Goal: Task Accomplishment & Management: Use online tool/utility

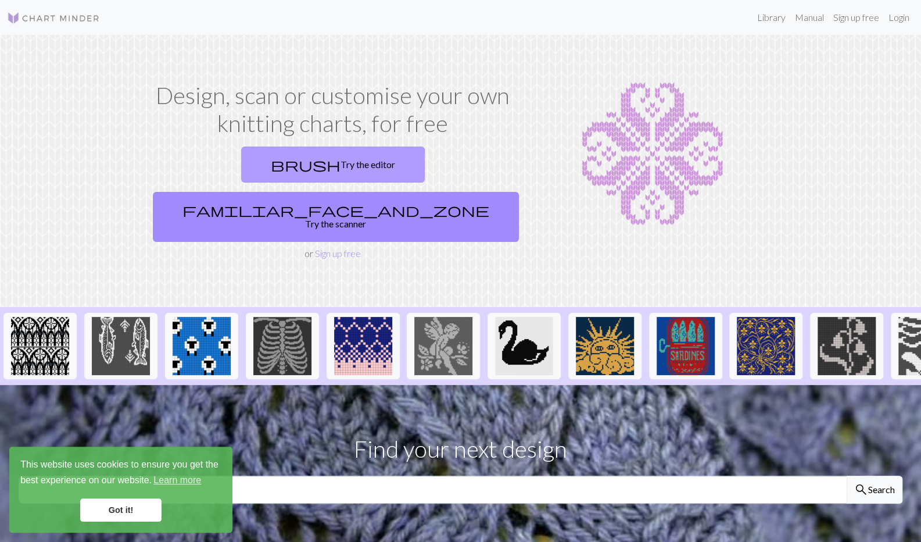
click at [260, 167] on link "brush Try the editor" at bounding box center [333, 164] width 184 height 36
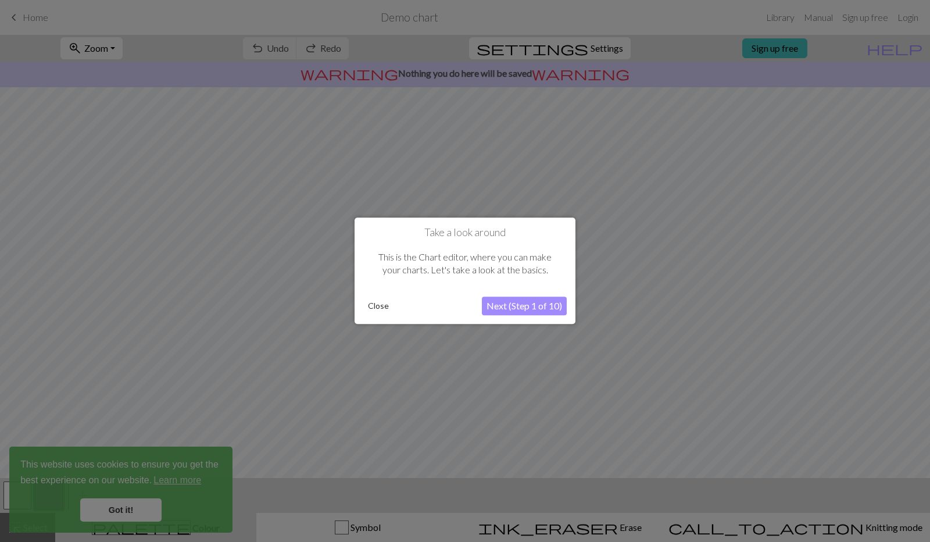
click at [508, 307] on button "Next (Step 1 of 10)" at bounding box center [524, 306] width 85 height 19
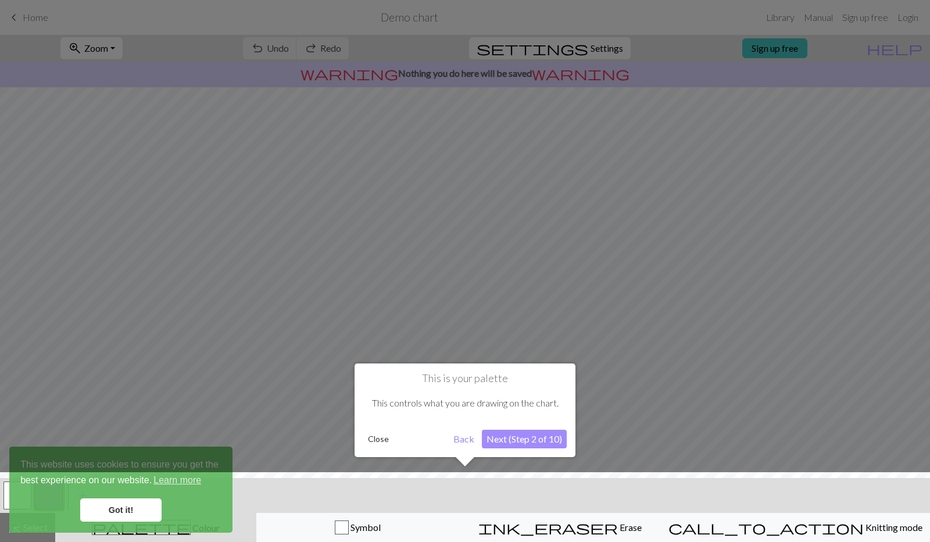
click at [509, 439] on button "Next (Step 2 of 10)" at bounding box center [524, 439] width 85 height 19
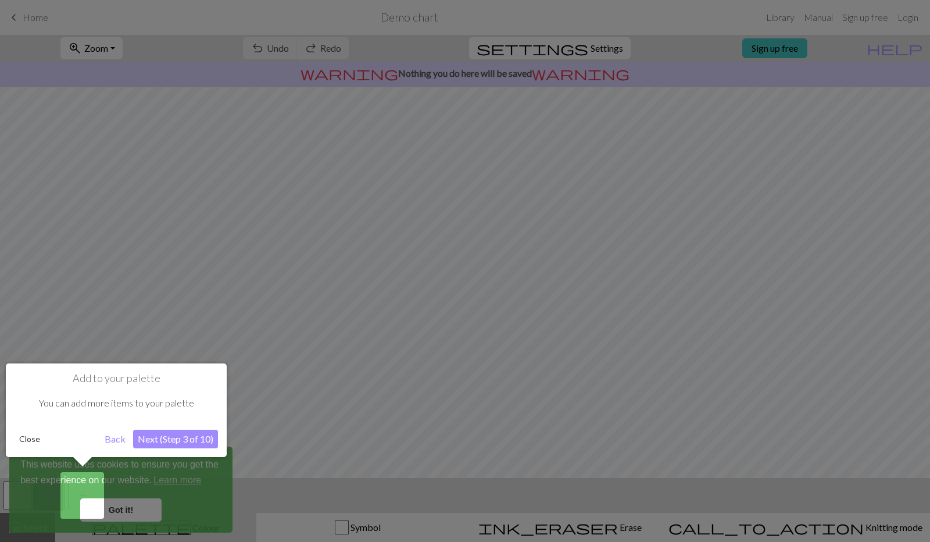
click at [173, 441] on button "Next (Step 3 of 10)" at bounding box center [175, 439] width 85 height 19
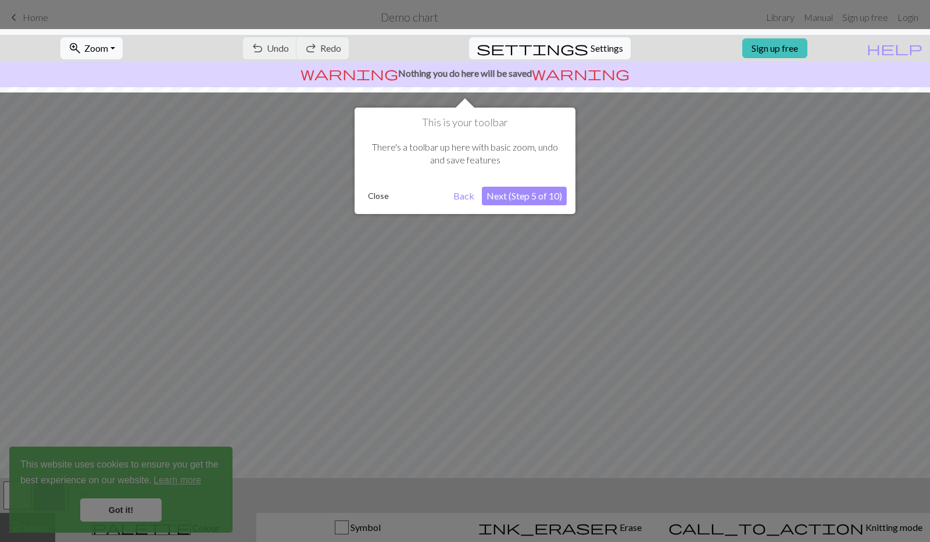
click at [533, 199] on button "Next (Step 5 of 10)" at bounding box center [524, 196] width 85 height 19
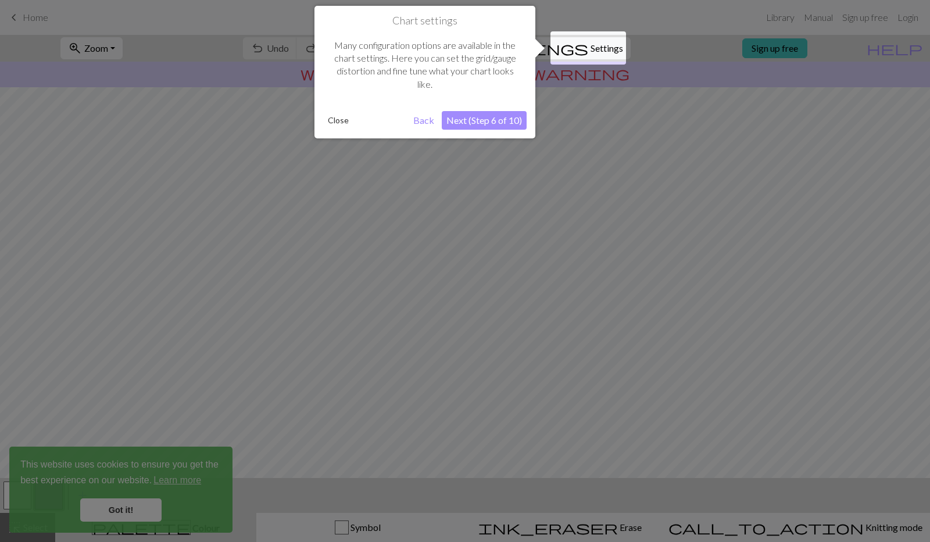
click at [471, 123] on button "Next (Step 6 of 10)" at bounding box center [484, 120] width 85 height 19
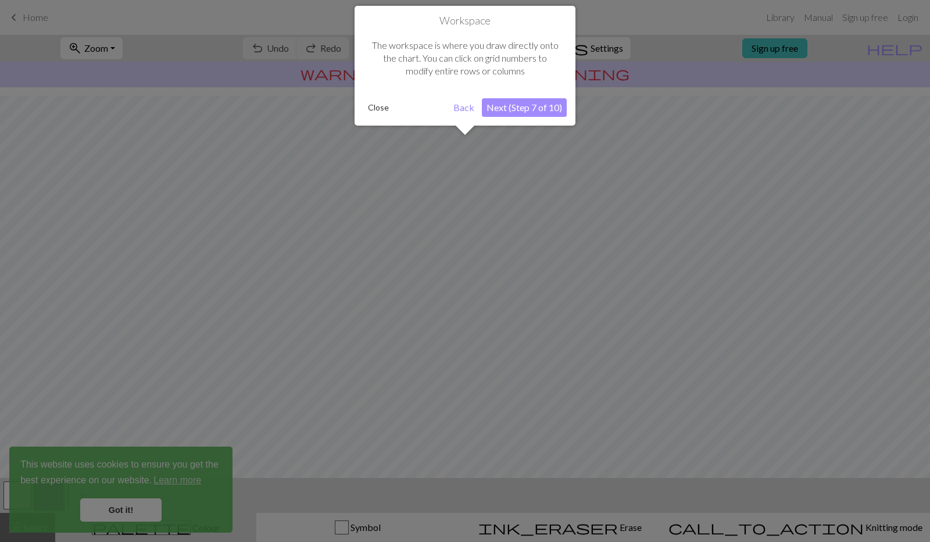
scroll to position [42, 0]
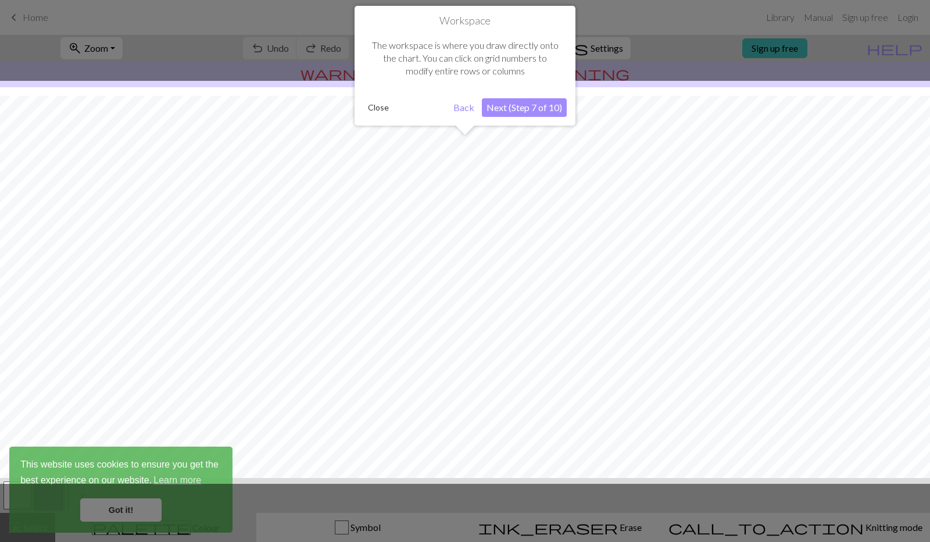
click at [535, 109] on button "Next (Step 7 of 10)" at bounding box center [524, 107] width 85 height 19
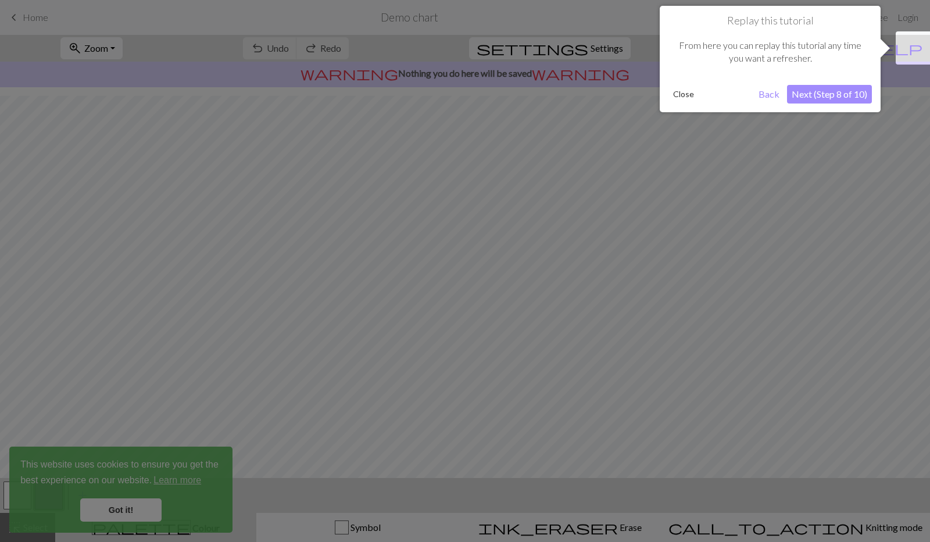
click at [829, 99] on button "Next (Step 8 of 10)" at bounding box center [829, 94] width 85 height 19
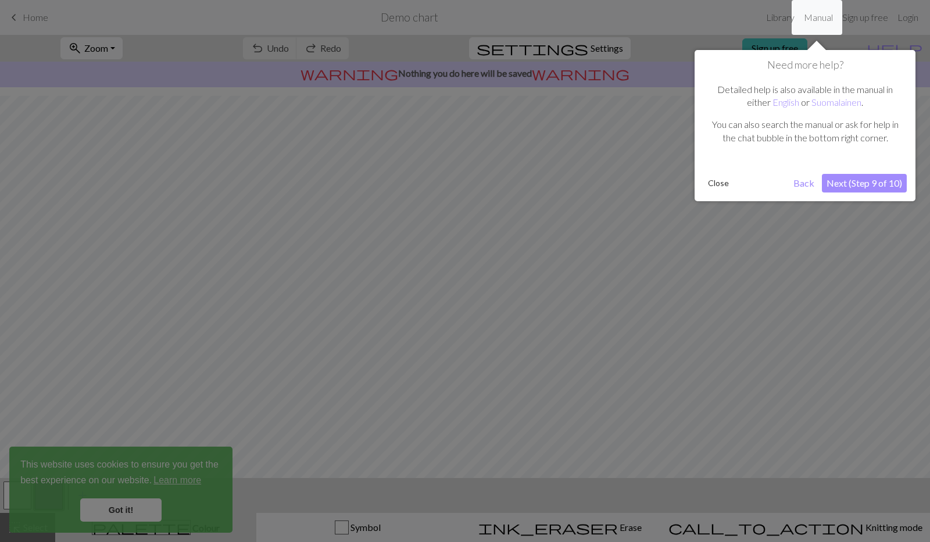
click at [843, 183] on button "Next (Step 9 of 10)" at bounding box center [864, 183] width 85 height 19
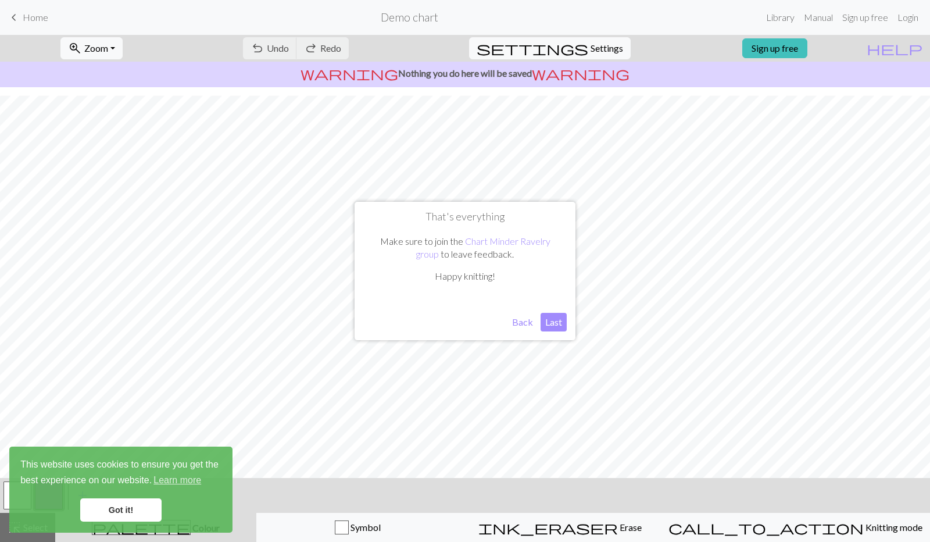
click at [559, 323] on button "Last" at bounding box center [554, 322] width 26 height 19
click at [142, 510] on link "Got it!" at bounding box center [120, 509] width 81 height 23
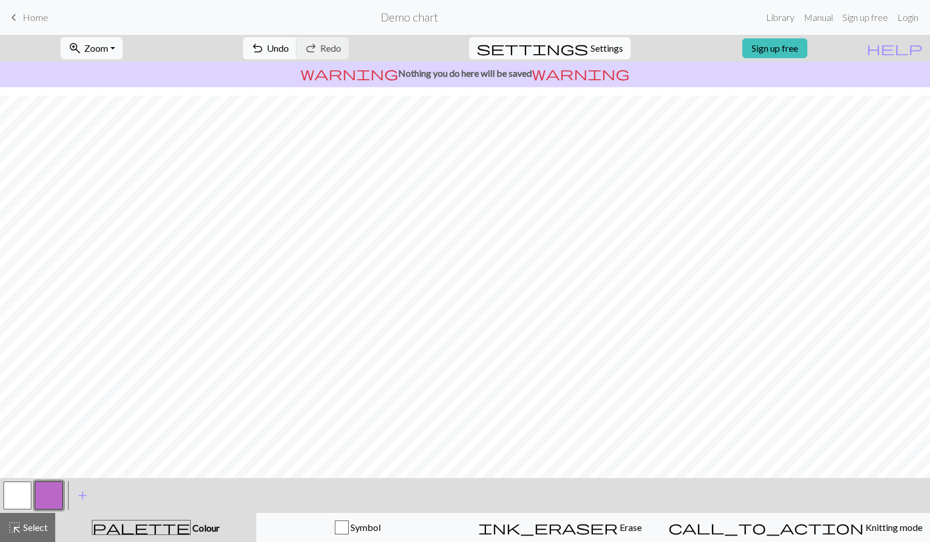
click at [18, 497] on button "button" at bounding box center [17, 495] width 28 height 28
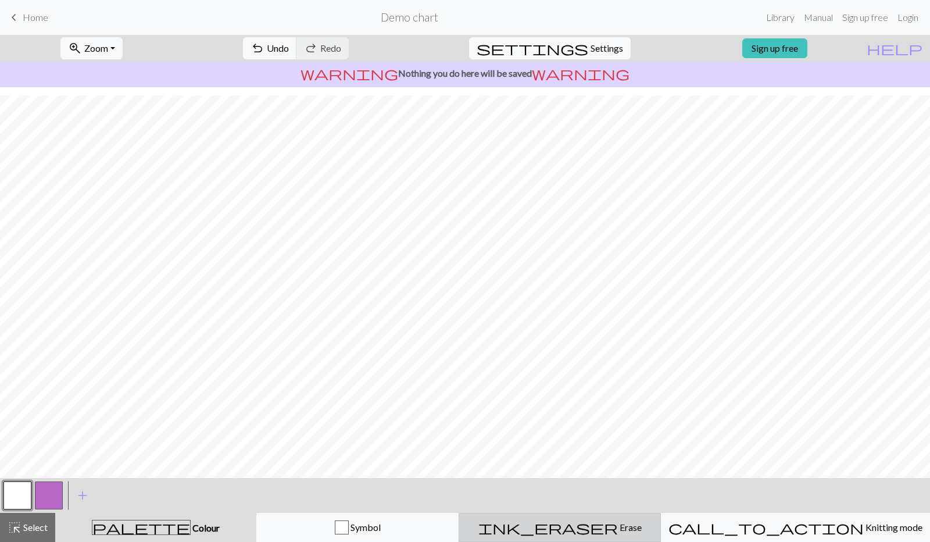
click at [618, 532] on span "Erase" at bounding box center [630, 526] width 24 height 11
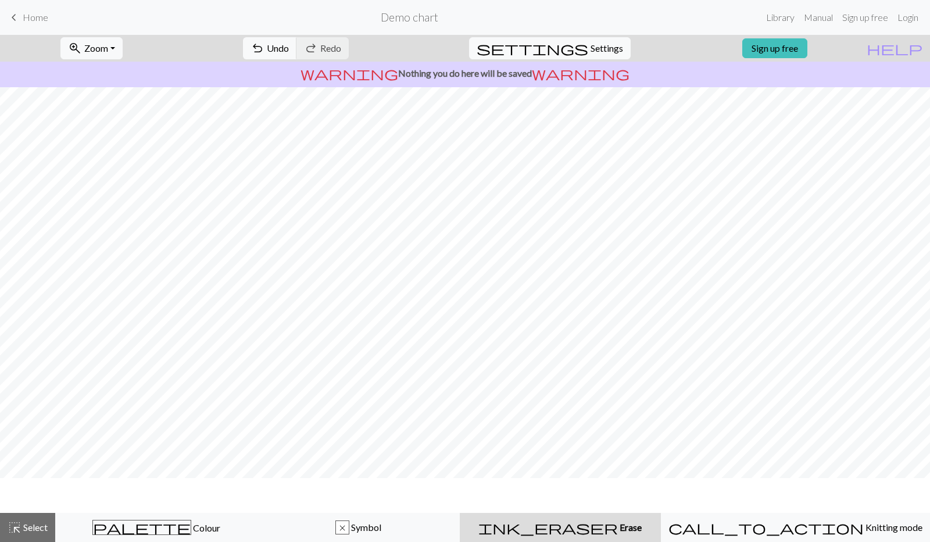
scroll to position [0, 0]
click at [264, 52] on span "undo" at bounding box center [258, 48] width 14 height 16
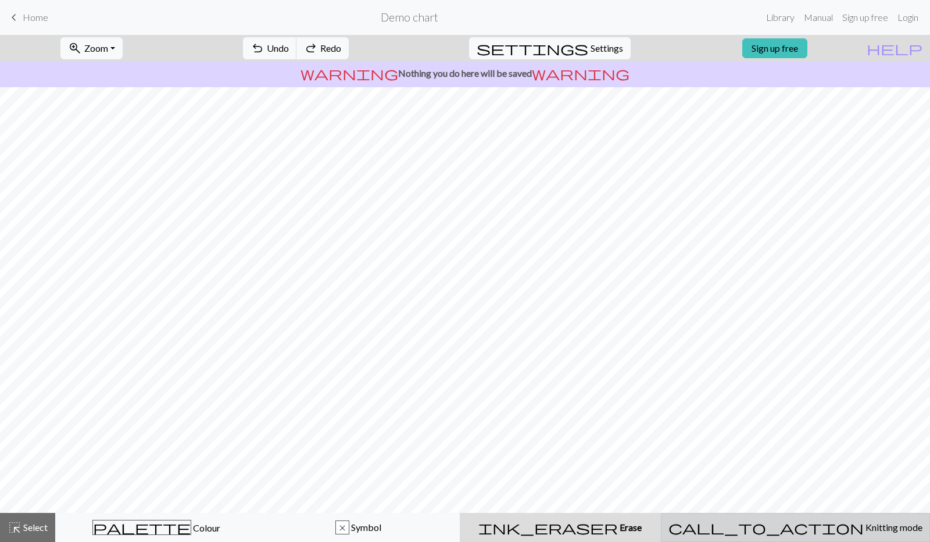
click at [794, 527] on span "call_to_action" at bounding box center [766, 527] width 195 height 16
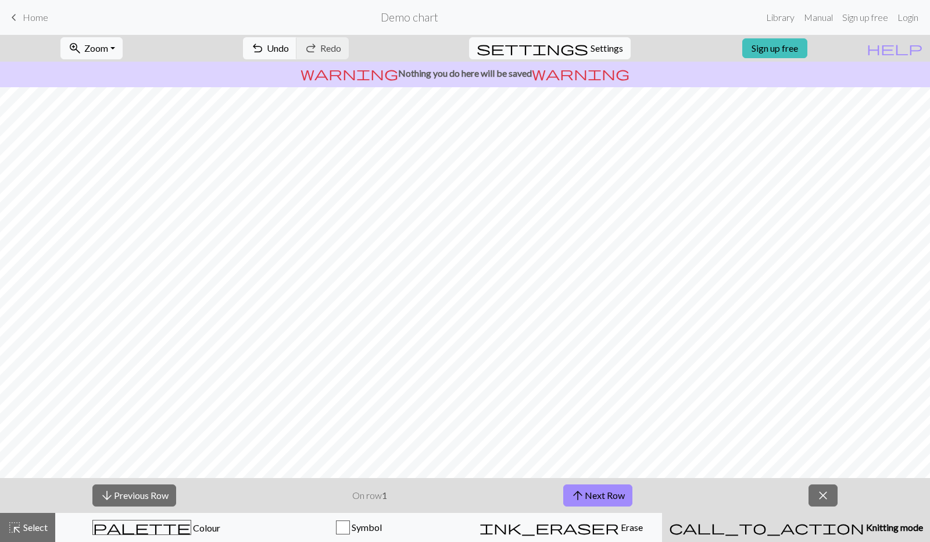
click at [864, 528] on span "Knitting mode" at bounding box center [893, 526] width 59 height 11
click at [830, 487] on span "close" at bounding box center [823, 495] width 14 height 16
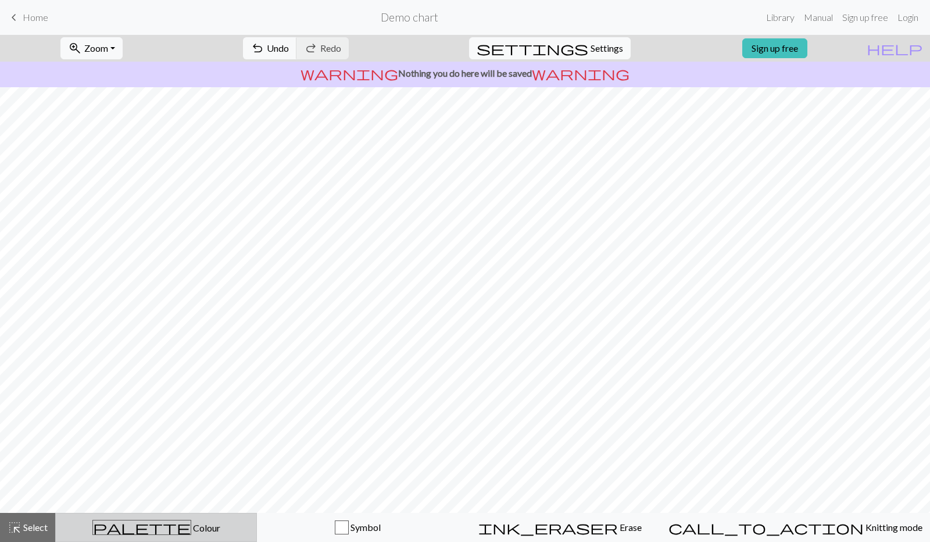
click at [200, 519] on button "palette Colour Colour" at bounding box center [156, 527] width 202 height 29
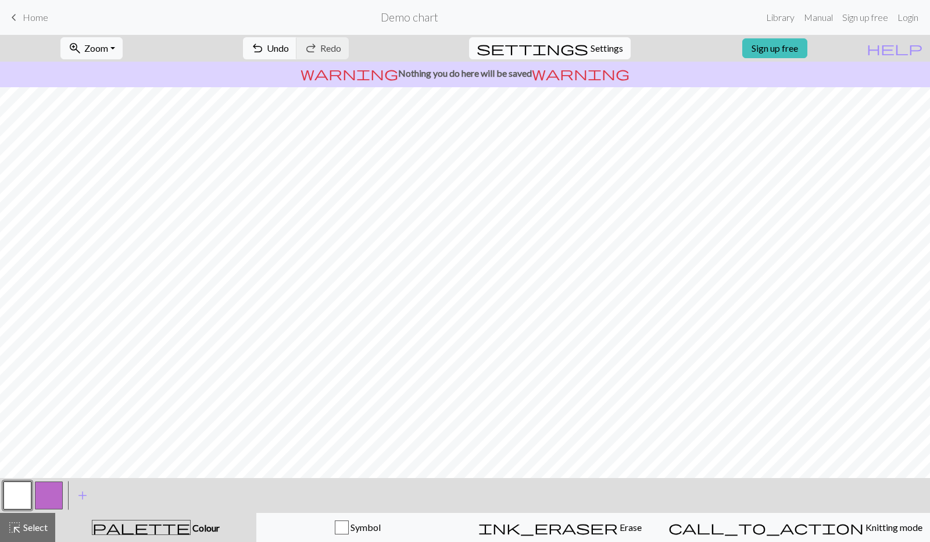
click at [591, 49] on span "Settings" at bounding box center [607, 48] width 33 height 14
select select "aran"
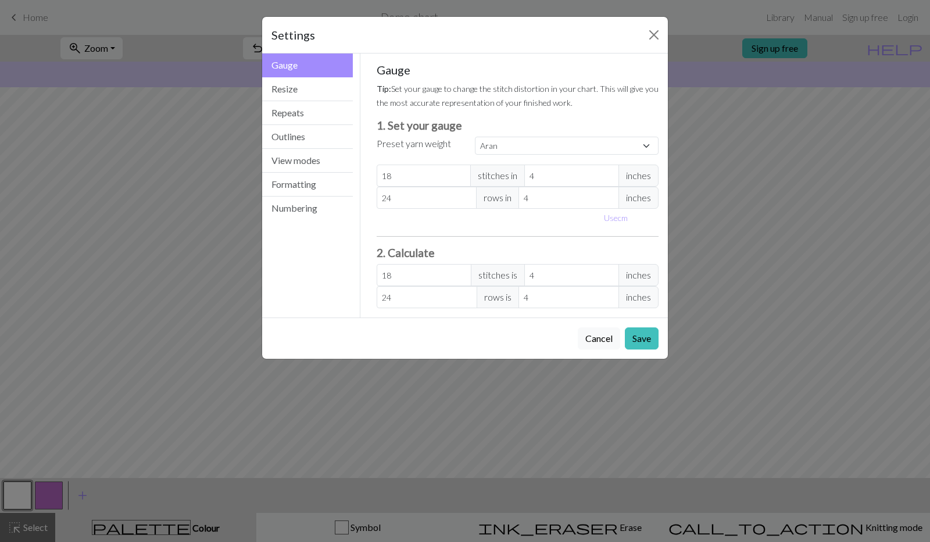
click at [552, 132] on div "Gauge Tip: Set your gauge to change the stitch distortion in your chart. This w…" at bounding box center [518, 185] width 283 height 245
click at [567, 142] on select "Custom Square Lace Light Fingering Fingering Sport Double knit Worsted Aran Bul…" at bounding box center [567, 146] width 184 height 18
click at [457, 141] on div "Preset yarn weight" at bounding box center [419, 146] width 99 height 19
click at [645, 177] on span "inches" at bounding box center [639, 176] width 40 height 22
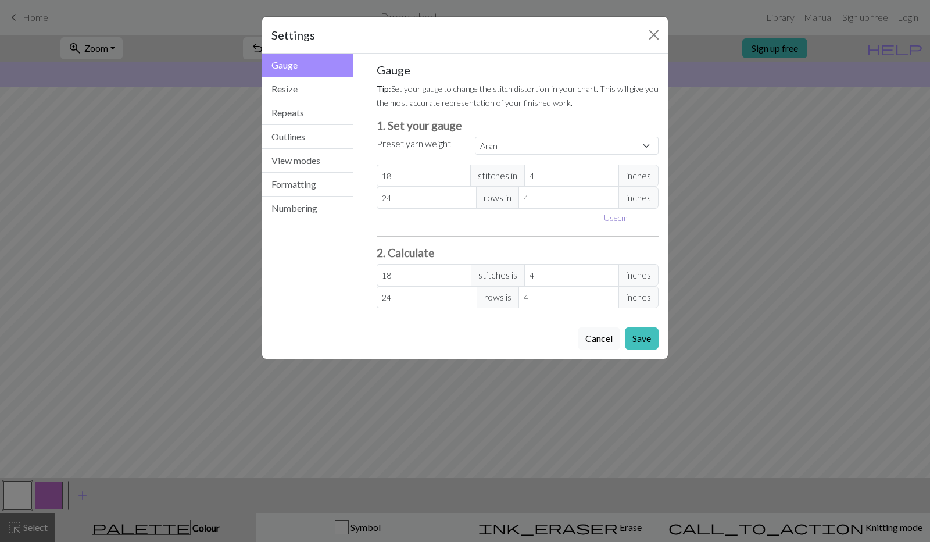
click at [615, 219] on button "Use cm" at bounding box center [616, 218] width 34 height 18
type input "10.16"
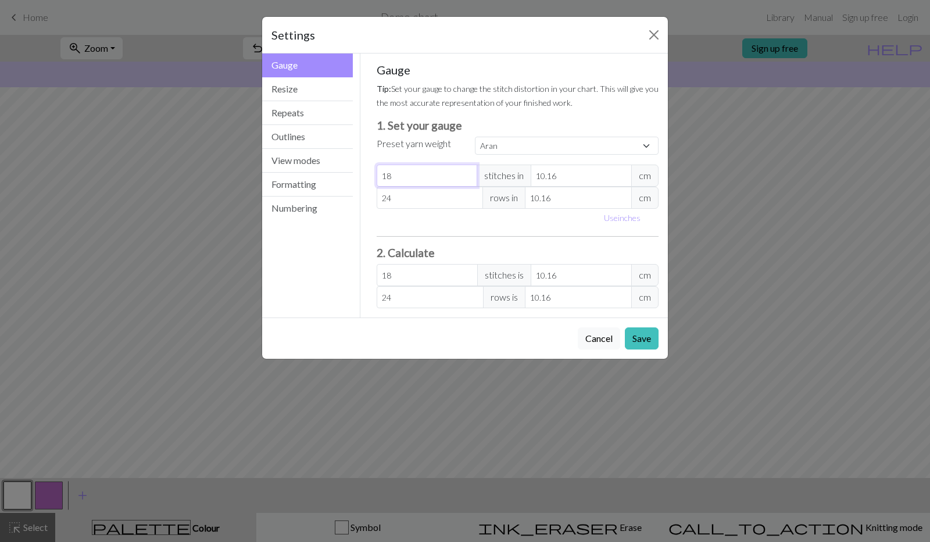
click at [434, 175] on input "18" at bounding box center [427, 176] width 101 height 22
type input "1"
type input "0"
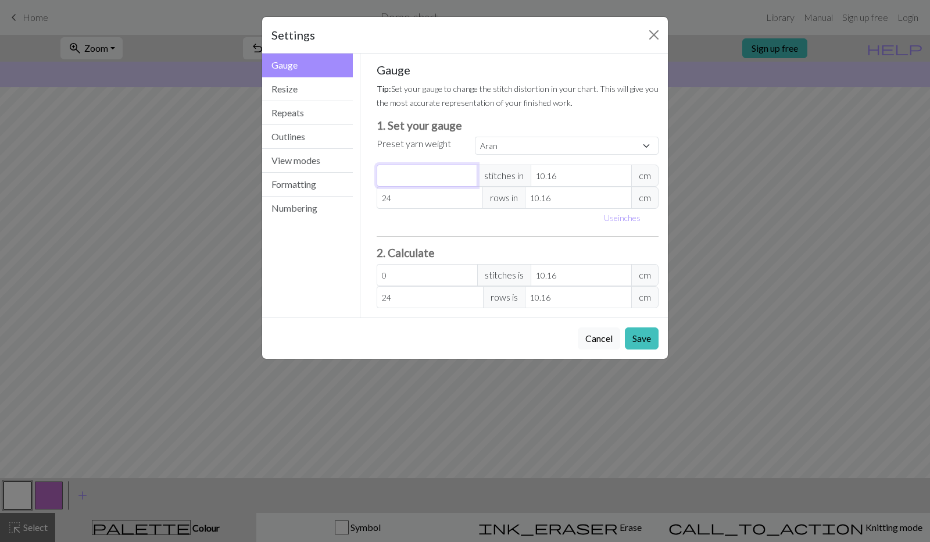
type input "1"
type input "10"
type input "105"
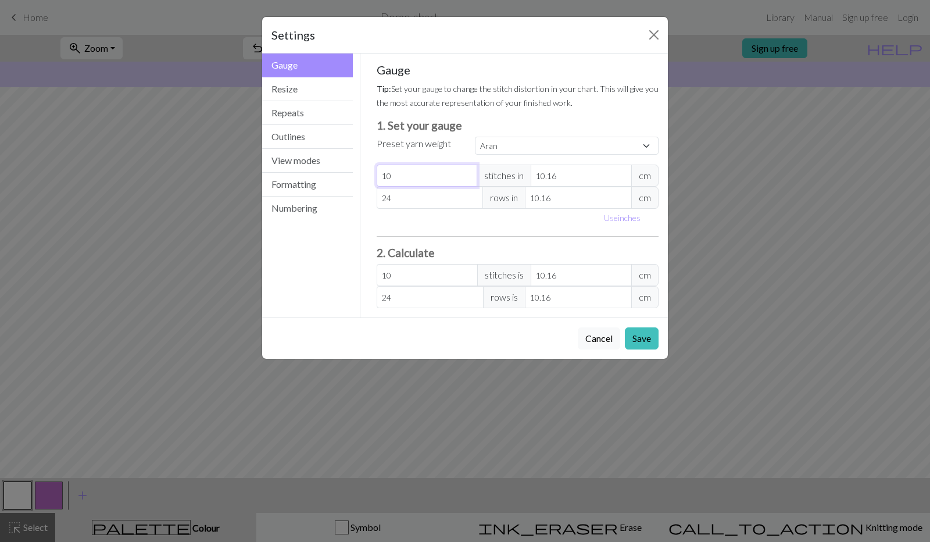
type input "105"
click at [563, 178] on input "10.16" at bounding box center [581, 176] width 101 height 22
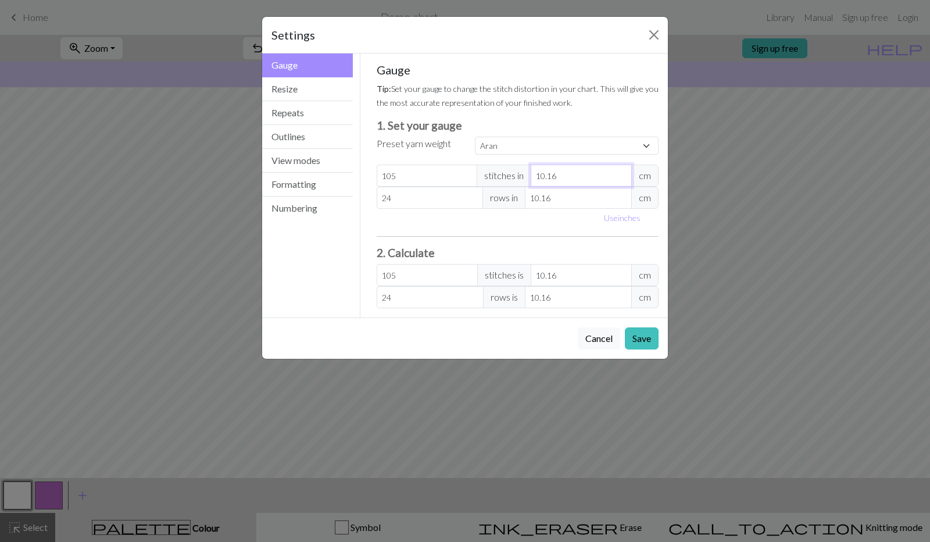
type input "3"
type input "355.6"
type input "39"
type input "27.35"
type input "39"
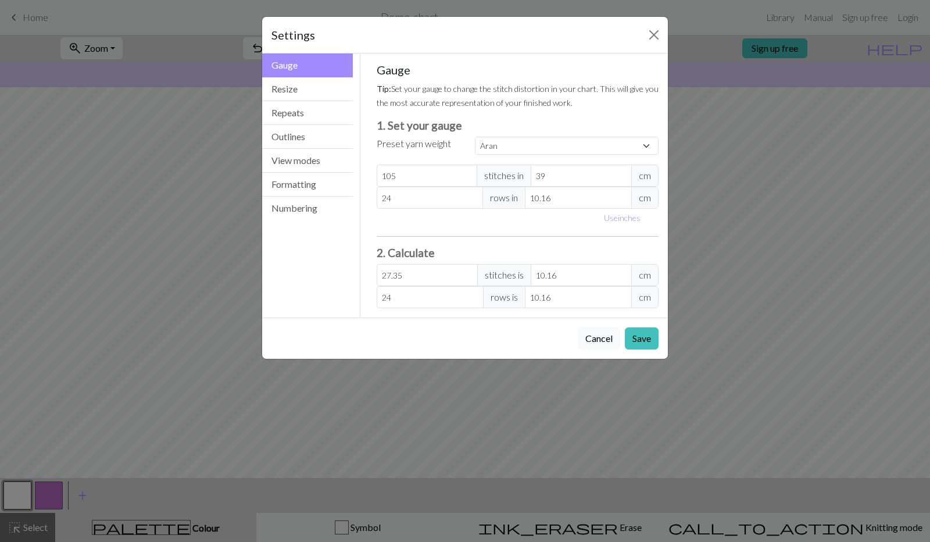
click at [544, 226] on div "Gauge Tip: Set your gauge to change the stitch distortion in your chart. This w…" at bounding box center [518, 185] width 283 height 245
click at [505, 196] on span "rows in" at bounding box center [503, 198] width 43 height 22
click at [502, 146] on select "Custom Square Lace Light Fingering Fingering Sport Double knit Worsted Aran Bul…" at bounding box center [567, 146] width 184 height 18
click at [475, 137] on select "Custom Square Lace Light Fingering Fingering Sport Double knit Worsted Aran Bul…" at bounding box center [567, 146] width 184 height 18
click at [402, 202] on input "24" at bounding box center [430, 198] width 107 height 22
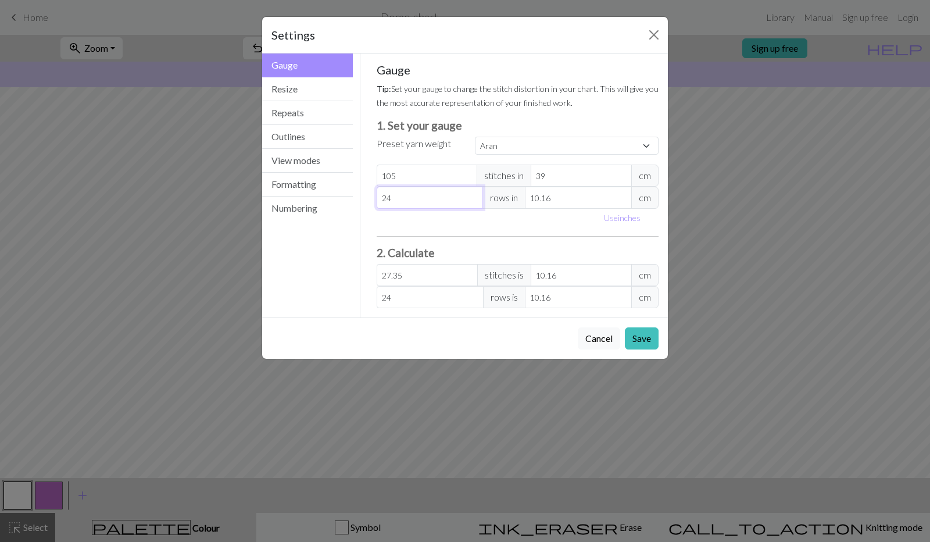
click at [402, 202] on input "24" at bounding box center [430, 198] width 107 height 22
type input "2"
type input "0"
click at [574, 194] on input "10.16" at bounding box center [578, 198] width 107 height 22
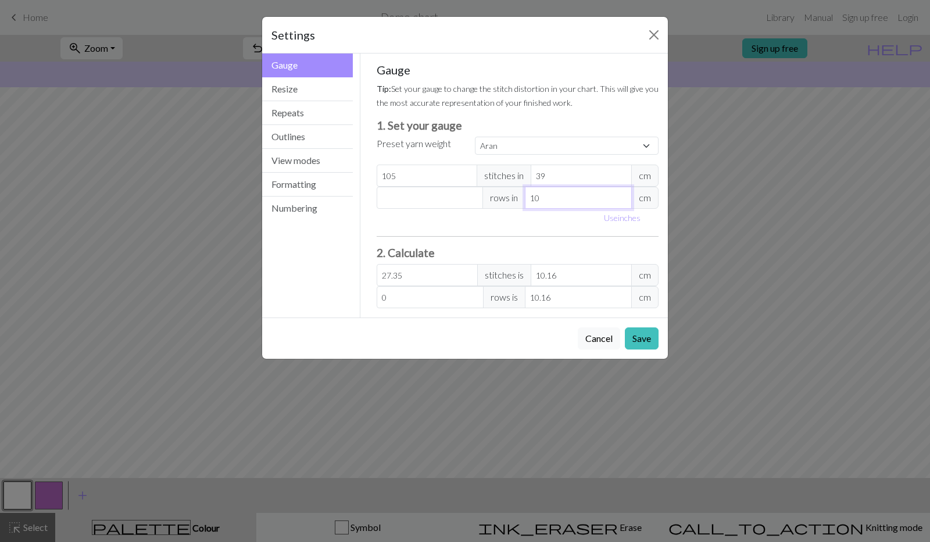
type input "1"
click at [443, 273] on input "27.35" at bounding box center [427, 275] width 101 height 22
type input "27.3"
type input "10.14"
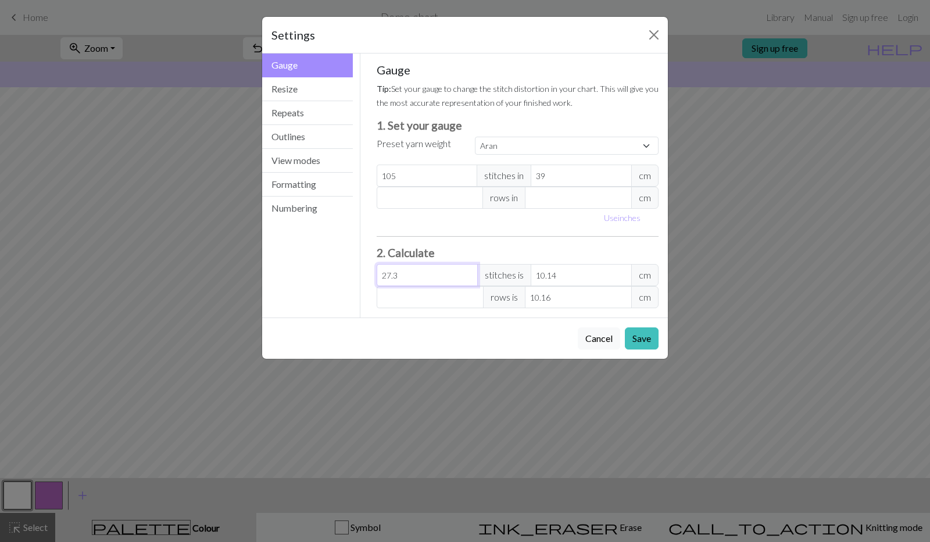
type input "27"
type input "10.03"
type input "2"
type input "0.74"
type input "0"
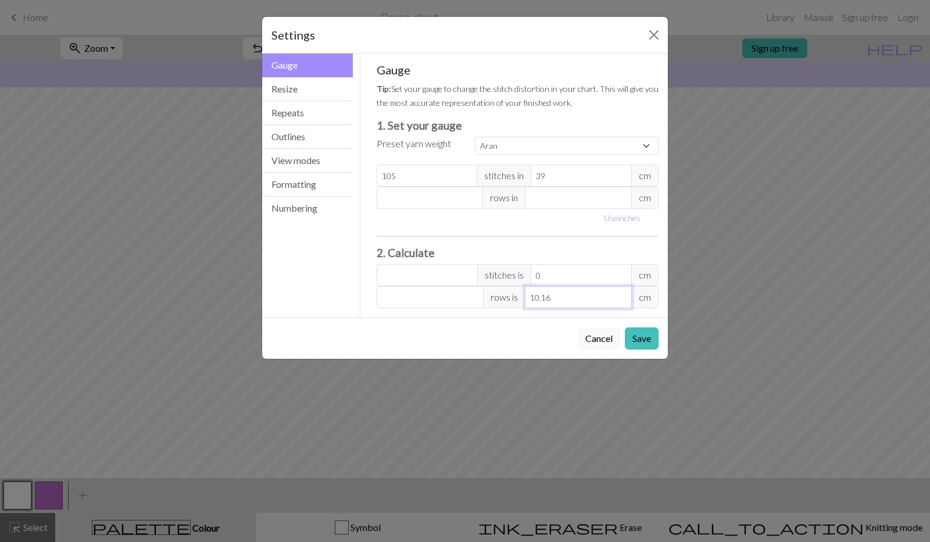
click at [581, 305] on input "10.16" at bounding box center [578, 297] width 107 height 22
type input "10.1"
type input "10"
type input "1"
click at [644, 355] on div "Cancel Save" at bounding box center [465, 337] width 406 height 41
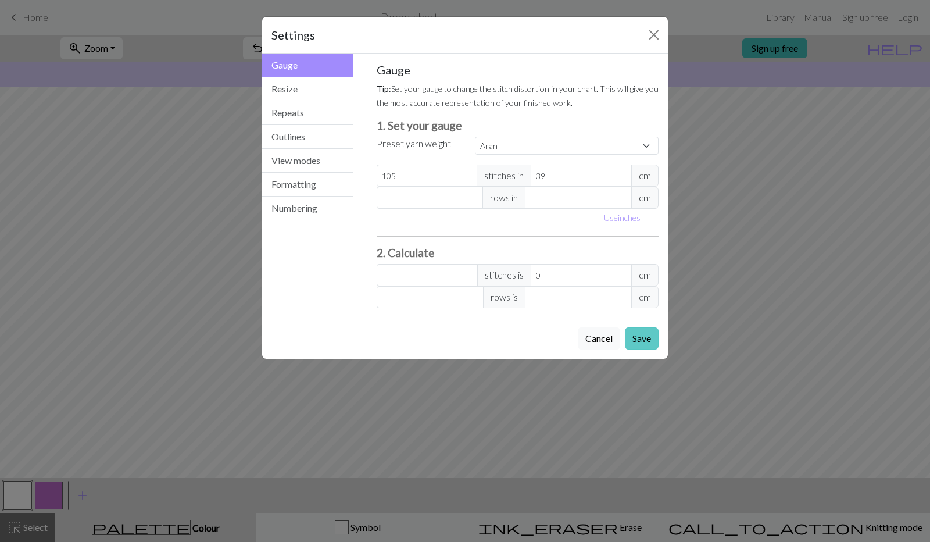
click at [639, 340] on button "Save" at bounding box center [642, 338] width 34 height 22
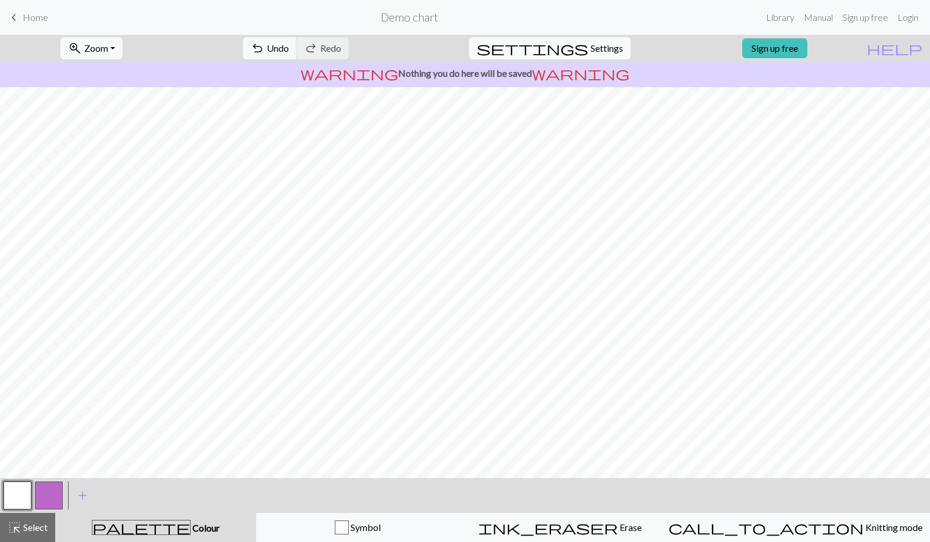
click at [591, 48] on span "Settings" at bounding box center [607, 48] width 33 height 14
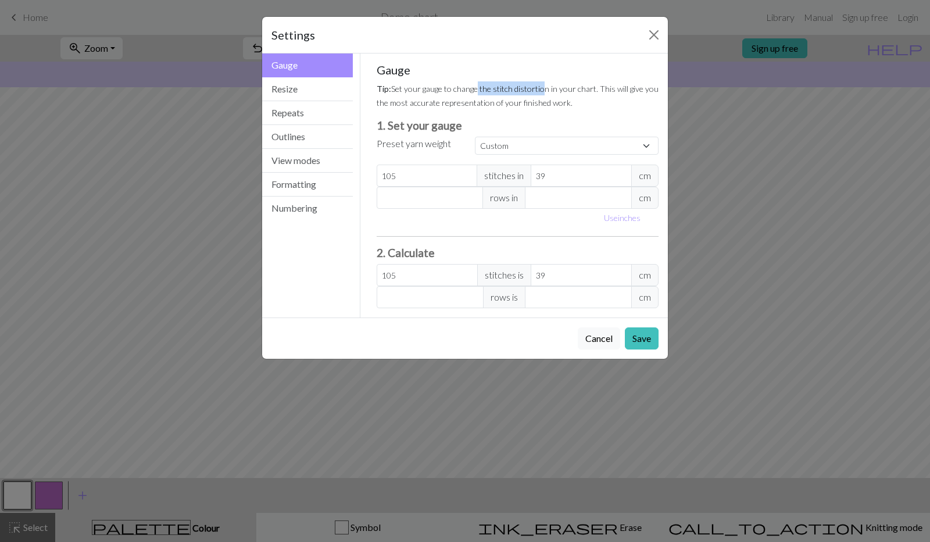
drag, startPoint x: 538, startPoint y: 78, endPoint x: 471, endPoint y: 83, distance: 67.0
click at [471, 83] on div "Gauge Tip: Set your gauge to change the stitch distortion in your chart. This w…" at bounding box center [518, 185] width 283 height 245
click at [424, 109] on div "Gauge Tip: Set your gauge to change the stitch distortion in your chart. This w…" at bounding box center [518, 185] width 283 height 245
click at [415, 195] on input "number" at bounding box center [430, 198] width 107 height 22
type input "1"
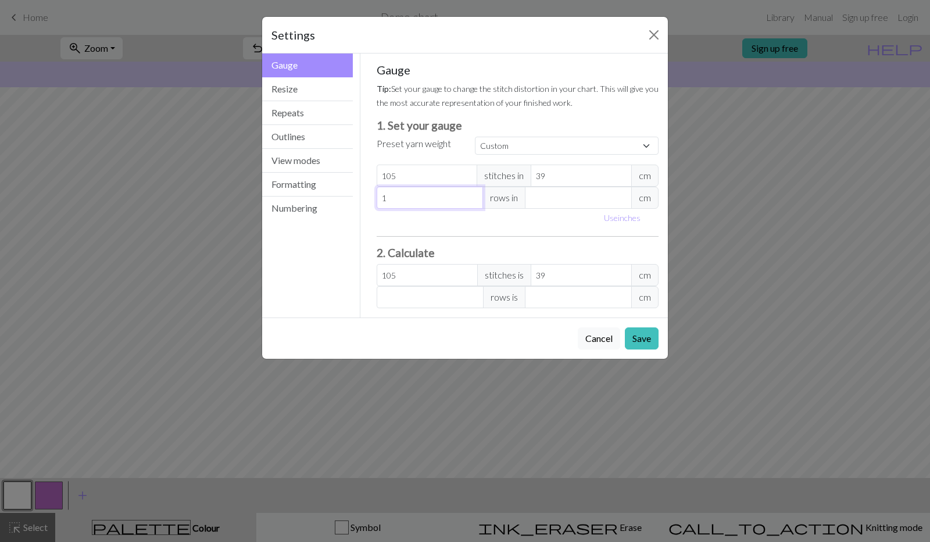
type input "10"
type input "105"
click at [533, 200] on input "number" at bounding box center [578, 198] width 107 height 22
type input "3"
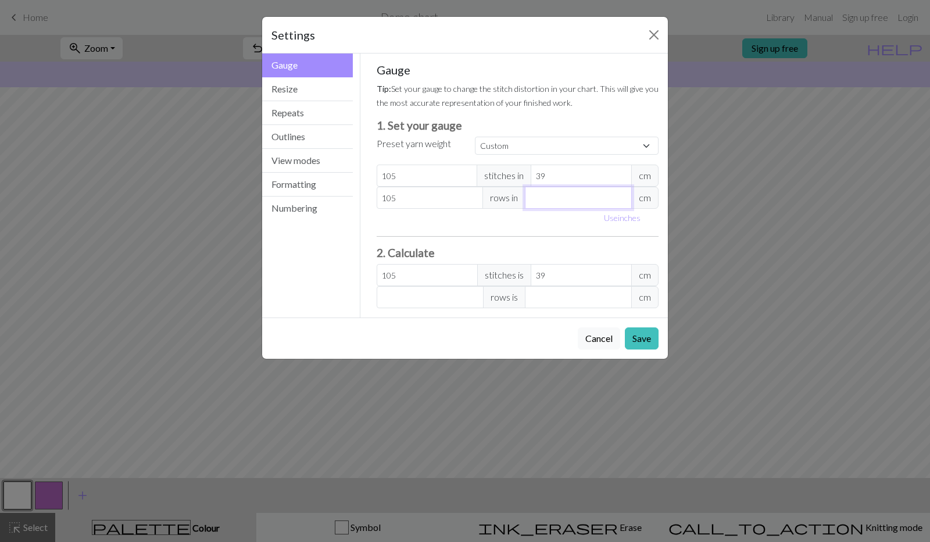
type input "0"
type input "39"
click at [638, 332] on button "Save" at bounding box center [642, 338] width 34 height 22
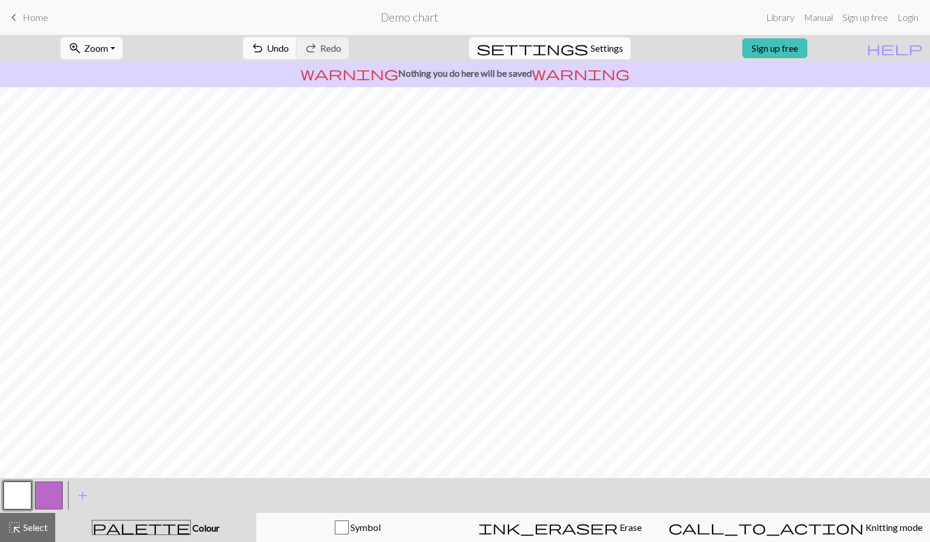
click at [591, 46] on span "Settings" at bounding box center [607, 48] width 33 height 14
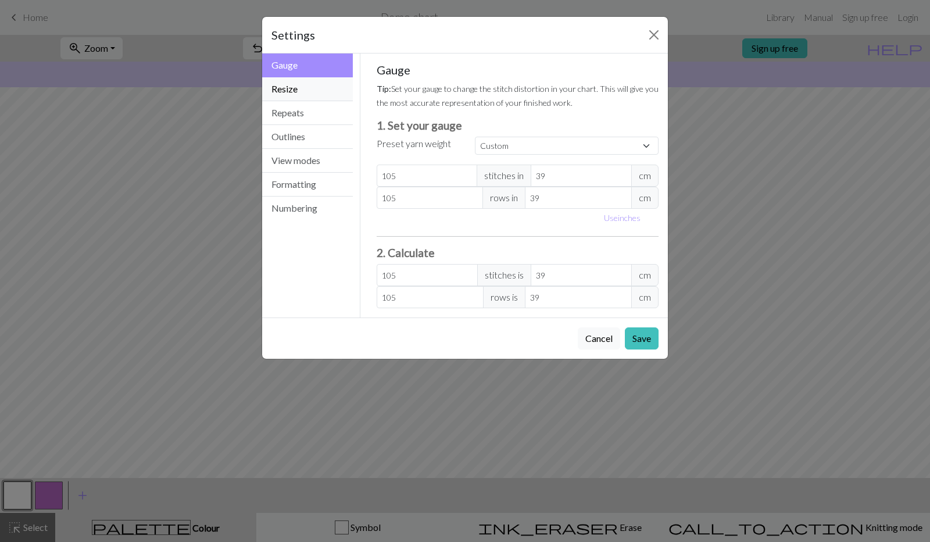
click at [321, 96] on button "Resize" at bounding box center [307, 89] width 91 height 24
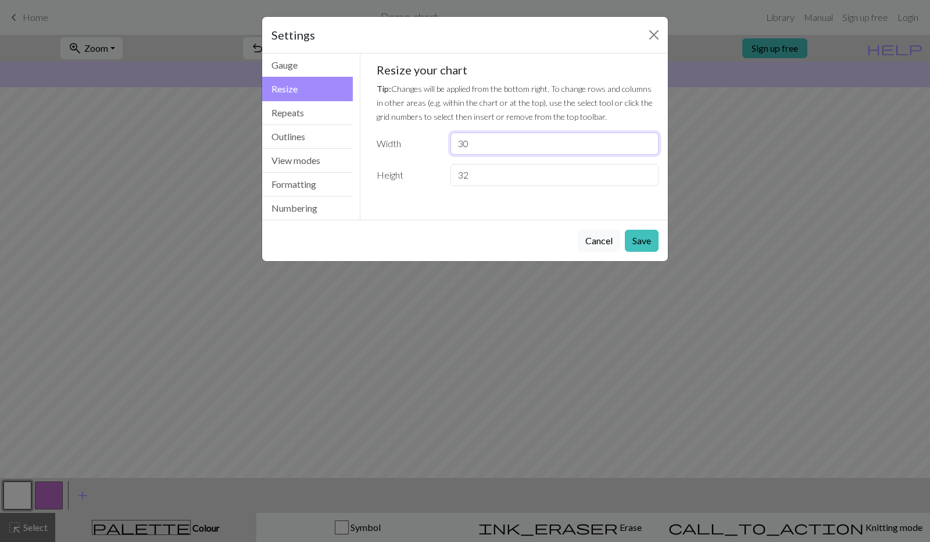
click at [485, 139] on input "30" at bounding box center [555, 144] width 208 height 22
type input "3"
click at [482, 174] on input "32" at bounding box center [555, 175] width 208 height 22
click at [469, 144] on input "105" at bounding box center [555, 144] width 208 height 22
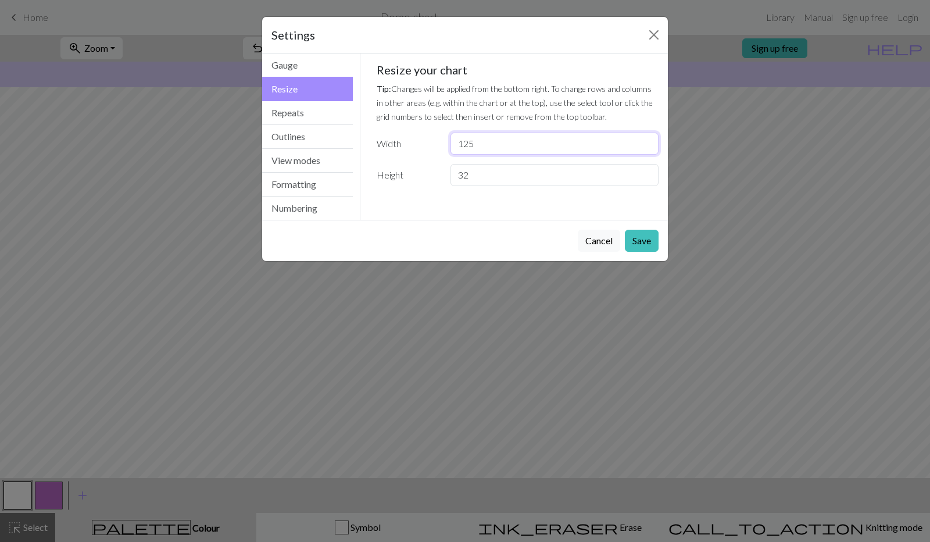
type input "125"
click at [484, 175] on input "32" at bounding box center [555, 175] width 208 height 22
click at [492, 171] on input "32" at bounding box center [555, 175] width 208 height 22
type input "300"
click at [651, 245] on button "Save" at bounding box center [642, 241] width 34 height 22
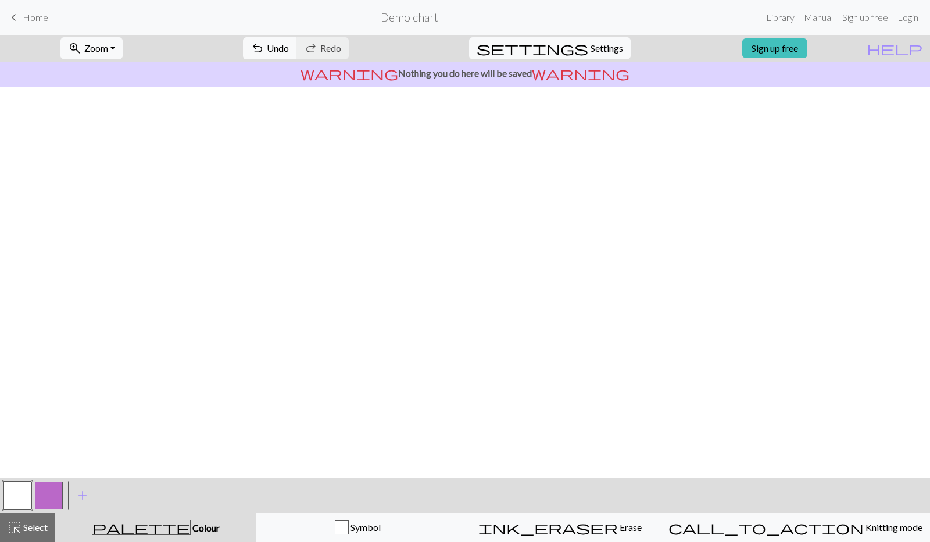
scroll to position [0, 58]
click at [23, 528] on span "Select" at bounding box center [35, 526] width 26 height 11
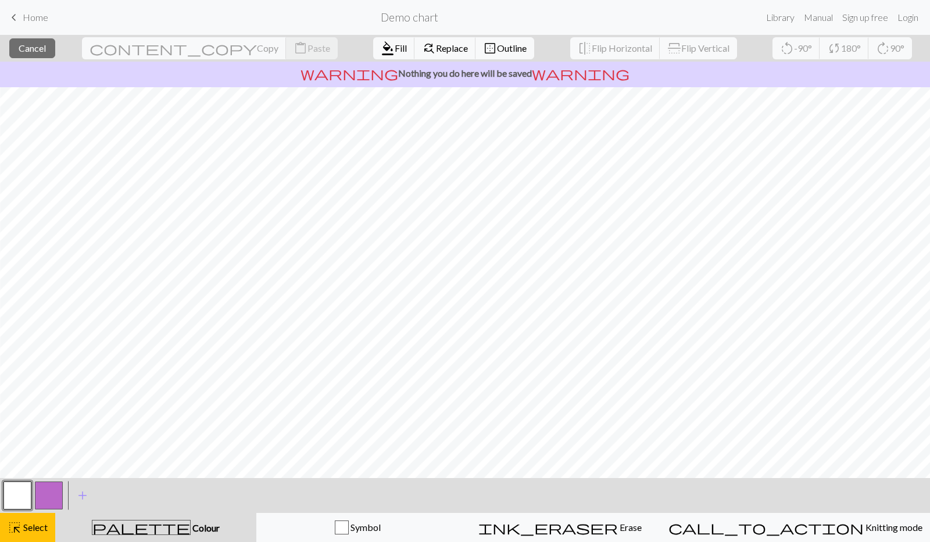
click at [25, 495] on button "button" at bounding box center [17, 495] width 28 height 28
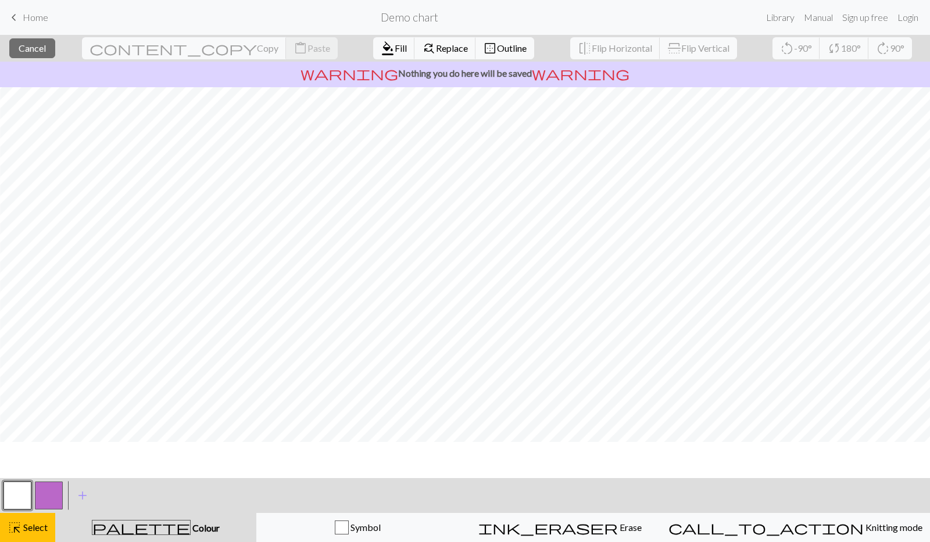
scroll to position [85, 58]
click at [381, 45] on span "format_color_fill" at bounding box center [388, 48] width 14 height 16
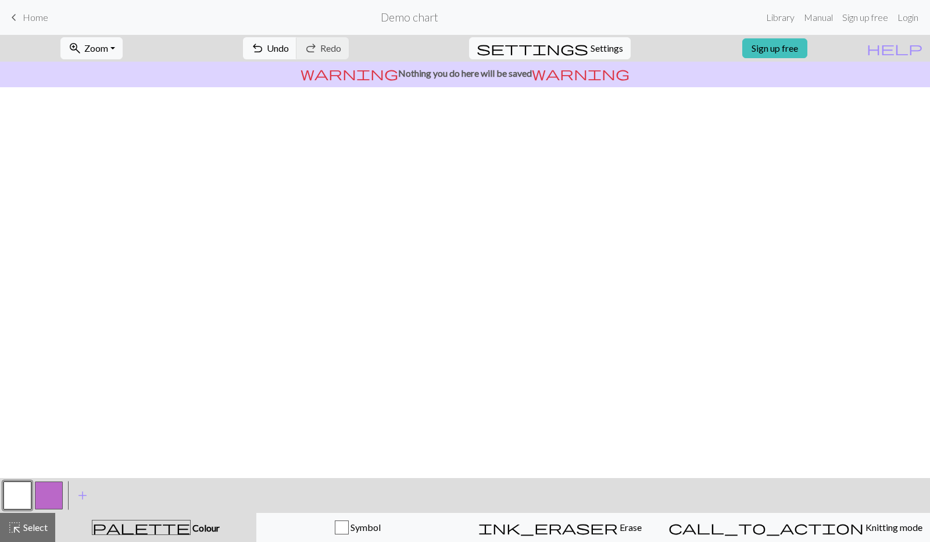
scroll to position [3158, 81]
click at [45, 502] on button "button" at bounding box center [49, 495] width 28 height 28
click at [15, 497] on button "button" at bounding box center [17, 495] width 28 height 28
click at [80, 496] on span "add" at bounding box center [83, 495] width 14 height 16
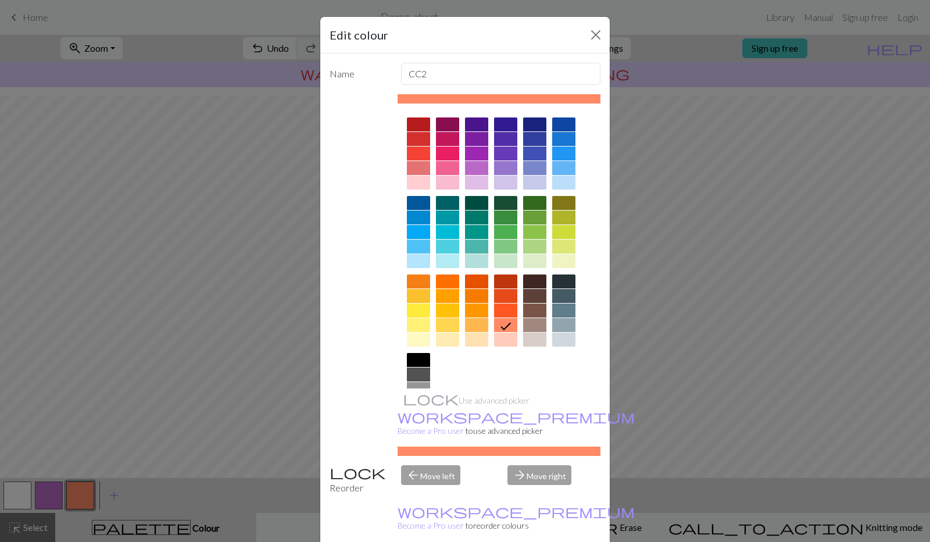
click at [531, 141] on div at bounding box center [534, 139] width 23 height 14
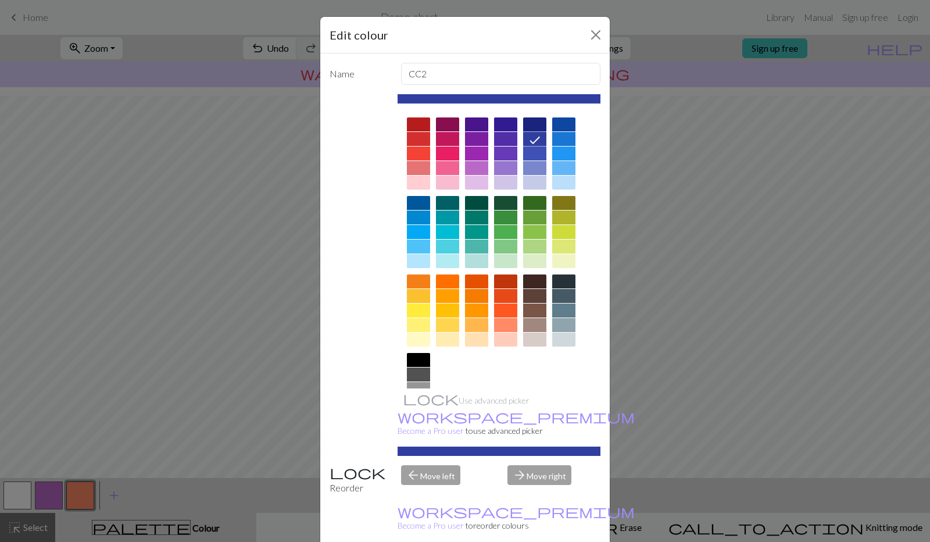
click at [553, 123] on div at bounding box center [563, 124] width 23 height 14
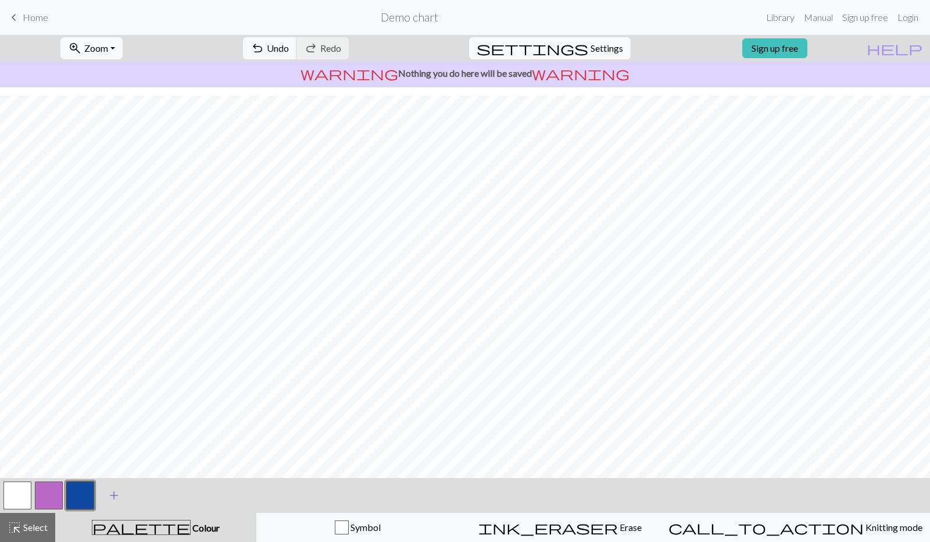
click at [105, 499] on button "add Add a colour" at bounding box center [113, 495] width 29 height 29
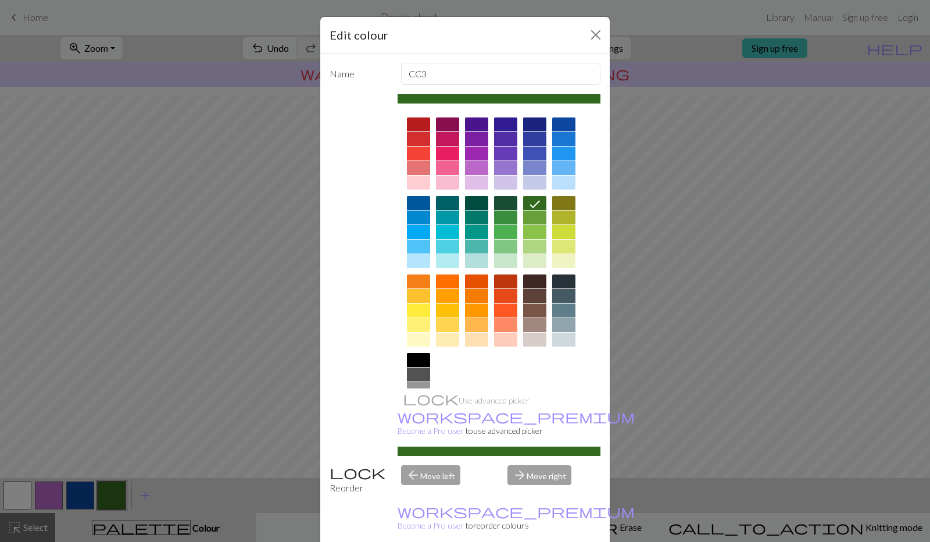
click at [556, 170] on div at bounding box center [563, 168] width 23 height 14
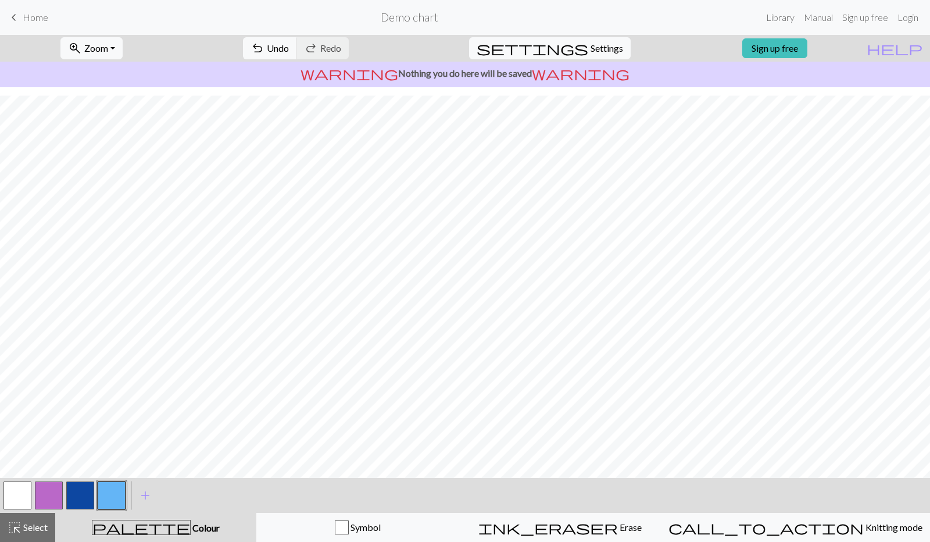
click at [86, 498] on button "button" at bounding box center [80, 495] width 28 height 28
click at [10, 497] on button "button" at bounding box center [17, 495] width 28 height 28
click at [110, 496] on button "button" at bounding box center [112, 495] width 28 height 28
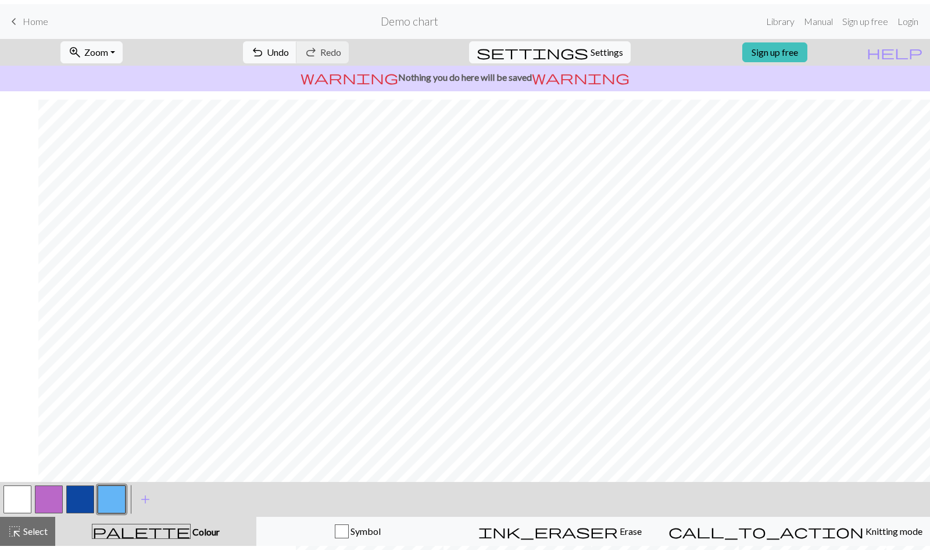
scroll to position [3158, 584]
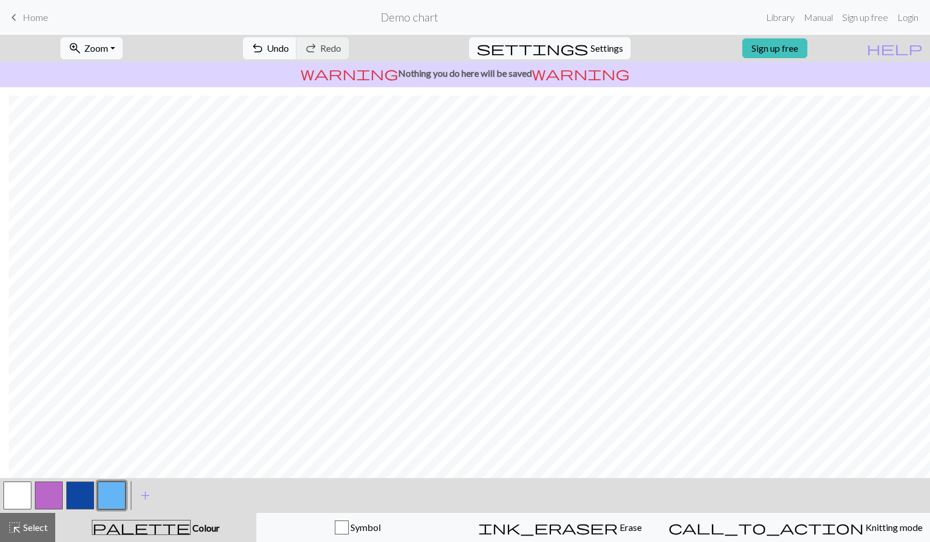
click at [77, 503] on button "button" at bounding box center [80, 495] width 28 height 28
click at [117, 502] on button "button" at bounding box center [112, 495] width 28 height 28
click at [78, 487] on button "button" at bounding box center [80, 495] width 28 height 28
click at [85, 502] on button "button" at bounding box center [80, 495] width 28 height 28
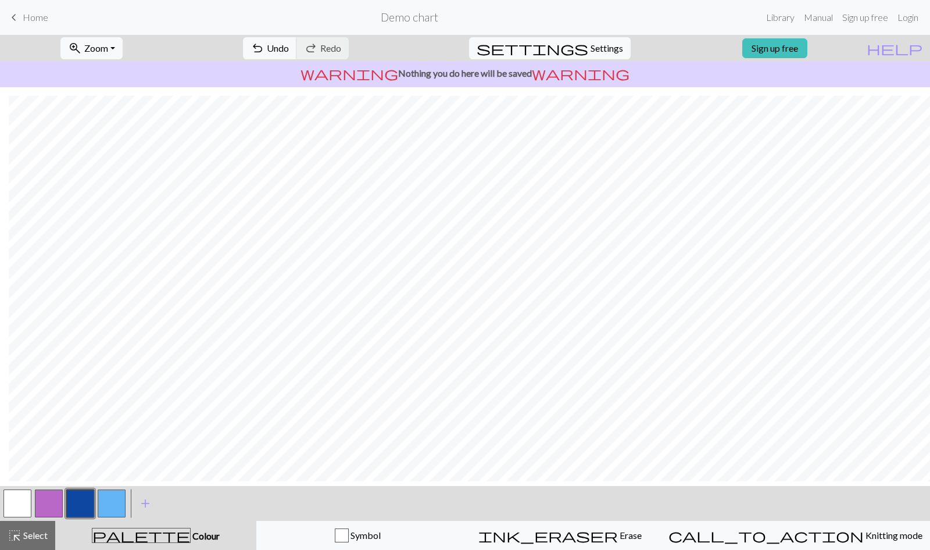
scroll to position [3150, 584]
click at [20, 498] on button "button" at bounding box center [17, 503] width 28 height 28
click at [83, 505] on button "button" at bounding box center [80, 503] width 28 height 28
click at [119, 496] on button "button" at bounding box center [112, 503] width 28 height 28
click at [82, 501] on button "button" at bounding box center [80, 503] width 28 height 28
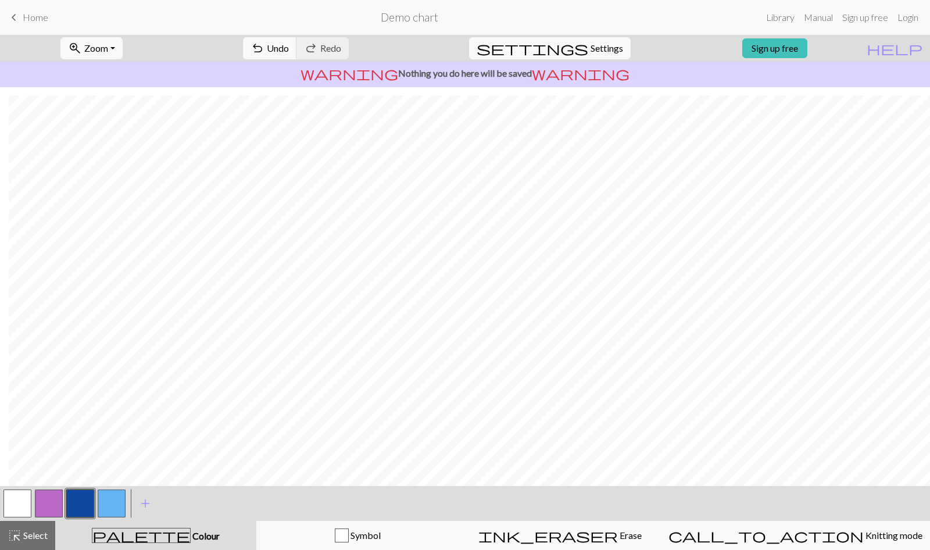
click at [109, 506] on button "button" at bounding box center [112, 503] width 28 height 28
click at [618, 535] on span "Erase" at bounding box center [630, 535] width 24 height 11
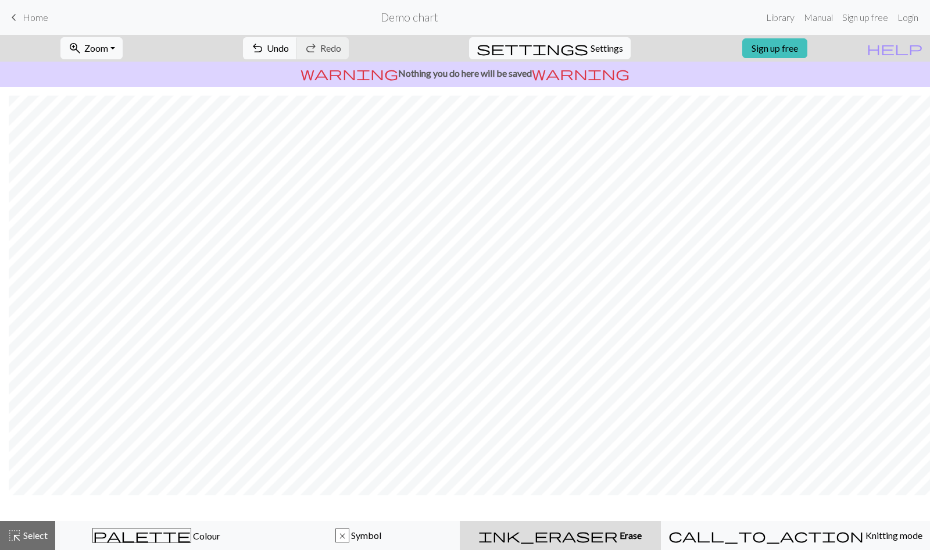
scroll to position [3115, 584]
click at [289, 46] on span "Undo" at bounding box center [278, 47] width 22 height 11
click at [289, 51] on span "Undo" at bounding box center [278, 47] width 22 height 11
click at [289, 47] on span "Undo" at bounding box center [278, 47] width 22 height 11
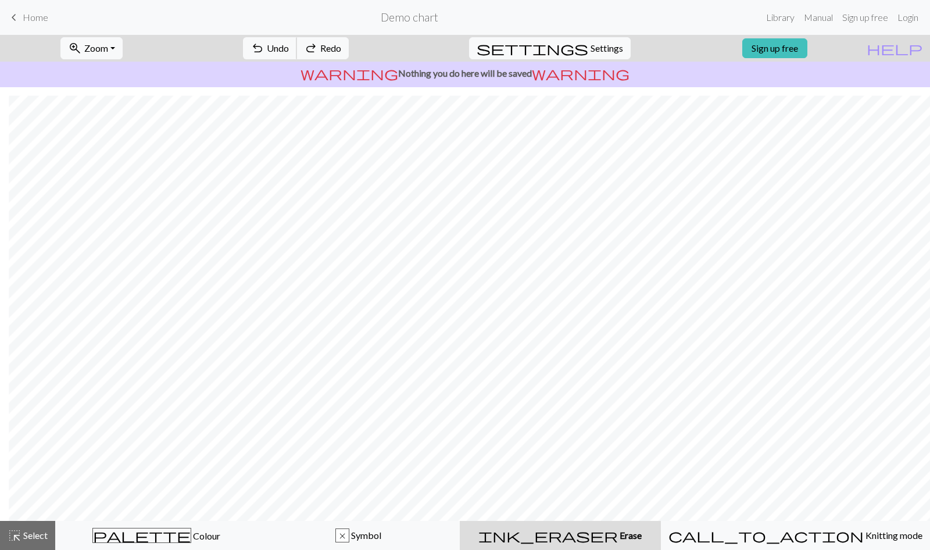
click at [289, 46] on span "Undo" at bounding box center [278, 47] width 22 height 11
click at [289, 53] on span "Undo" at bounding box center [278, 47] width 22 height 11
click at [191, 532] on span "Colour" at bounding box center [205, 535] width 29 height 11
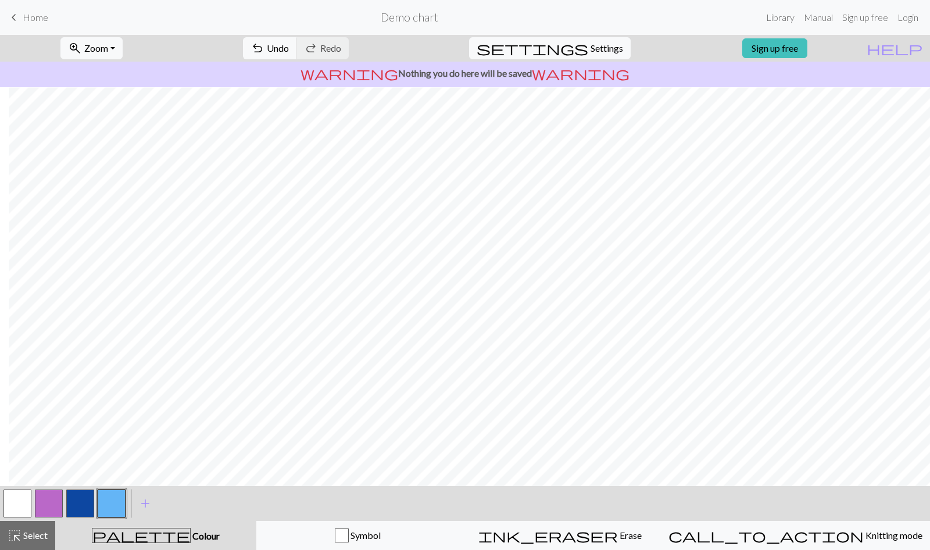
click at [289, 51] on span "Undo" at bounding box center [278, 47] width 22 height 11
click at [289, 47] on span "Undo" at bounding box center [278, 47] width 22 height 11
click at [289, 49] on span "Undo" at bounding box center [278, 47] width 22 height 11
click at [341, 47] on span "Redo" at bounding box center [330, 47] width 21 height 11
click at [341, 50] on span "Redo" at bounding box center [330, 47] width 21 height 11
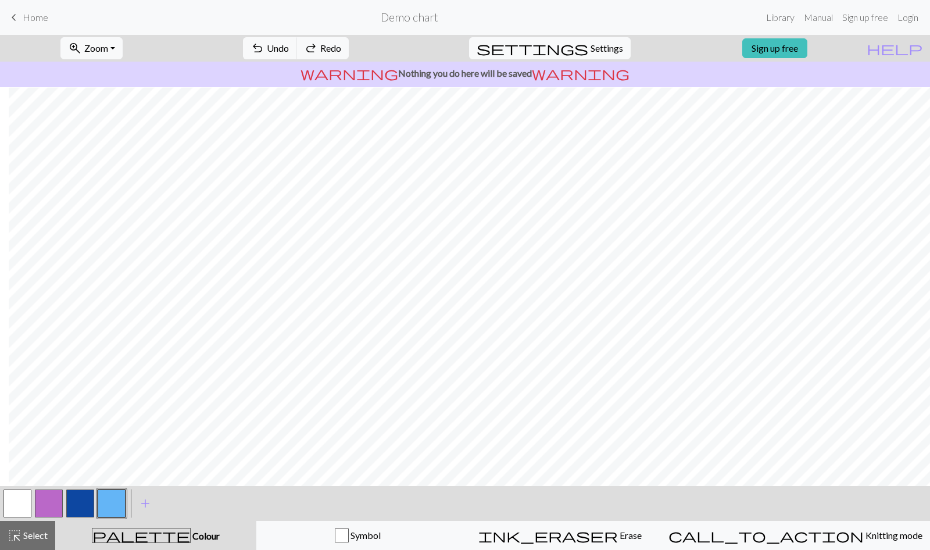
click at [341, 52] on span "Redo" at bounding box center [330, 47] width 21 height 11
click at [358, 52] on div "undo Undo Undo redo Redo Redo" at bounding box center [295, 48] width 123 height 27
click at [358, 53] on div "undo Undo Undo redo Redo Redo" at bounding box center [295, 48] width 123 height 27
click at [358, 49] on div "undo Undo Undo redo Redo Redo" at bounding box center [295, 48] width 123 height 27
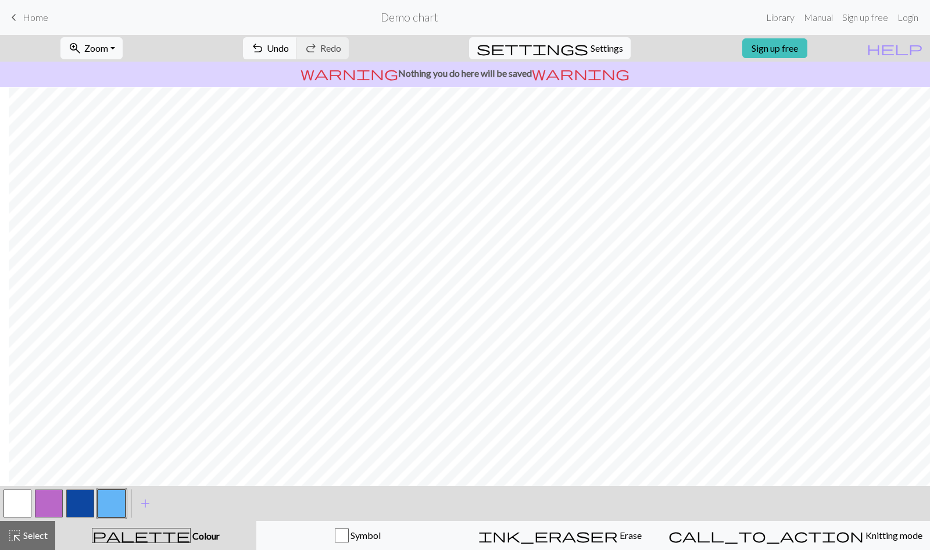
click at [358, 49] on div "undo Undo Undo redo Redo Redo" at bounding box center [295, 48] width 123 height 27
click at [358, 50] on div "undo Undo Undo redo Redo Redo" at bounding box center [295, 48] width 123 height 27
click at [358, 51] on div "undo Undo Undo redo Redo Redo" at bounding box center [295, 48] width 123 height 27
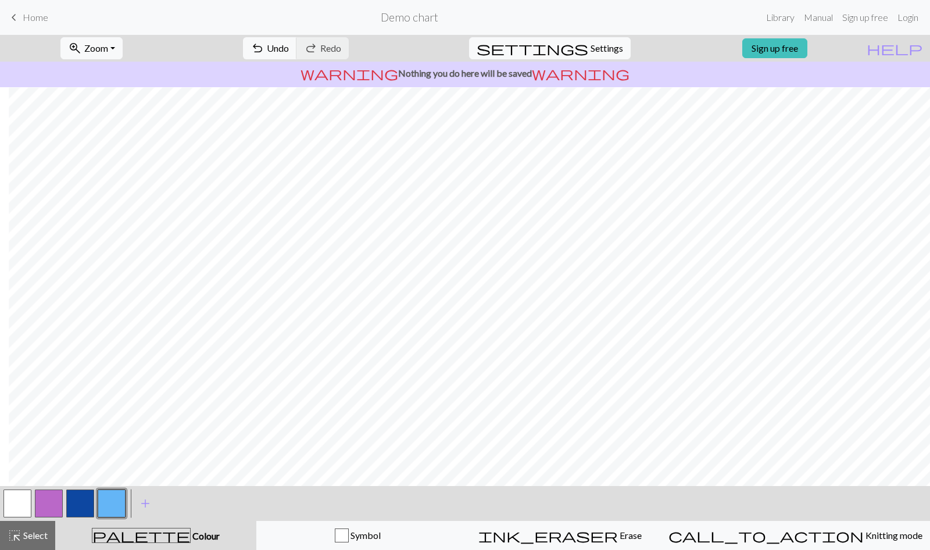
click at [358, 52] on div "undo Undo Undo redo Redo Redo" at bounding box center [295, 48] width 123 height 27
click at [358, 51] on div "undo Undo Undo redo Redo Redo" at bounding box center [295, 48] width 123 height 27
click at [618, 530] on span "Erase" at bounding box center [630, 535] width 24 height 11
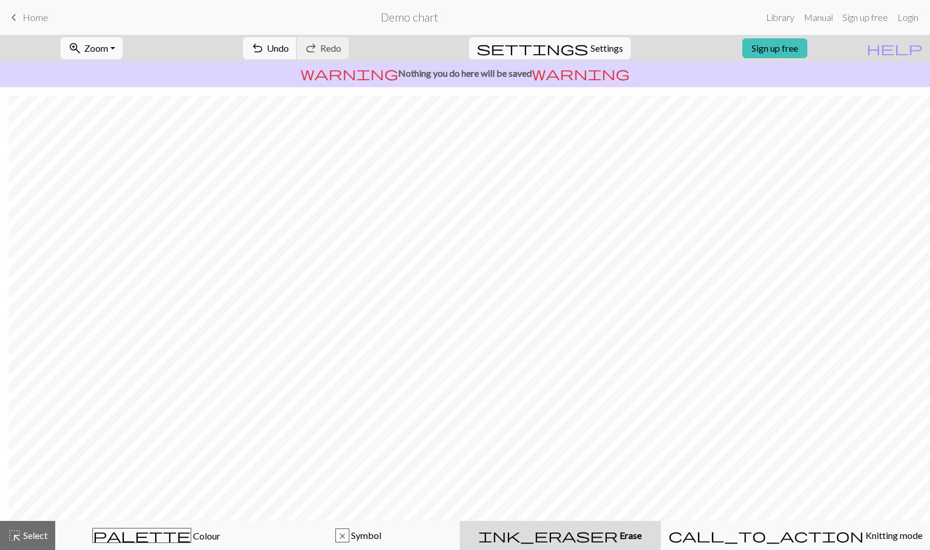
click at [289, 48] on span "Undo" at bounding box center [278, 47] width 22 height 11
click at [289, 45] on span "Undo" at bounding box center [278, 47] width 22 height 11
click at [289, 46] on span "Undo" at bounding box center [278, 47] width 22 height 11
click at [156, 541] on span "palette" at bounding box center [142, 535] width 98 height 16
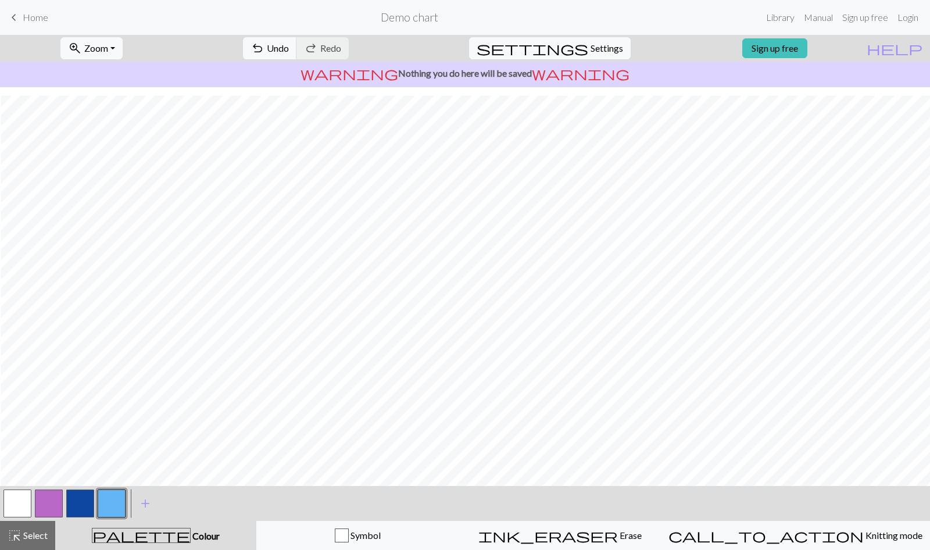
scroll to position [3150, 422]
click at [80, 506] on button "button" at bounding box center [80, 503] width 28 height 28
click at [297, 57] on button "undo Undo Undo" at bounding box center [270, 48] width 54 height 22
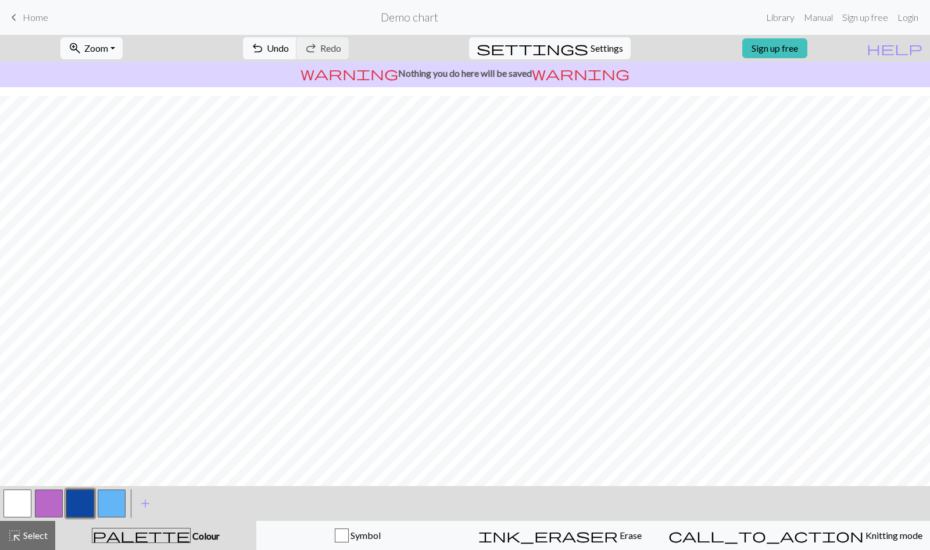
click at [110, 505] on button "button" at bounding box center [112, 503] width 28 height 28
click at [297, 54] on button "undo Undo Undo" at bounding box center [270, 48] width 54 height 22
click at [82, 505] on button "button" at bounding box center [80, 503] width 28 height 28
click at [826, 523] on button "call_to_action Knitting mode Knitting mode" at bounding box center [795, 535] width 269 height 29
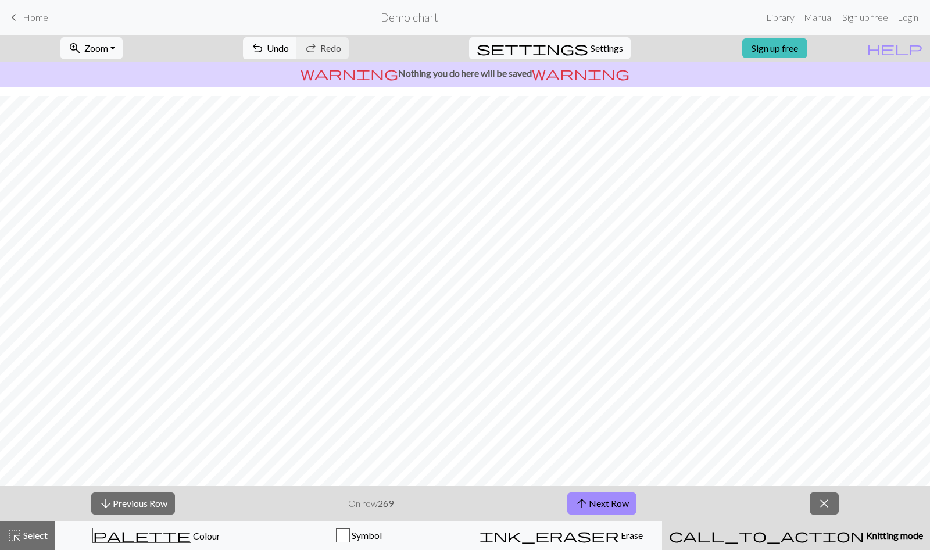
click at [835, 510] on button "close" at bounding box center [824, 503] width 29 height 22
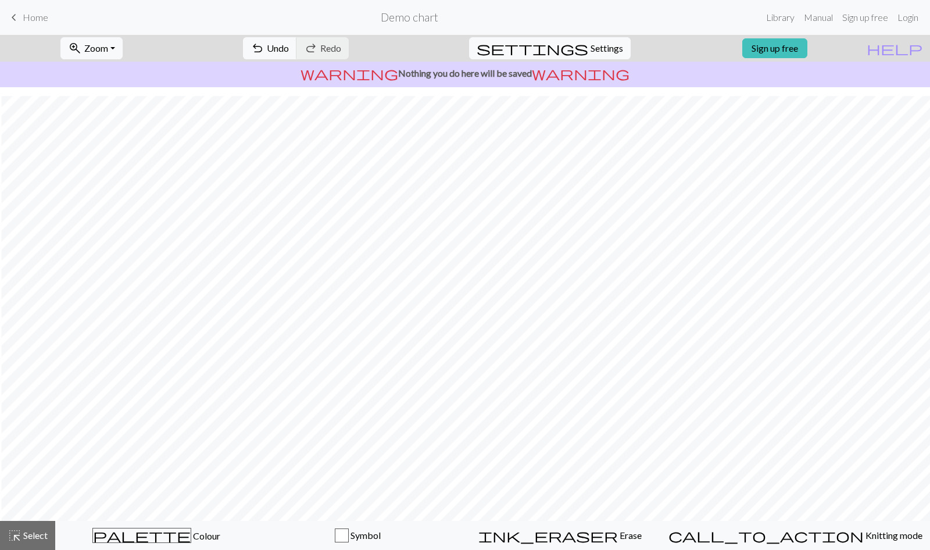
scroll to position [2272, 136]
click at [191, 533] on span "Colour" at bounding box center [205, 535] width 29 height 11
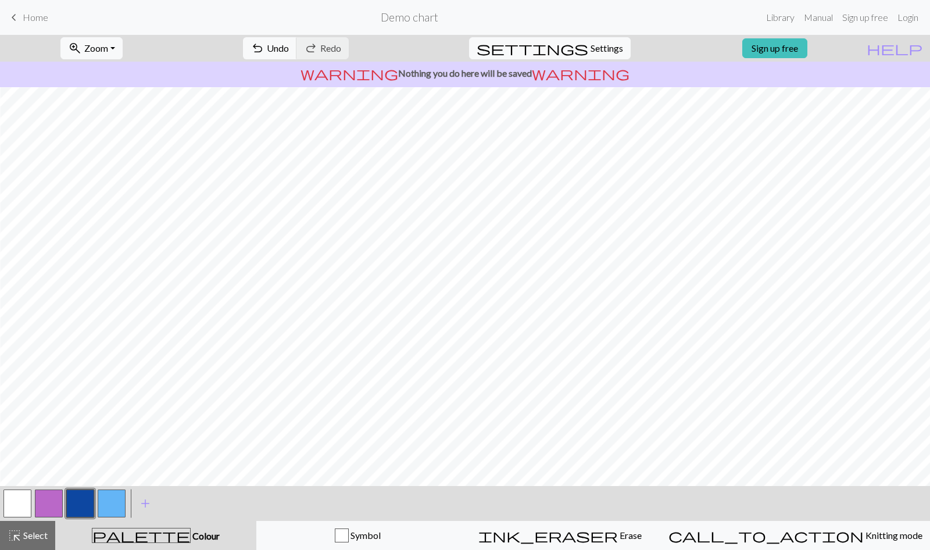
click at [19, 502] on button "button" at bounding box center [17, 503] width 28 height 28
click at [112, 507] on button "button" at bounding box center [112, 503] width 28 height 28
click at [79, 501] on button "button" at bounding box center [80, 503] width 28 height 28
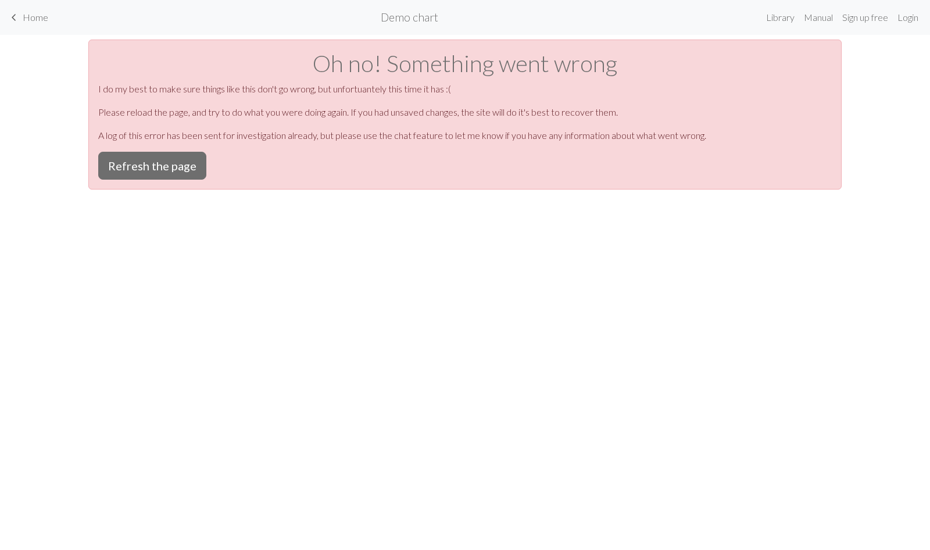
click at [176, 161] on button "Refresh the page" at bounding box center [152, 166] width 108 height 28
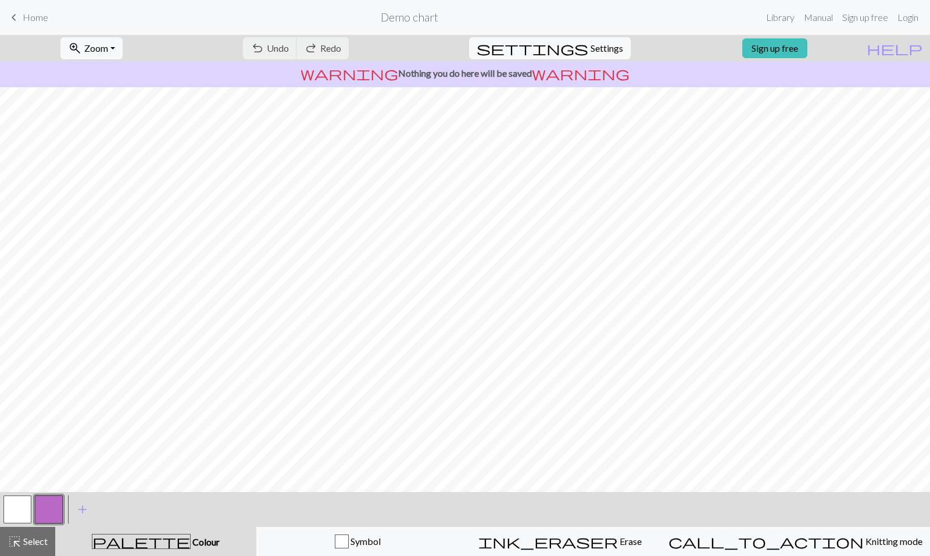
click at [591, 46] on span "Settings" at bounding box center [607, 48] width 33 height 14
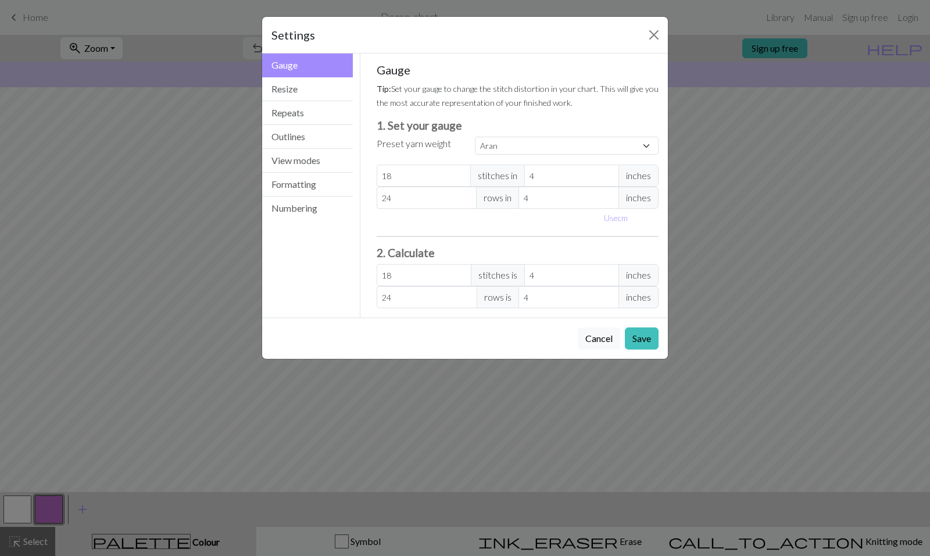
click at [509, 155] on div "Gauge Tip: Set your gauge to change the stitch distortion in your chart. This w…" at bounding box center [518, 185] width 283 height 245
click at [507, 145] on select "Custom Square Lace Light Fingering Fingering Sport Double knit Worsted Aran Bul…" at bounding box center [567, 146] width 184 height 18
select select "custom"
click at [475, 137] on select "Custom Square Lace Light Fingering Fingering Sport Double knit Worsted Aran Bul…" at bounding box center [567, 146] width 184 height 18
click at [296, 92] on button "Resize" at bounding box center [307, 89] width 91 height 24
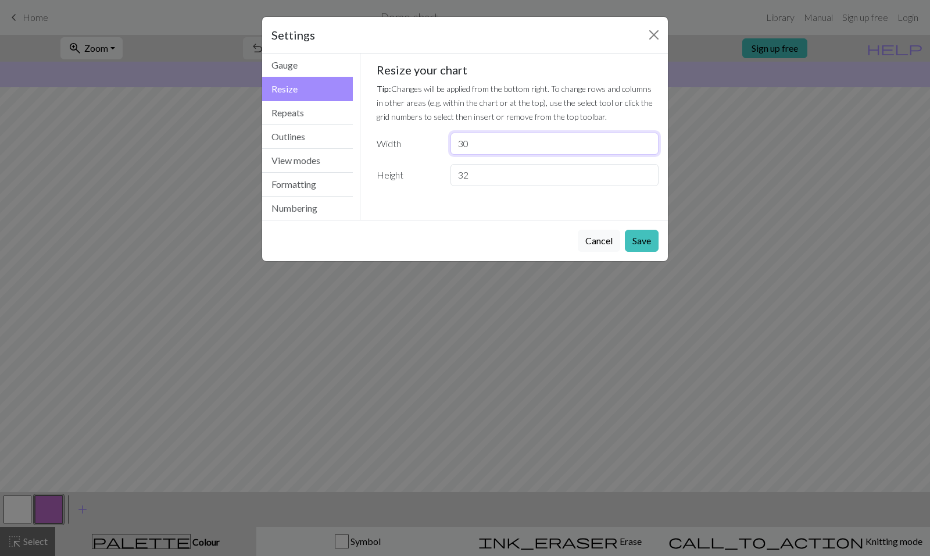
click at [466, 141] on input "30" at bounding box center [555, 144] width 208 height 22
drag, startPoint x: 476, startPoint y: 145, endPoint x: 448, endPoint y: 143, distance: 28.0
click at [448, 143] on div "30" at bounding box center [555, 144] width 222 height 22
type input "119"
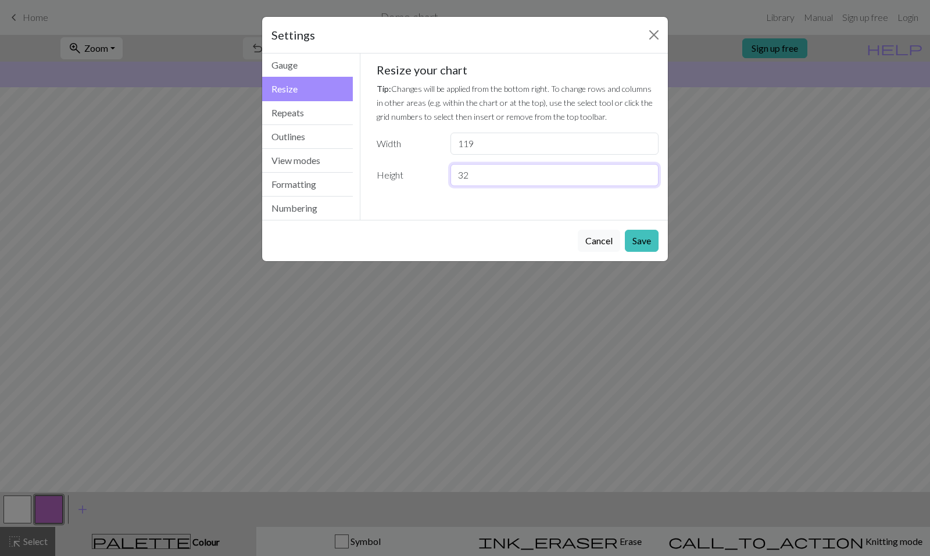
click at [482, 178] on input "32" at bounding box center [555, 175] width 208 height 22
type input "3"
type input "300"
click at [305, 62] on button "Gauge" at bounding box center [307, 65] width 91 height 24
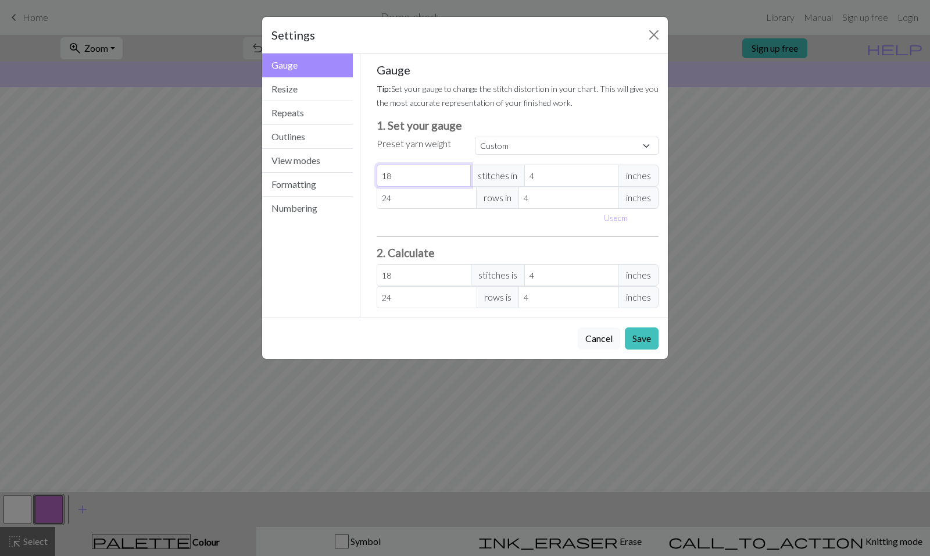
click at [414, 173] on input "18" at bounding box center [424, 176] width 95 height 22
click at [612, 220] on button "Use cm" at bounding box center [616, 218] width 34 height 18
type input "10.16"
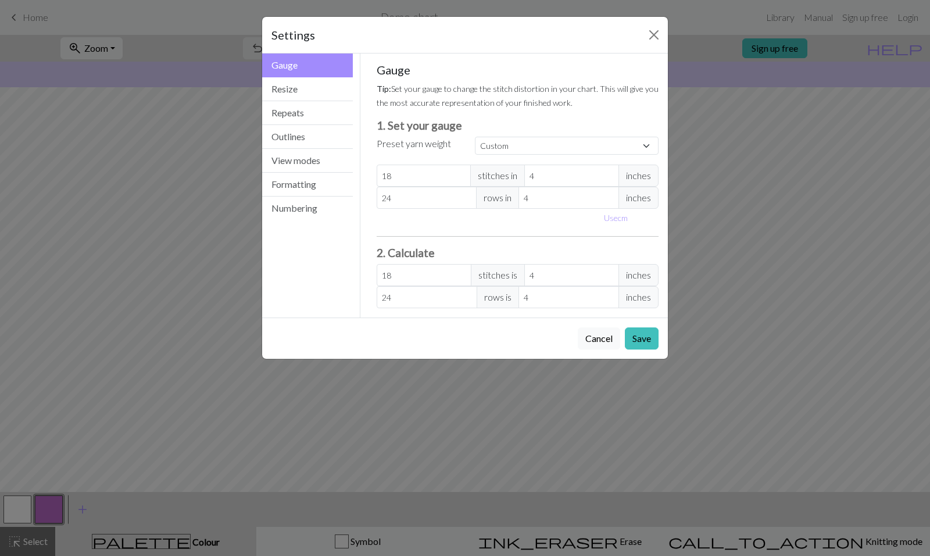
type input "10.16"
click at [617, 217] on button "Use inches" at bounding box center [622, 218] width 47 height 18
type input "4"
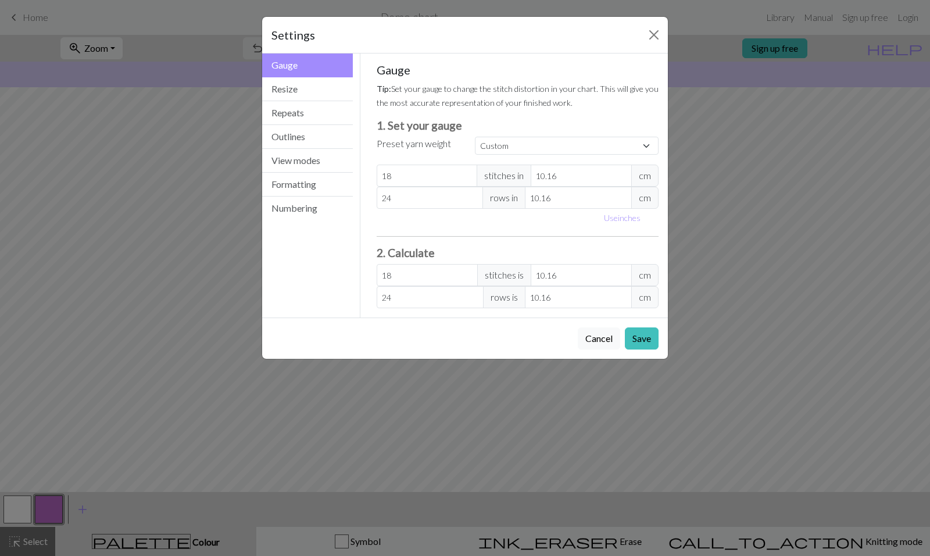
type input "4"
click at [605, 214] on button "Use cm" at bounding box center [616, 218] width 34 height 18
type input "10.16"
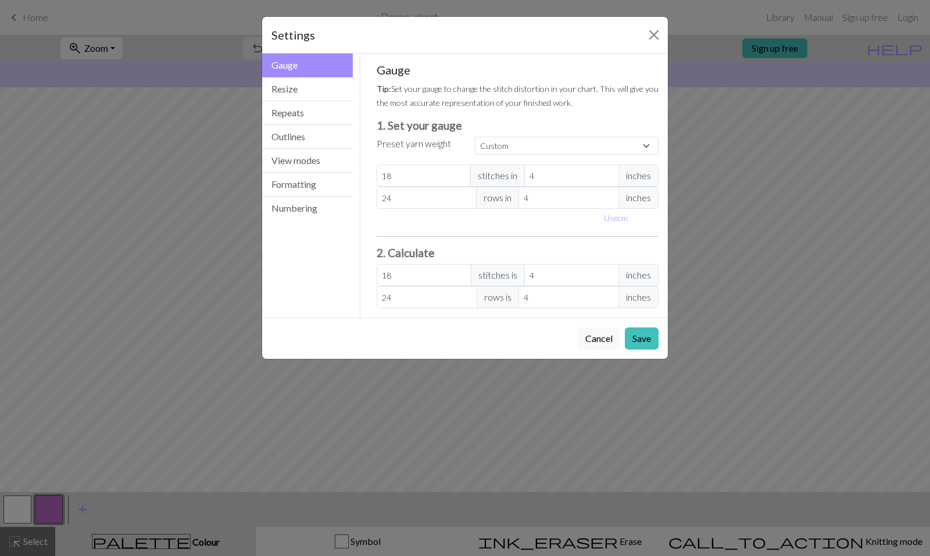
type input "10.16"
click at [409, 177] on input "18" at bounding box center [427, 176] width 101 height 22
type input "3"
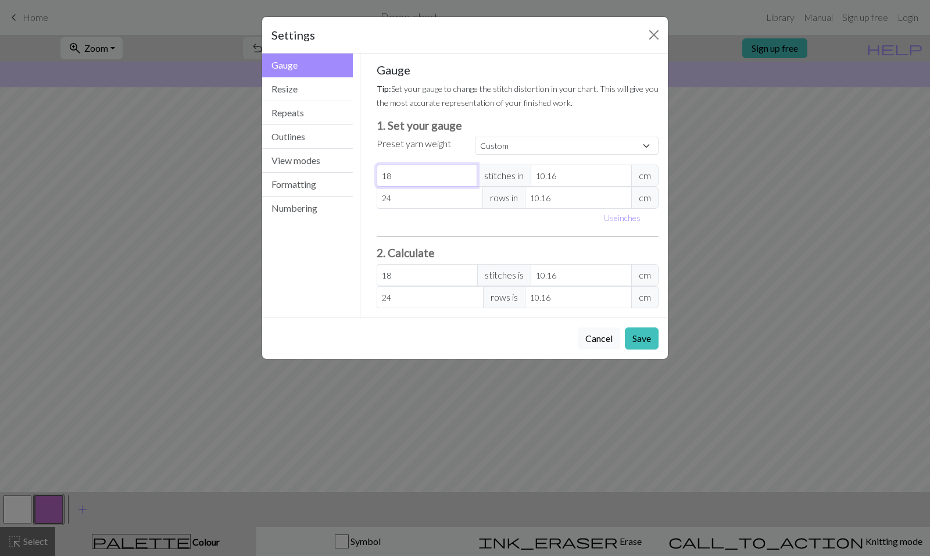
type input "3"
type input "39"
type input "3"
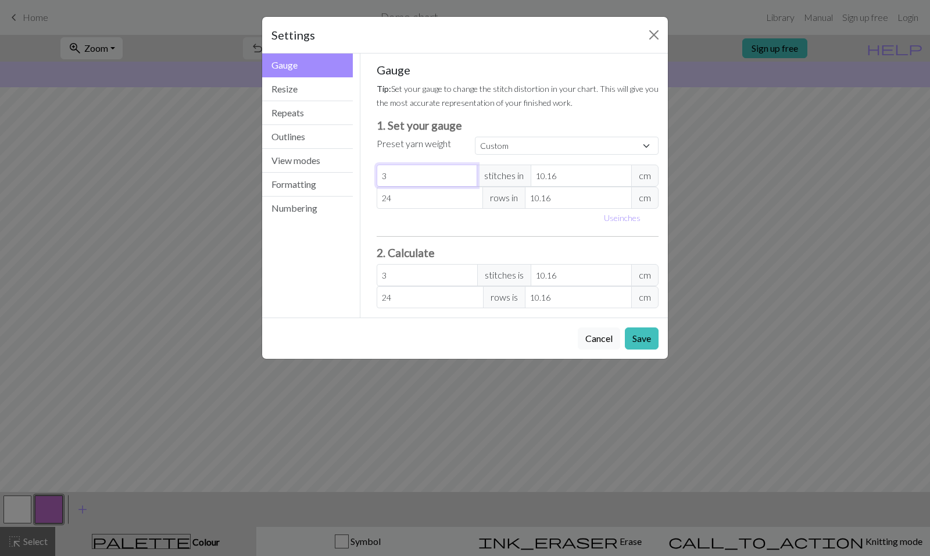
type input "0"
click at [548, 181] on input "10.16" at bounding box center [581, 176] width 101 height 22
type input "39"
click at [448, 176] on input "number" at bounding box center [427, 176] width 101 height 22
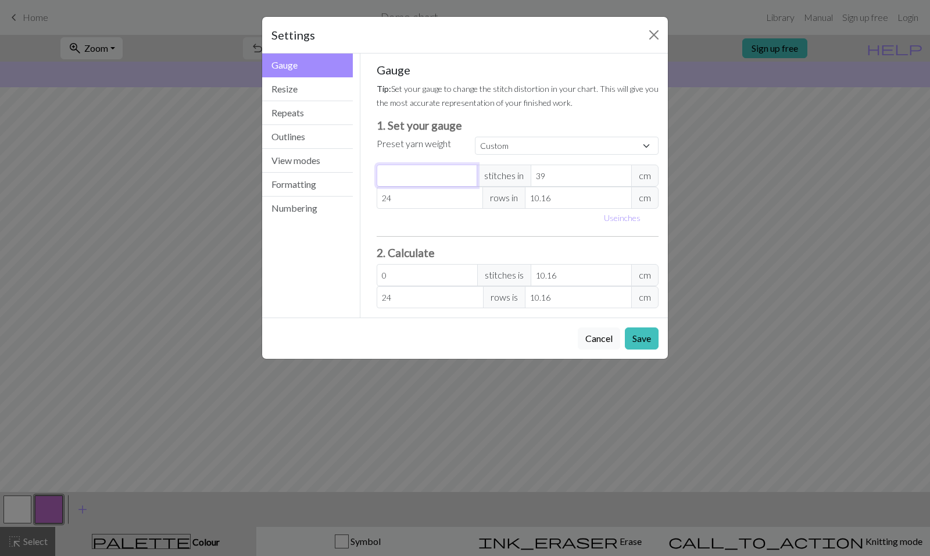
type input "9"
type input "2.34"
type input "99"
type input "25.79"
type input "99"
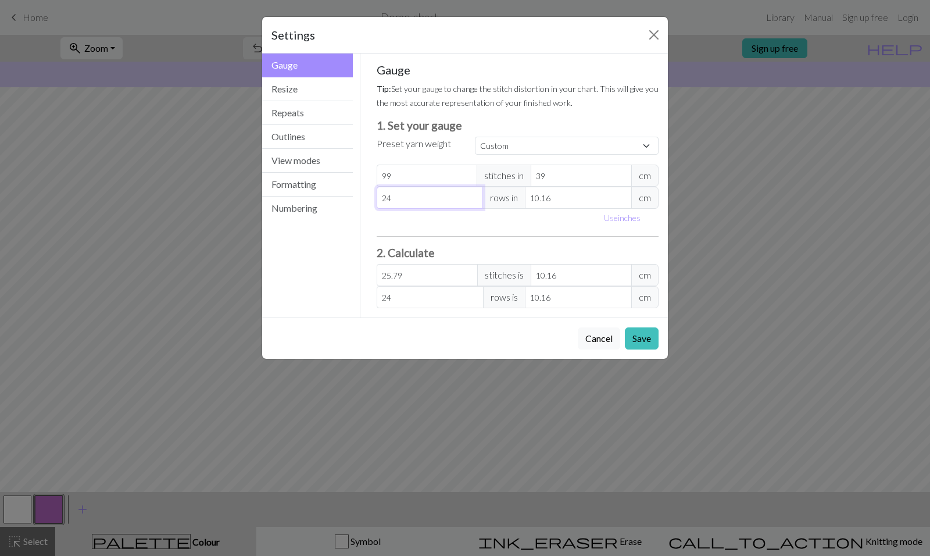
click at [416, 197] on input "24" at bounding box center [430, 198] width 107 height 22
type input "2"
type input "0"
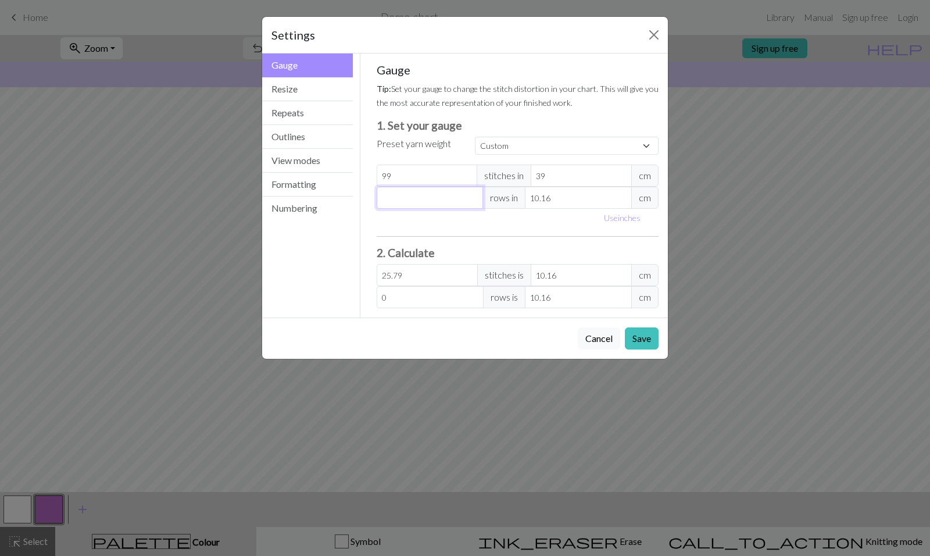
type input "9"
type input "99"
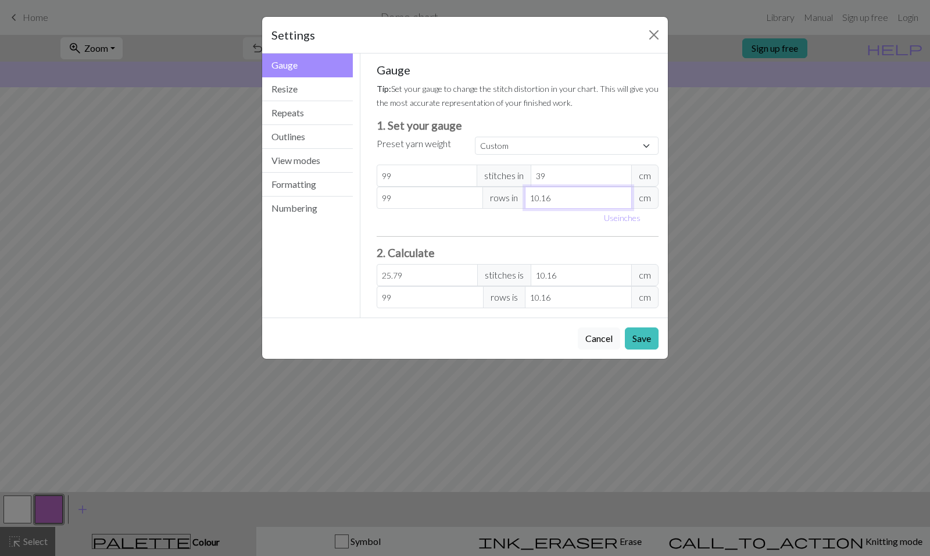
click at [542, 197] on input "10.16" at bounding box center [578, 198] width 107 height 22
type input "3"
type input "335.28"
type input "39"
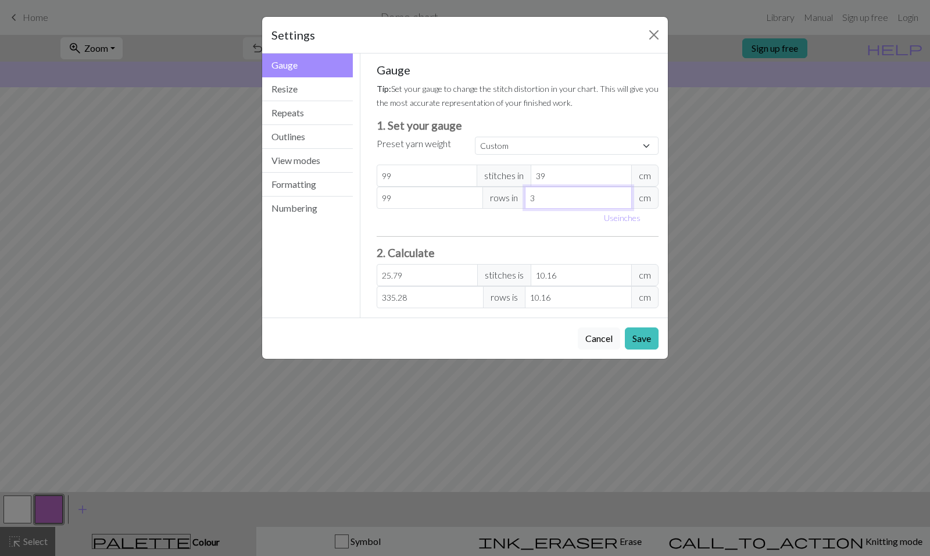
type input "25.79"
type input "39"
click at [421, 248] on h3 "2. Calculate" at bounding box center [518, 252] width 283 height 13
click at [644, 330] on button "Save" at bounding box center [642, 338] width 34 height 22
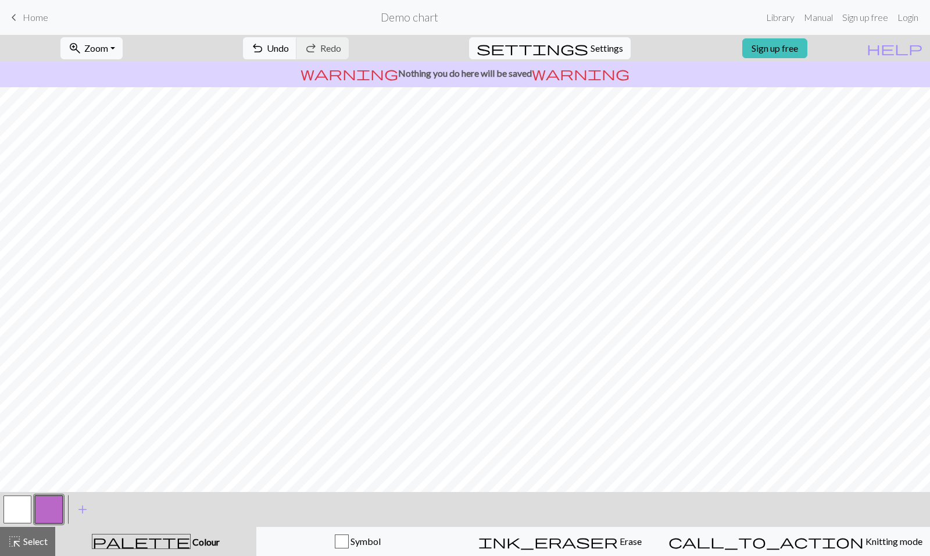
click at [470, 73] on p "warning Nothing you do here will be saved warning" at bounding box center [465, 73] width 921 height 14
click at [543, 76] on span "warning" at bounding box center [581, 73] width 98 height 16
click at [917, 48] on span "help" at bounding box center [895, 48] width 56 height 16
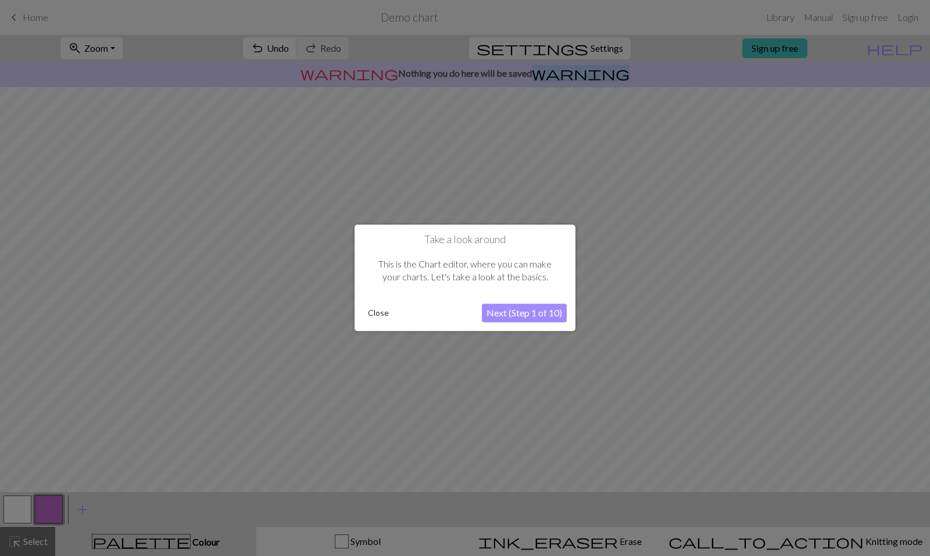
click at [520, 309] on button "Next (Step 1 of 10)" at bounding box center [524, 313] width 85 height 19
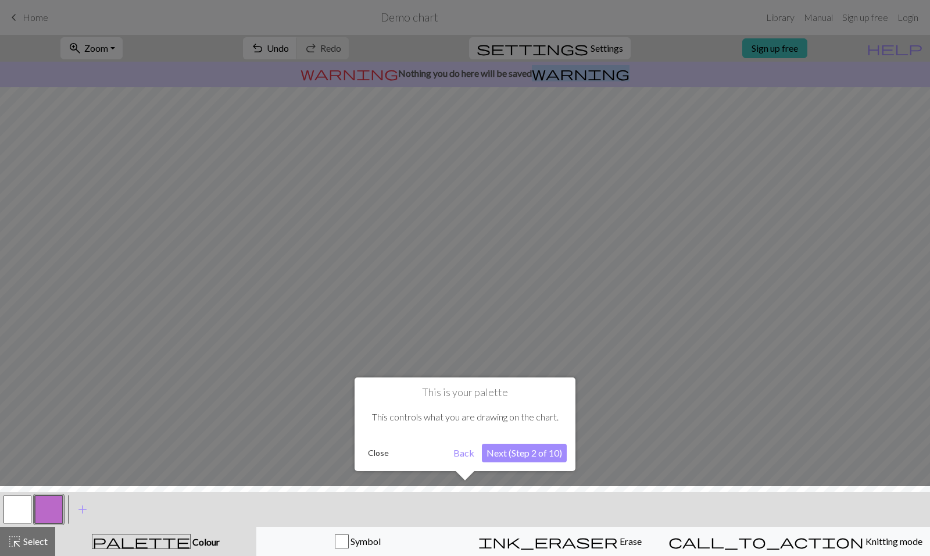
click at [513, 444] on button "Next (Step 2 of 10)" at bounding box center [524, 453] width 85 height 19
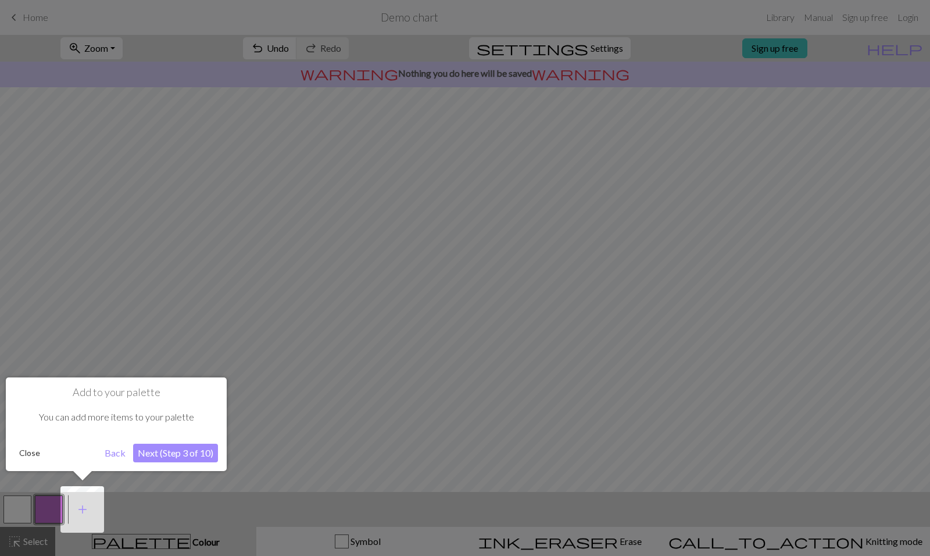
click at [144, 462] on div "Add to your palette You can add more items to your palette Close Back Next (Ste…" at bounding box center [116, 424] width 221 height 94
click at [153, 453] on button "Next (Step 3 of 10)" at bounding box center [175, 453] width 85 height 19
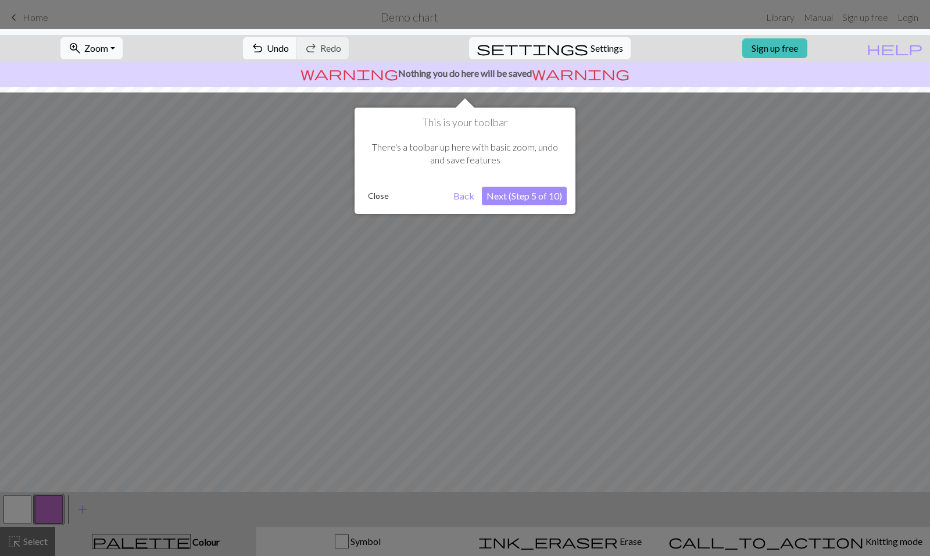
click at [374, 200] on button "Close" at bounding box center [378, 195] width 30 height 17
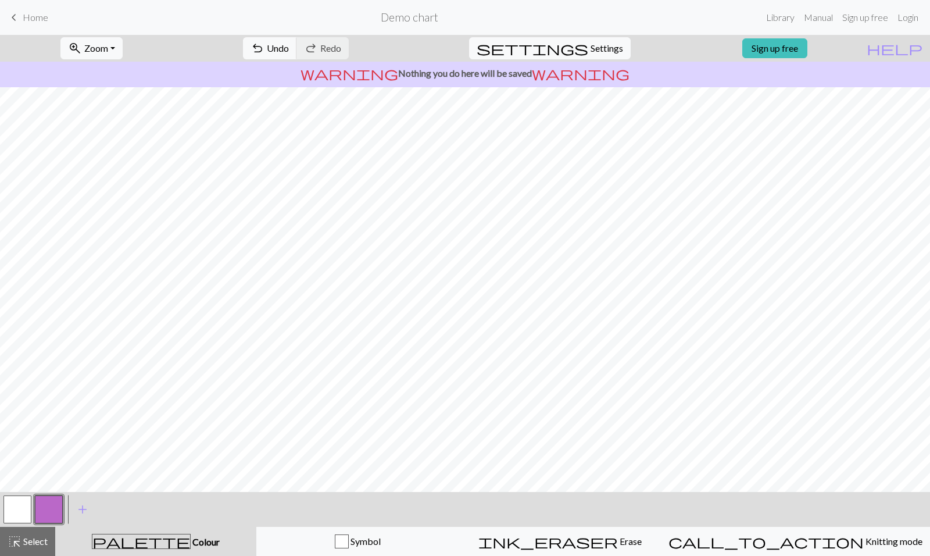
click at [807, 51] on link "Sign up free" at bounding box center [774, 48] width 65 height 20
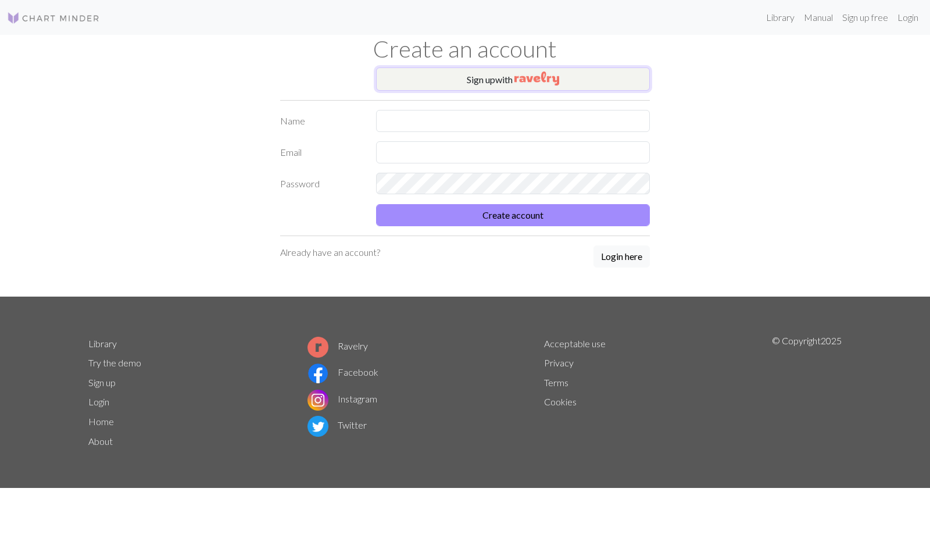
click at [505, 75] on button "Sign up with" at bounding box center [513, 78] width 274 height 23
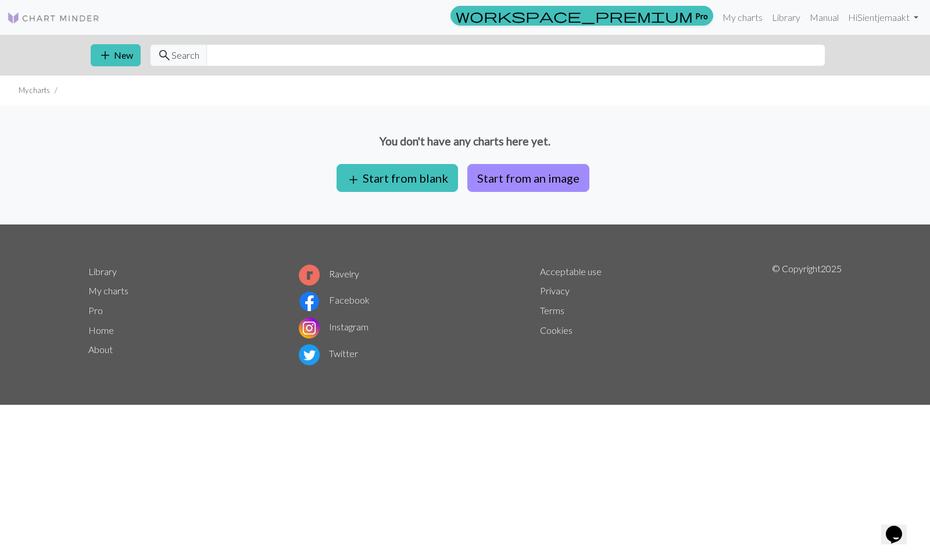
click at [413, 171] on button "add Start from blank" at bounding box center [397, 178] width 121 height 28
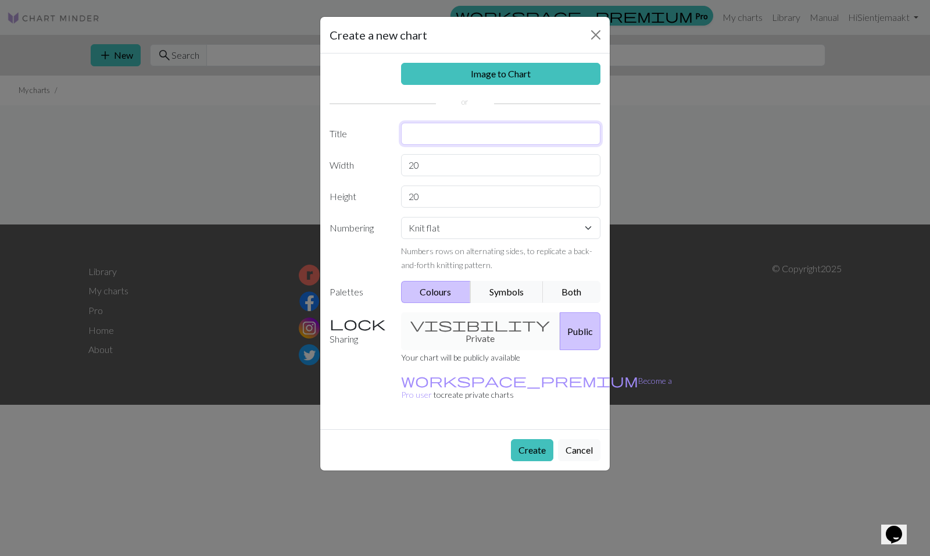
click at [456, 135] on input "text" at bounding box center [501, 134] width 200 height 22
type input "T"
type input "tRUITJE"
click at [432, 162] on input "20" at bounding box center [501, 165] width 200 height 22
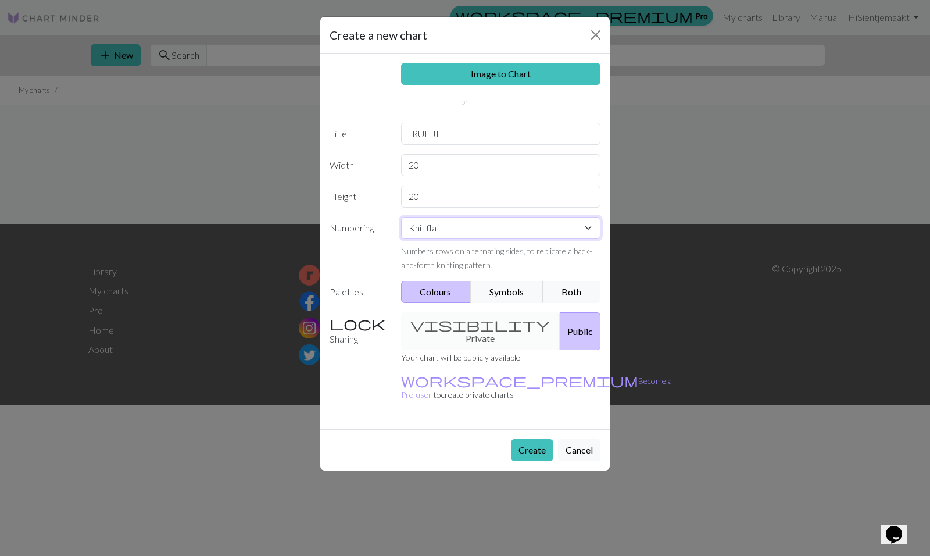
click at [449, 224] on select "Knit flat Knit in the round Lace knitting Cross stitch" at bounding box center [501, 228] width 200 height 22
click at [401, 217] on select "Knit flat Knit in the round Lace knitting Cross stitch" at bounding box center [501, 228] width 200 height 22
click at [439, 165] on input "20" at bounding box center [501, 165] width 200 height 22
drag, startPoint x: 439, startPoint y: 165, endPoint x: 401, endPoint y: 161, distance: 37.9
click at [401, 161] on input "20" at bounding box center [501, 165] width 200 height 22
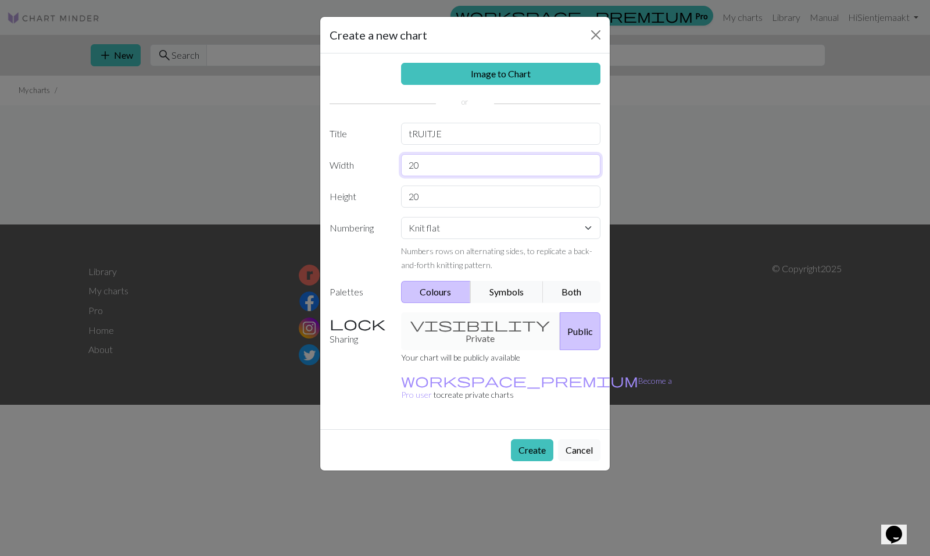
type input "&"
type input "119"
click at [427, 197] on input "20" at bounding box center [501, 196] width 200 height 22
type input "300"
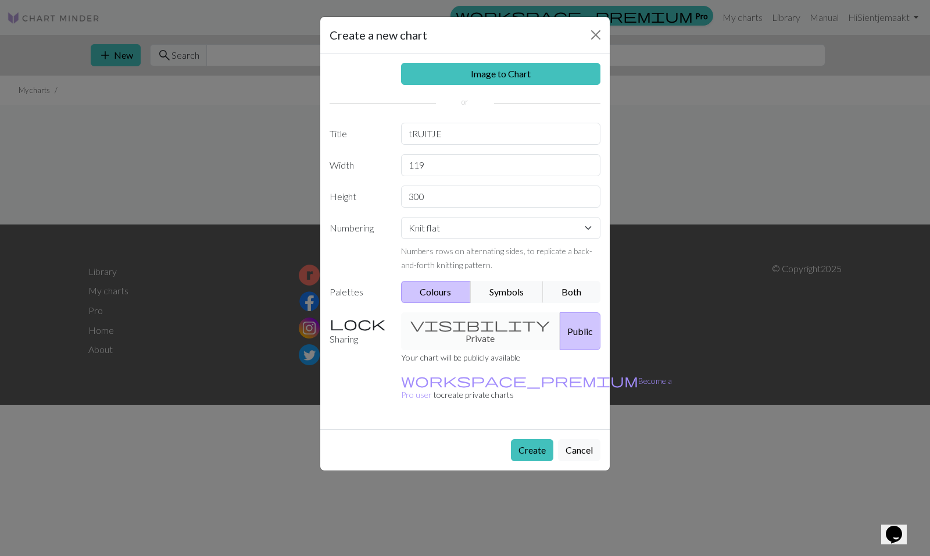
click at [522, 439] on button "Create" at bounding box center [532, 450] width 42 height 22
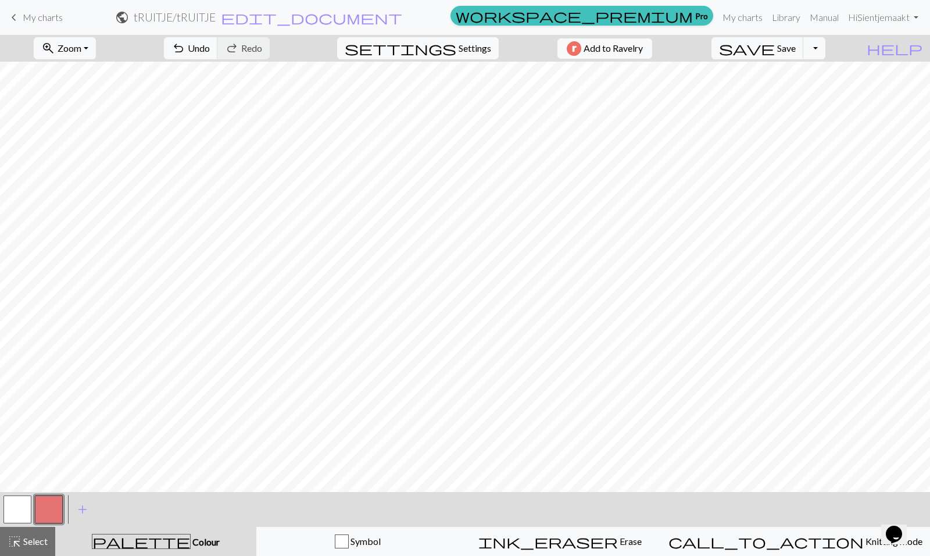
click at [76, 509] on span "add" at bounding box center [83, 509] width 14 height 16
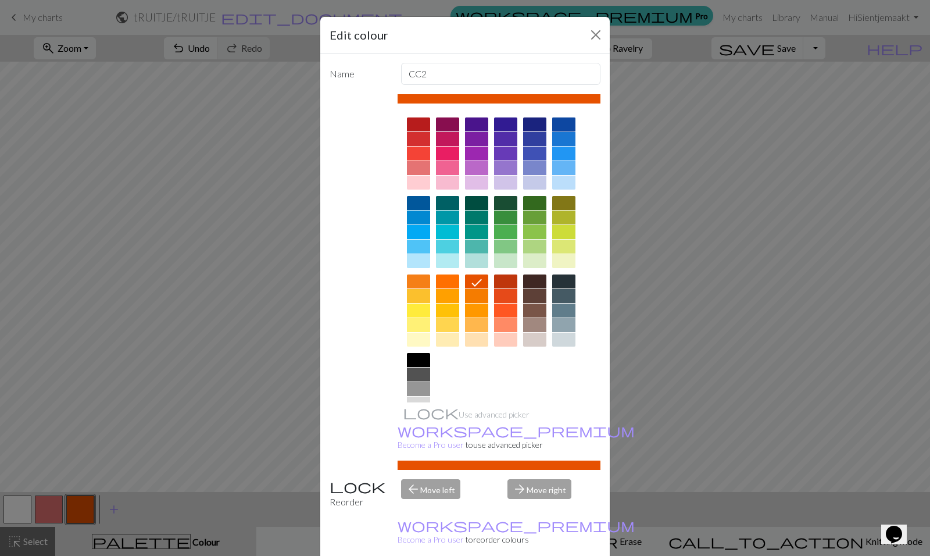
click at [557, 127] on div at bounding box center [563, 124] width 23 height 14
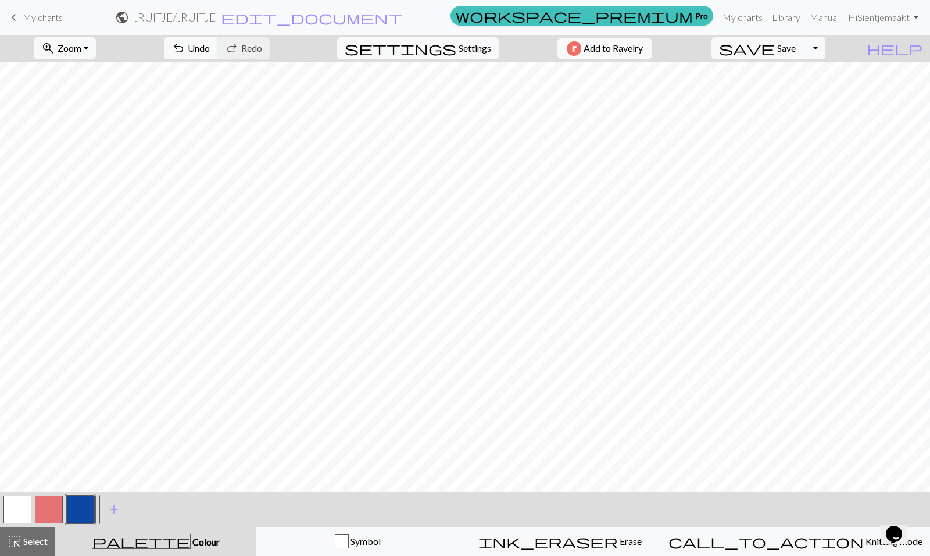
click at [44, 509] on button "button" at bounding box center [49, 509] width 28 height 28
click at [58, 512] on button "button" at bounding box center [49, 509] width 28 height 28
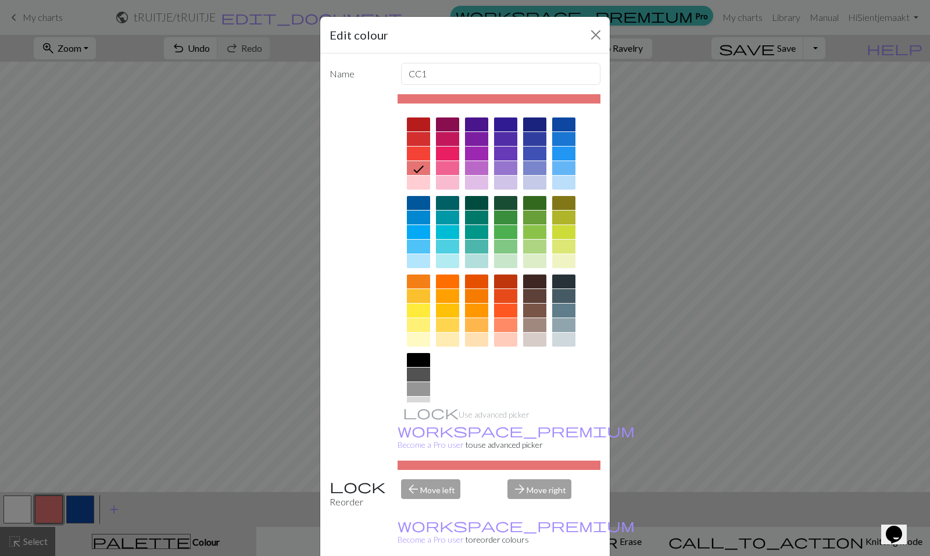
click at [558, 170] on div at bounding box center [563, 168] width 23 height 14
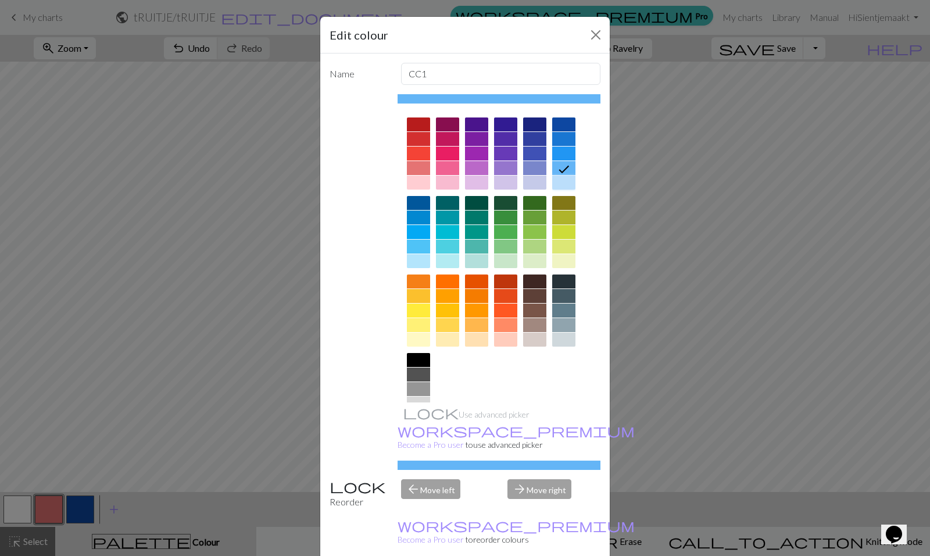
click at [556, 184] on div at bounding box center [563, 183] width 23 height 14
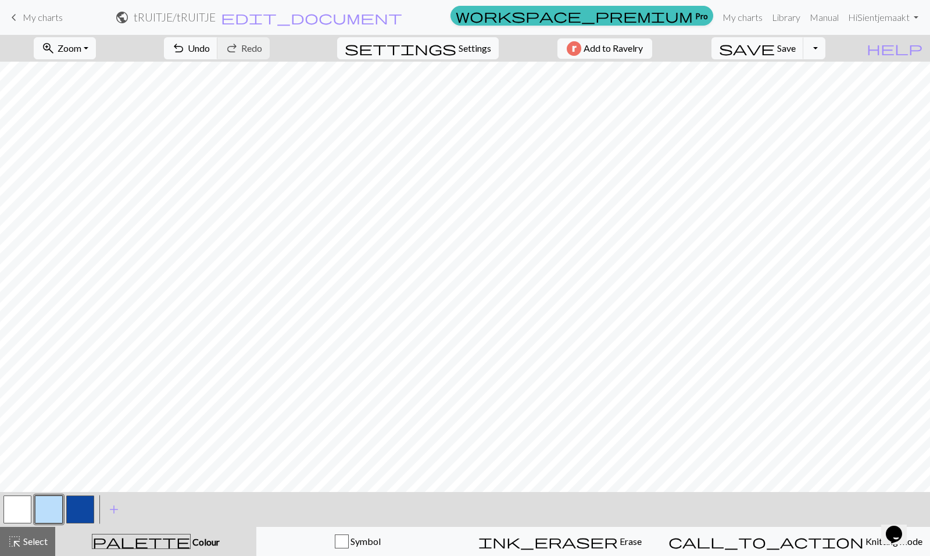
click at [77, 509] on button "button" at bounding box center [80, 509] width 28 height 28
click at [218, 58] on button "undo Undo Undo" at bounding box center [191, 48] width 54 height 22
click at [27, 505] on button "button" at bounding box center [17, 503] width 28 height 28
click at [94, 503] on button "button" at bounding box center [80, 503] width 28 height 28
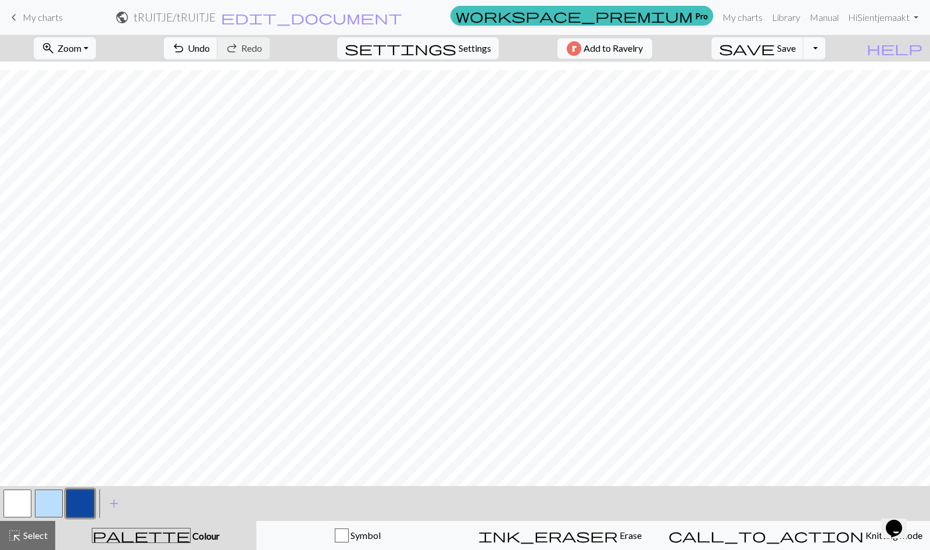
drag, startPoint x: 101, startPoint y: 480, endPoint x: 764, endPoint y: 495, distance: 663.5
click at [764, 495] on div "< > add Add a colour" at bounding box center [465, 503] width 930 height 35
click at [17, 511] on button "button" at bounding box center [17, 503] width 28 height 28
click at [49, 505] on button "button" at bounding box center [49, 503] width 28 height 28
click at [34, 537] on span "Select" at bounding box center [35, 535] width 26 height 11
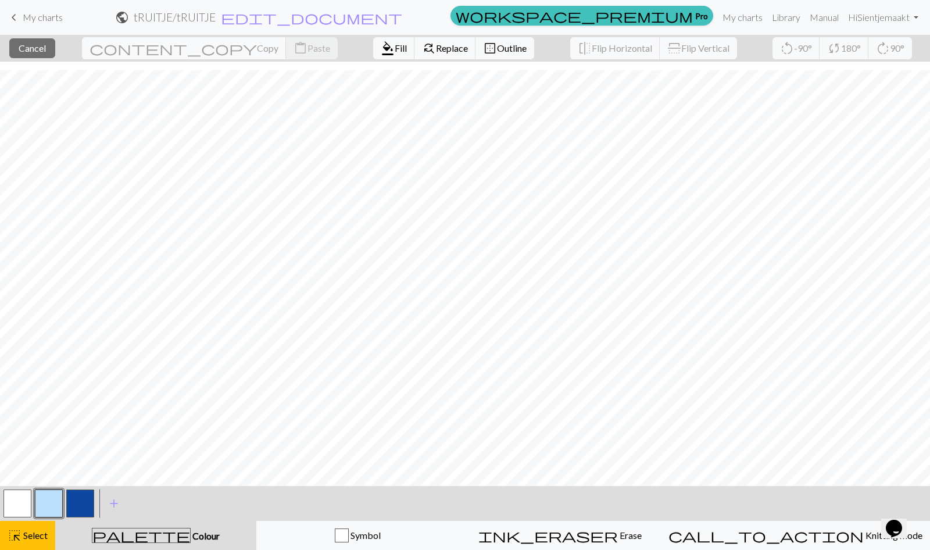
click at [84, 502] on button "button" at bounding box center [80, 503] width 28 height 28
click at [82, 503] on button "button" at bounding box center [80, 503] width 28 height 28
click at [82, 503] on div "Edit colour Name CC2 Use advanced picker workspace_premium Become a Pro user to…" at bounding box center [465, 275] width 930 height 550
click at [90, 502] on button "button" at bounding box center [80, 503] width 28 height 28
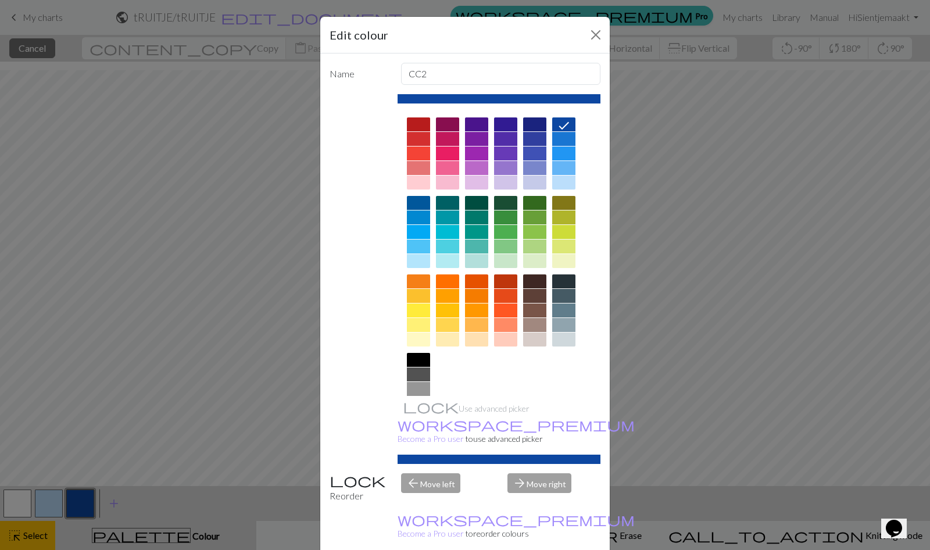
click at [90, 502] on div "Edit colour Name CC2 Use advanced picker workspace_premium Become a Pro user to…" at bounding box center [465, 275] width 930 height 550
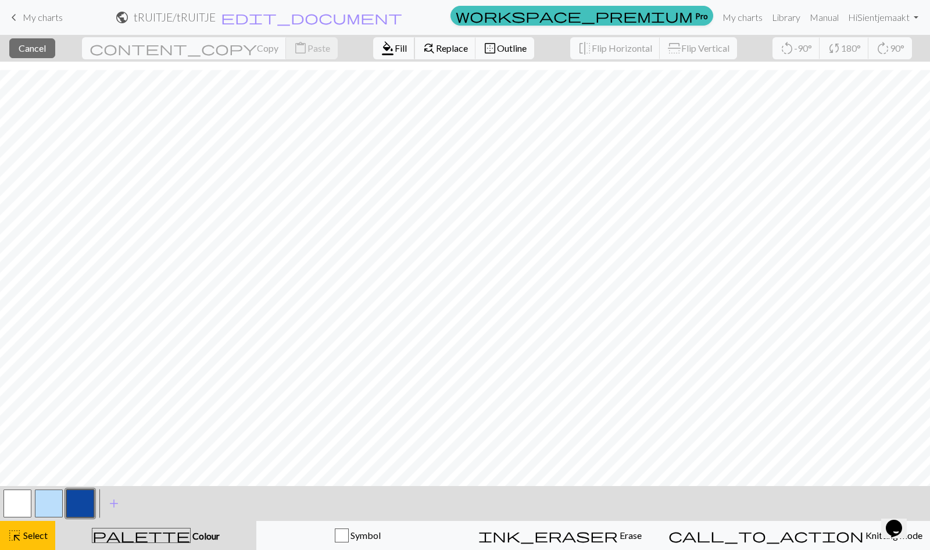
click at [381, 53] on span "format_color_fill" at bounding box center [388, 48] width 14 height 16
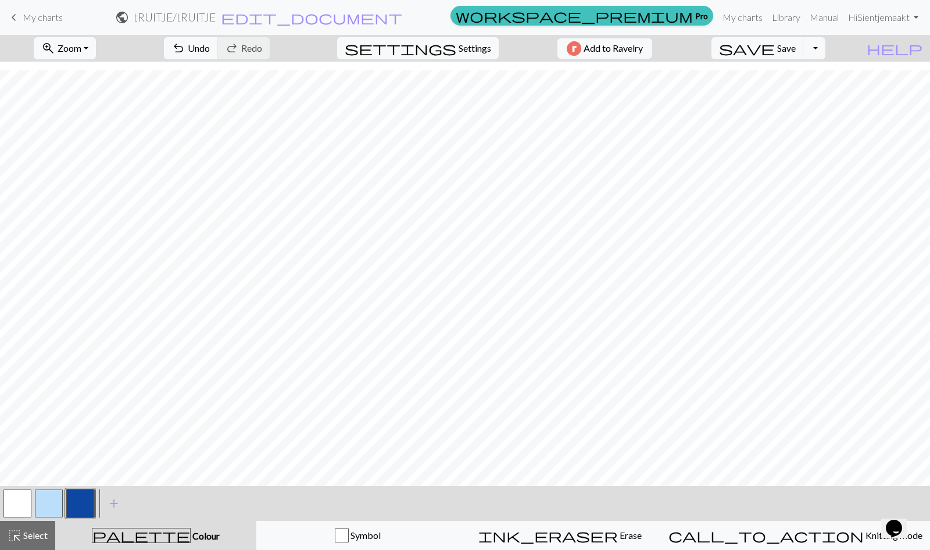
drag, startPoint x: 321, startPoint y: 57, endPoint x: 632, endPoint y: 498, distance: 539.8
click at [632, 498] on div "< > add Add a colour" at bounding box center [465, 503] width 930 height 35
click at [34, 532] on span "Select" at bounding box center [35, 535] width 26 height 11
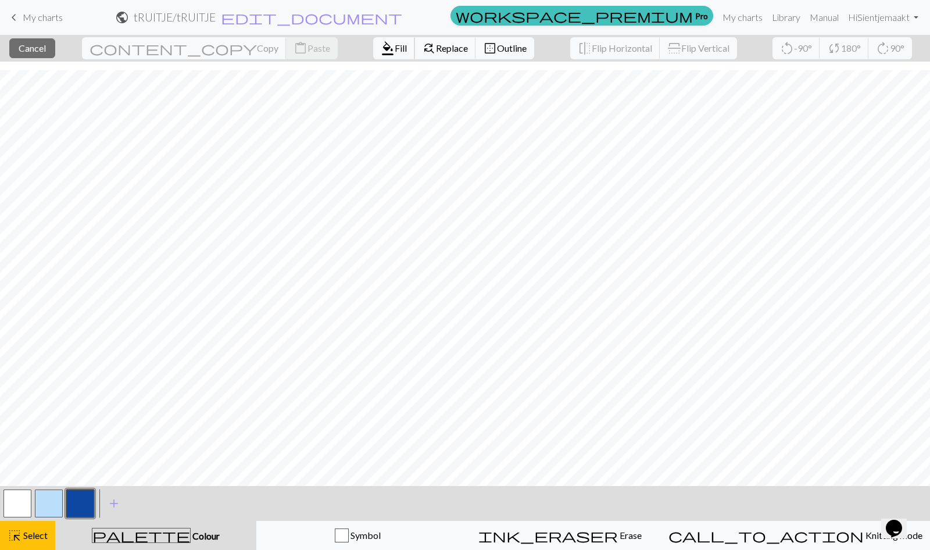
click at [381, 48] on span "format_color_fill" at bounding box center [388, 48] width 14 height 16
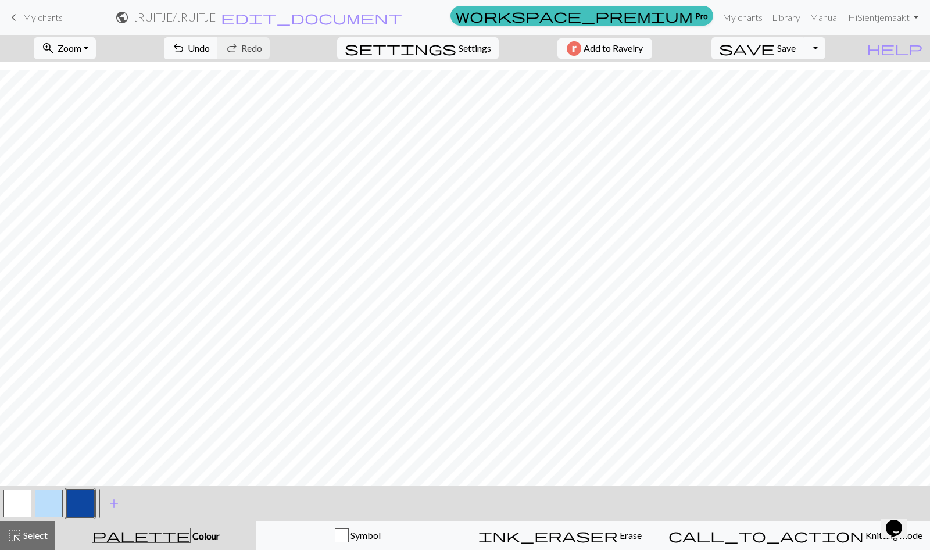
click at [38, 531] on span "Select" at bounding box center [35, 535] width 26 height 11
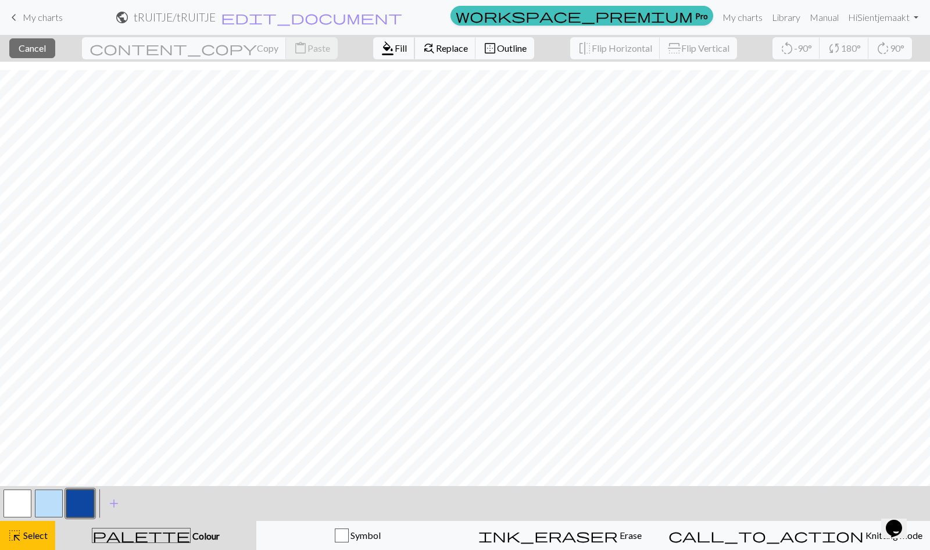
click at [373, 55] on button "format_color_fill Fill" at bounding box center [394, 48] width 42 height 22
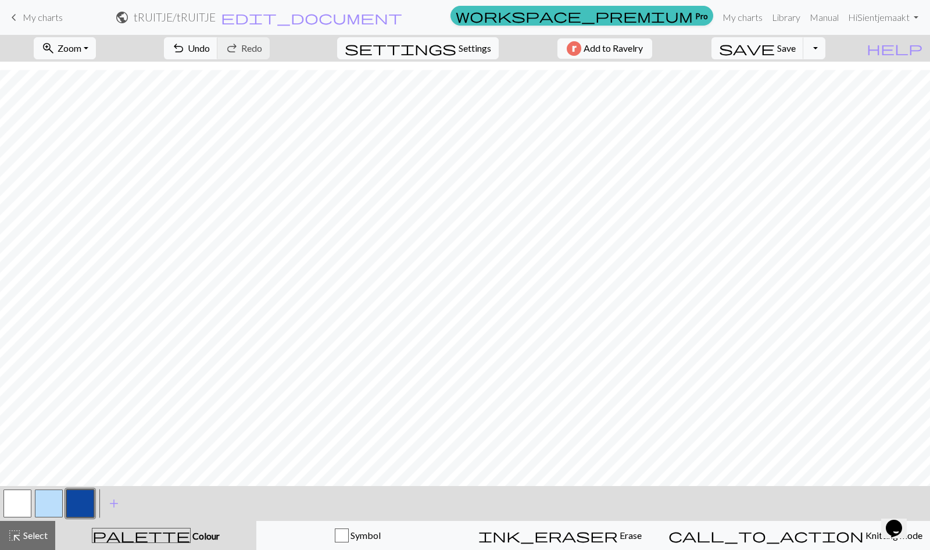
click at [31, 534] on span "Select" at bounding box center [35, 535] width 26 height 11
click at [49, 503] on button "button" at bounding box center [49, 503] width 28 height 28
click at [42, 530] on span "Select" at bounding box center [35, 535] width 26 height 11
click at [185, 46] on span "undo" at bounding box center [178, 48] width 14 height 16
click at [28, 535] on span "Select" at bounding box center [35, 535] width 26 height 11
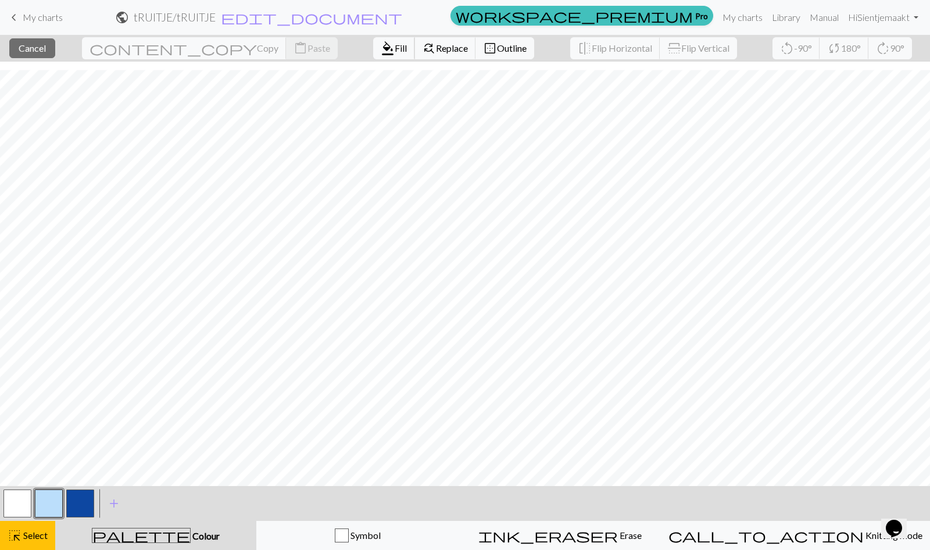
click at [381, 51] on span "format_color_fill" at bounding box center [388, 48] width 14 height 16
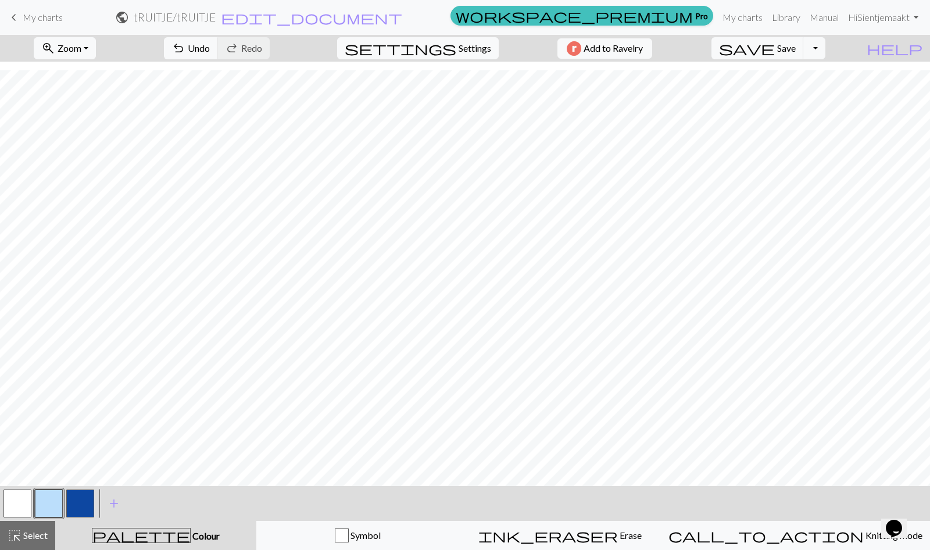
click at [37, 543] on button "highlight_alt Select Select" at bounding box center [27, 535] width 55 height 29
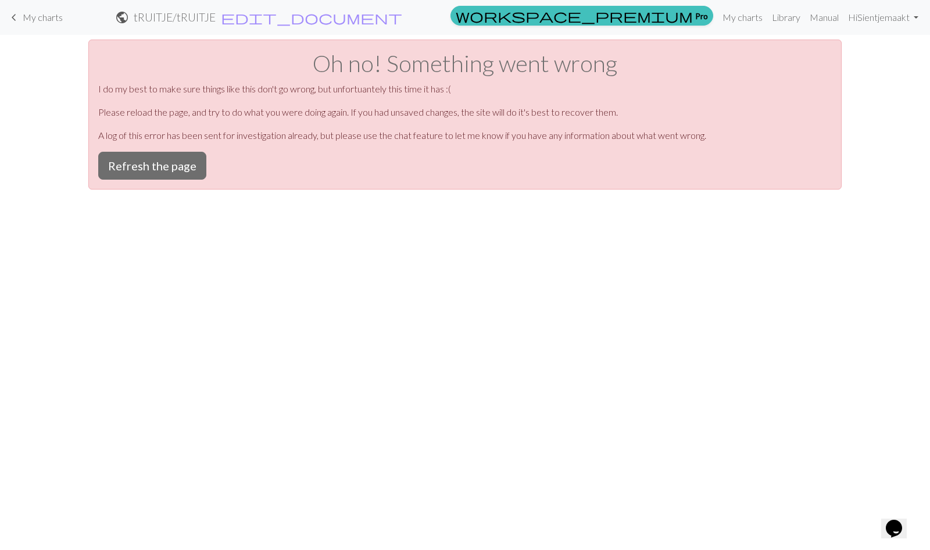
drag, startPoint x: 429, startPoint y: 19, endPoint x: 266, endPoint y: 151, distance: 209.2
click at [266, 151] on div "keyboard_arrow_left My charts public tRUITJE / tRUITJE edit_document Edit setti…" at bounding box center [465, 275] width 930 height 550
click at [182, 169] on button "Refresh the page" at bounding box center [152, 166] width 108 height 28
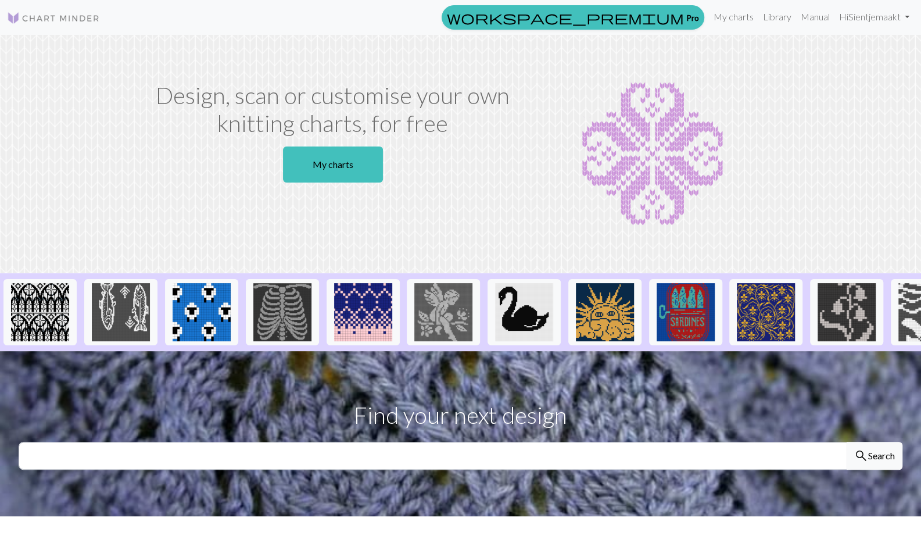
click at [330, 165] on link "My charts" at bounding box center [333, 164] width 100 height 36
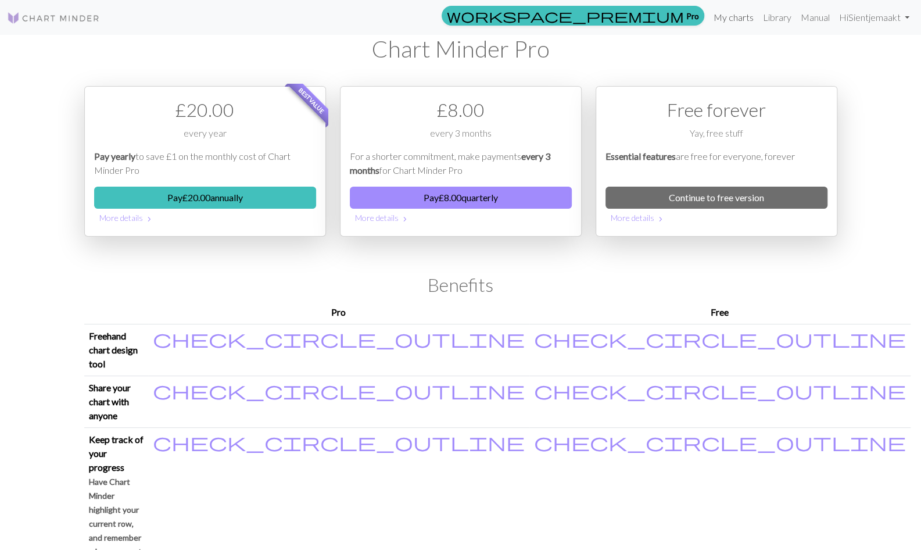
click at [730, 24] on link "My charts" at bounding box center [733, 17] width 49 height 23
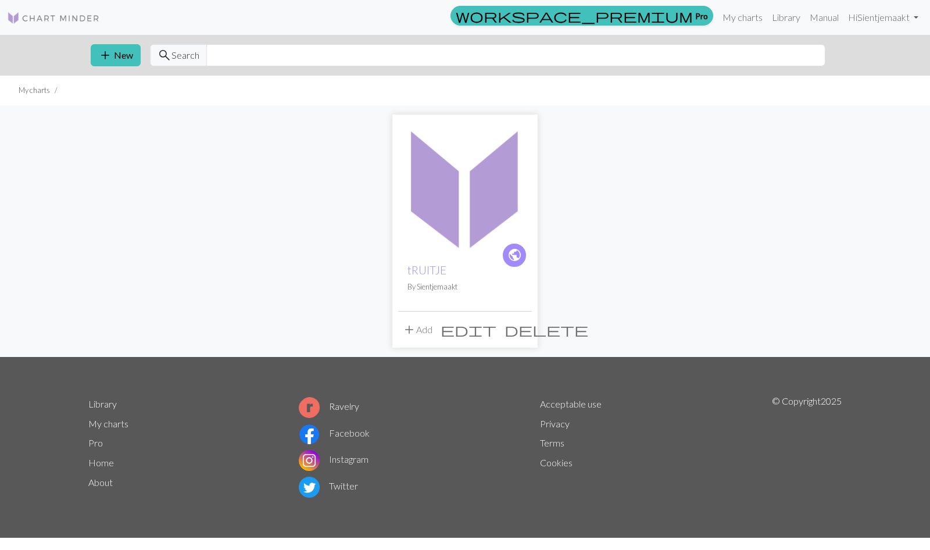
click at [492, 327] on span "edit" at bounding box center [469, 329] width 56 height 16
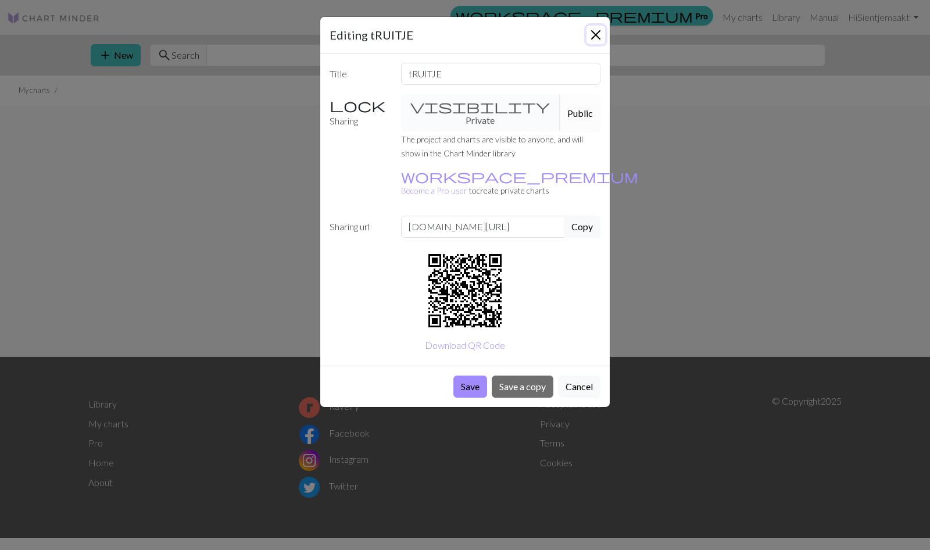
click at [587, 34] on button "Close" at bounding box center [596, 35] width 19 height 19
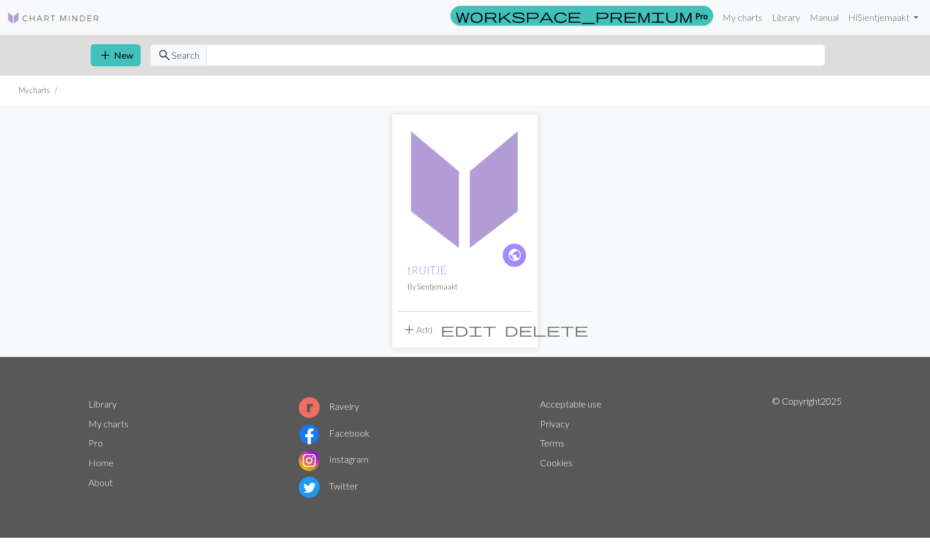
click at [496, 333] on span "edit" at bounding box center [469, 329] width 56 height 16
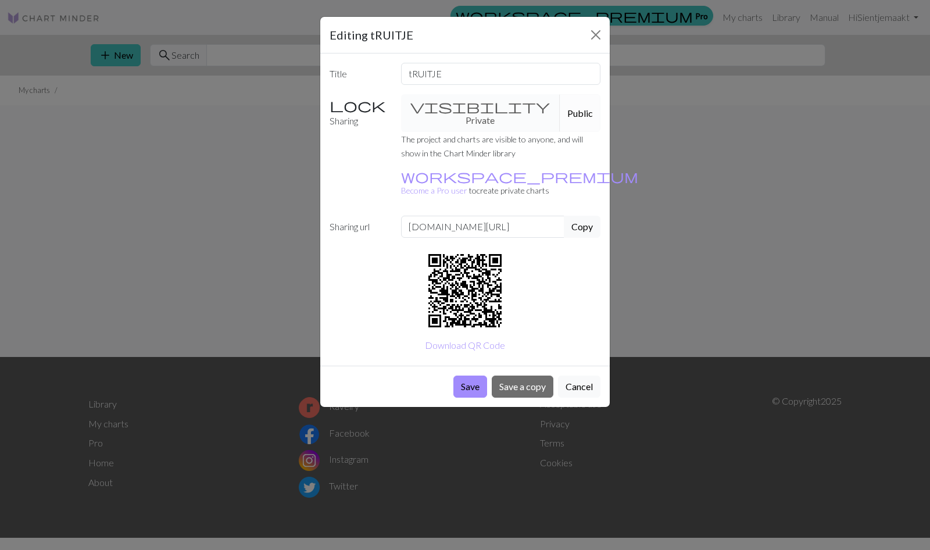
click at [661, 229] on div "Editing tRUITJE Title tRUITJE Sharing visibility Private Public The project and…" at bounding box center [465, 275] width 930 height 550
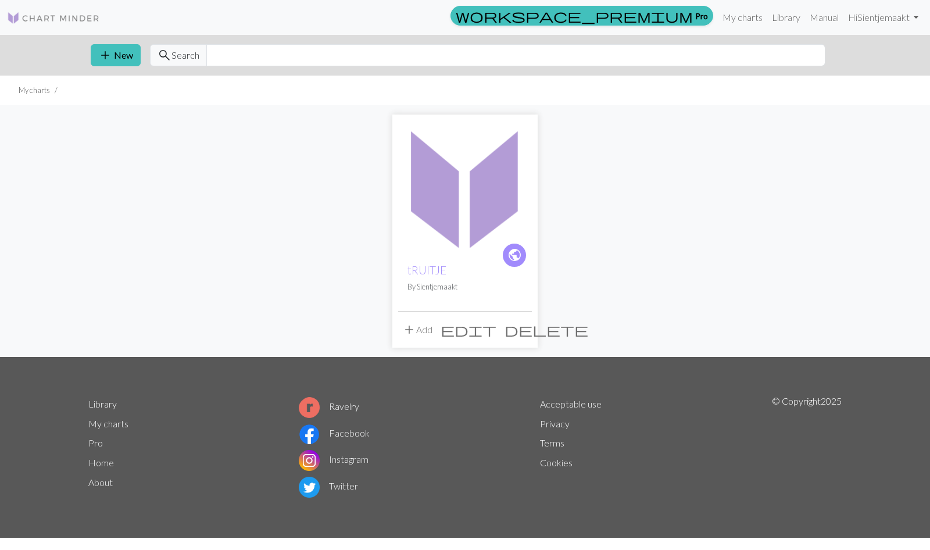
click at [424, 192] on img at bounding box center [465, 187] width 134 height 134
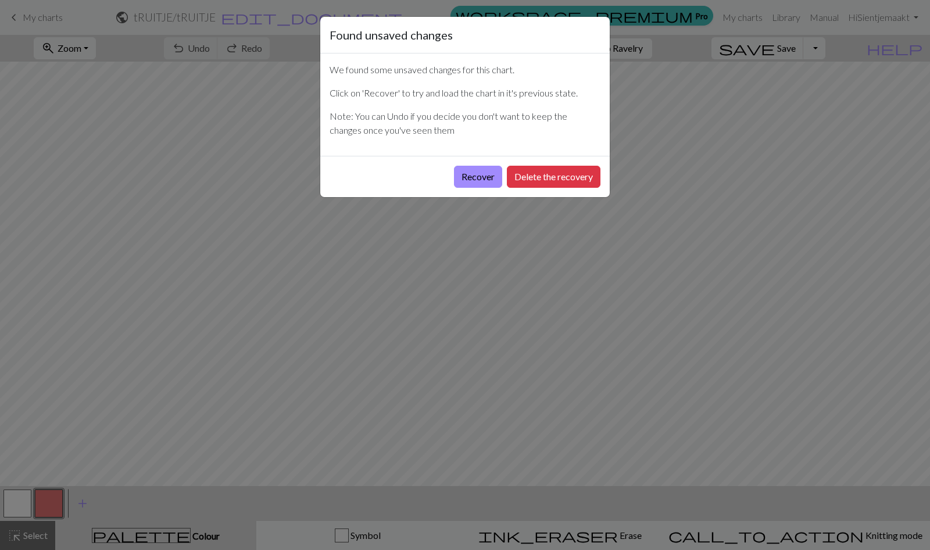
click at [470, 174] on button "Recover" at bounding box center [478, 177] width 48 height 22
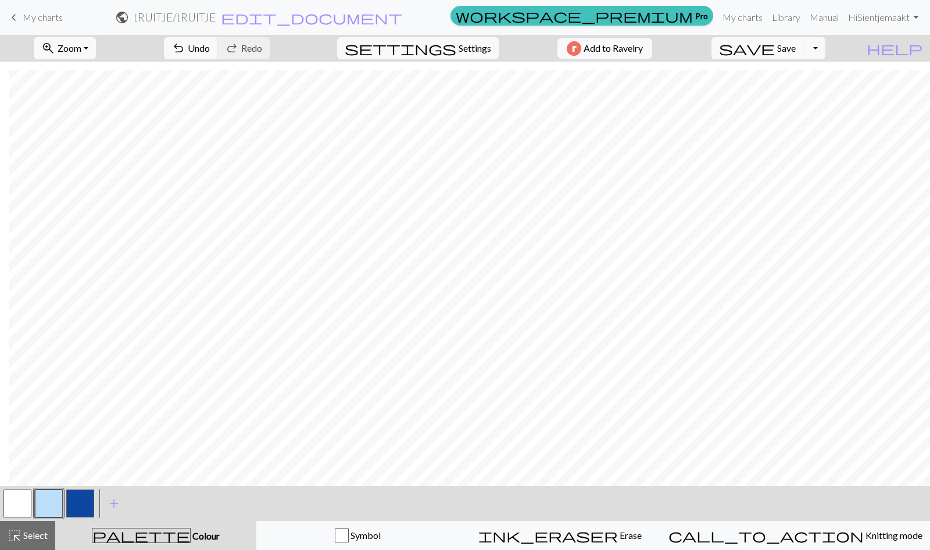
scroll to position [1439, 83]
click at [20, 539] on span "highlight_alt" at bounding box center [15, 535] width 14 height 16
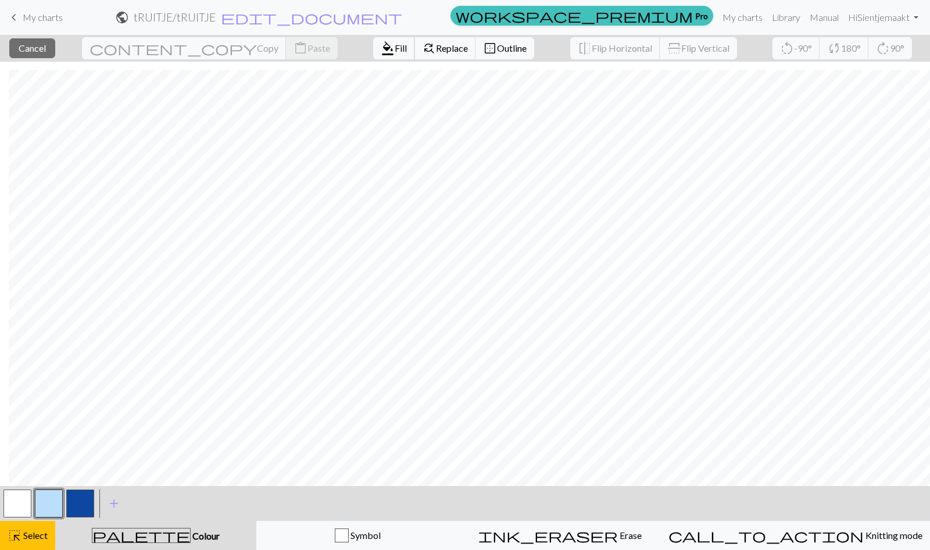
click at [373, 53] on button "format_color_fill Fill" at bounding box center [394, 48] width 42 height 22
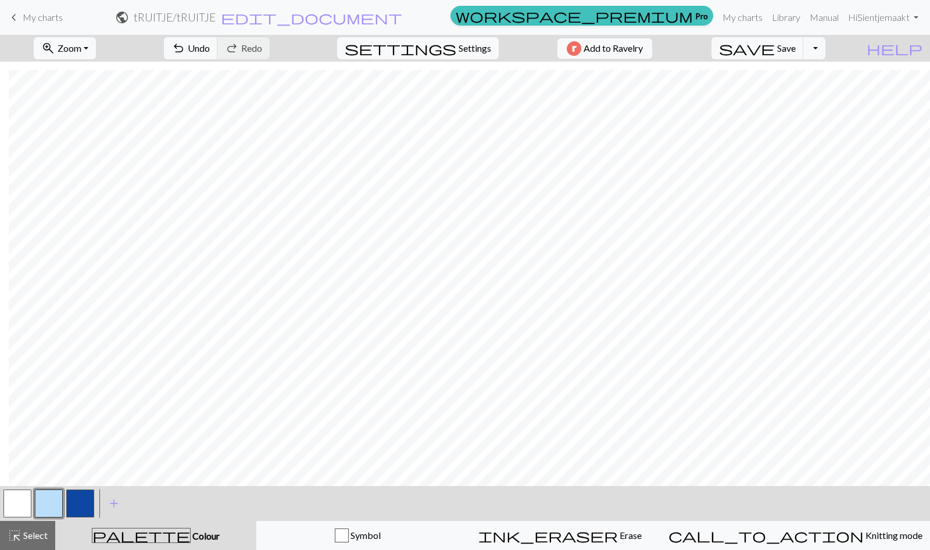
click at [37, 532] on span "Select" at bounding box center [35, 535] width 26 height 11
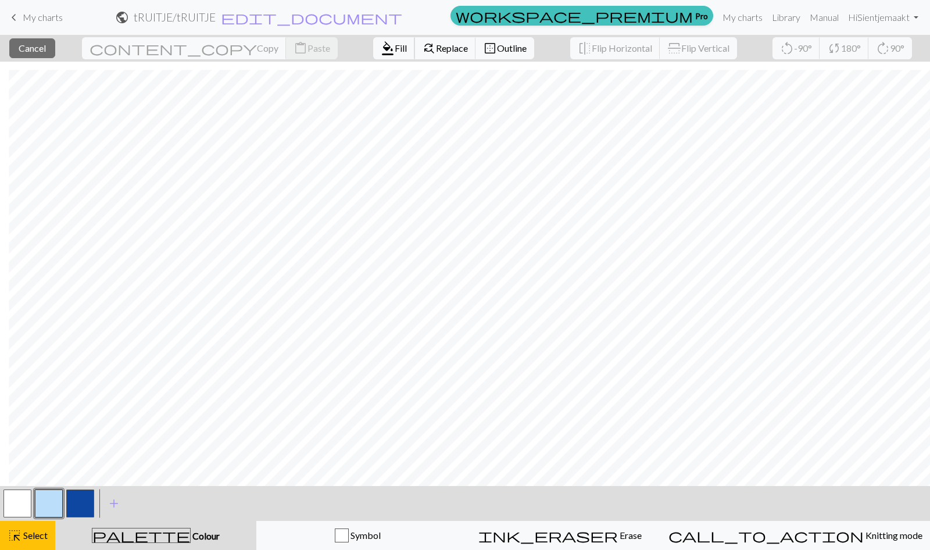
click at [395, 50] on span "Fill" at bounding box center [401, 47] width 12 height 11
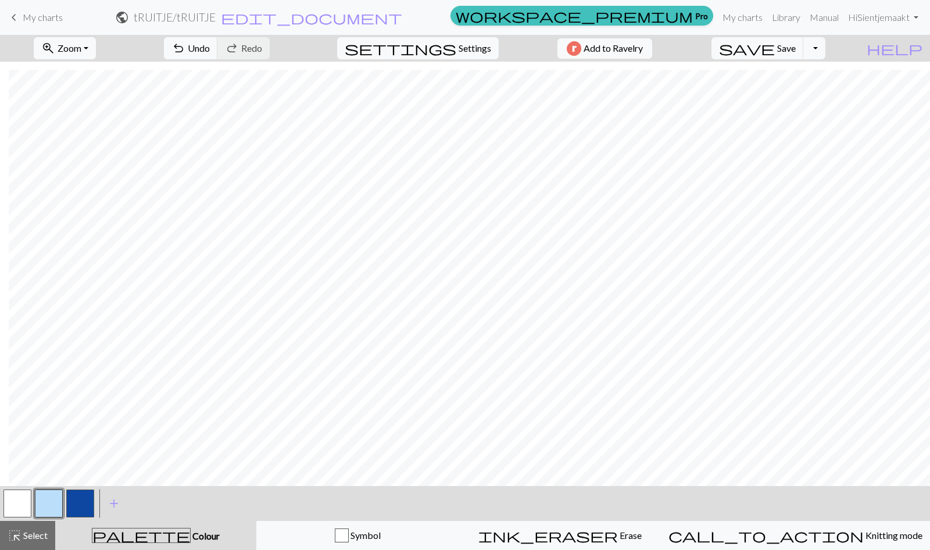
click at [36, 531] on span "Select" at bounding box center [35, 535] width 26 height 11
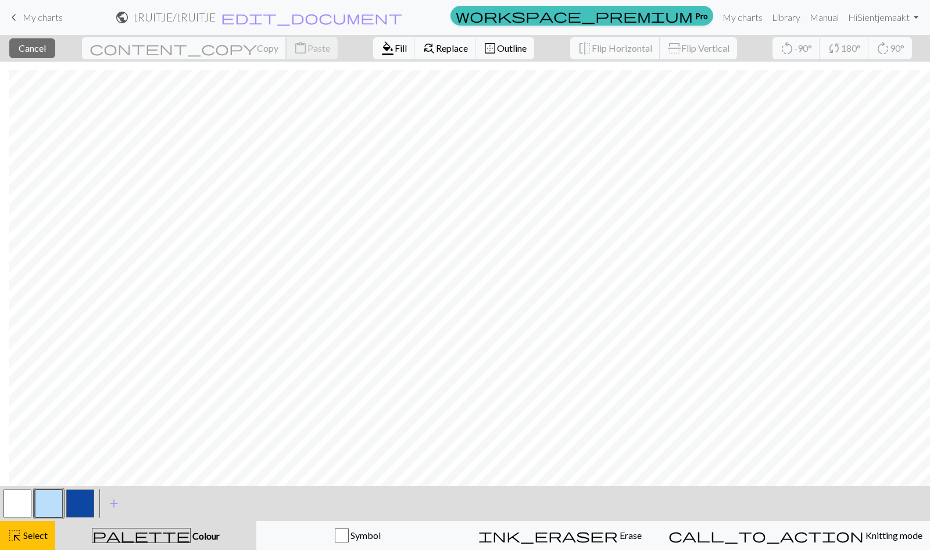
click at [257, 49] on span "Copy" at bounding box center [268, 47] width 22 height 11
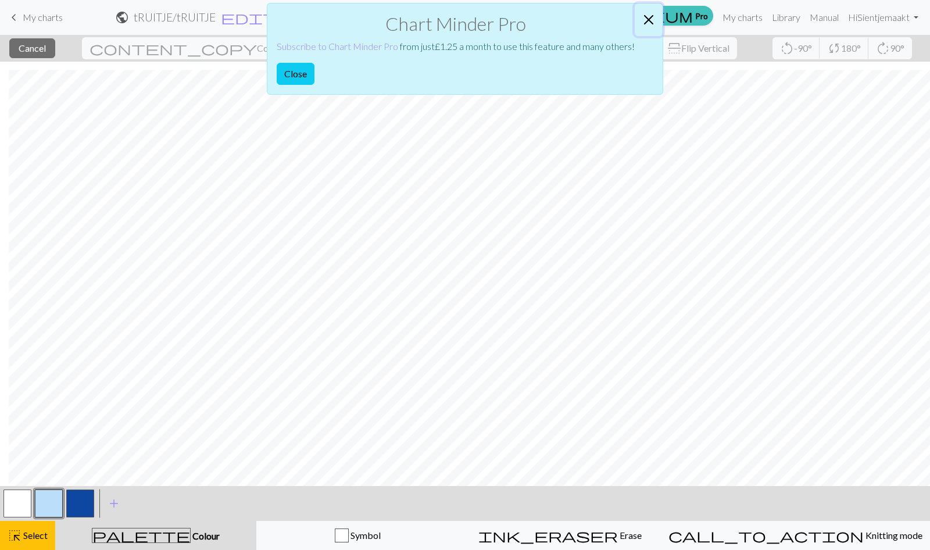
click at [652, 12] on button "Close" at bounding box center [649, 19] width 28 height 33
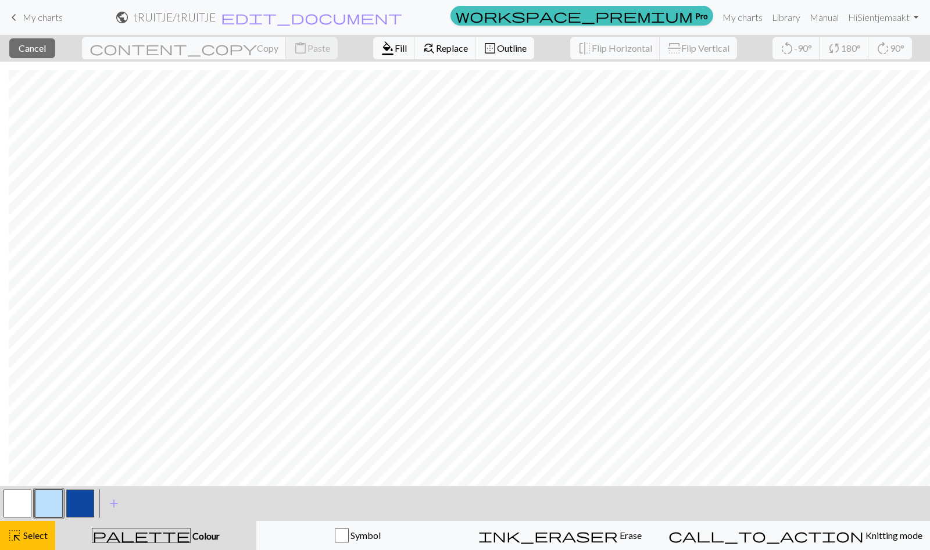
click at [73, 502] on button "button" at bounding box center [80, 503] width 28 height 28
click at [395, 52] on span "Fill" at bounding box center [401, 47] width 12 height 11
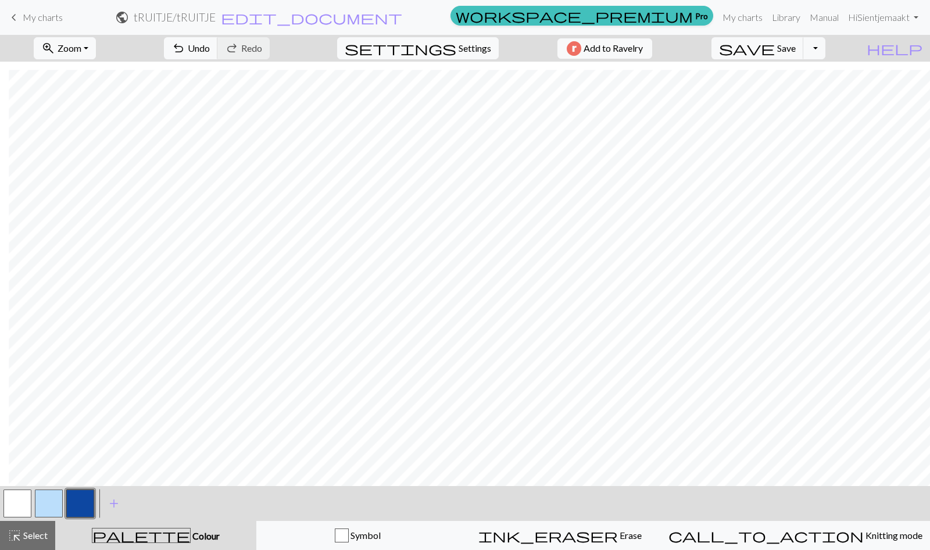
click at [31, 525] on button "highlight_alt Select Select" at bounding box center [27, 535] width 55 height 29
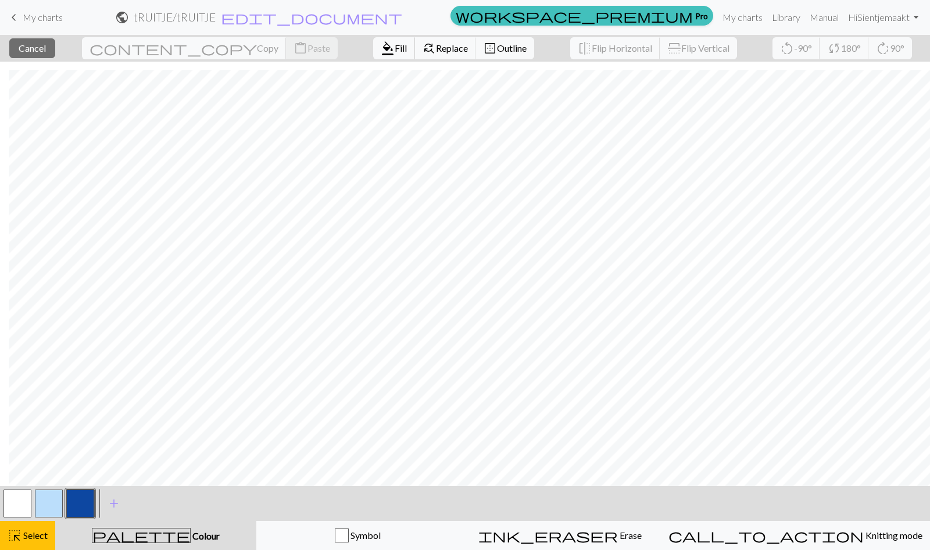
click at [395, 45] on span "Fill" at bounding box center [401, 47] width 12 height 11
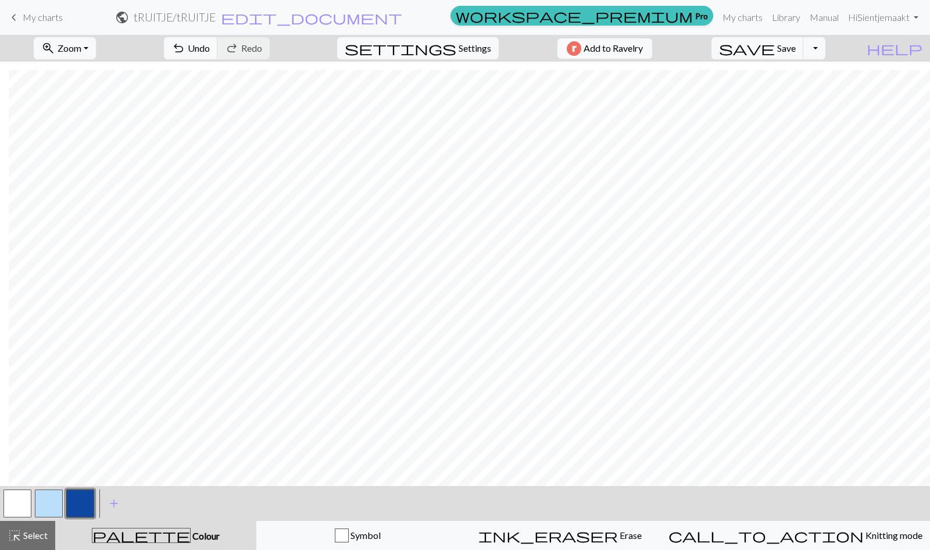
click at [37, 536] on span "Select" at bounding box center [35, 535] width 26 height 11
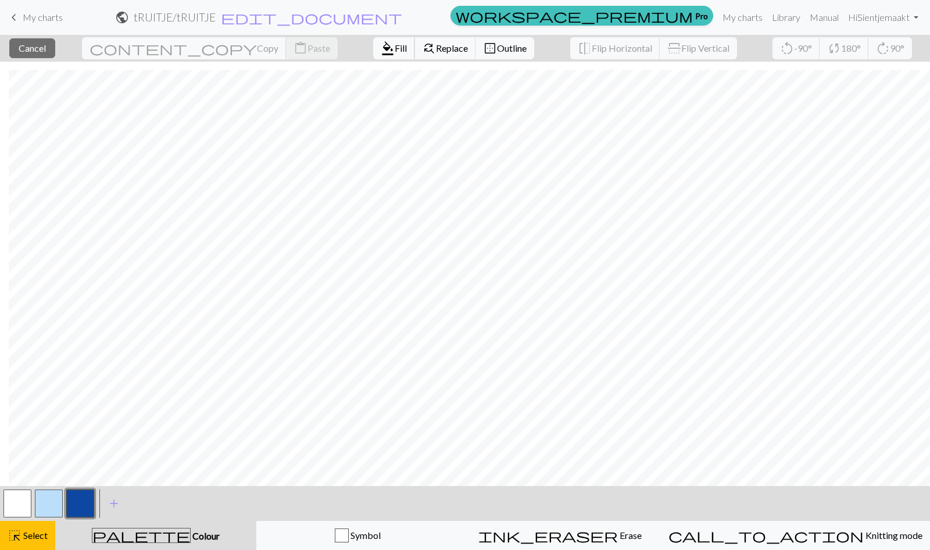
click at [395, 52] on span "Fill" at bounding box center [401, 47] width 12 height 11
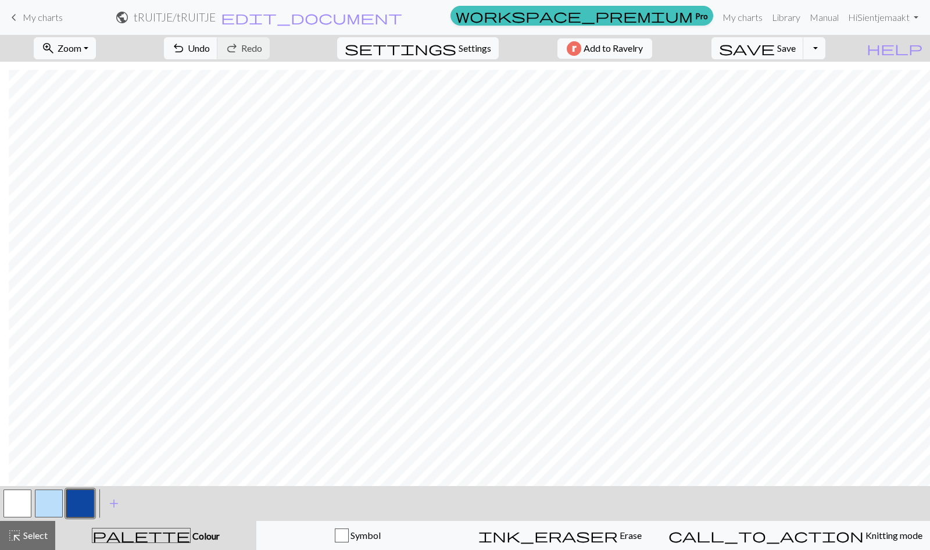
click at [13, 544] on button "highlight_alt Select Select" at bounding box center [27, 535] width 55 height 29
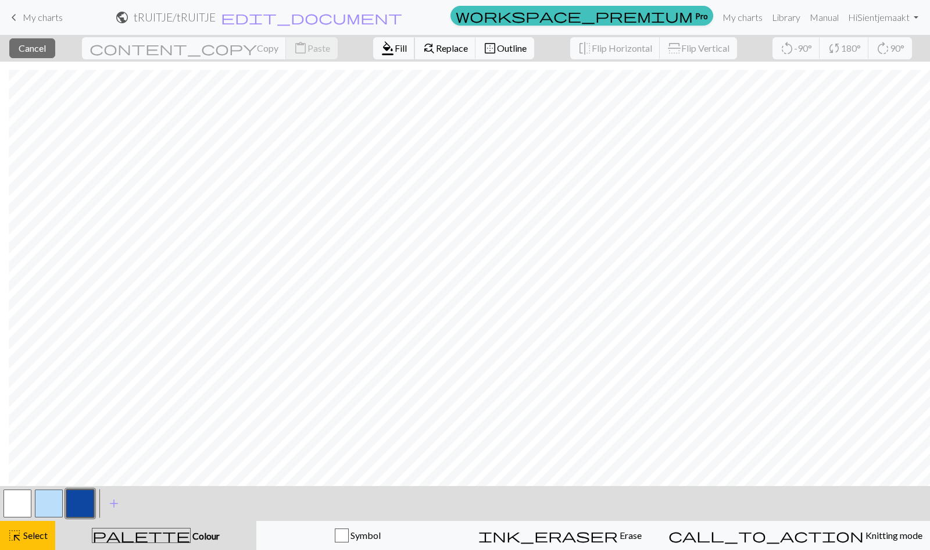
click at [373, 40] on button "format_color_fill Fill" at bounding box center [394, 48] width 42 height 22
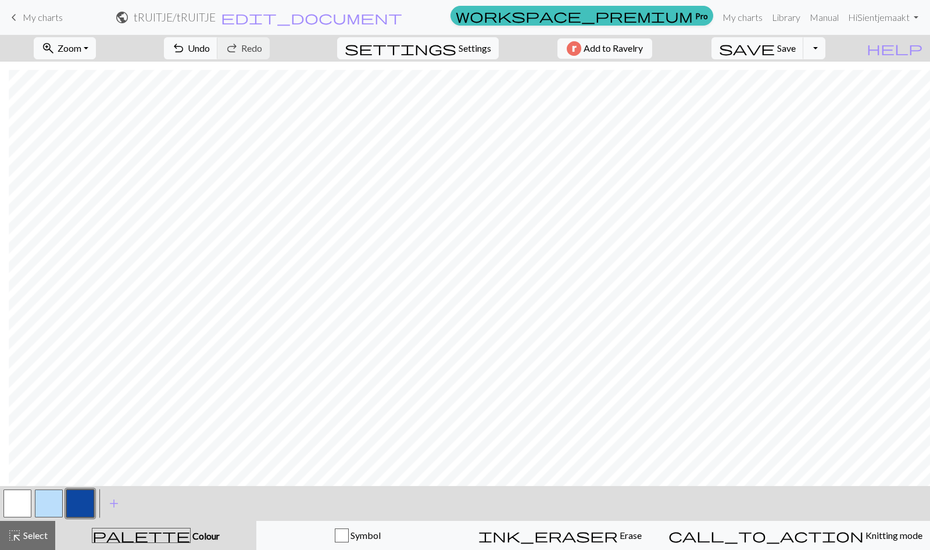
click at [47, 521] on button "highlight_alt Select Select" at bounding box center [27, 535] width 55 height 29
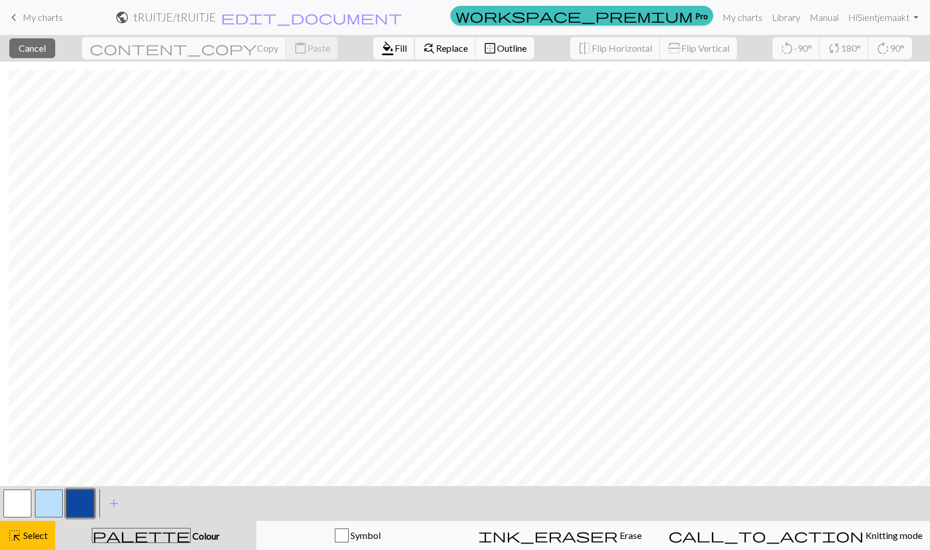
click at [395, 49] on span "Fill" at bounding box center [401, 47] width 12 height 11
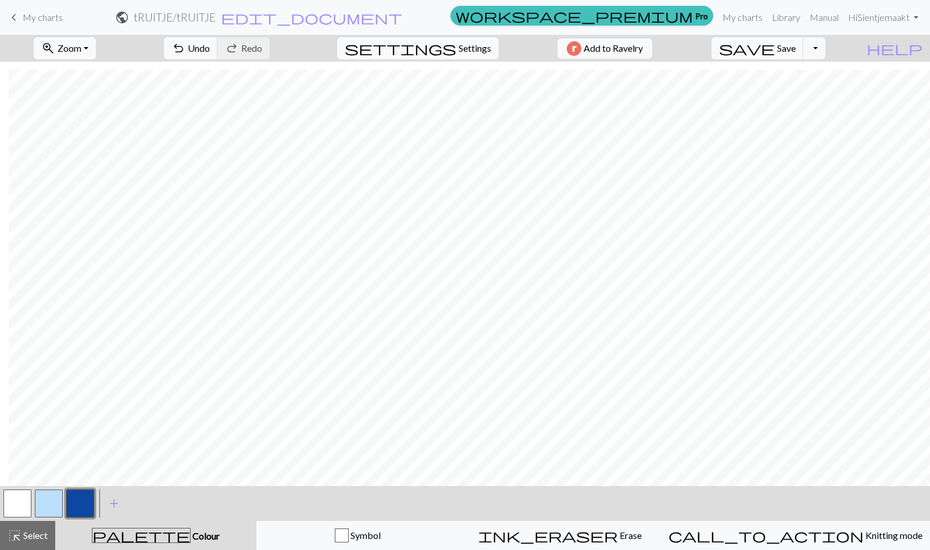
click at [36, 541] on div "highlight_alt Select Select" at bounding box center [28, 535] width 40 height 14
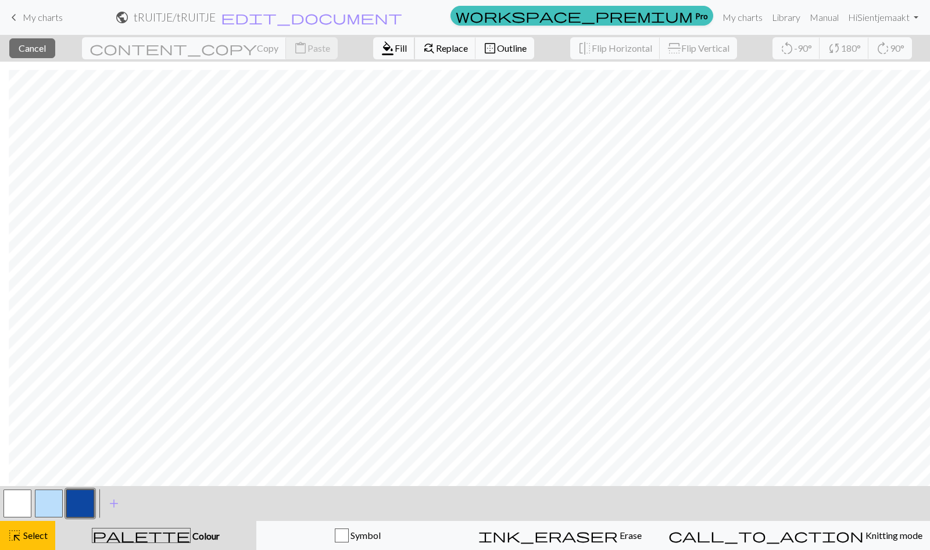
click at [381, 48] on span "format_color_fill" at bounding box center [388, 48] width 14 height 16
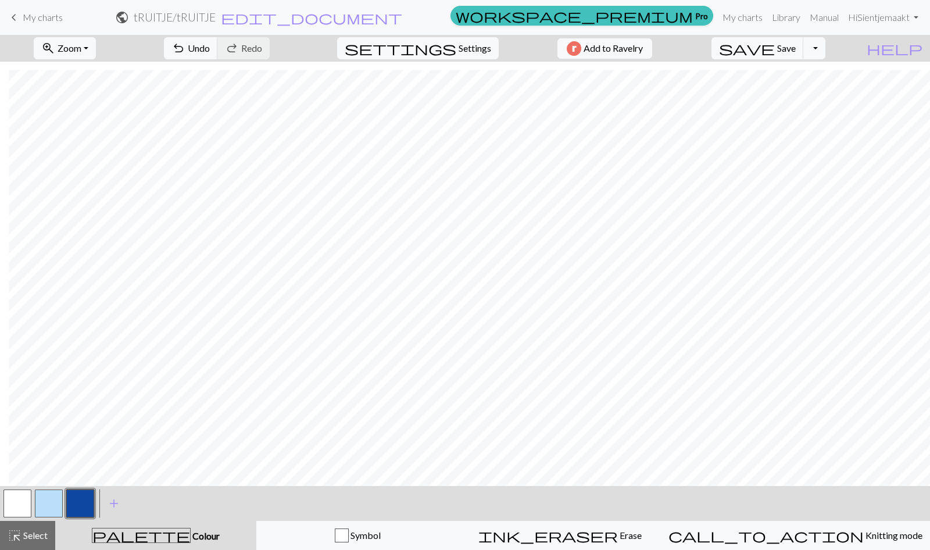
click at [43, 526] on button "highlight_alt Select Select" at bounding box center [27, 535] width 55 height 29
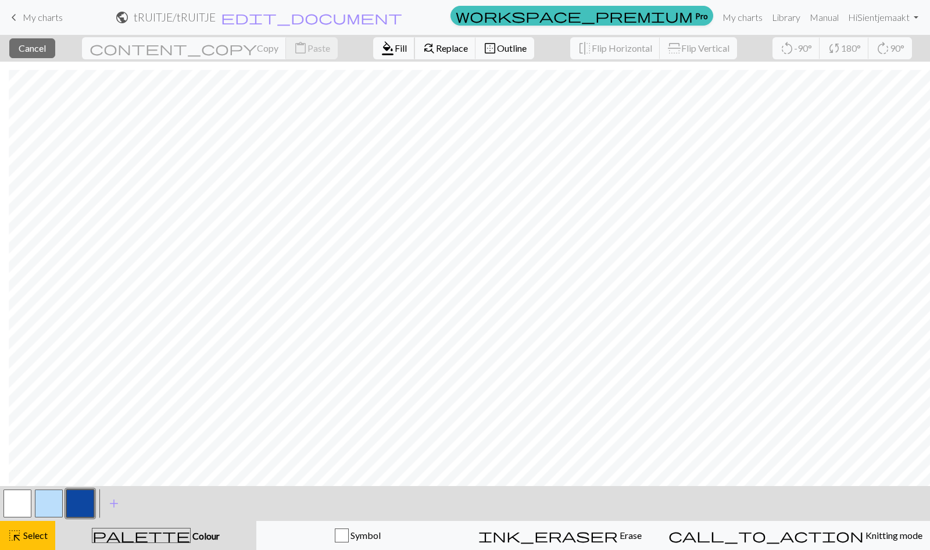
click at [395, 51] on span "Fill" at bounding box center [401, 47] width 12 height 11
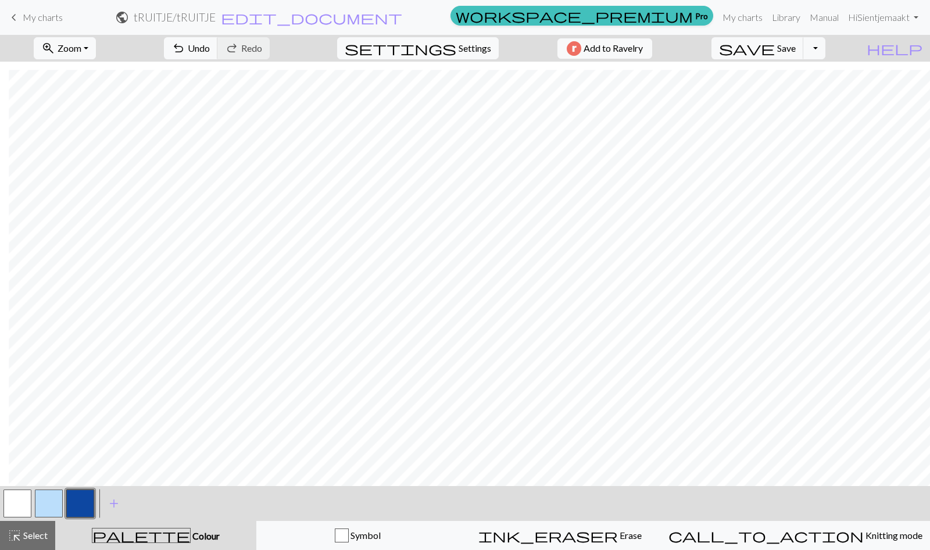
click at [45, 532] on span "Select" at bounding box center [35, 535] width 26 height 11
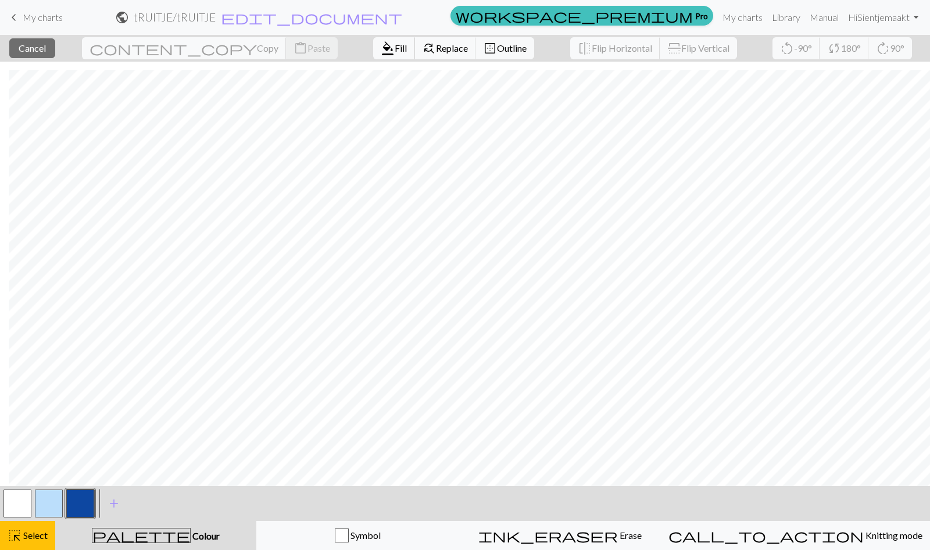
click at [381, 51] on span "format_color_fill" at bounding box center [388, 48] width 14 height 16
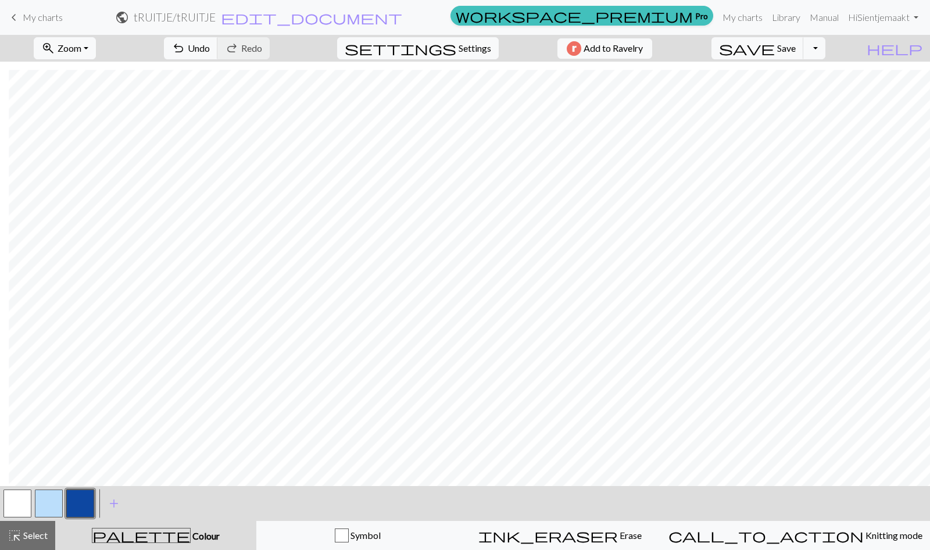
click at [40, 523] on button "highlight_alt Select Select" at bounding box center [27, 535] width 55 height 29
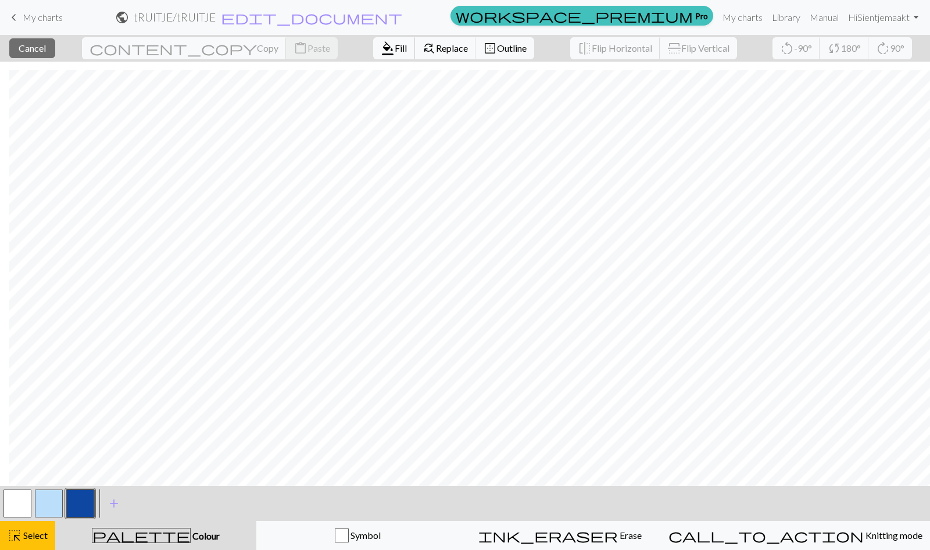
click at [395, 53] on span "Fill" at bounding box center [401, 47] width 12 height 11
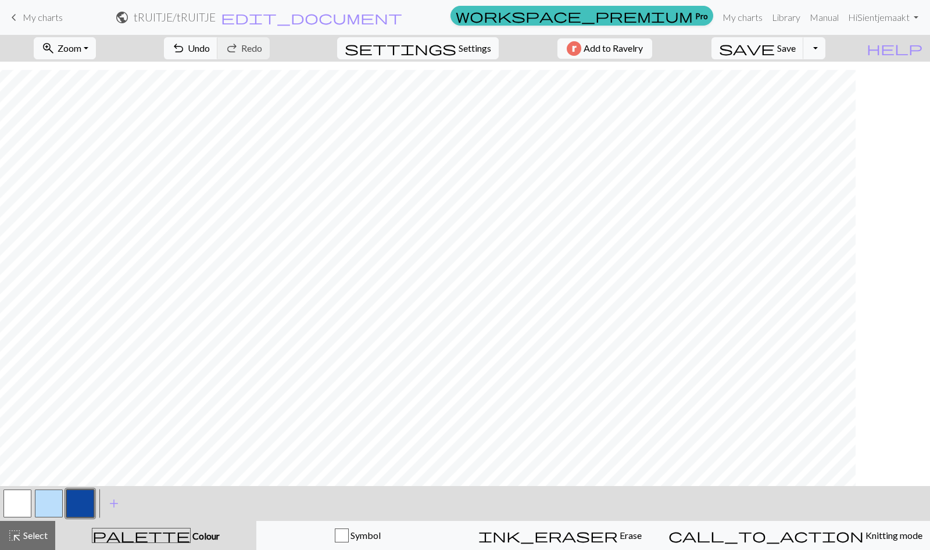
scroll to position [1439, 0]
click at [38, 538] on span "Select" at bounding box center [35, 535] width 26 height 11
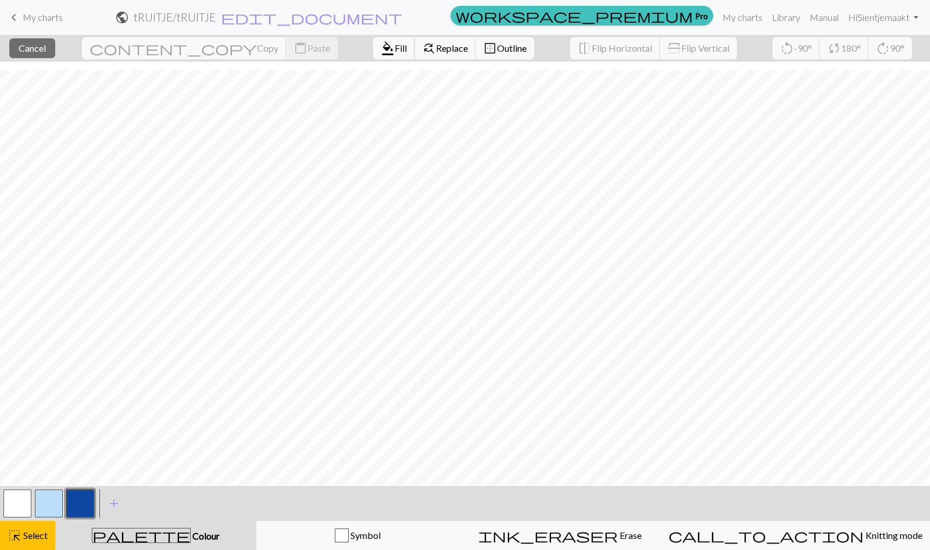
click at [373, 55] on button "format_color_fill Fill" at bounding box center [394, 48] width 42 height 22
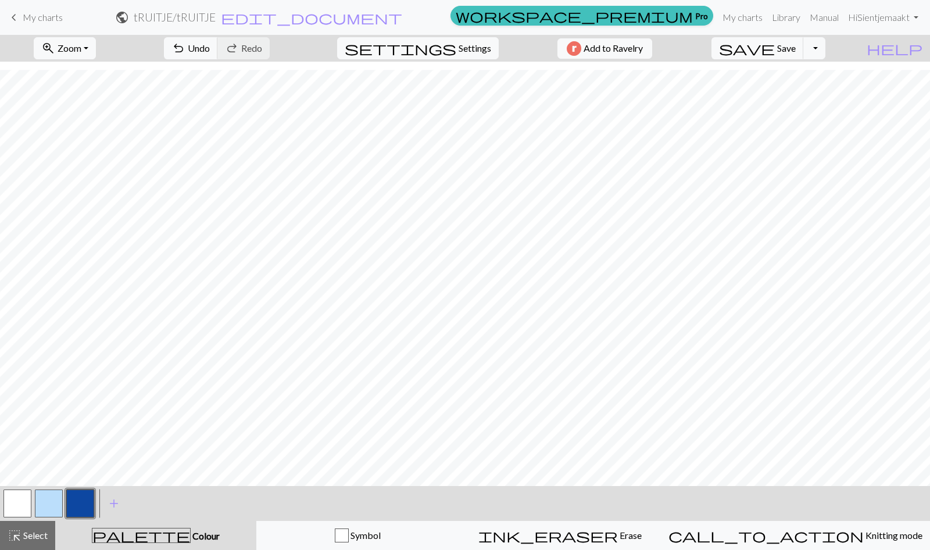
click at [40, 531] on span "Select" at bounding box center [35, 535] width 26 height 11
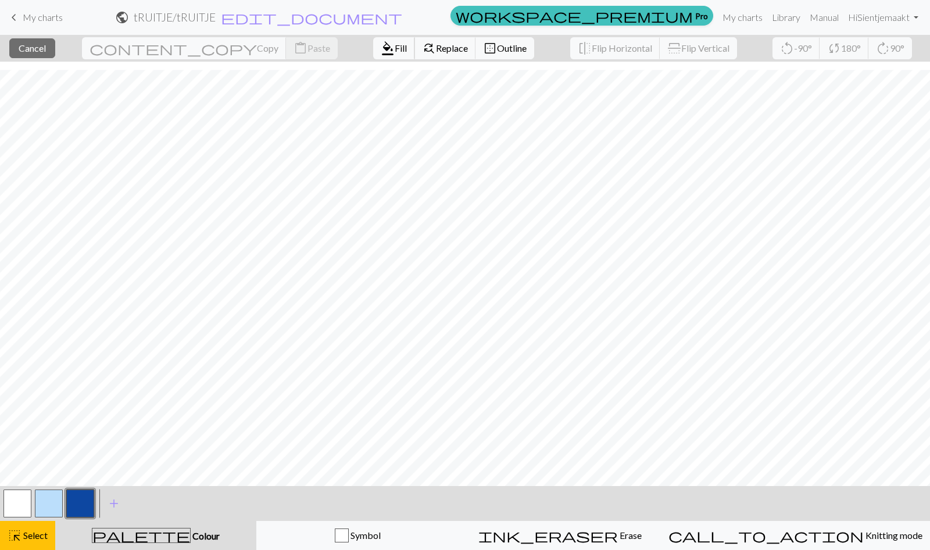
click at [395, 48] on span "Fill" at bounding box center [401, 47] width 12 height 11
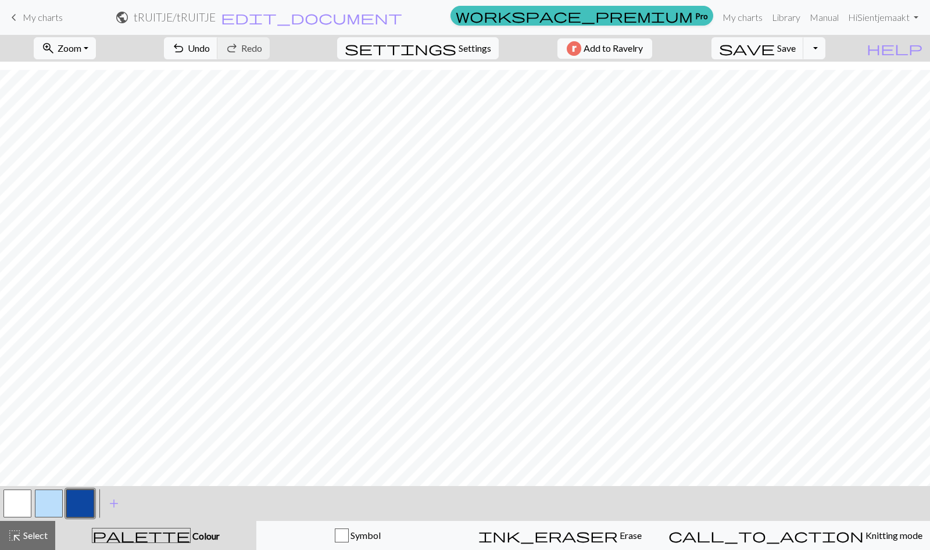
click at [26, 537] on span "Select" at bounding box center [35, 535] width 26 height 11
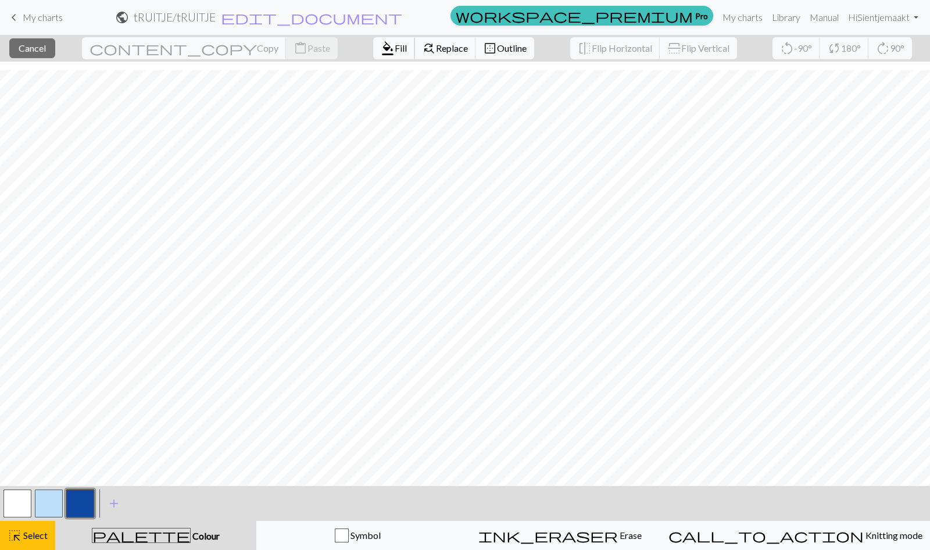
click at [395, 47] on span "Fill" at bounding box center [401, 47] width 12 height 11
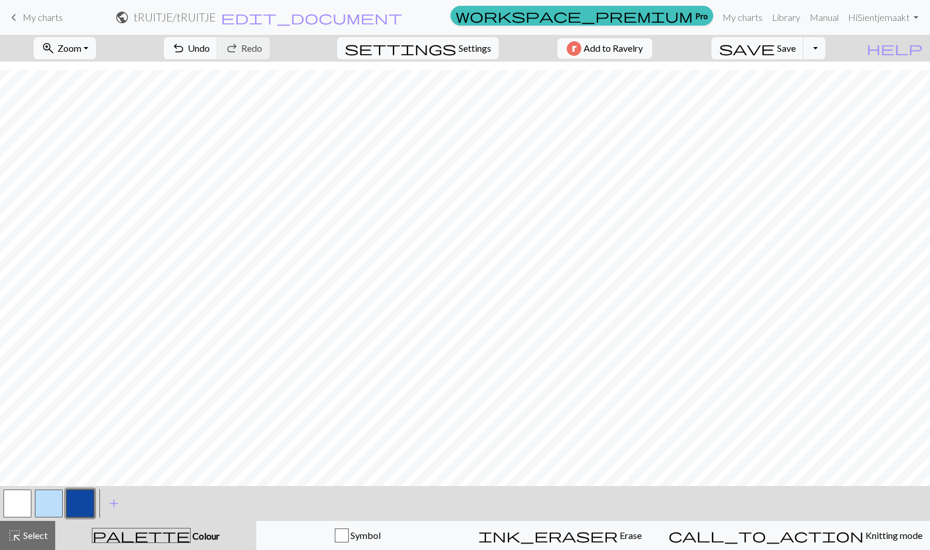
click at [36, 526] on button "highlight_alt Select Select" at bounding box center [27, 535] width 55 height 29
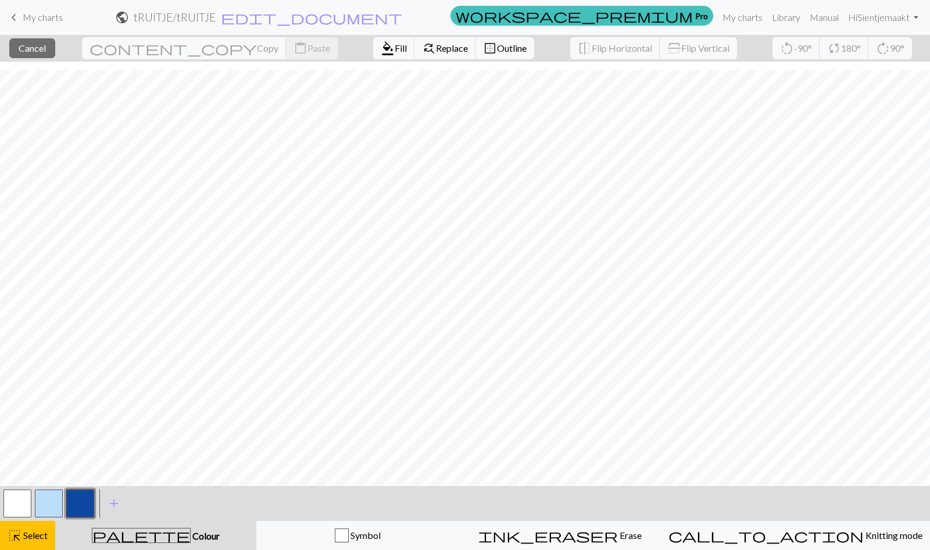
click at [52, 503] on button "button" at bounding box center [49, 503] width 28 height 28
click at [395, 42] on span "Fill" at bounding box center [401, 47] width 12 height 11
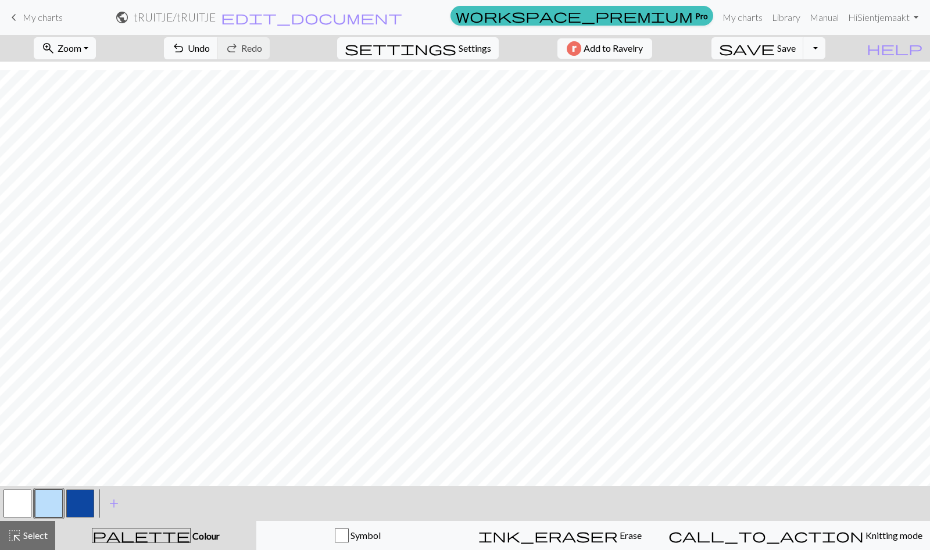
click at [37, 531] on span "Select" at bounding box center [35, 535] width 26 height 11
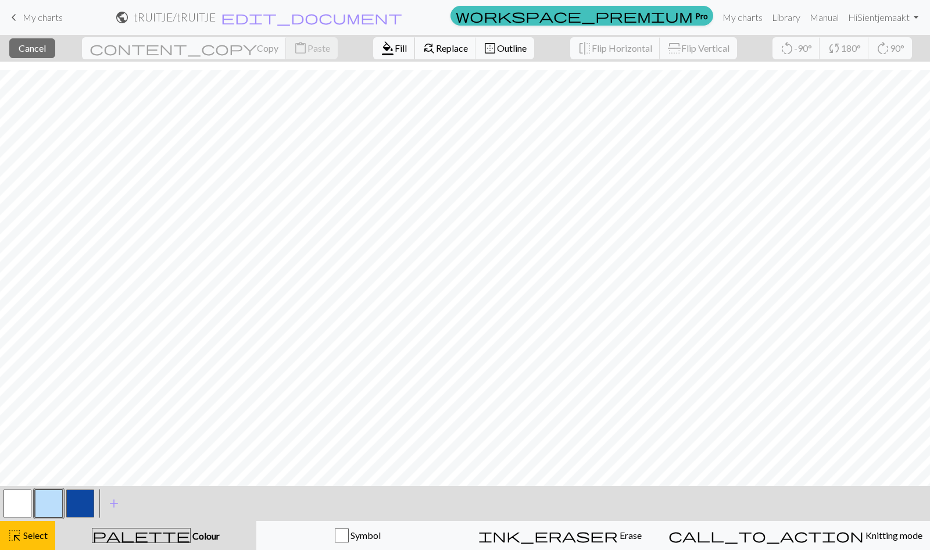
click at [395, 52] on span "Fill" at bounding box center [401, 47] width 12 height 11
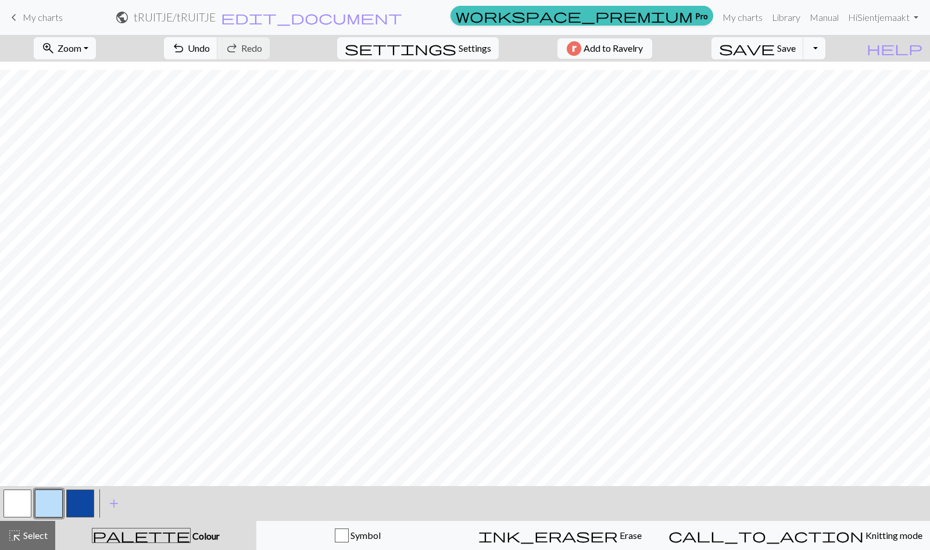
click at [40, 525] on button "highlight_alt Select Select" at bounding box center [27, 535] width 55 height 29
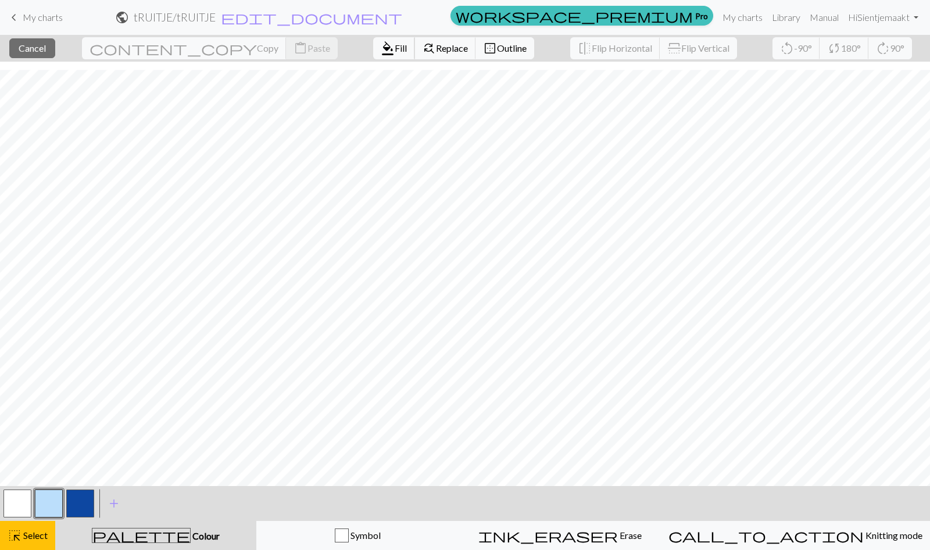
click at [395, 49] on span "Fill" at bounding box center [401, 47] width 12 height 11
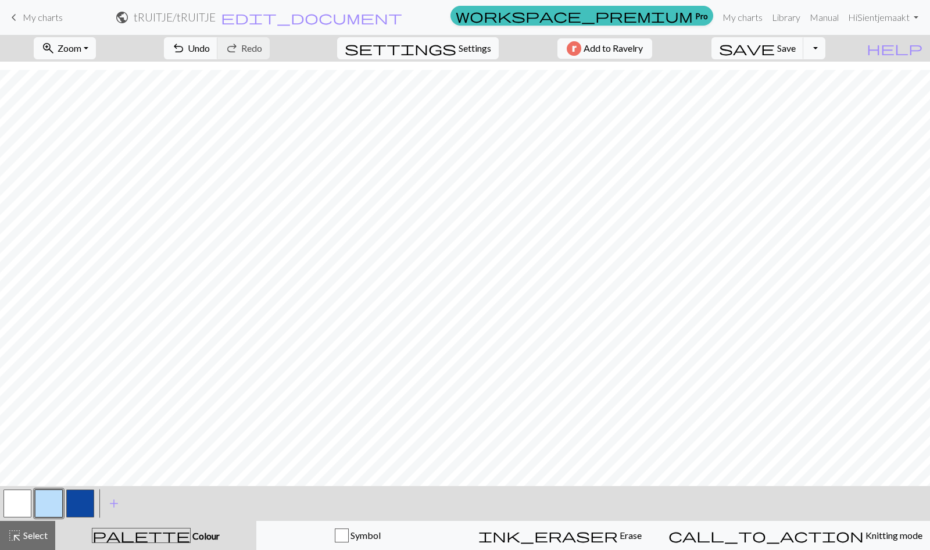
click at [36, 534] on span "Select" at bounding box center [35, 535] width 26 height 11
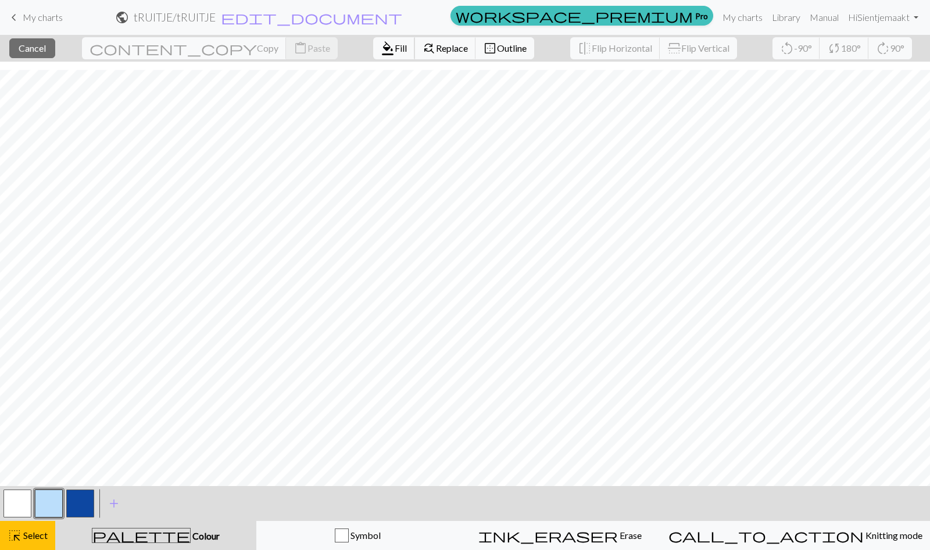
click at [395, 42] on span "Fill" at bounding box center [401, 47] width 12 height 11
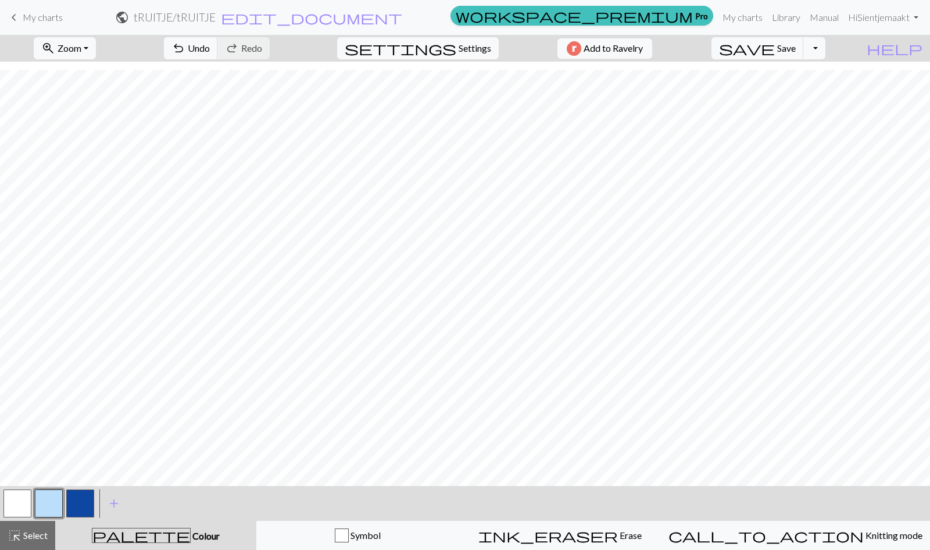
click at [32, 528] on div "highlight_alt Select Select" at bounding box center [28, 535] width 40 height 14
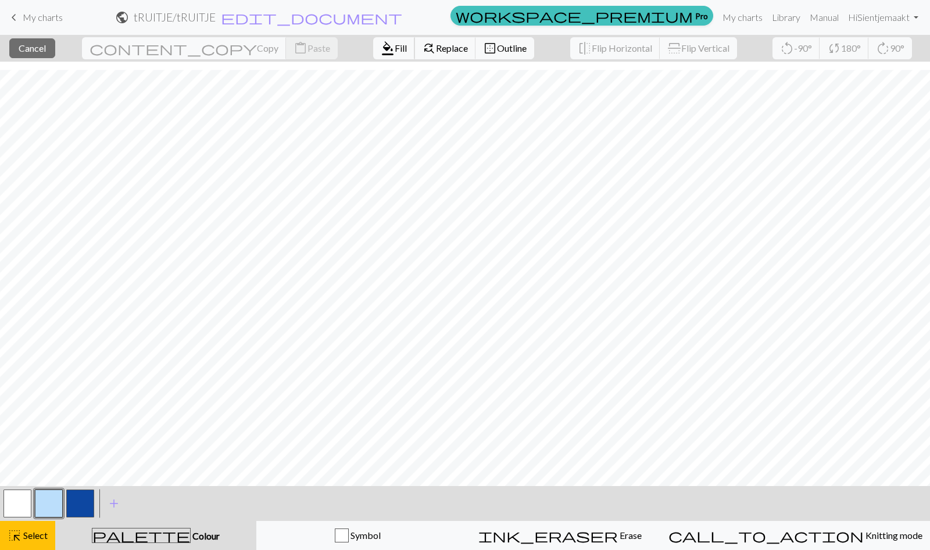
click at [395, 47] on span "Fill" at bounding box center [401, 47] width 12 height 11
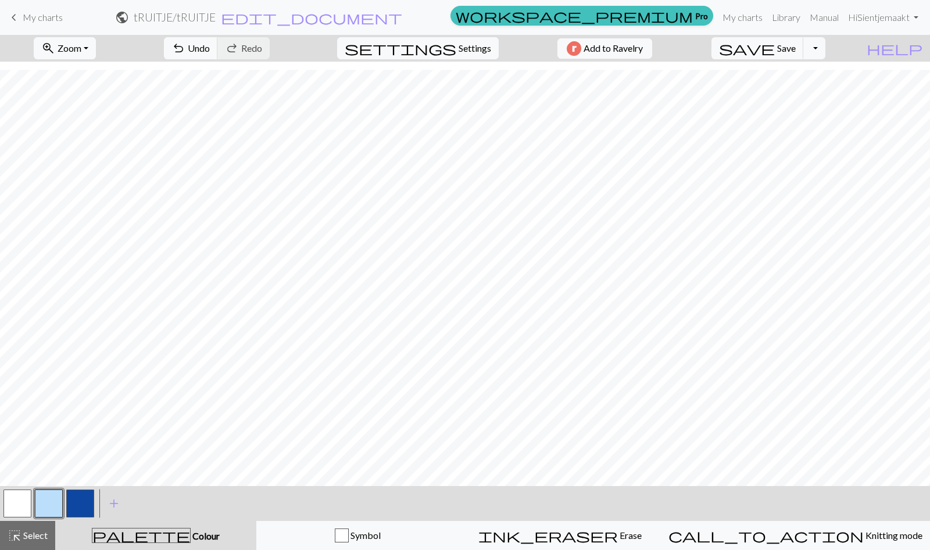
click at [45, 532] on span "Select" at bounding box center [35, 535] width 26 height 11
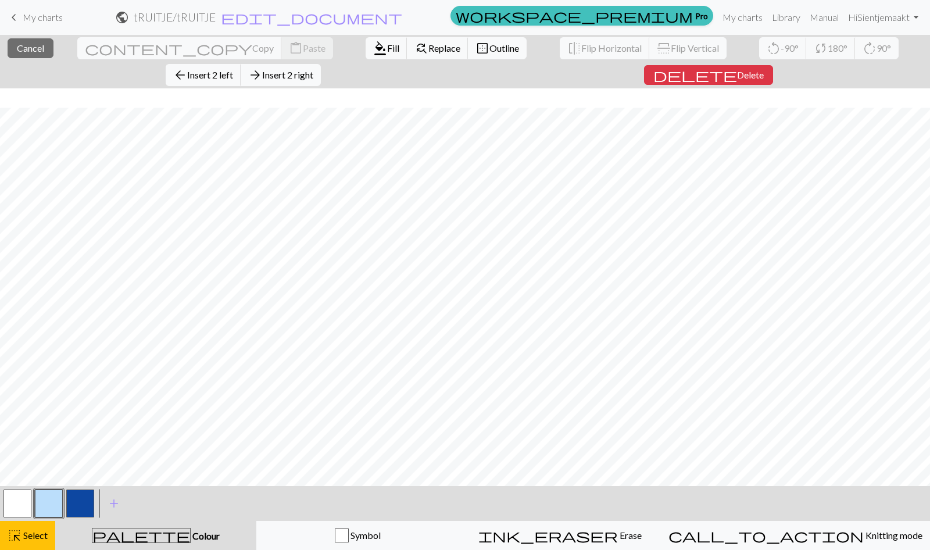
scroll to position [1458, 0]
click at [373, 52] on span "format_color_fill" at bounding box center [380, 48] width 14 height 16
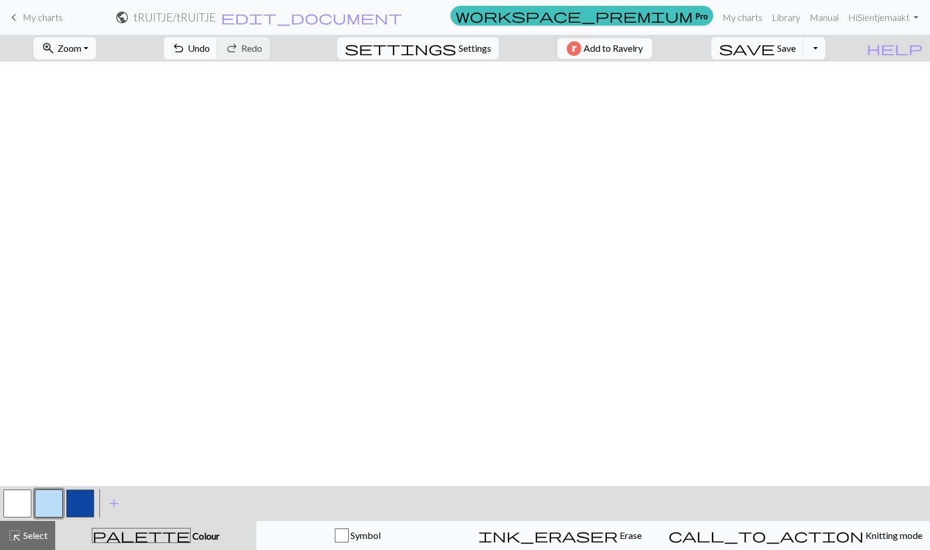
scroll to position [1039, 3]
click at [210, 52] on span "Undo" at bounding box center [199, 47] width 22 height 11
click at [42, 538] on span "Select" at bounding box center [35, 535] width 26 height 11
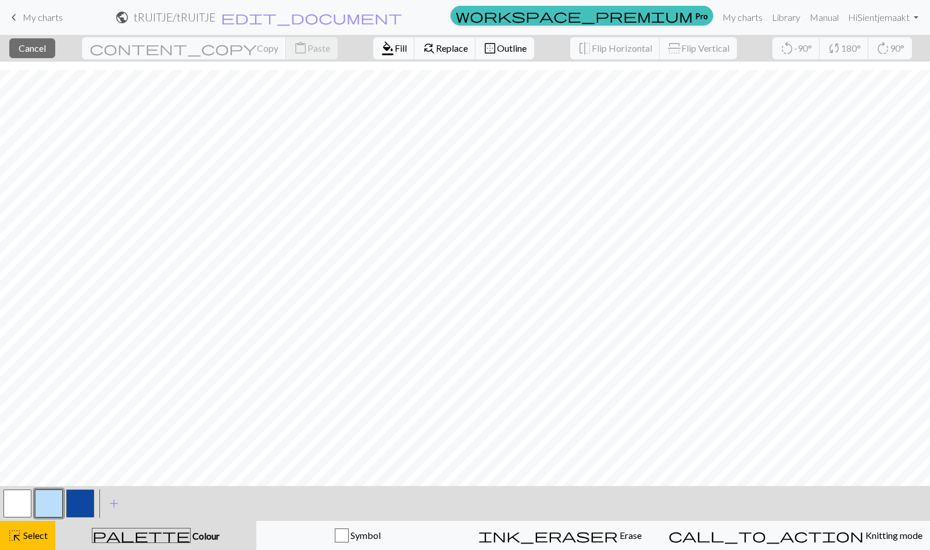
click at [364, 59] on div "format_color_fill Fill find_replace Replace border_outer Outline" at bounding box center [453, 48] width 178 height 27
click at [395, 49] on span "Fill" at bounding box center [401, 47] width 12 height 11
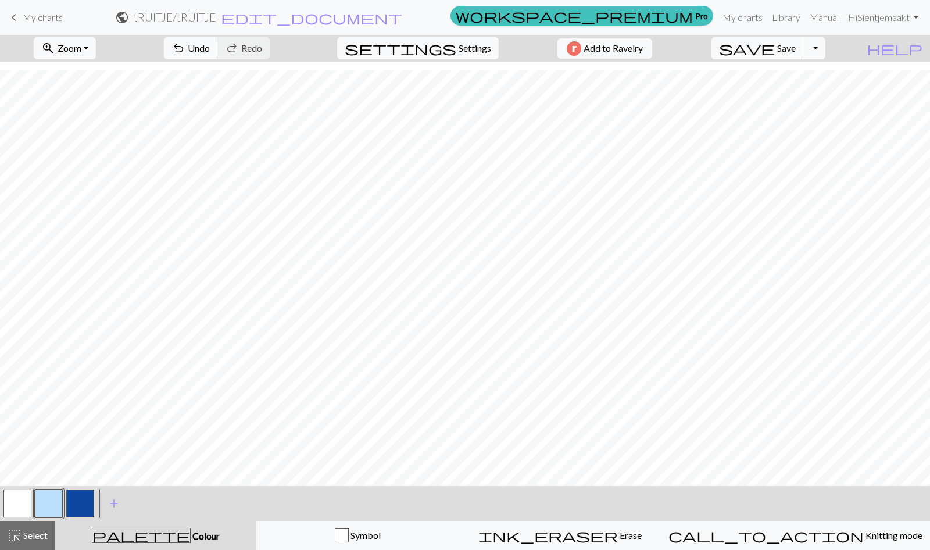
click at [34, 531] on span "Select" at bounding box center [35, 535] width 26 height 11
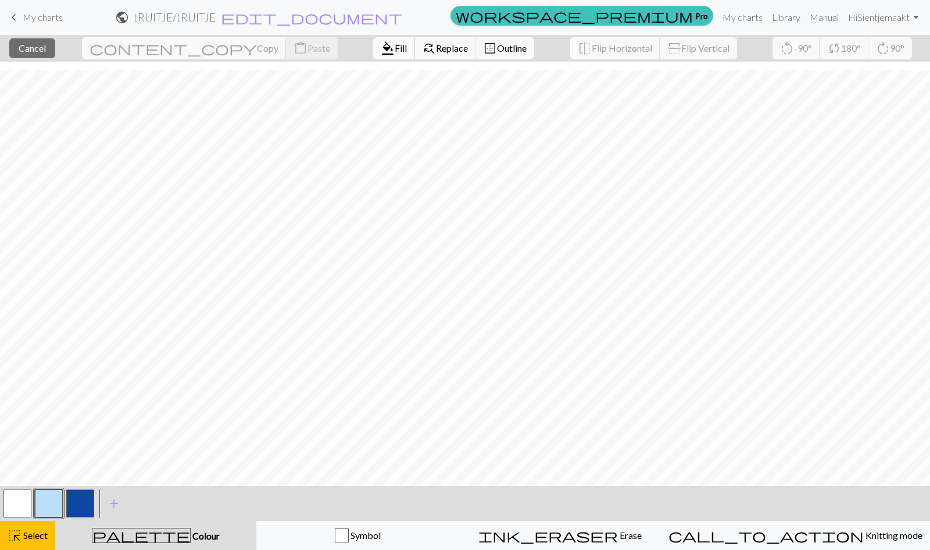
click at [395, 42] on span "Fill" at bounding box center [401, 47] width 12 height 11
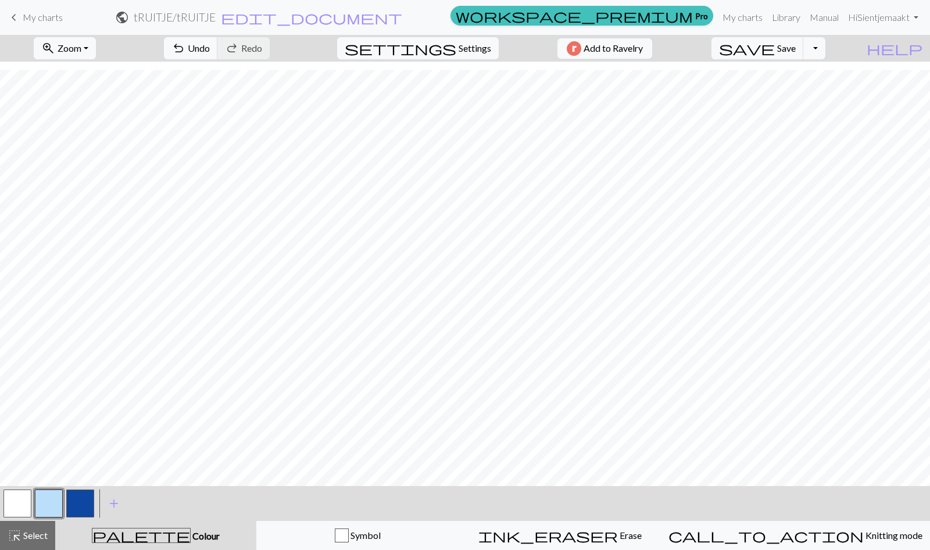
click at [33, 525] on button "highlight_alt Select Select" at bounding box center [27, 535] width 55 height 29
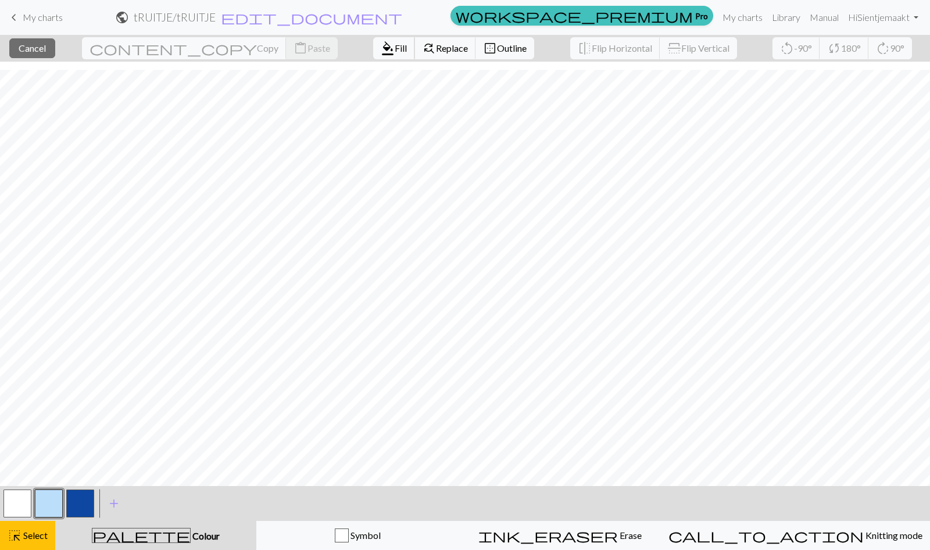
click at [373, 48] on button "format_color_fill Fill" at bounding box center [394, 48] width 42 height 22
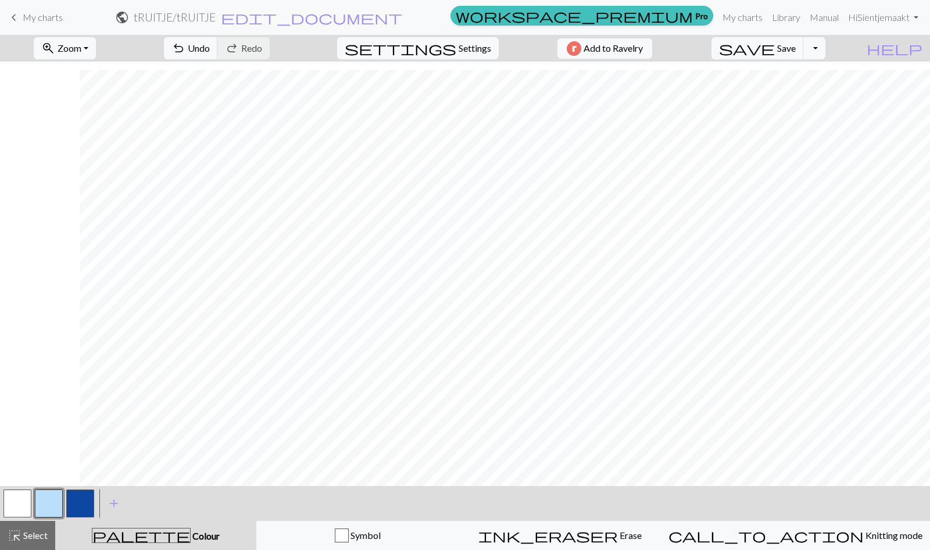
scroll to position [1439, 83]
click at [216, 16] on h2 "tRUITJE / tRUITJE" at bounding box center [175, 16] width 82 height 13
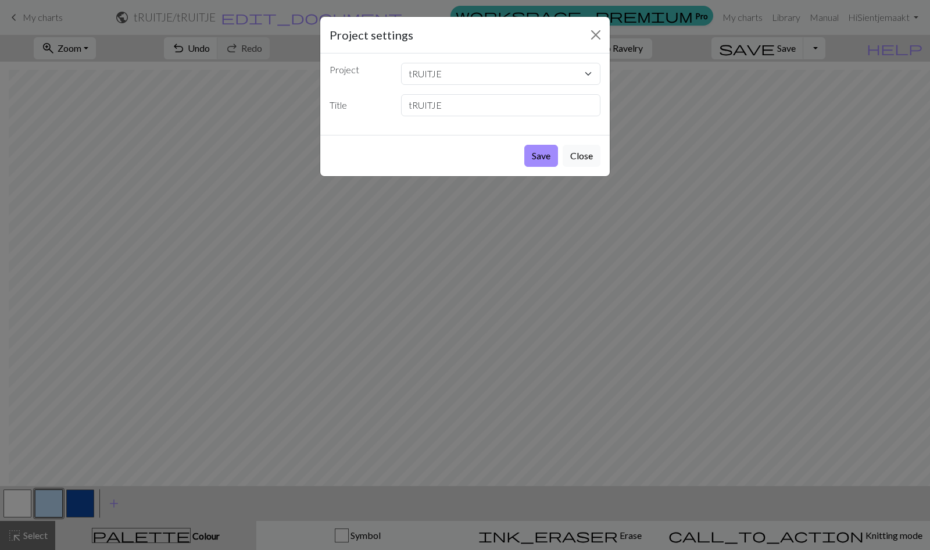
click at [538, 161] on button "Save" at bounding box center [541, 156] width 34 height 22
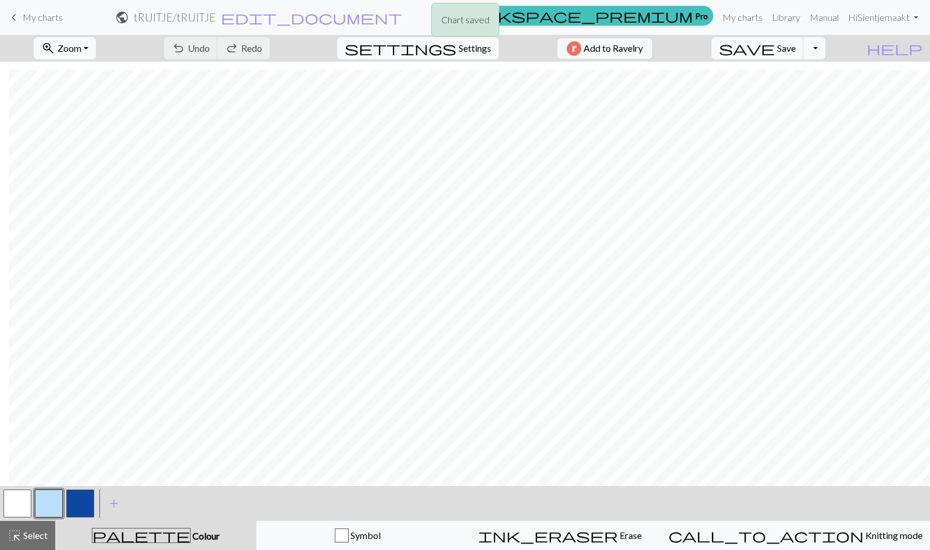
click at [27, 530] on span "Select" at bounding box center [35, 535] width 26 height 11
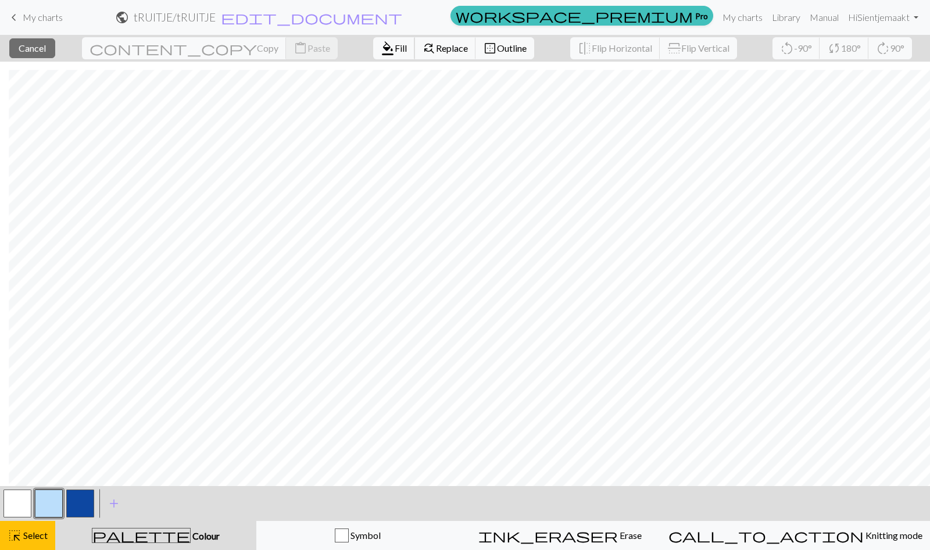
click at [395, 49] on span "Fill" at bounding box center [401, 47] width 12 height 11
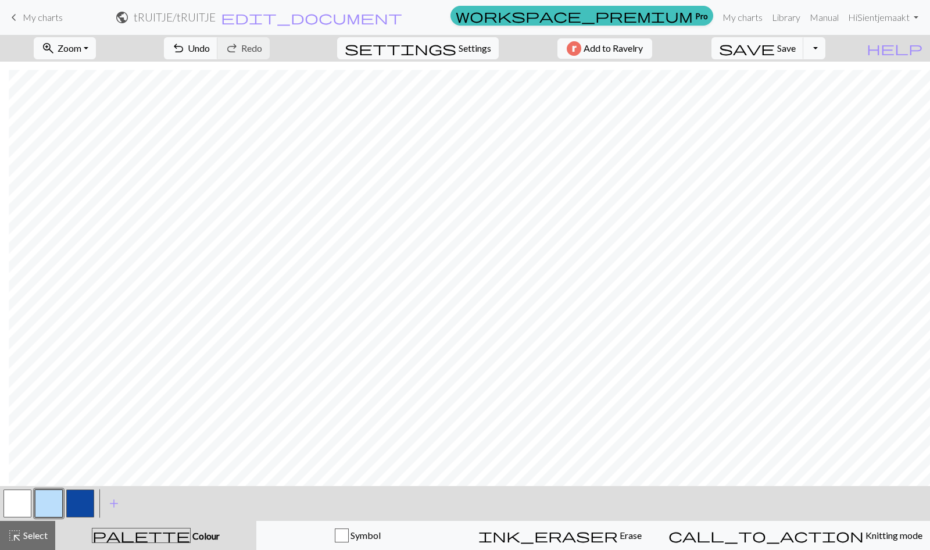
click at [40, 525] on button "highlight_alt Select Select" at bounding box center [27, 535] width 55 height 29
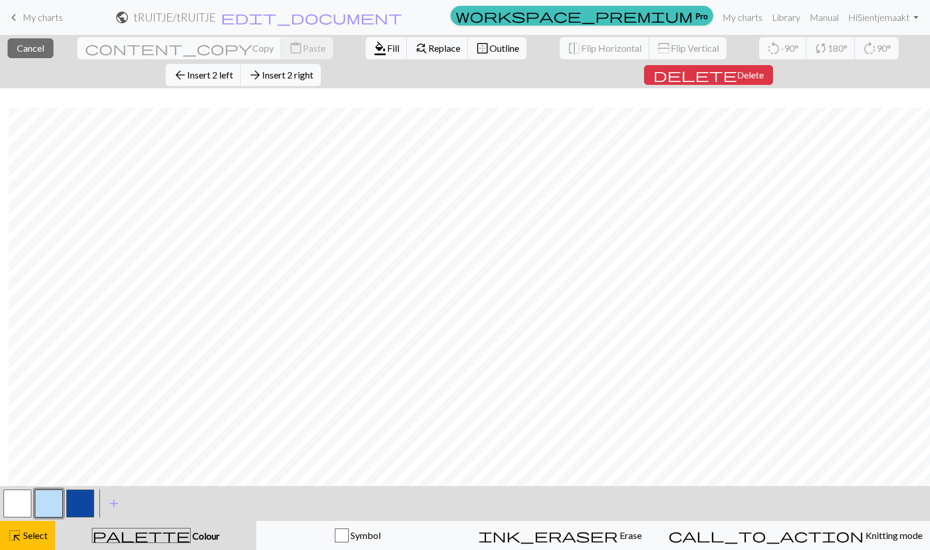
scroll to position [1458, 83]
click at [36, 538] on span "Select" at bounding box center [35, 535] width 26 height 11
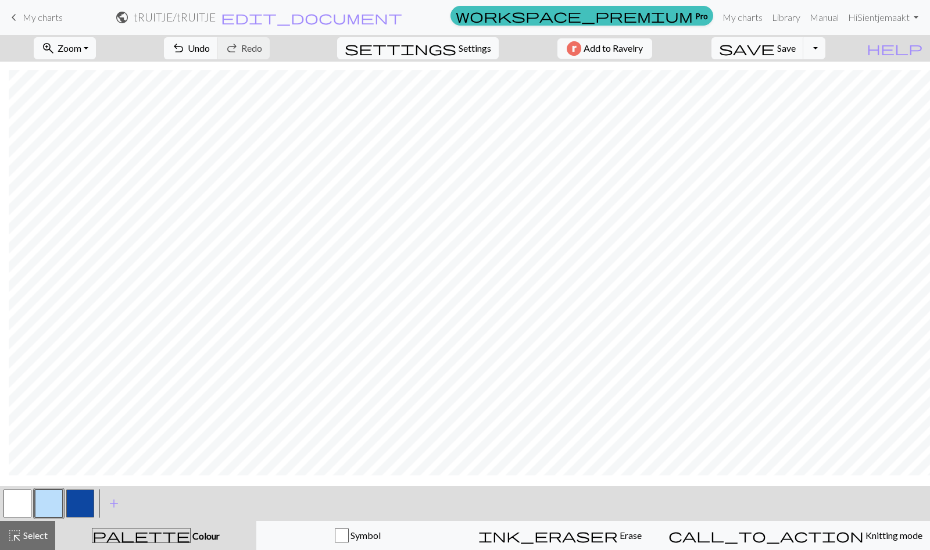
scroll to position [1439, 83]
click at [33, 534] on span "Select" at bounding box center [35, 535] width 26 height 11
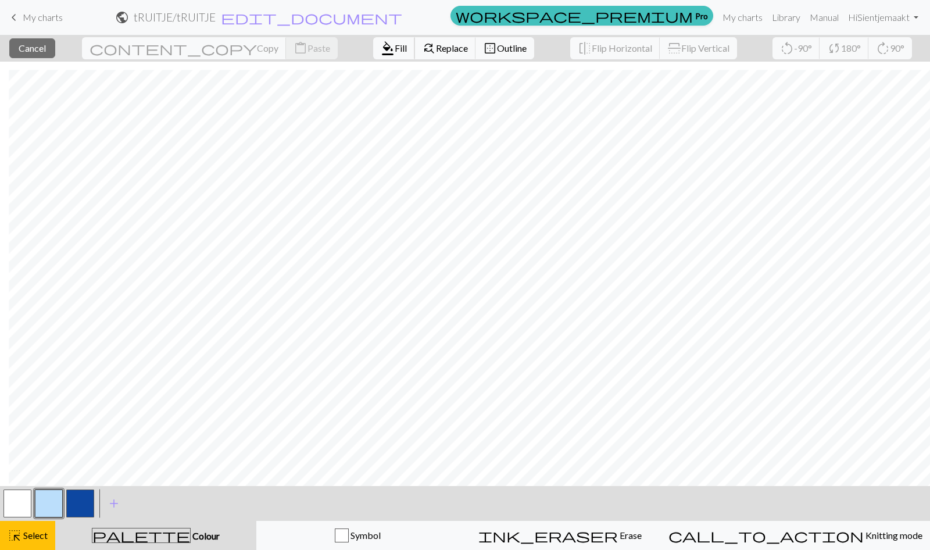
click at [395, 42] on span "Fill" at bounding box center [401, 47] width 12 height 11
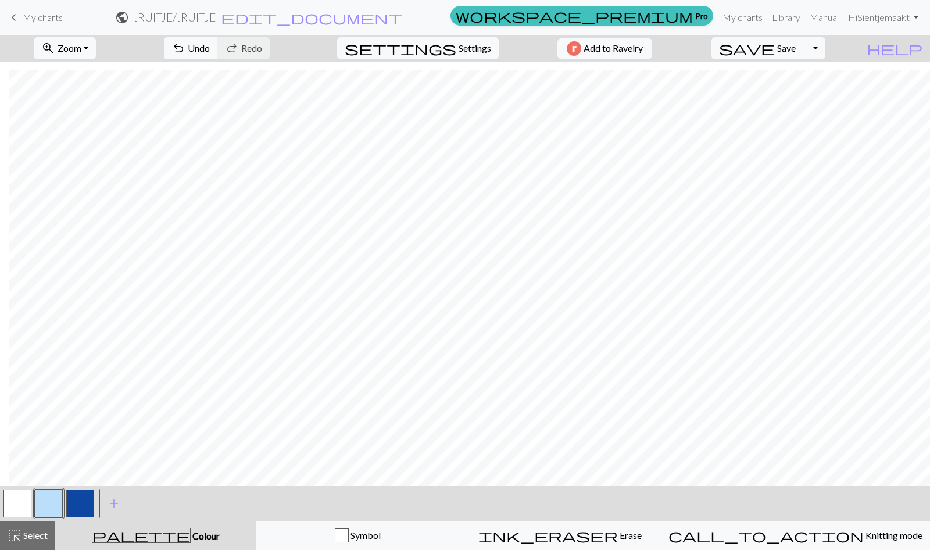
click at [40, 520] on div "< >" at bounding box center [49, 503] width 94 height 35
click at [40, 526] on button "highlight_alt Select Select" at bounding box center [27, 535] width 55 height 29
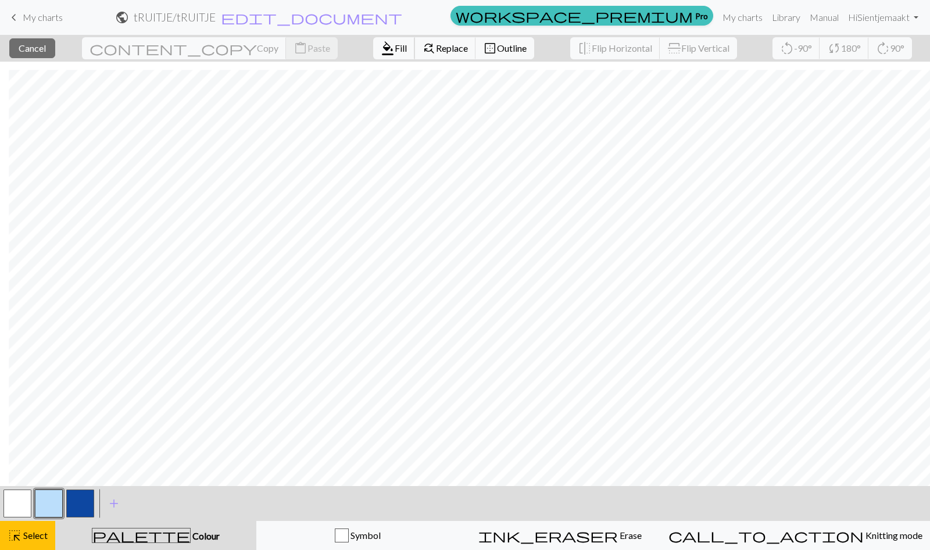
click at [395, 44] on span "Fill" at bounding box center [401, 47] width 12 height 11
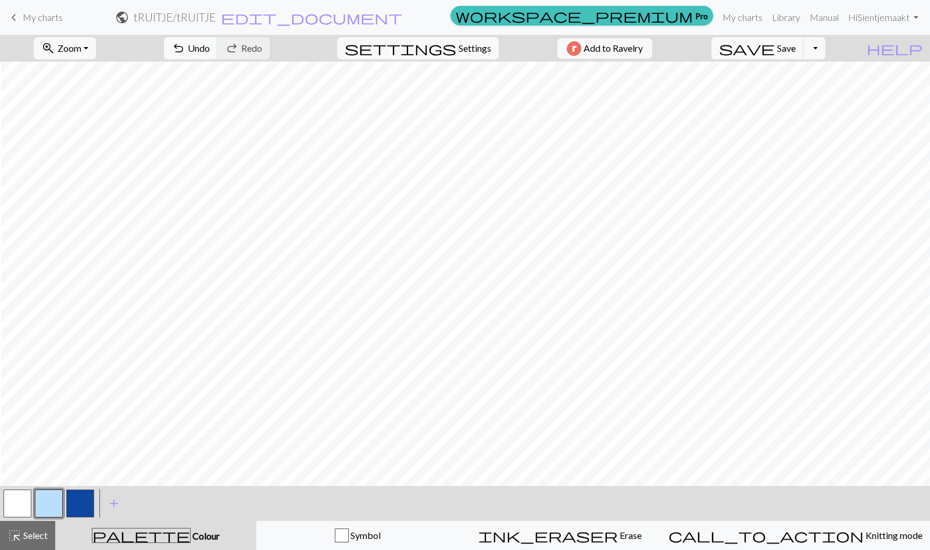
scroll to position [1347, 13]
click at [27, 537] on span "Select" at bounding box center [35, 535] width 26 height 11
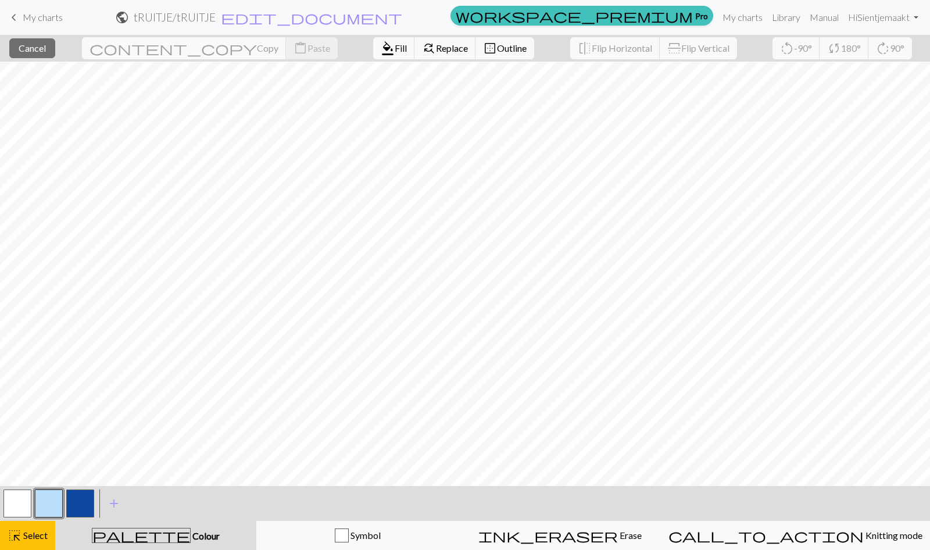
click at [66, 501] on button "button" at bounding box center [80, 503] width 28 height 28
click at [381, 47] on span "format_color_fill" at bounding box center [388, 48] width 14 height 16
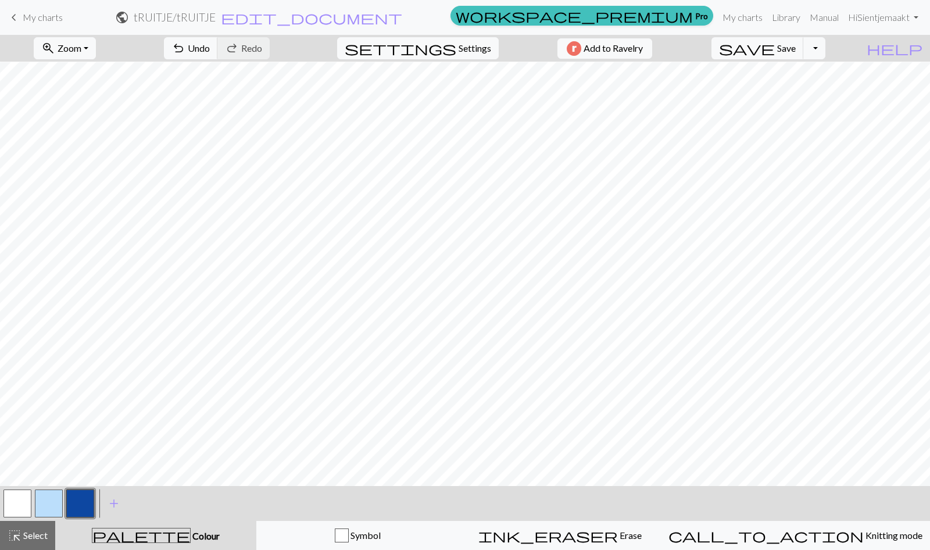
click at [45, 503] on button "button" at bounding box center [49, 503] width 28 height 28
click at [31, 534] on span "Select" at bounding box center [35, 535] width 26 height 11
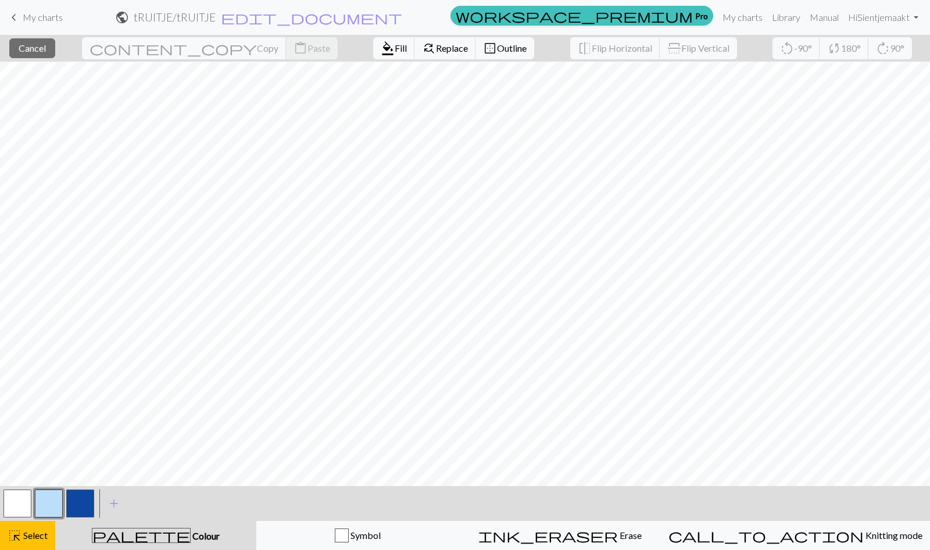
click at [83, 508] on button "button" at bounding box center [80, 503] width 28 height 28
click at [395, 47] on span "Fill" at bounding box center [401, 47] width 12 height 11
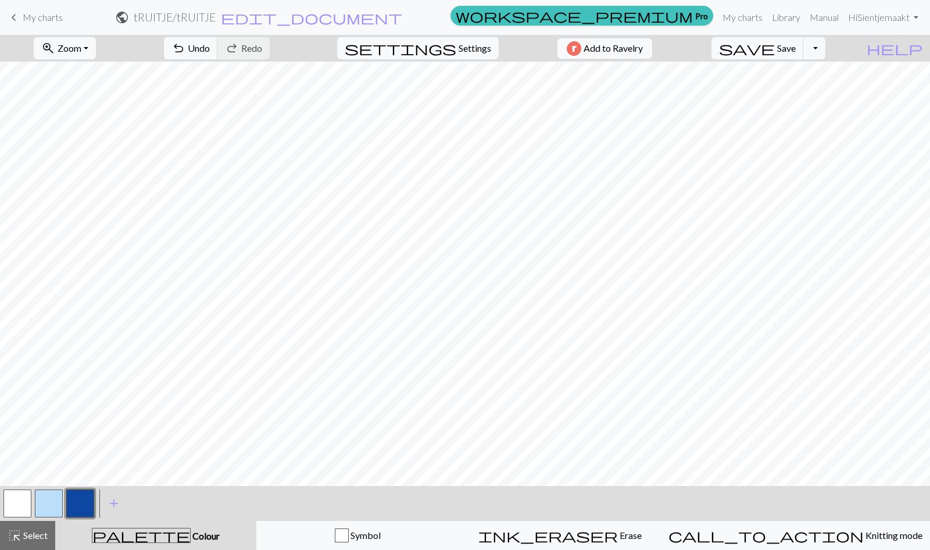
click at [49, 502] on button "button" at bounding box center [49, 503] width 28 height 28
click at [76, 503] on button "button" at bounding box center [80, 503] width 28 height 28
click at [52, 505] on button "button" at bounding box center [49, 503] width 28 height 28
click at [47, 525] on button "highlight_alt Select Select" at bounding box center [27, 535] width 55 height 29
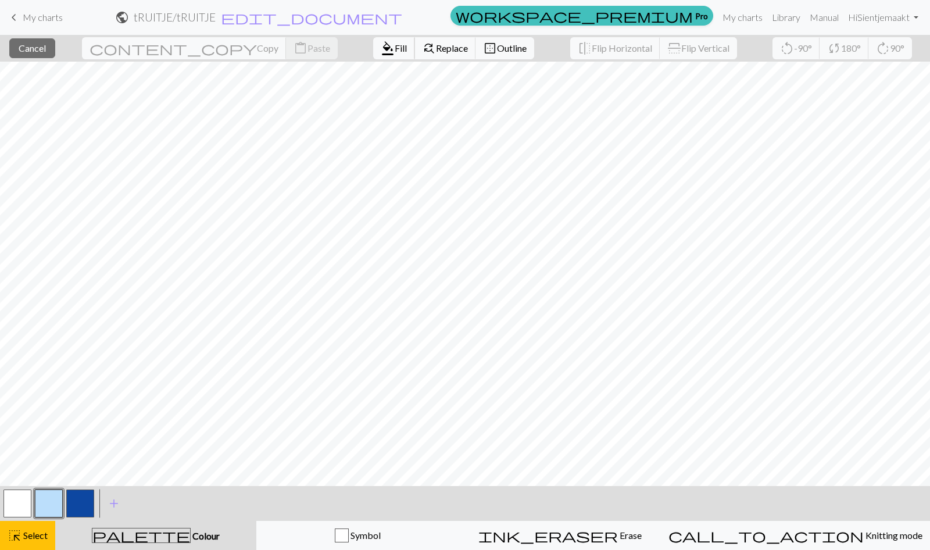
click at [395, 48] on span "Fill" at bounding box center [401, 47] width 12 height 11
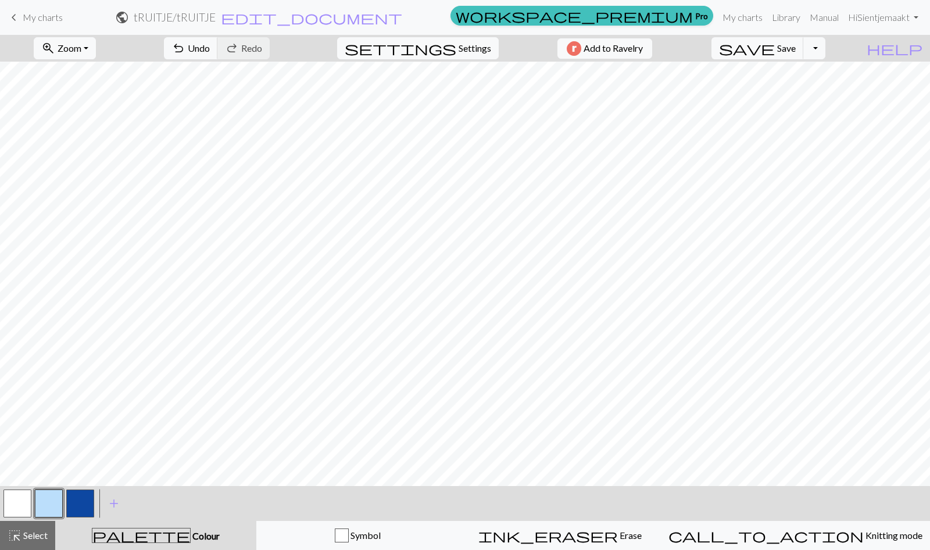
click at [42, 537] on span "Select" at bounding box center [35, 535] width 26 height 11
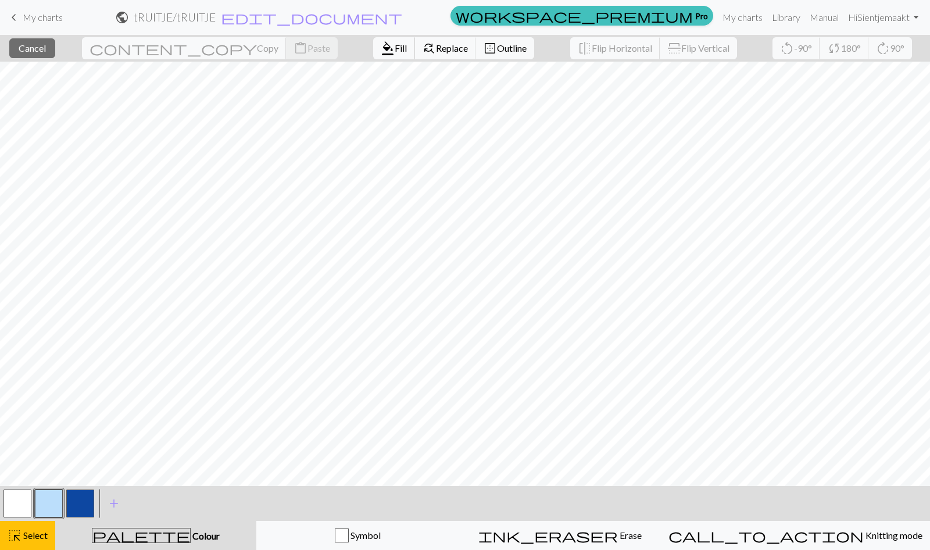
click at [395, 49] on span "Fill" at bounding box center [401, 47] width 12 height 11
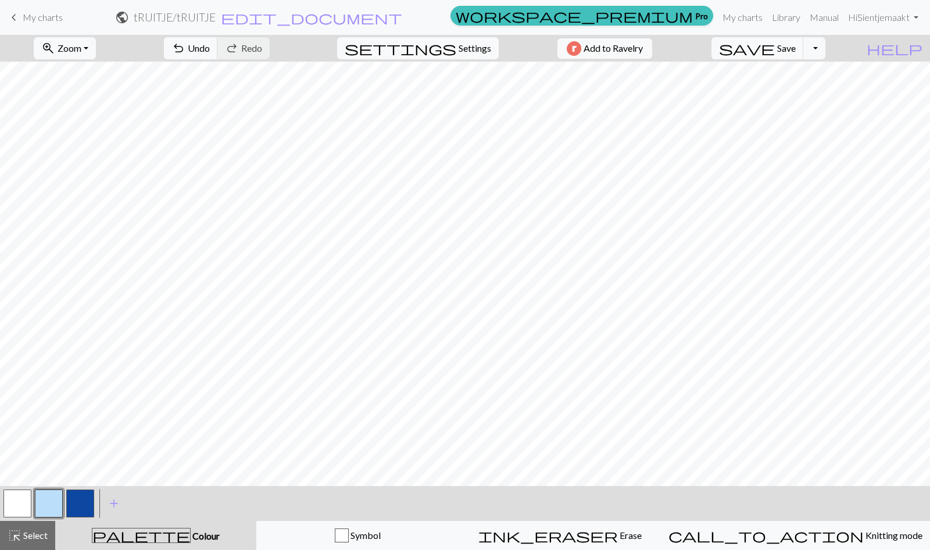
click at [31, 527] on button "highlight_alt Select Select" at bounding box center [27, 535] width 55 height 29
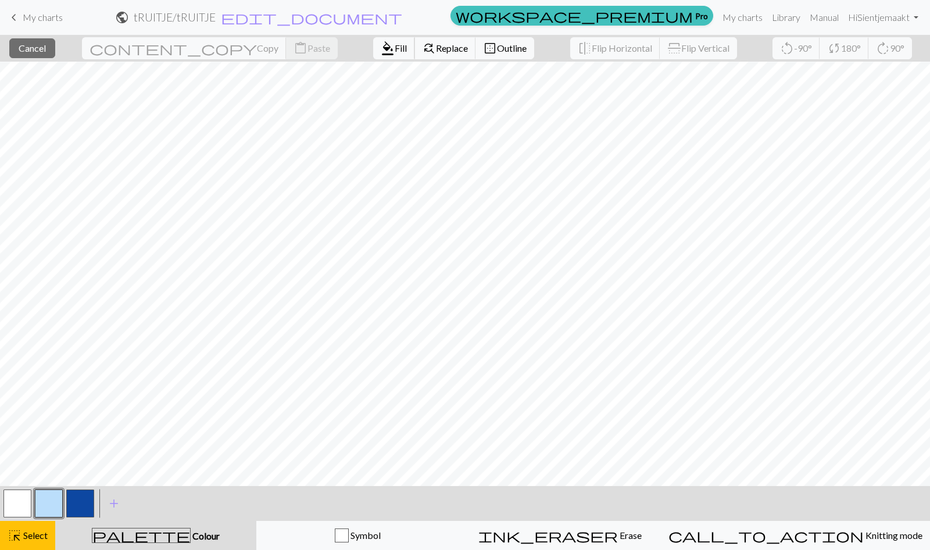
click at [381, 46] on span "format_color_fill" at bounding box center [388, 48] width 14 height 16
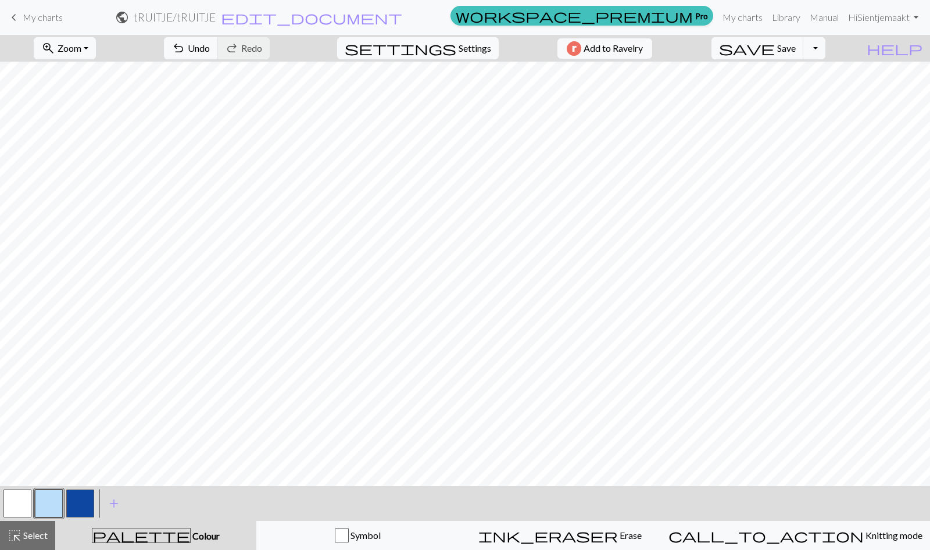
click at [36, 527] on button "highlight_alt Select Select" at bounding box center [27, 535] width 55 height 29
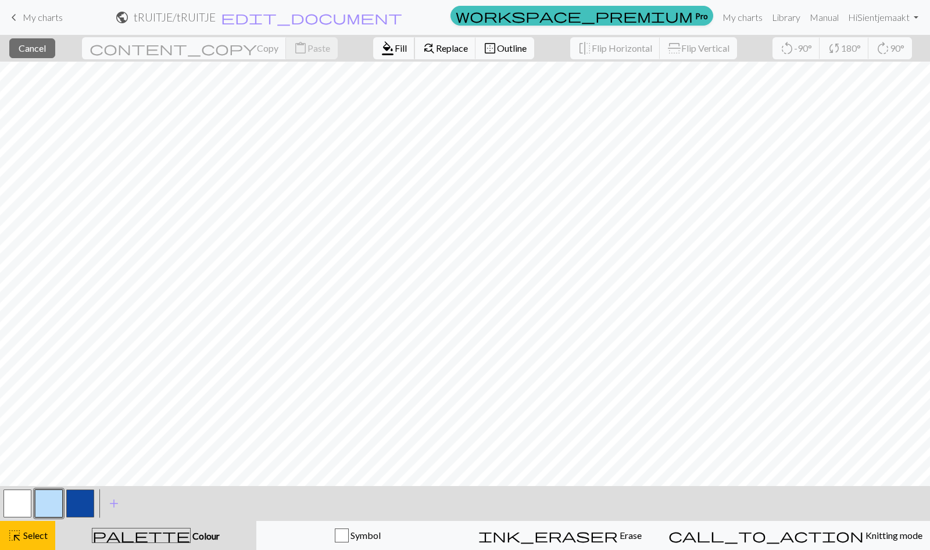
click at [381, 51] on span "format_color_fill" at bounding box center [388, 48] width 14 height 16
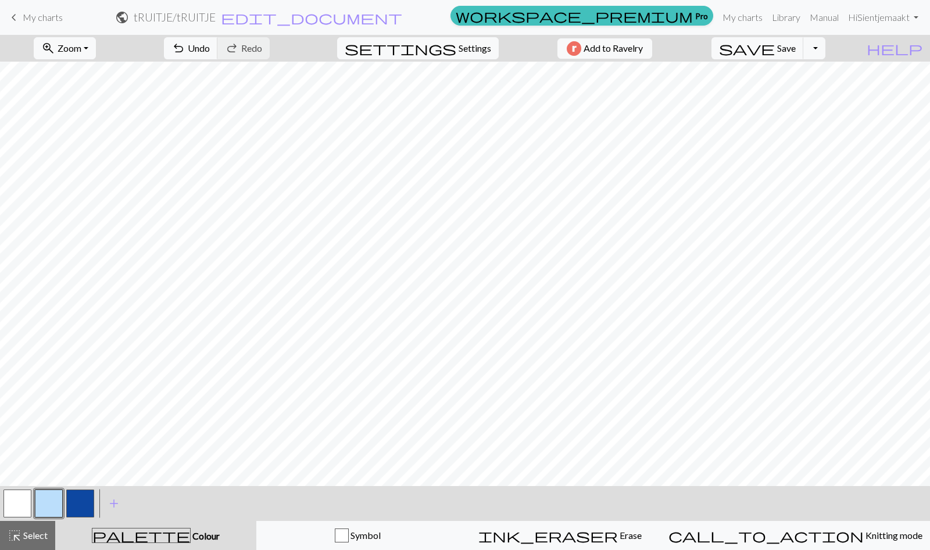
click at [47, 532] on span "Select" at bounding box center [35, 535] width 26 height 11
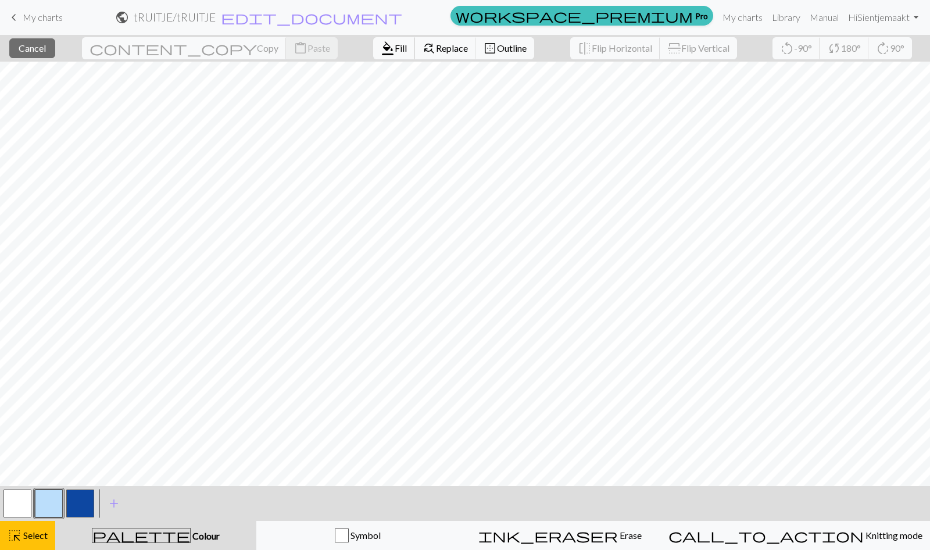
click at [395, 51] on span "Fill" at bounding box center [401, 47] width 12 height 11
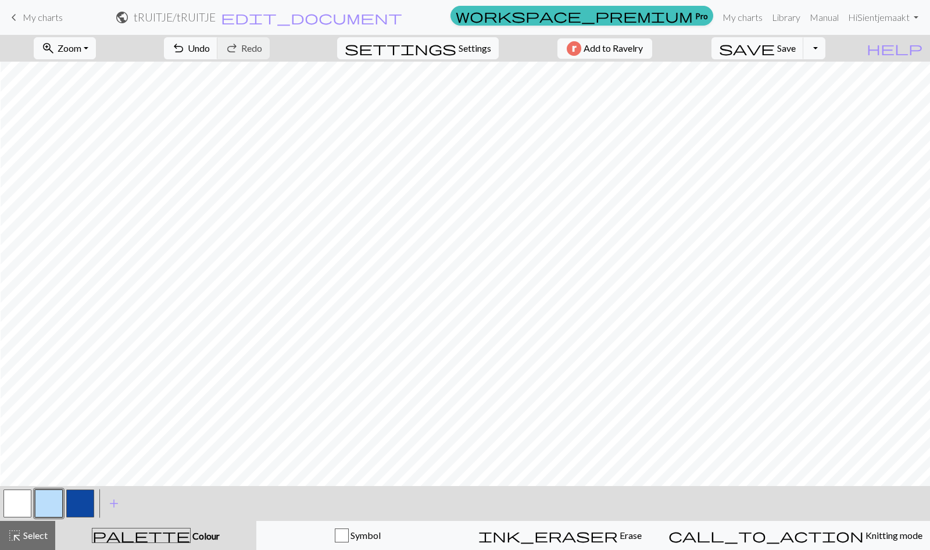
scroll to position [2008, 120]
click at [84, 503] on button "button" at bounding box center [80, 503] width 28 height 28
click at [52, 506] on button "button" at bounding box center [49, 503] width 28 height 28
click at [22, 532] on span "Select" at bounding box center [35, 535] width 26 height 11
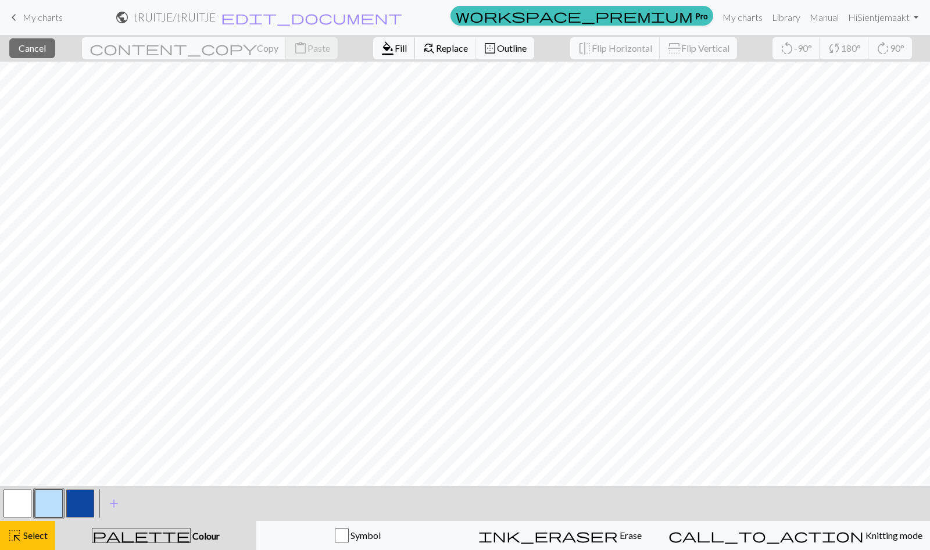
click at [381, 45] on span "format_color_fill" at bounding box center [388, 48] width 14 height 16
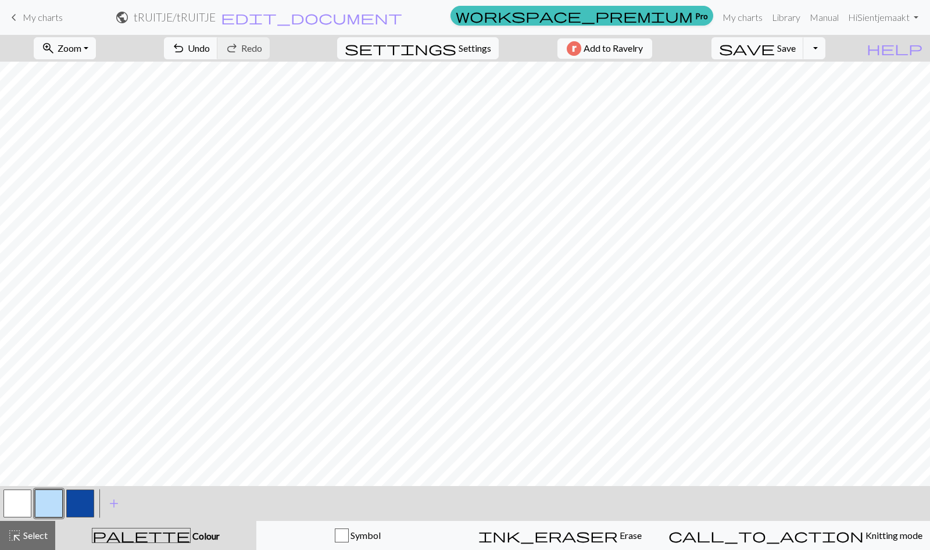
click at [37, 534] on span "Select" at bounding box center [35, 535] width 26 height 11
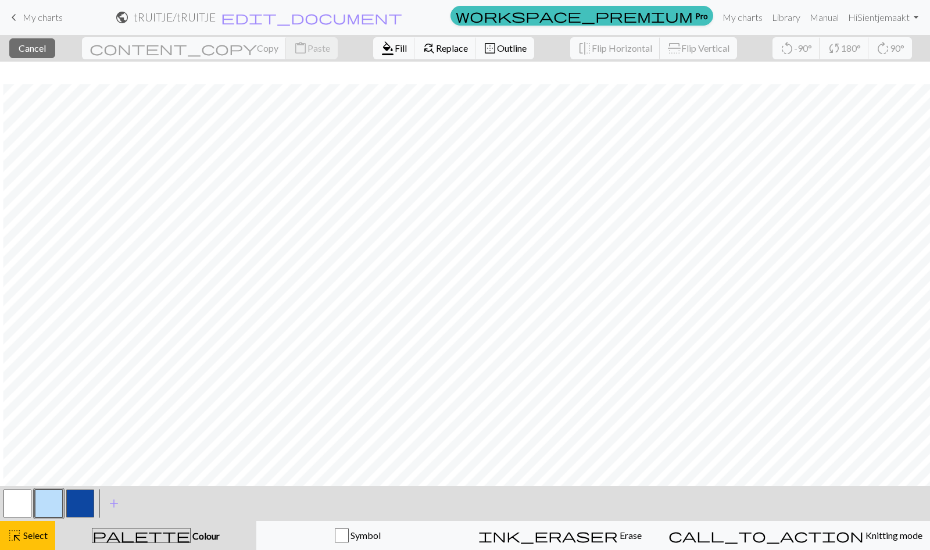
scroll to position [1368, 40]
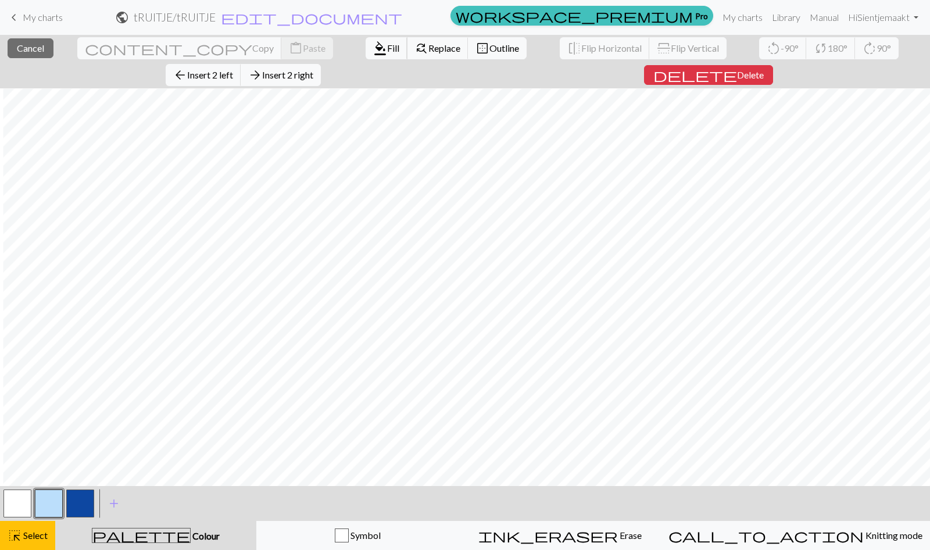
click at [387, 51] on span "Fill" at bounding box center [393, 47] width 12 height 11
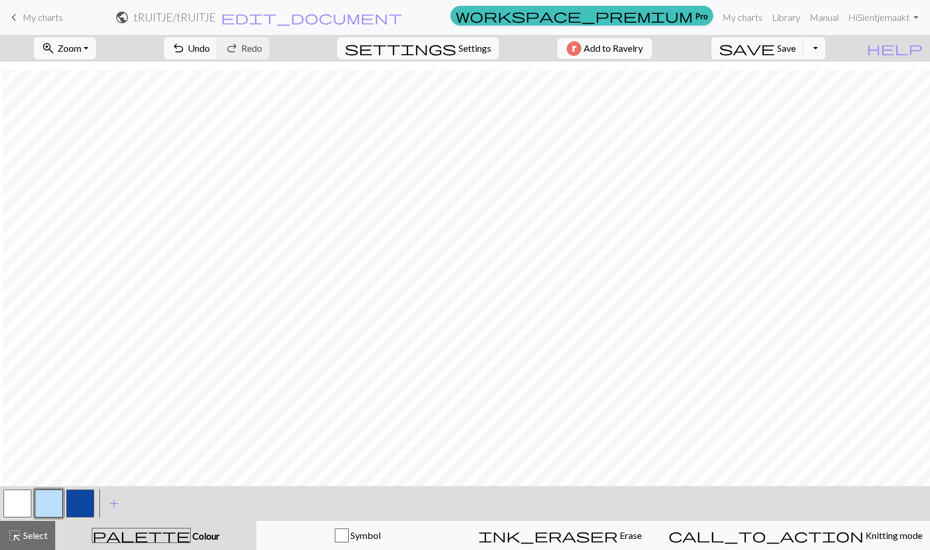
click at [35, 536] on span "Select" at bounding box center [35, 535] width 26 height 11
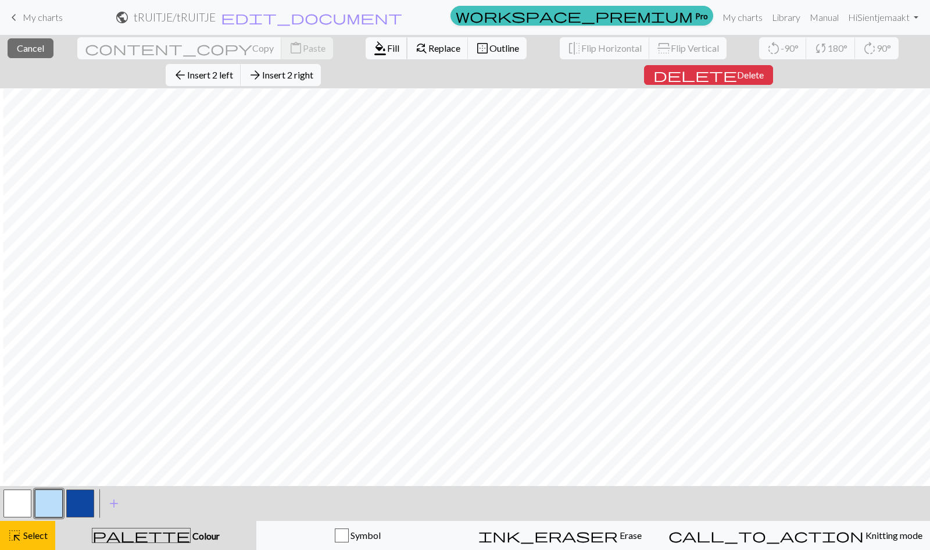
click at [373, 49] on span "format_color_fill" at bounding box center [380, 48] width 14 height 16
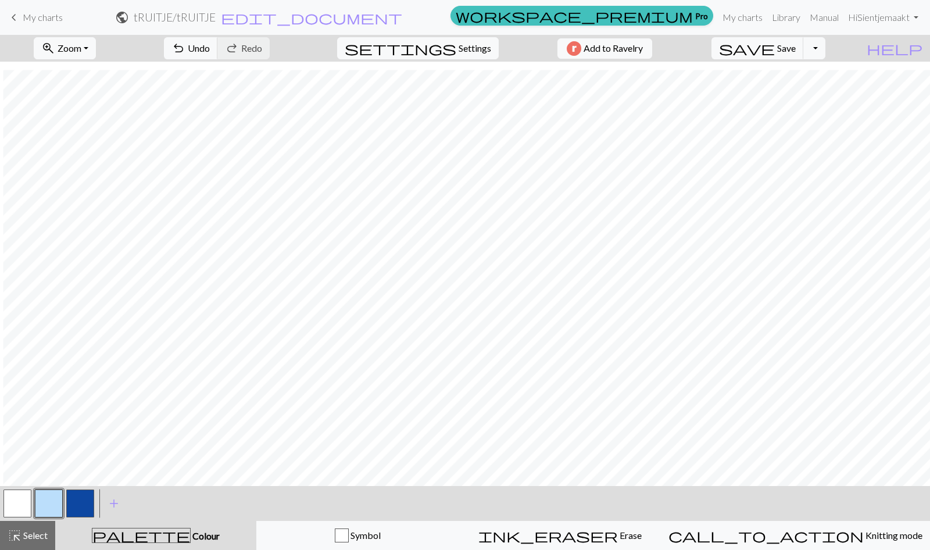
click at [33, 528] on div "highlight_alt Select Select" at bounding box center [28, 535] width 40 height 14
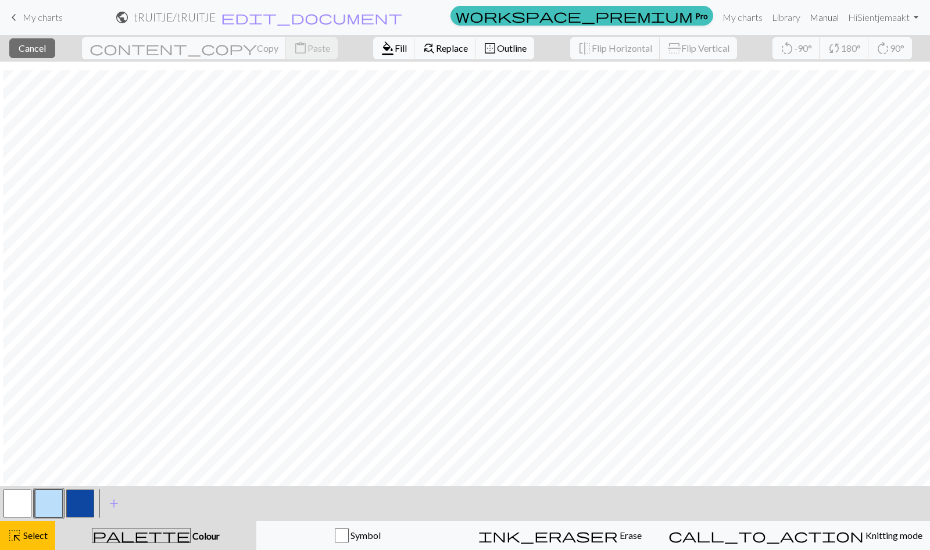
click at [827, 11] on link "Manual" at bounding box center [824, 17] width 38 height 23
click at [37, 531] on span "Select" at bounding box center [35, 535] width 26 height 11
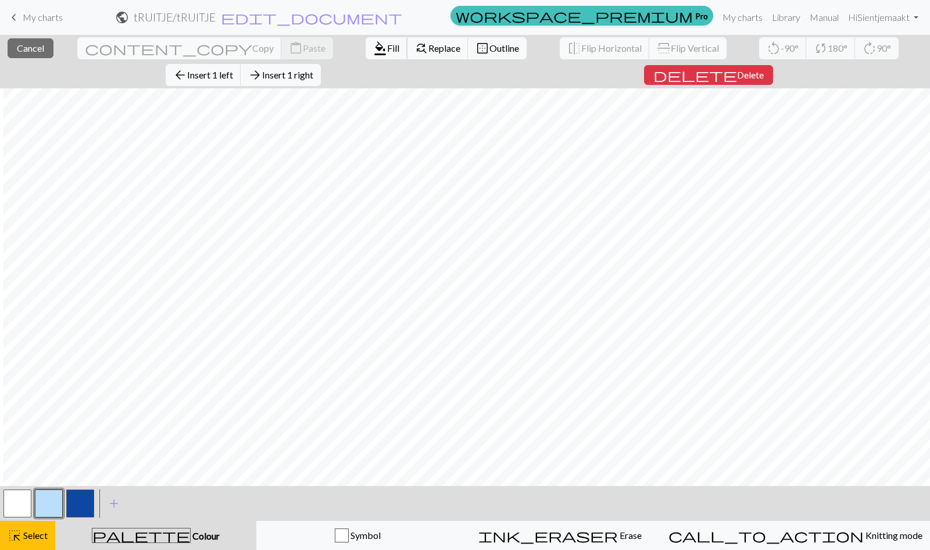
click at [387, 42] on span "Fill" at bounding box center [393, 47] width 12 height 11
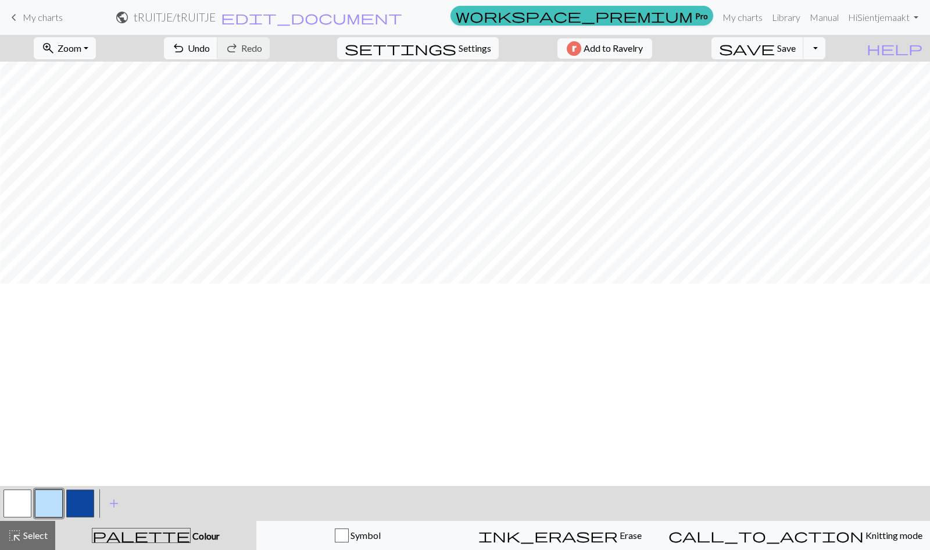
scroll to position [1253, 40]
click at [210, 52] on span "Undo" at bounding box center [199, 47] width 22 height 11
click at [81, 42] on span "Zoom" at bounding box center [70, 47] width 24 height 11
click at [87, 137] on button "50%" at bounding box center [81, 139] width 92 height 19
click at [81, 44] on span "Zoom" at bounding box center [70, 47] width 24 height 11
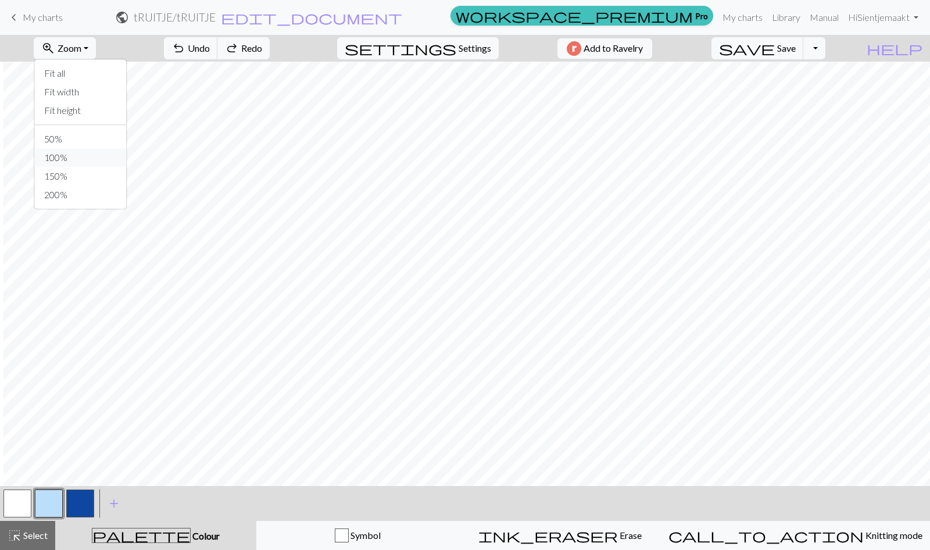
click at [91, 157] on button "100%" at bounding box center [81, 157] width 92 height 19
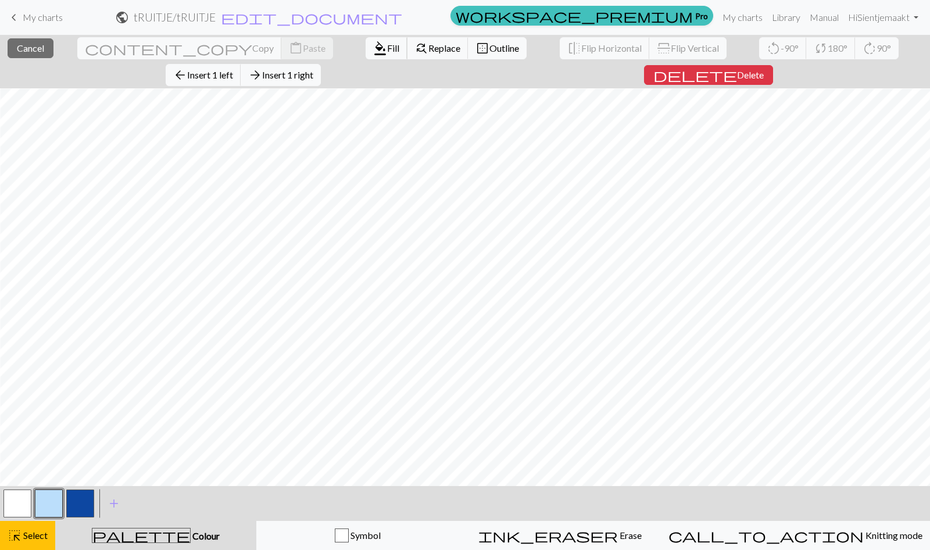
click at [387, 51] on span "Fill" at bounding box center [393, 47] width 12 height 11
click at [373, 43] on span "format_color_fill" at bounding box center [380, 48] width 14 height 16
click at [387, 44] on span "Fill" at bounding box center [393, 47] width 12 height 11
click at [373, 45] on span "format_color_fill" at bounding box center [380, 48] width 14 height 16
click at [387, 51] on span "Fill" at bounding box center [393, 47] width 12 height 11
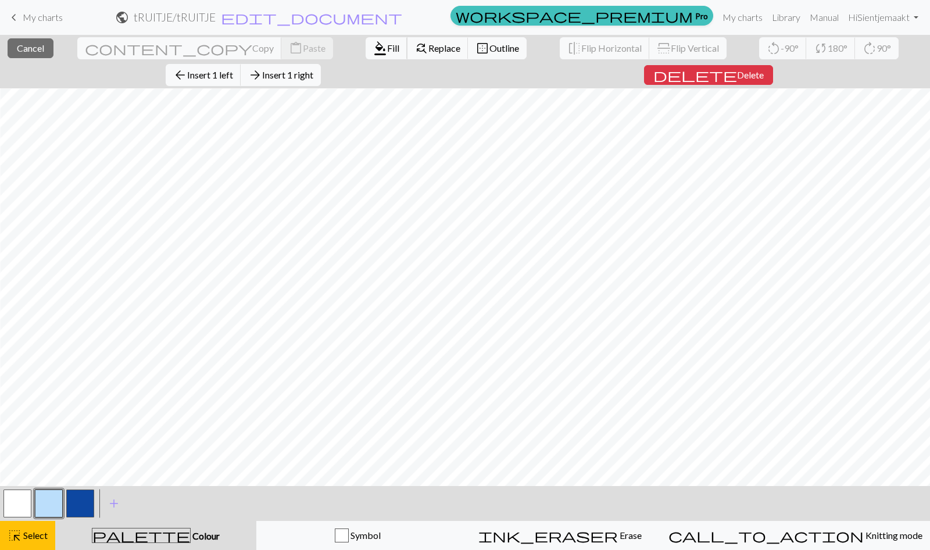
click at [373, 47] on span "format_color_fill" at bounding box center [380, 48] width 14 height 16
click at [373, 52] on span "format_color_fill" at bounding box center [380, 48] width 14 height 16
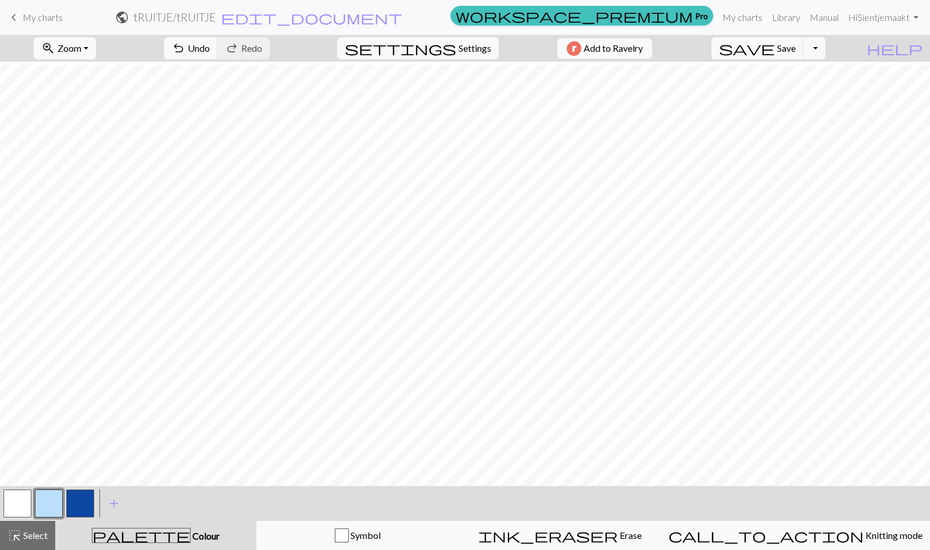
scroll to position [2593, 174]
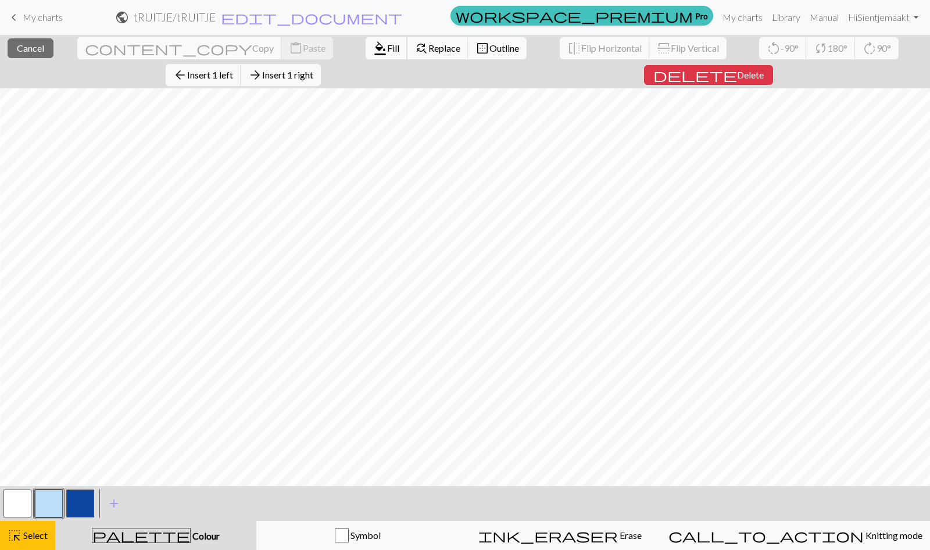
click at [373, 49] on span "format_color_fill" at bounding box center [380, 48] width 14 height 16
click at [373, 42] on span "format_color_fill" at bounding box center [380, 48] width 14 height 16
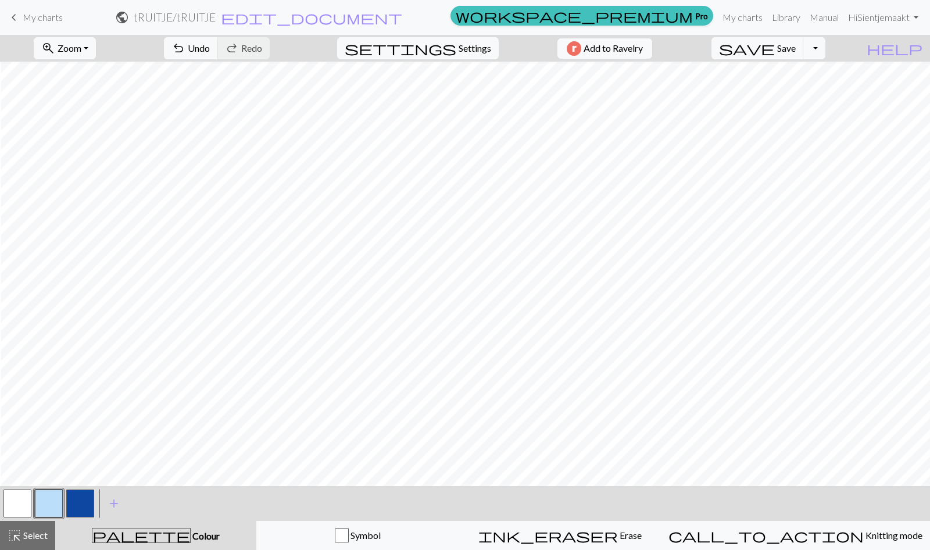
scroll to position [2593, 778]
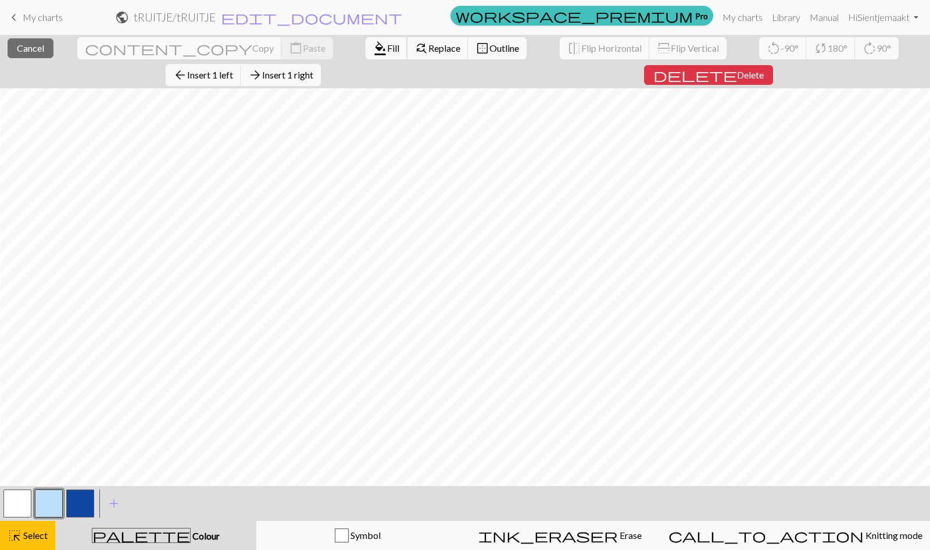
click at [387, 52] on span "Fill" at bounding box center [393, 47] width 12 height 11
click at [373, 44] on span "format_color_fill" at bounding box center [380, 48] width 14 height 16
click at [366, 41] on button "format_color_fill Fill" at bounding box center [387, 48] width 42 height 22
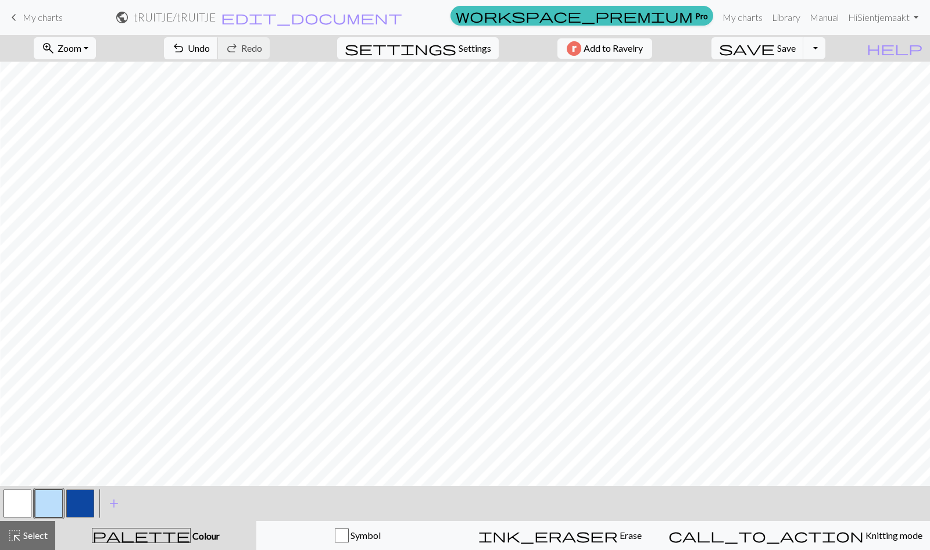
click at [185, 47] on span "undo" at bounding box center [178, 48] width 14 height 16
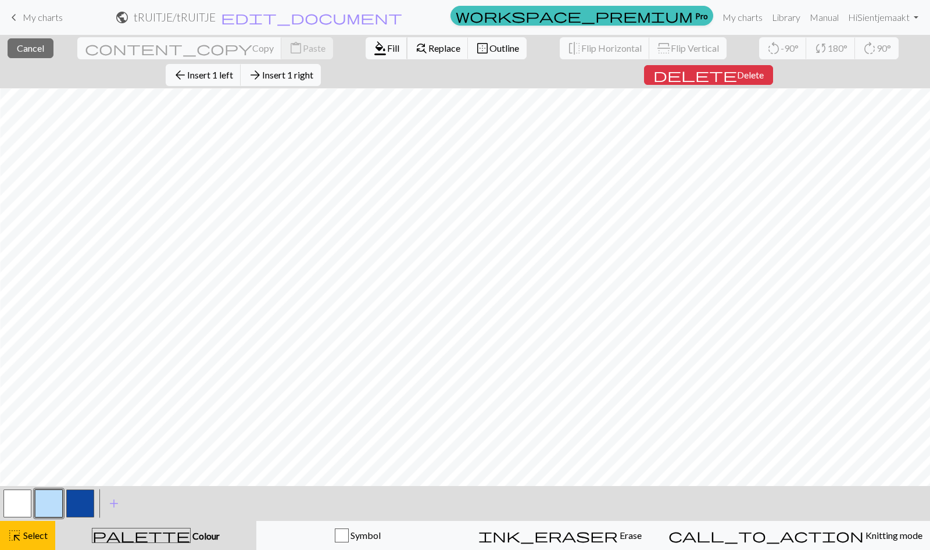
click at [387, 44] on span "Fill" at bounding box center [393, 47] width 12 height 11
click at [387, 42] on span "Fill" at bounding box center [393, 47] width 12 height 11
click at [387, 53] on span "Fill" at bounding box center [393, 47] width 12 height 11
click at [387, 49] on span "Fill" at bounding box center [393, 47] width 12 height 11
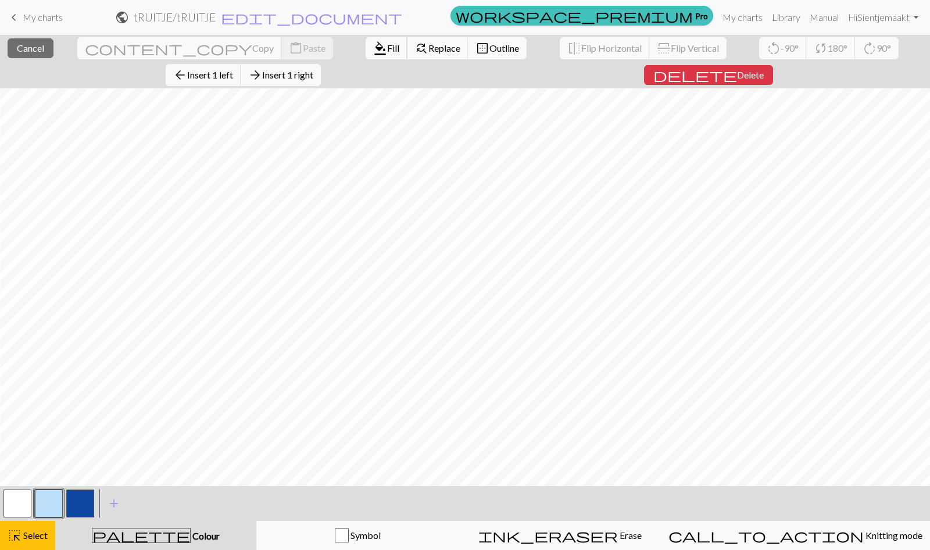
click at [373, 42] on span "format_color_fill" at bounding box center [380, 48] width 14 height 16
click at [387, 48] on span "Fill" at bounding box center [393, 47] width 12 height 11
click at [366, 37] on button "format_color_fill Fill" at bounding box center [387, 48] width 42 height 22
click at [387, 52] on span "Fill" at bounding box center [393, 47] width 12 height 11
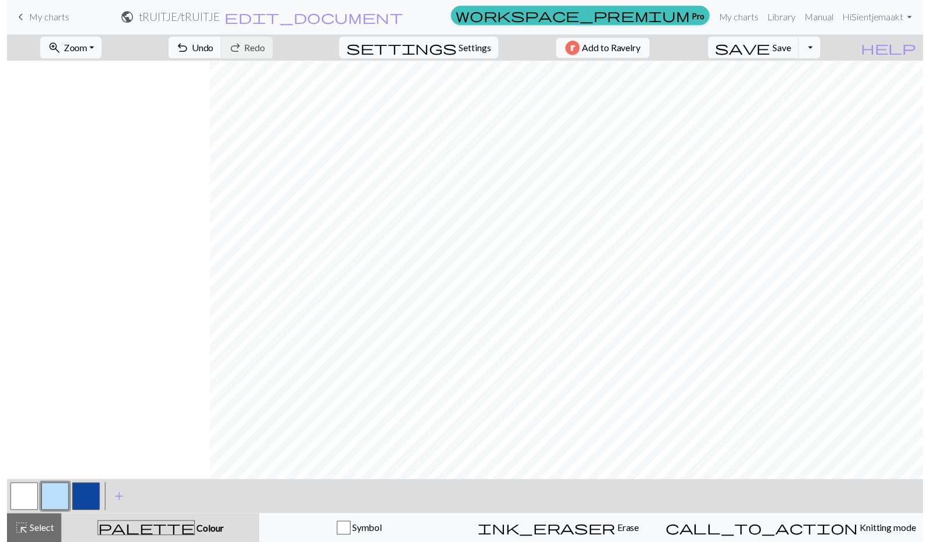
scroll to position [2593, 984]
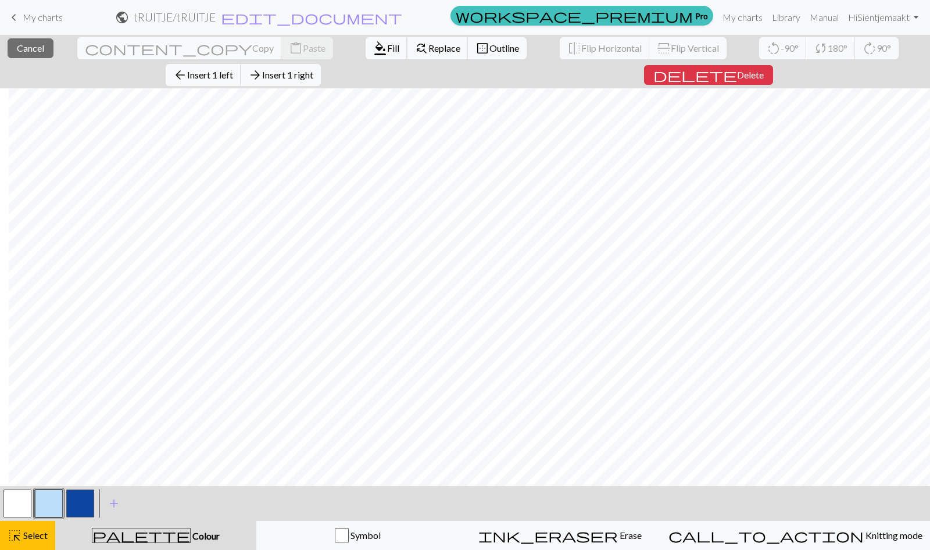
click at [387, 48] on span "Fill" at bounding box center [393, 47] width 12 height 11
click at [373, 47] on span "format_color_fill" at bounding box center [380, 48] width 14 height 16
click at [373, 46] on span "format_color_fill" at bounding box center [380, 48] width 14 height 16
click at [83, 512] on button "button" at bounding box center [80, 503] width 28 height 28
click at [387, 47] on span "Fill" at bounding box center [393, 47] width 12 height 11
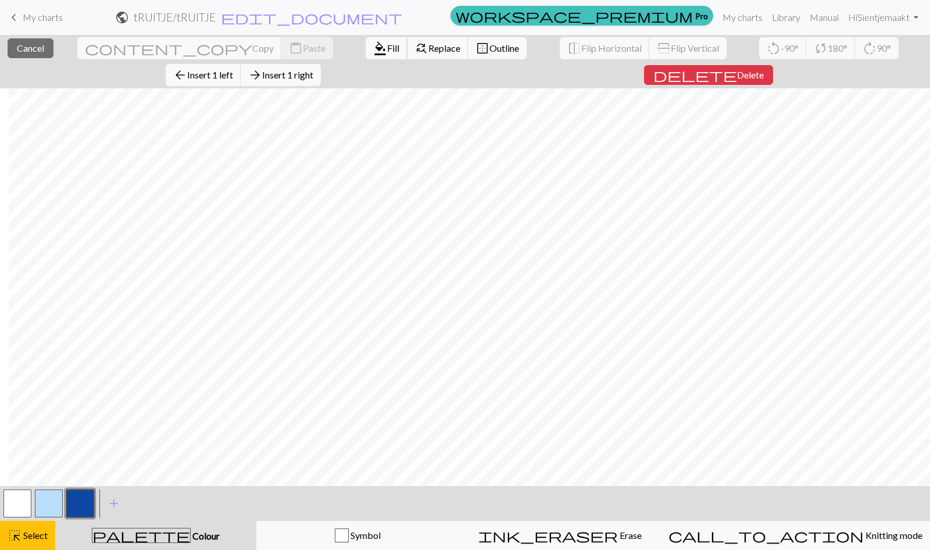
click at [373, 50] on span "format_color_fill" at bounding box center [380, 48] width 14 height 16
click at [366, 41] on button "format_color_fill Fill" at bounding box center [387, 48] width 42 height 22
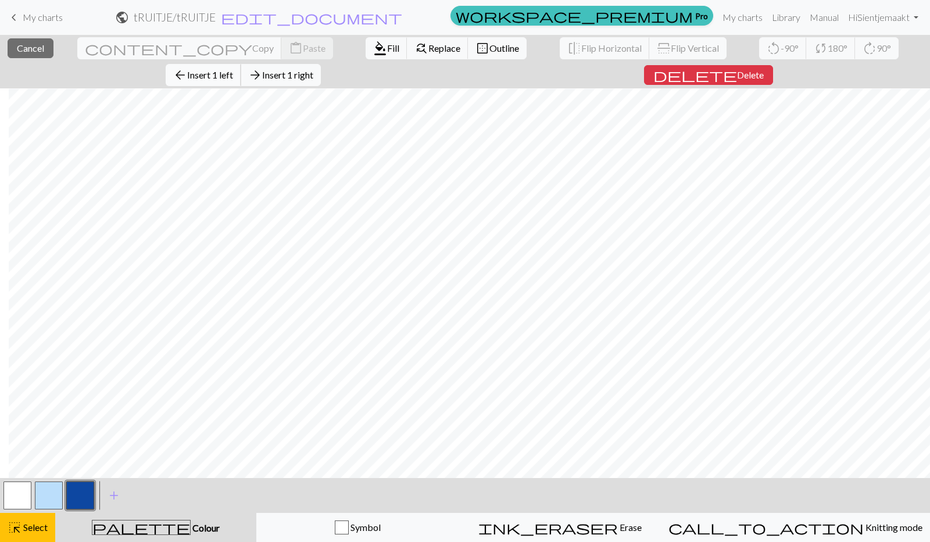
click at [233, 69] on span "Insert 1 left" at bounding box center [210, 74] width 46 height 11
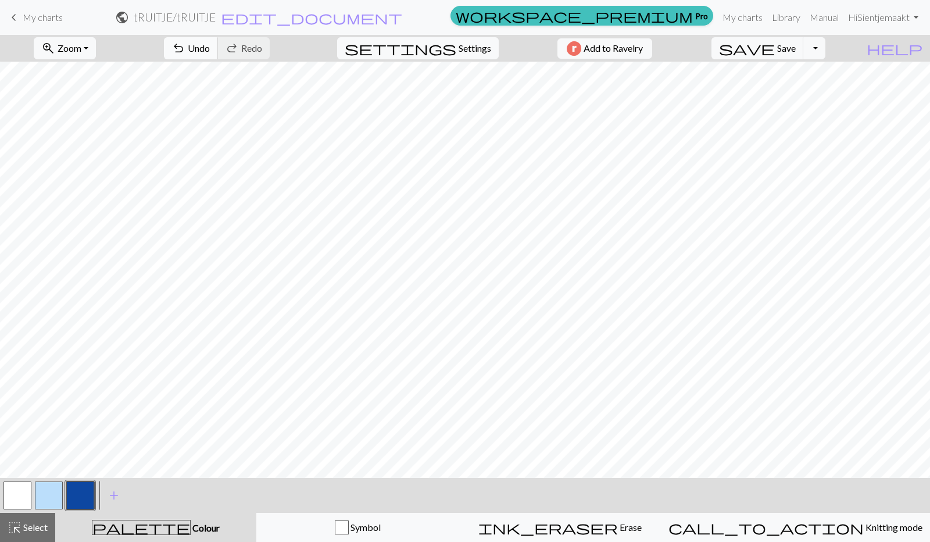
click at [218, 46] on button "undo Undo Undo" at bounding box center [191, 48] width 54 height 22
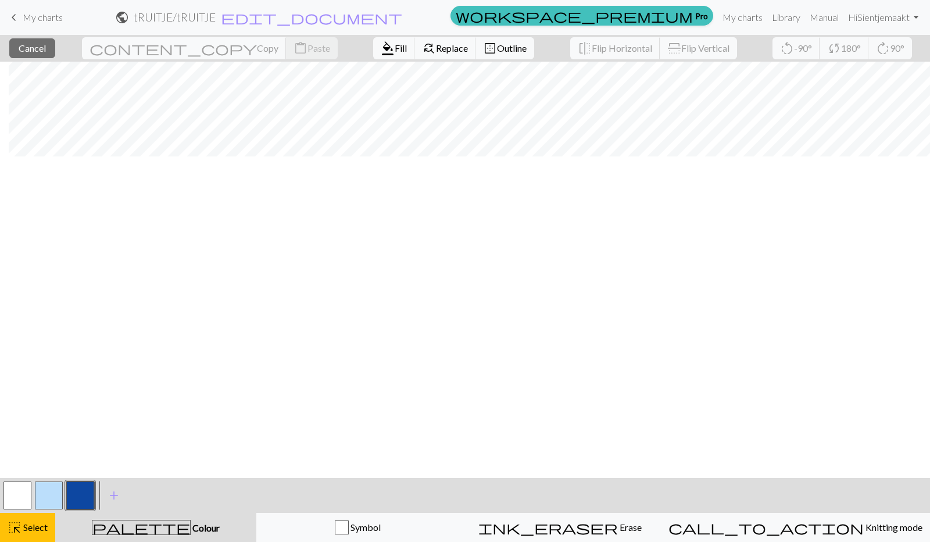
scroll to position [0, 984]
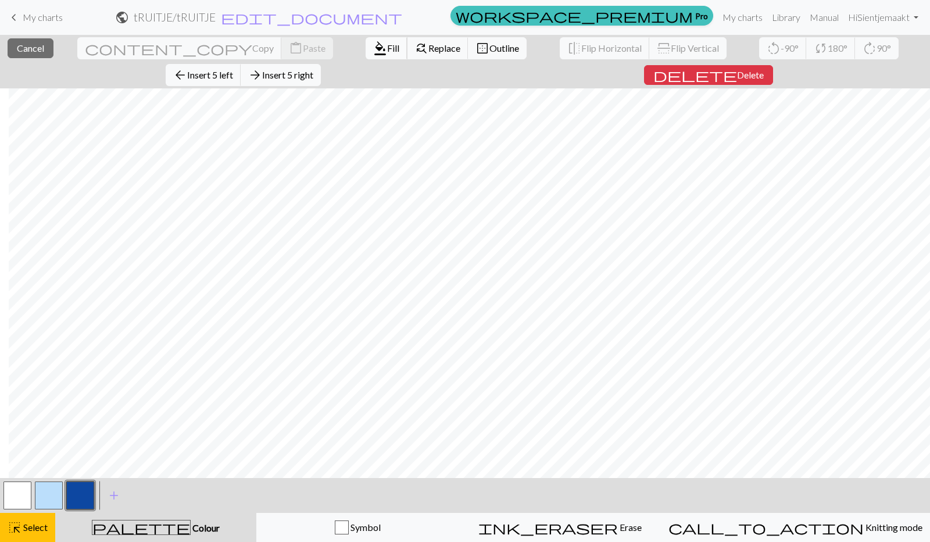
click at [387, 48] on span "Fill" at bounding box center [393, 47] width 12 height 11
click at [373, 46] on span "format_color_fill" at bounding box center [380, 48] width 14 height 16
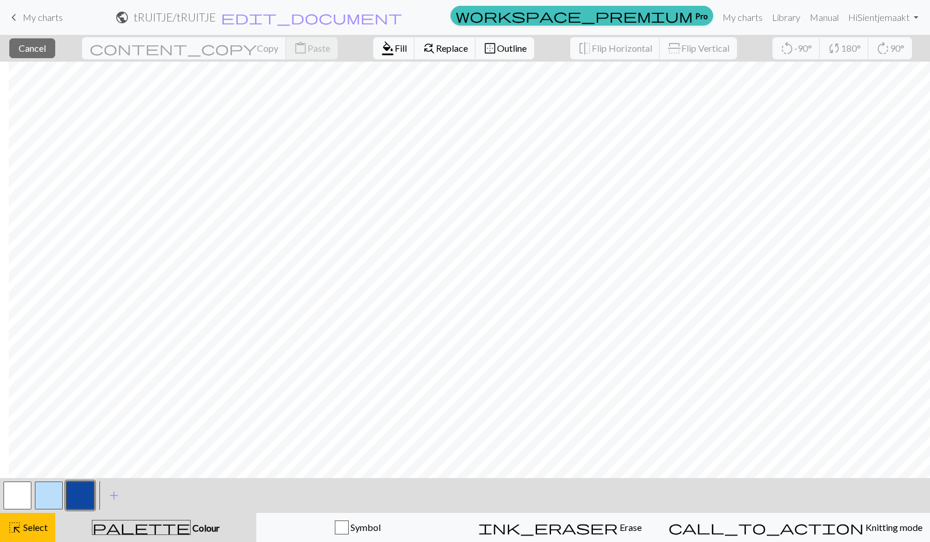
click at [75, 510] on div at bounding box center [80, 495] width 31 height 31
click at [80, 491] on button "button" at bounding box center [80, 495] width 28 height 28
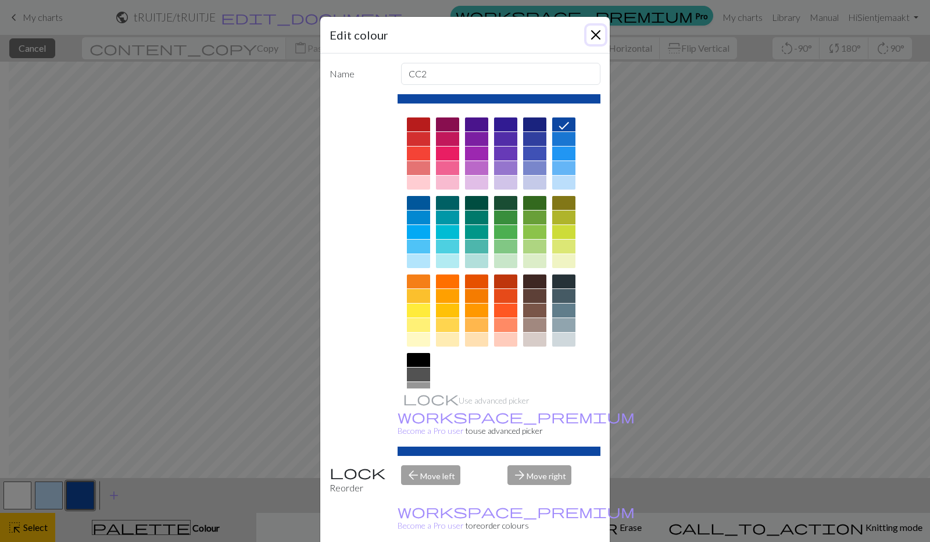
click at [592, 33] on button "Close" at bounding box center [596, 35] width 19 height 19
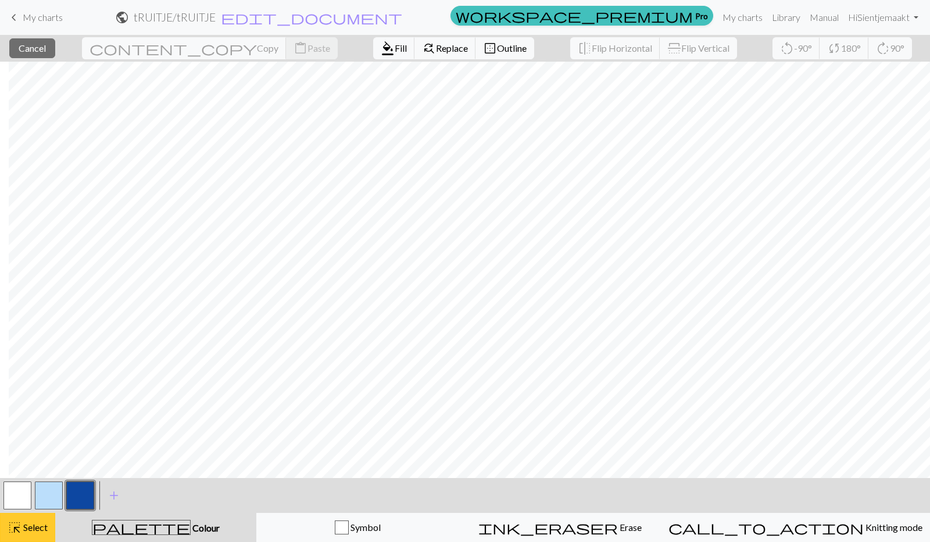
click at [24, 525] on span "Select" at bounding box center [35, 526] width 26 height 11
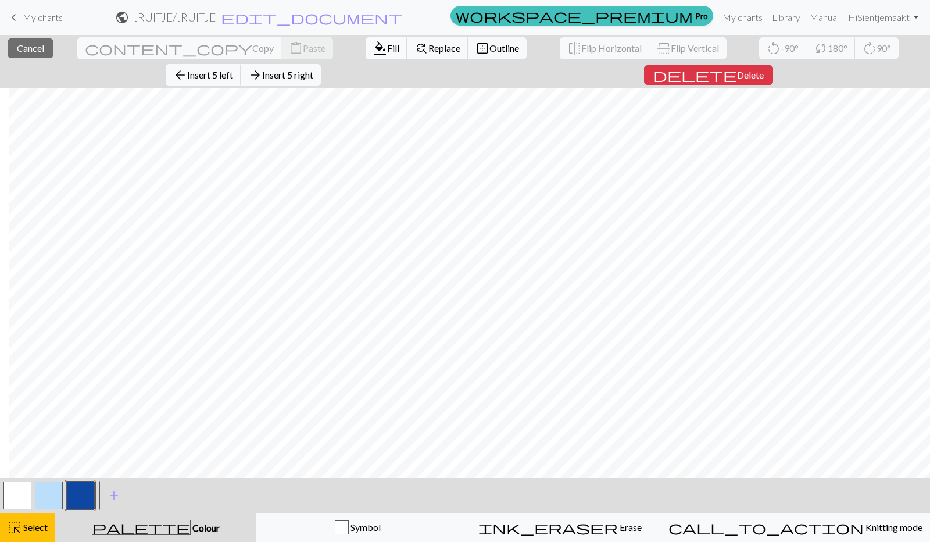
click at [373, 46] on span "format_color_fill" at bounding box center [380, 48] width 14 height 16
click at [373, 45] on span "format_color_fill" at bounding box center [380, 48] width 14 height 16
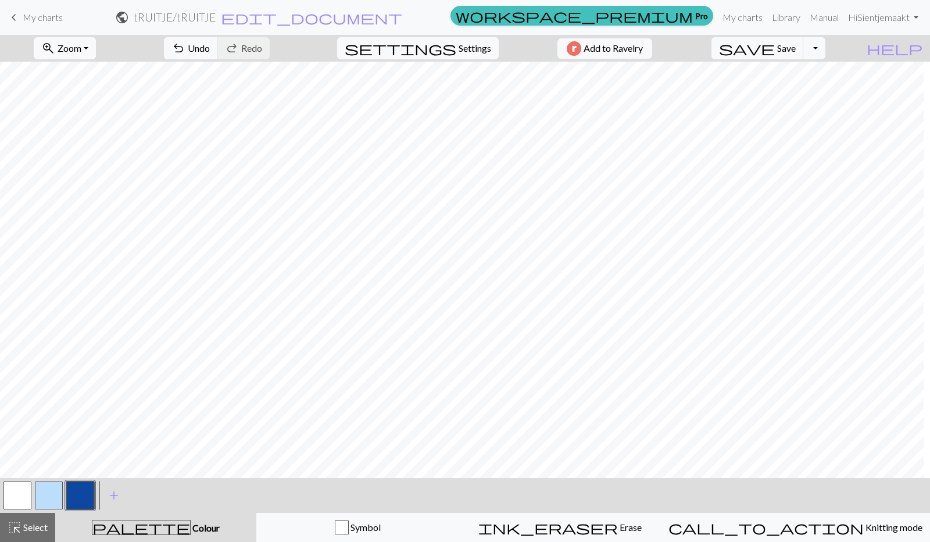
scroll to position [0, 680]
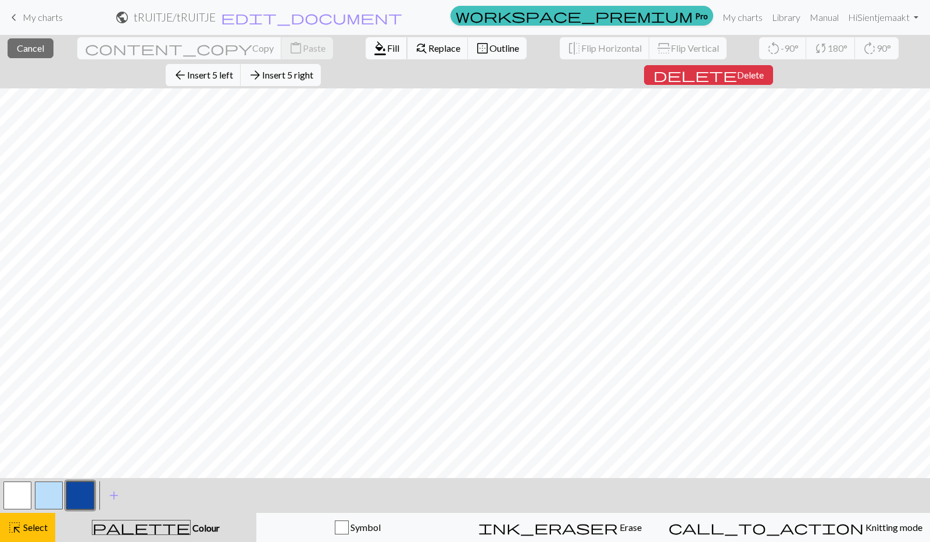
click at [366, 55] on button "format_color_fill Fill" at bounding box center [387, 48] width 42 height 22
click at [216, 27] on form "public tRUITJE / tRUITJE edit_document Edit settings" at bounding box center [259, 17] width 374 height 23
click at [373, 46] on span "format_color_fill" at bounding box center [380, 48] width 14 height 16
click at [373, 45] on span "format_color_fill" at bounding box center [380, 48] width 14 height 16
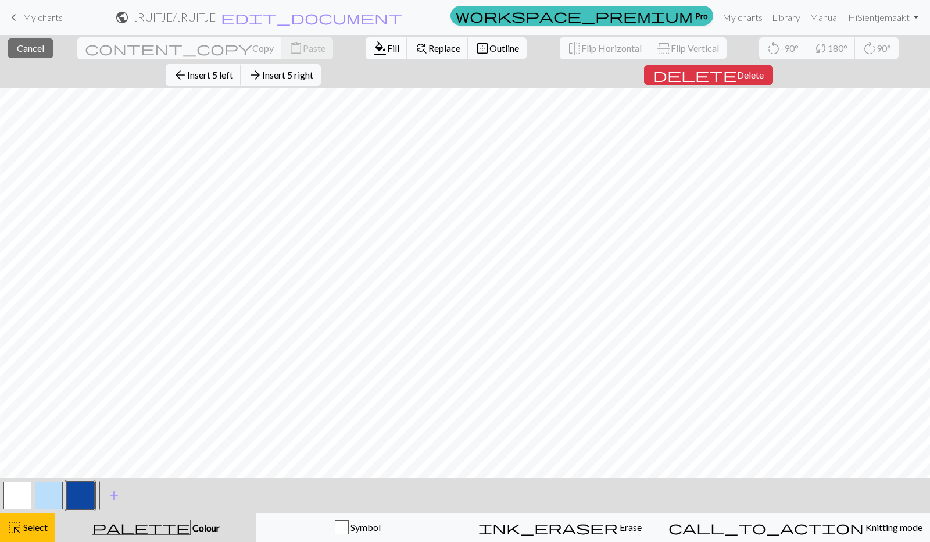
click at [387, 47] on span "Fill" at bounding box center [393, 47] width 12 height 11
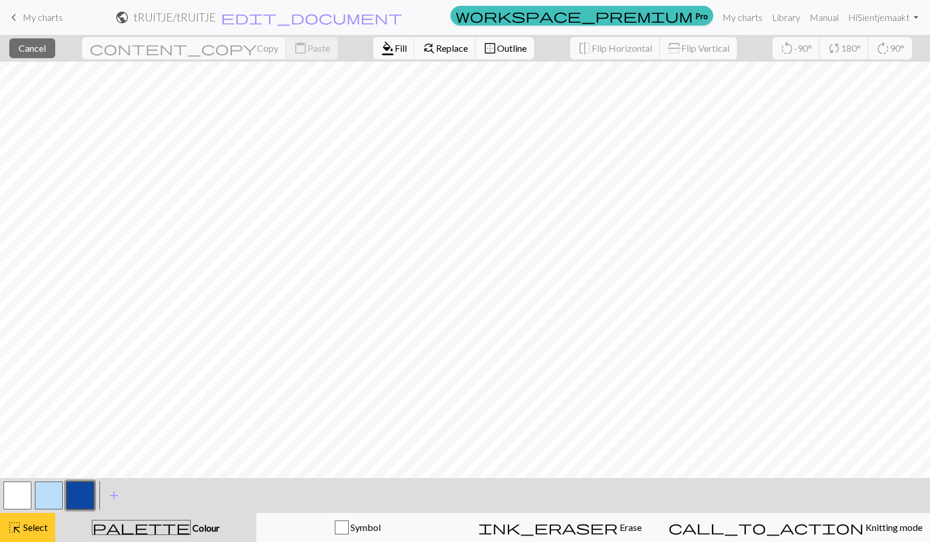
click at [49, 517] on button "highlight_alt Select Select" at bounding box center [27, 527] width 55 height 29
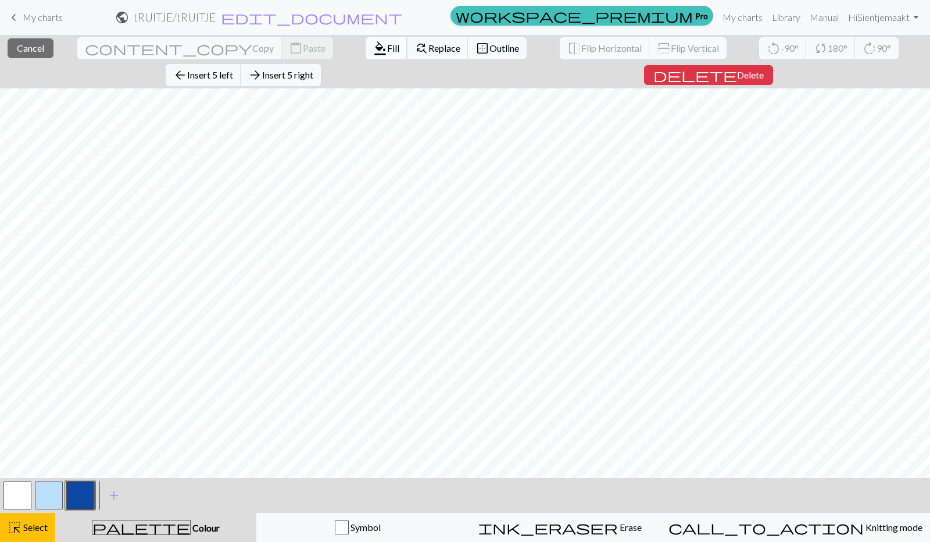
click at [387, 46] on span "Fill" at bounding box center [393, 47] width 12 height 11
click at [387, 43] on span "Fill" at bounding box center [393, 47] width 12 height 11
click at [366, 40] on button "format_color_fill Fill" at bounding box center [387, 48] width 42 height 22
click at [373, 43] on span "format_color_fill" at bounding box center [380, 48] width 14 height 16
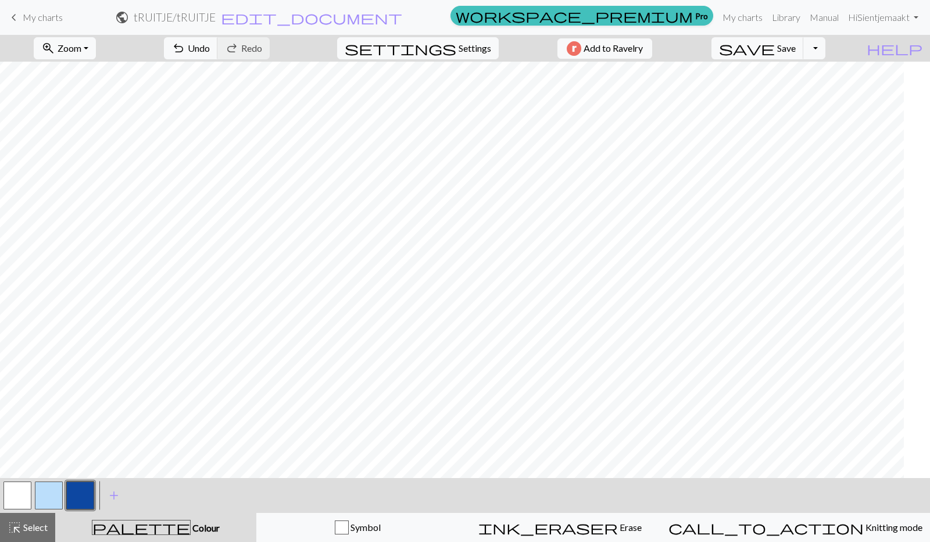
scroll to position [0, 0]
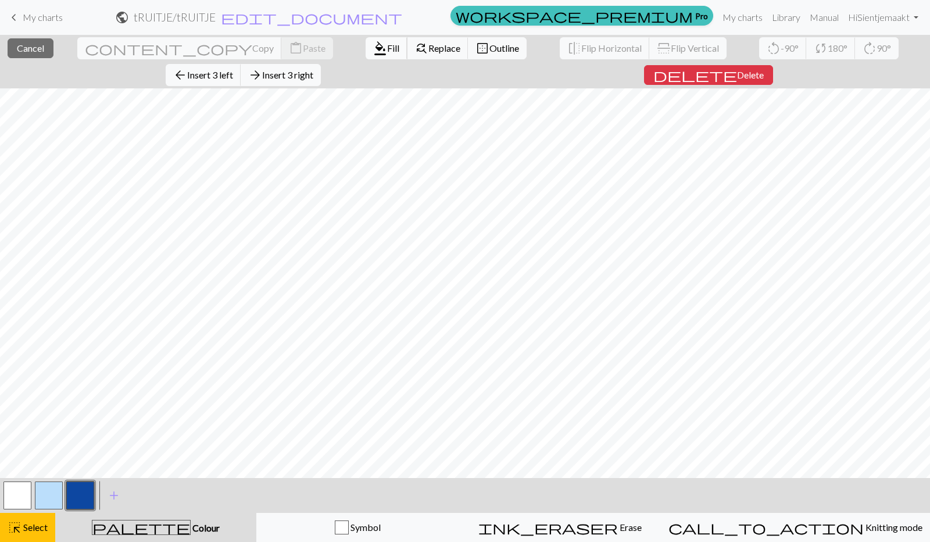
click at [373, 46] on span "format_color_fill" at bounding box center [380, 48] width 14 height 16
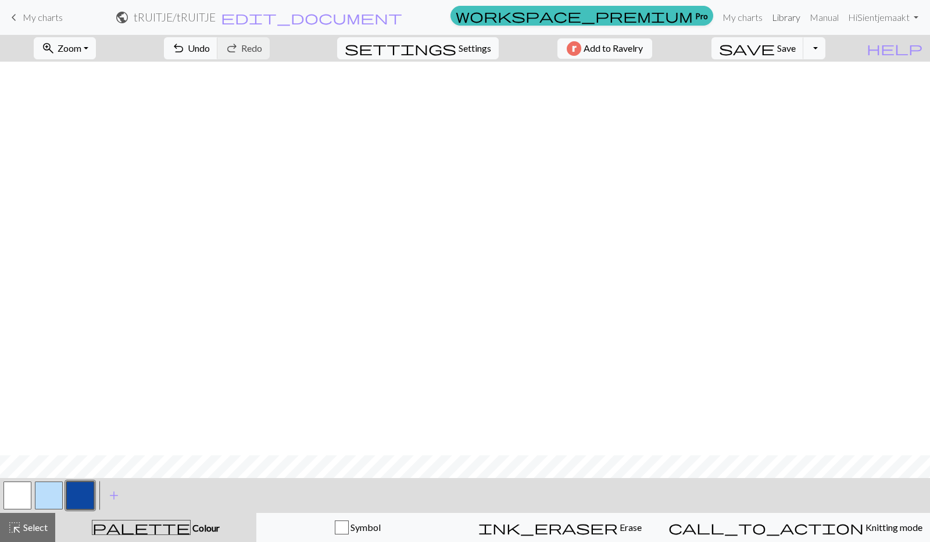
scroll to position [1670, 0]
click at [775, 47] on span "save" at bounding box center [747, 48] width 56 height 16
click at [796, 49] on span "Save" at bounding box center [786, 47] width 19 height 11
click at [825, 48] on button "Toggle Dropdown" at bounding box center [814, 48] width 22 height 22
click at [796, 48] on span "Save" at bounding box center [786, 47] width 19 height 11
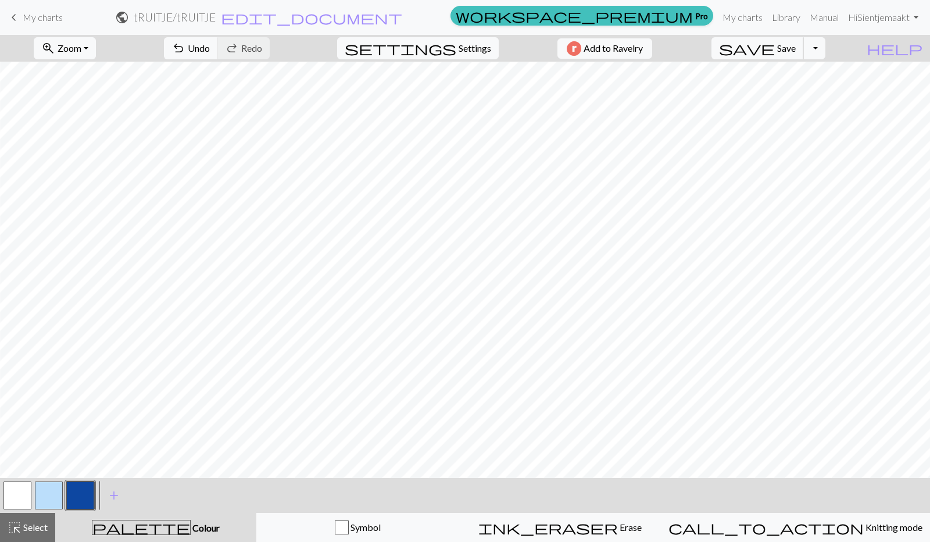
scroll to position [2727, 73]
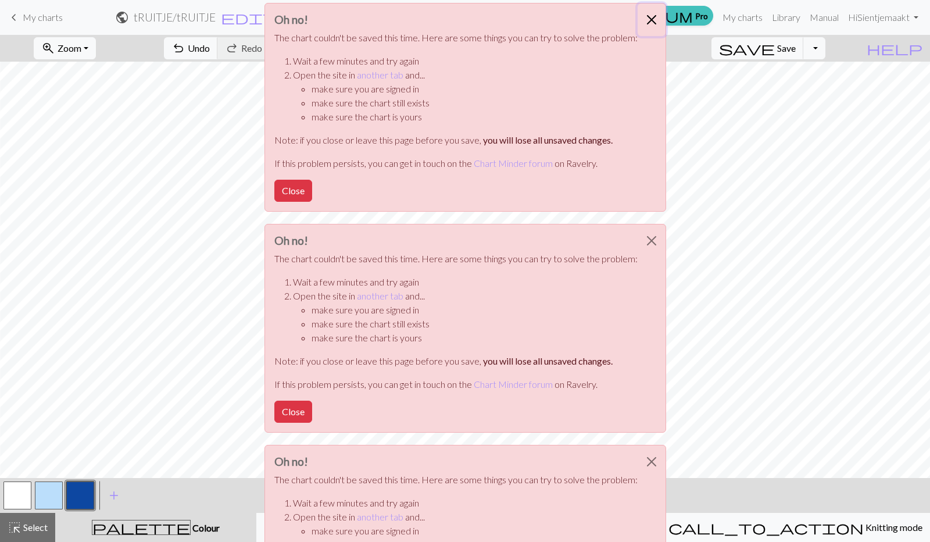
click at [646, 23] on button "Close" at bounding box center [652, 19] width 28 height 33
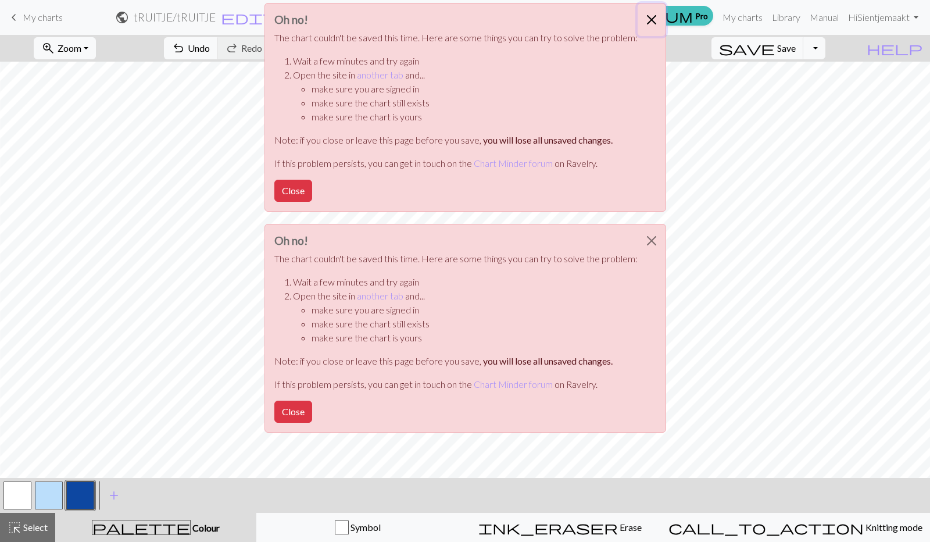
click at [650, 17] on button "Close" at bounding box center [652, 19] width 28 height 33
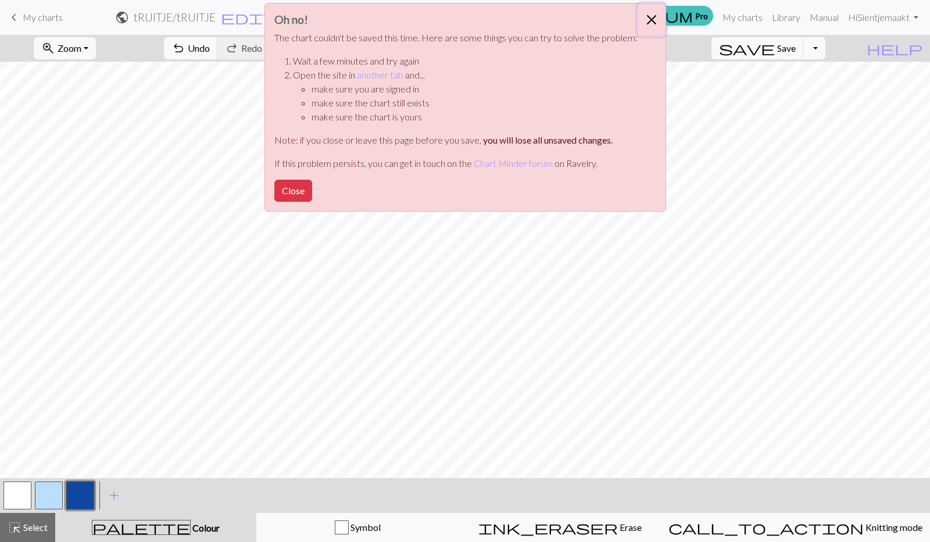
click at [650, 17] on button "Close" at bounding box center [652, 19] width 28 height 33
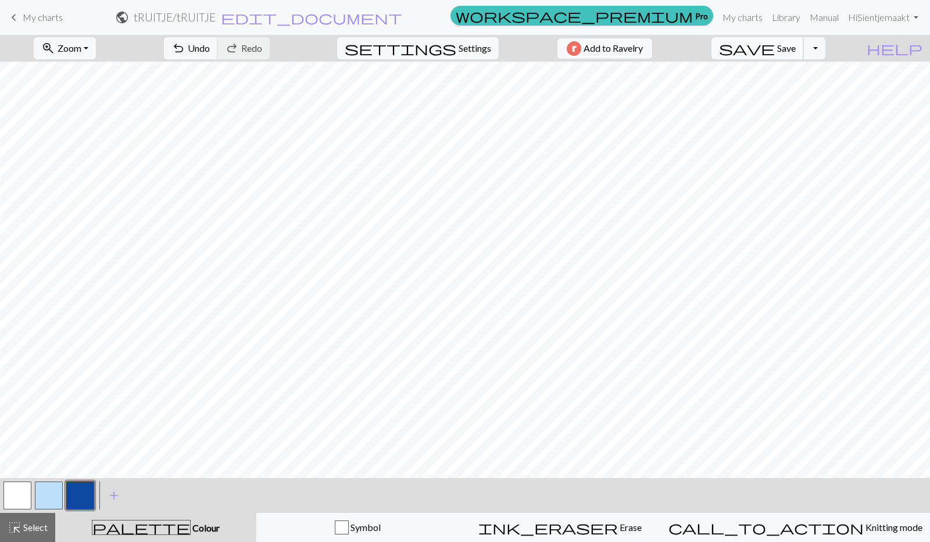
click at [796, 51] on span "Save" at bounding box center [786, 47] width 19 height 11
click at [81, 45] on span "Zoom" at bounding box center [70, 47] width 24 height 11
click at [91, 142] on button "50%" at bounding box center [81, 139] width 92 height 19
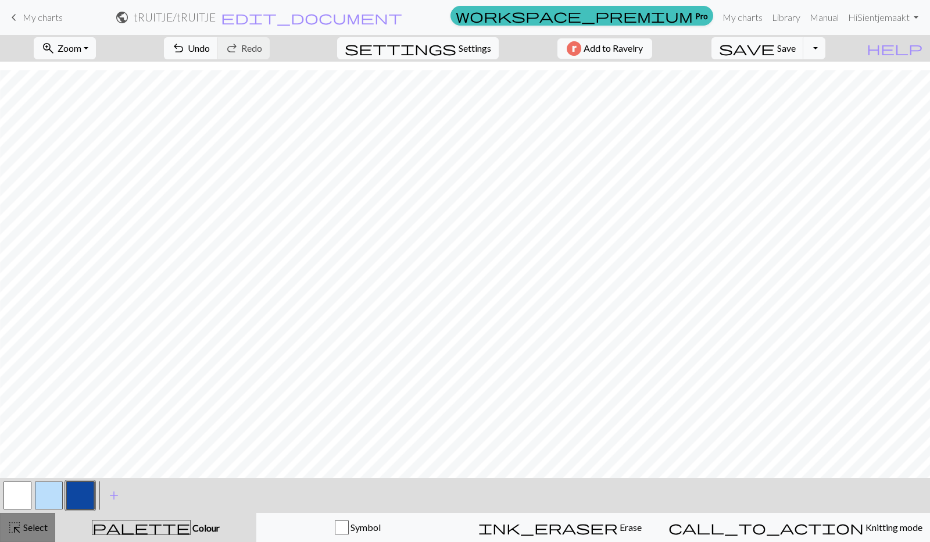
click at [33, 525] on span "Select" at bounding box center [35, 526] width 26 height 11
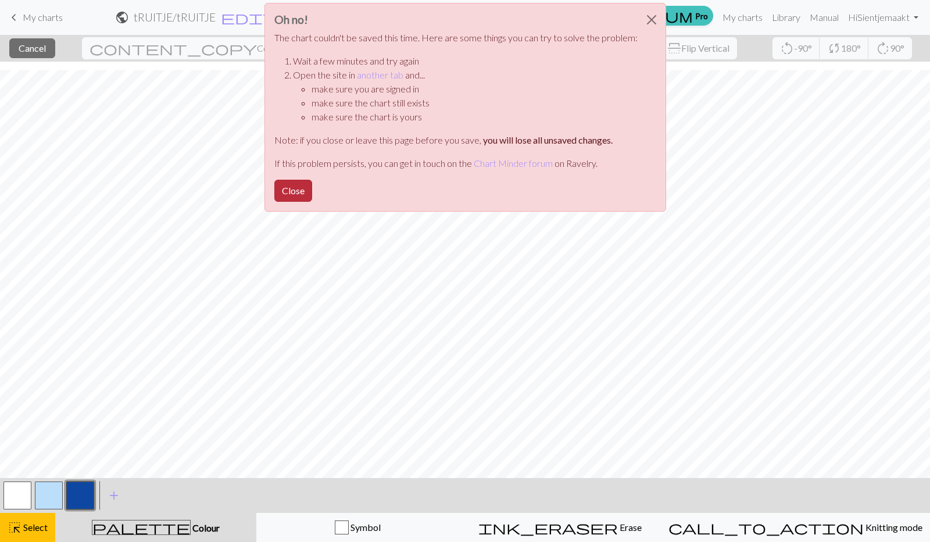
click at [280, 190] on button "Close" at bounding box center [293, 191] width 38 height 22
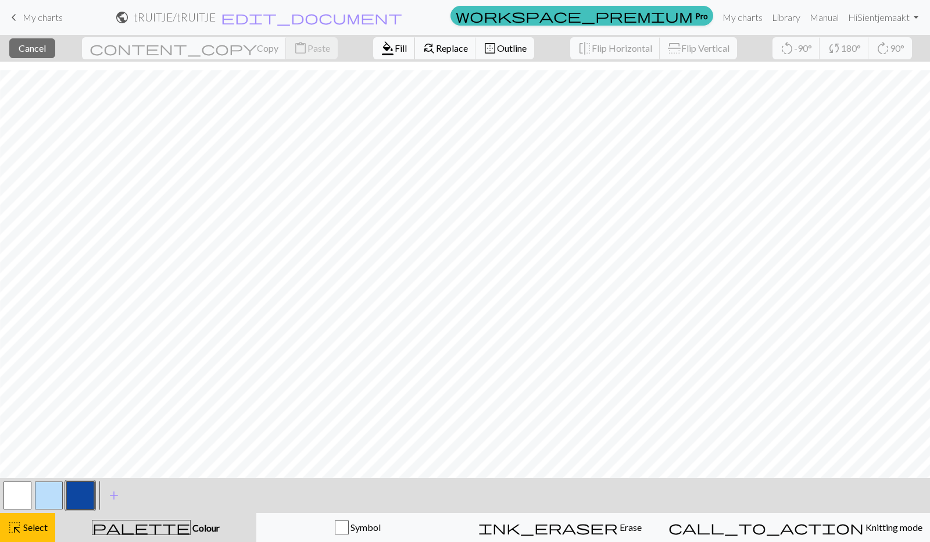
click at [381, 49] on span "format_color_fill" at bounding box center [388, 48] width 14 height 16
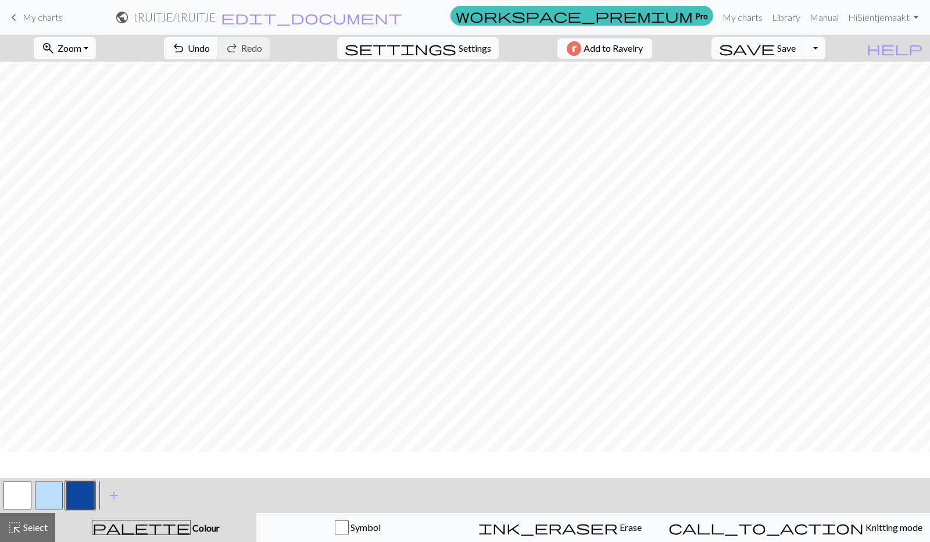
scroll to position [1209, 6]
click at [30, 531] on span "Select" at bounding box center [35, 526] width 26 height 11
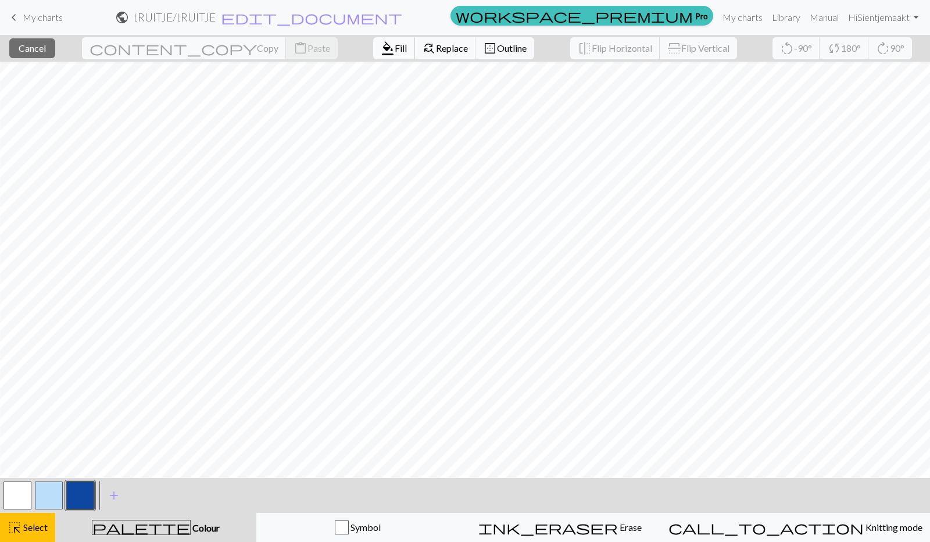
click at [395, 49] on span "Fill" at bounding box center [401, 47] width 12 height 11
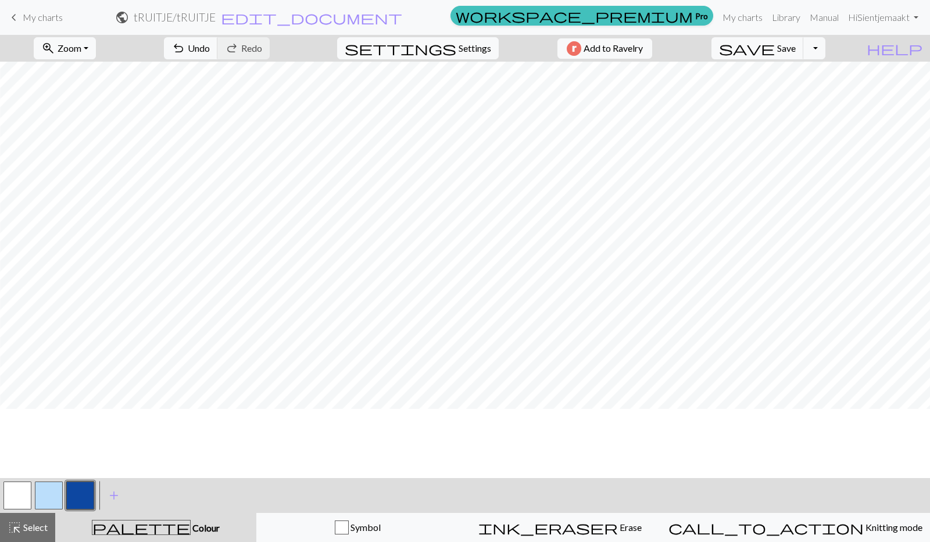
scroll to position [1139, 6]
click at [45, 496] on button "button" at bounding box center [49, 495] width 28 height 28
click at [30, 524] on span "Select" at bounding box center [35, 526] width 26 height 11
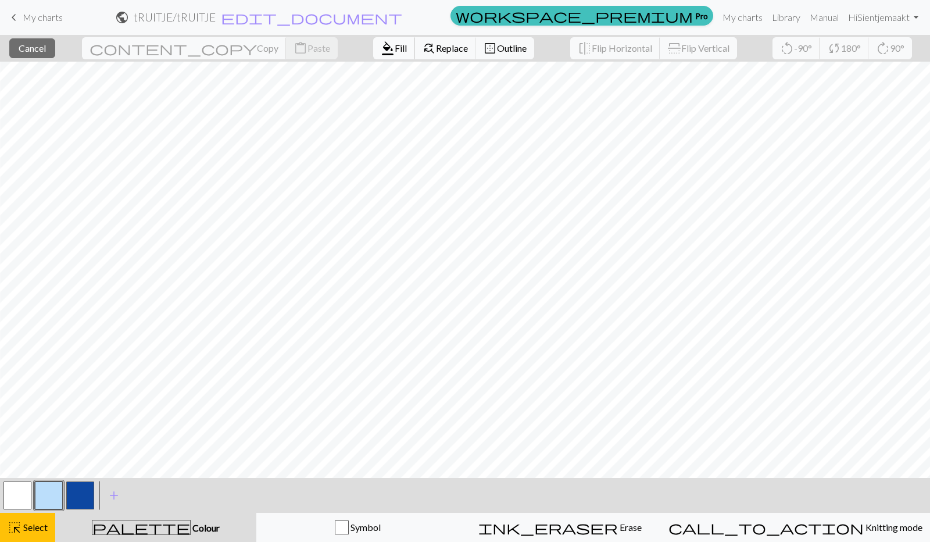
click at [381, 45] on span "format_color_fill" at bounding box center [388, 48] width 14 height 16
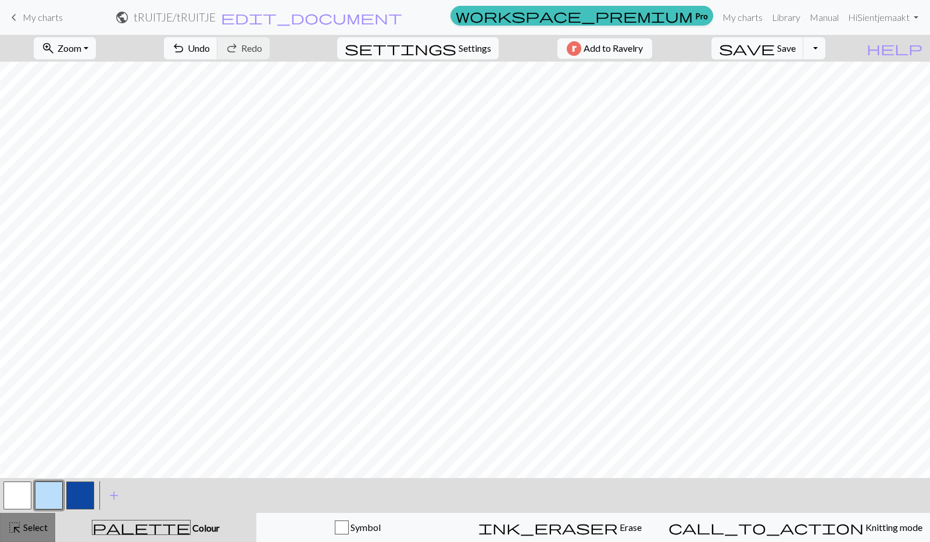
click at [27, 520] on button "highlight_alt Select Select" at bounding box center [27, 527] width 55 height 29
click at [218, 55] on button "undo Undo Undo" at bounding box center [191, 48] width 54 height 22
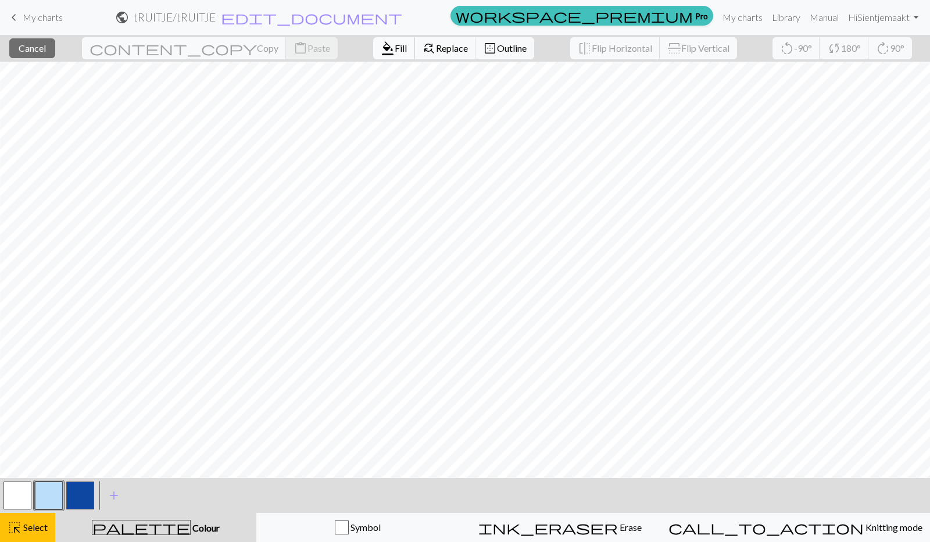
click at [381, 54] on span "format_color_fill" at bounding box center [388, 48] width 14 height 16
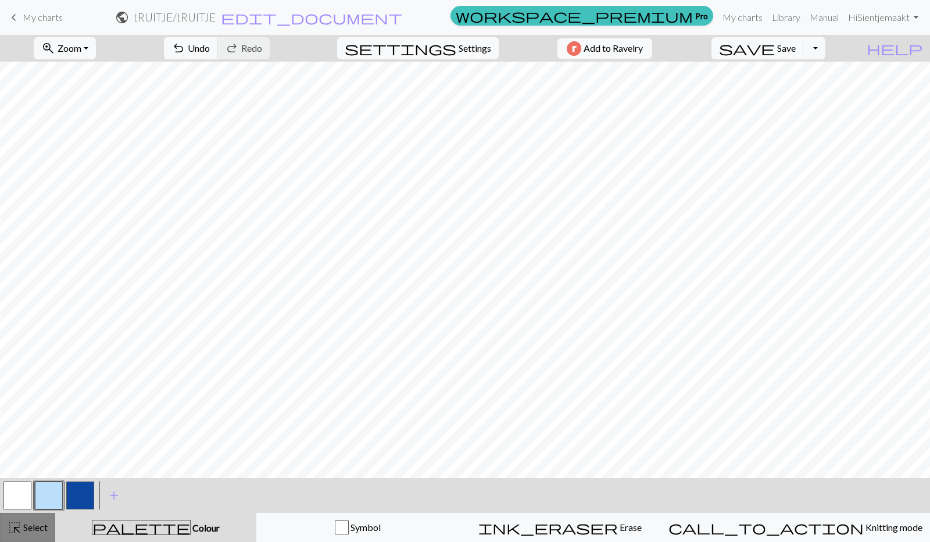
click at [31, 515] on button "highlight_alt Select Select" at bounding box center [27, 527] width 55 height 29
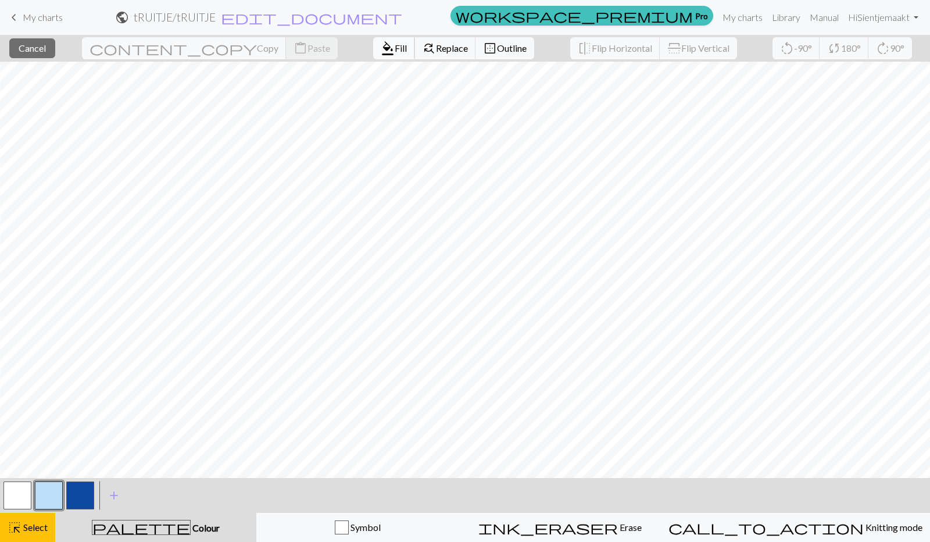
click at [395, 47] on span "Fill" at bounding box center [401, 47] width 12 height 11
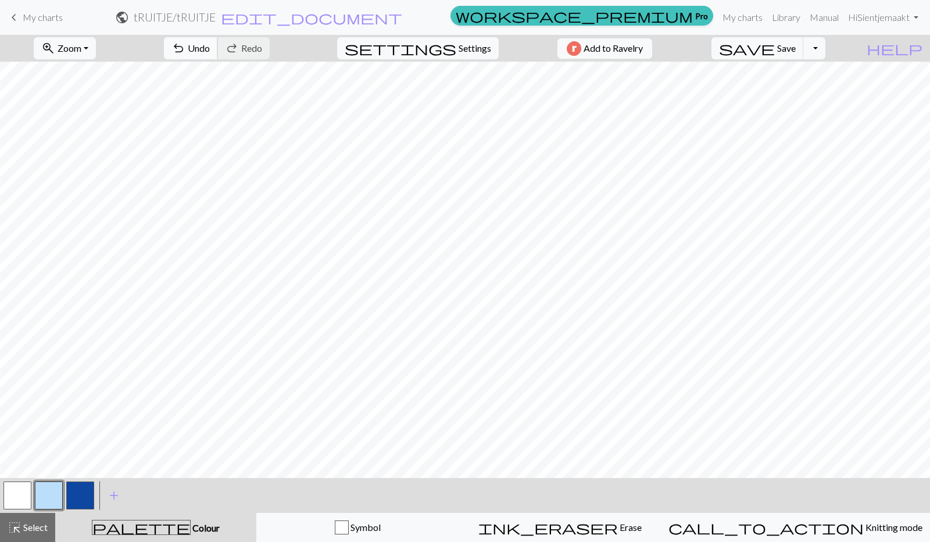
click at [185, 41] on span "undo" at bounding box center [178, 48] width 14 height 16
click at [33, 519] on button "highlight_alt Select Select" at bounding box center [27, 527] width 55 height 29
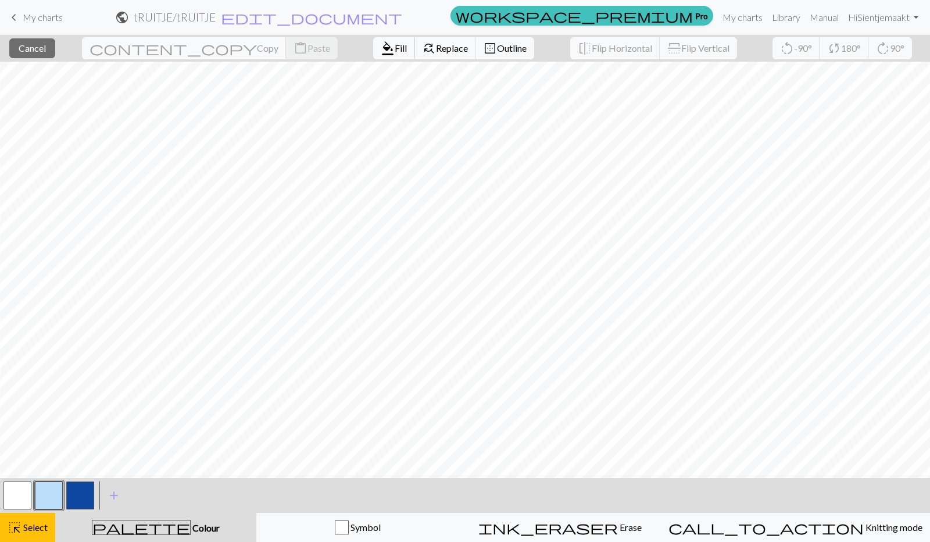
click at [381, 53] on span "format_color_fill" at bounding box center [388, 48] width 14 height 16
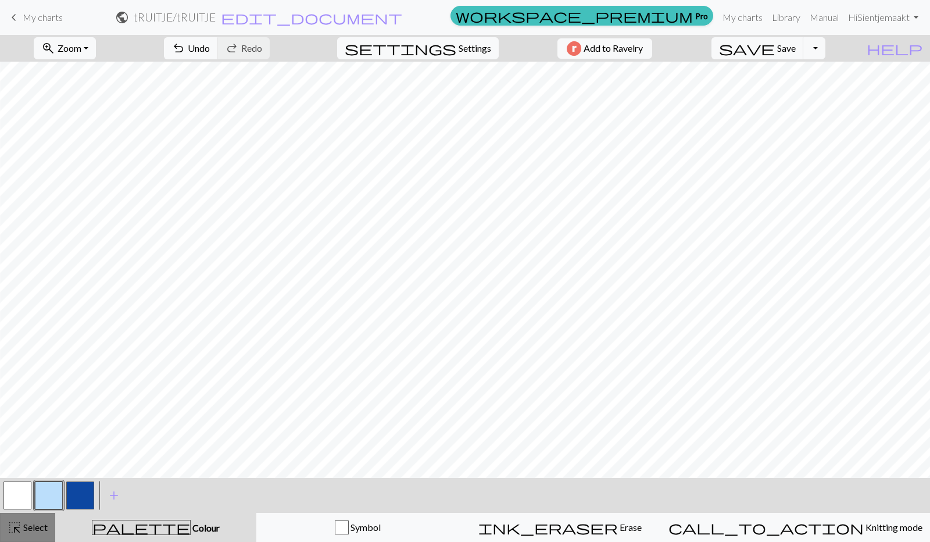
click at [30, 519] on button "highlight_alt Select Select" at bounding box center [27, 527] width 55 height 29
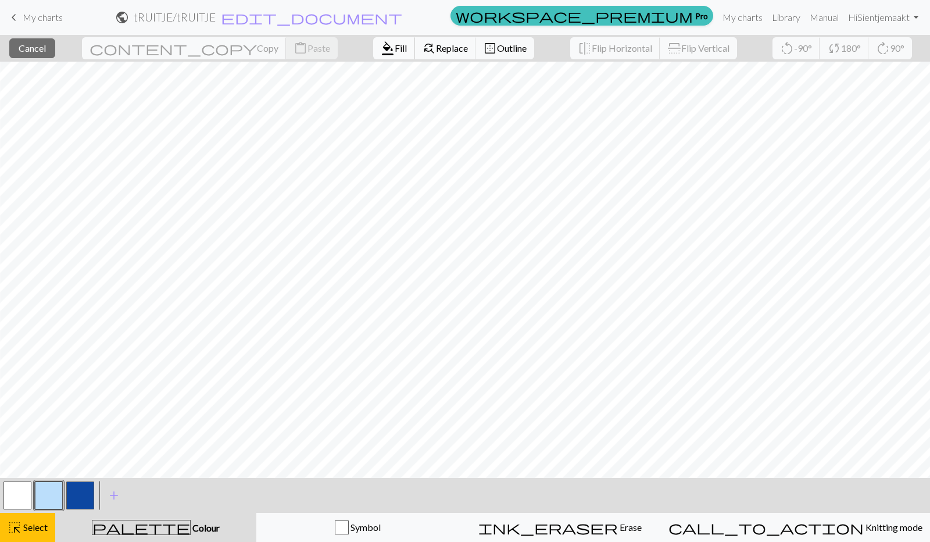
click at [373, 55] on button "format_color_fill Fill" at bounding box center [394, 48] width 42 height 22
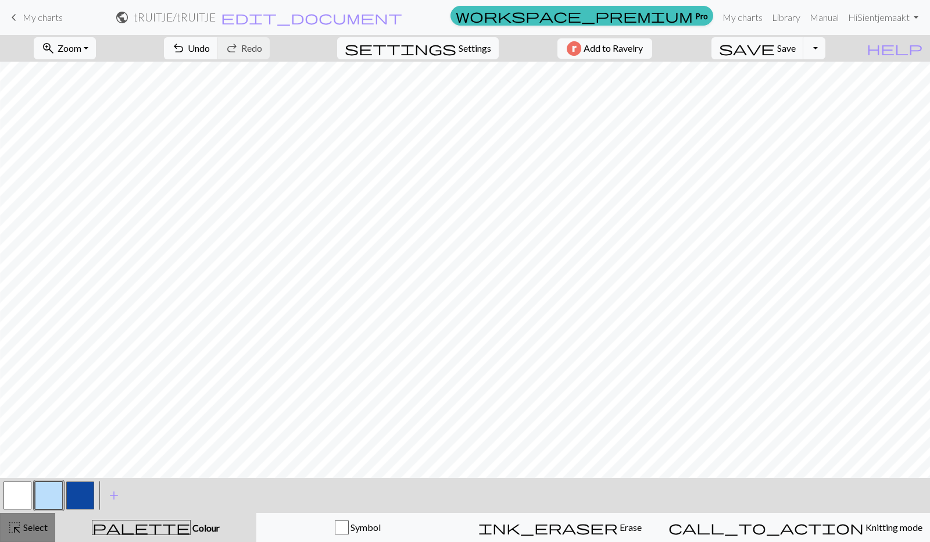
click at [38, 532] on span "Select" at bounding box center [35, 526] width 26 height 11
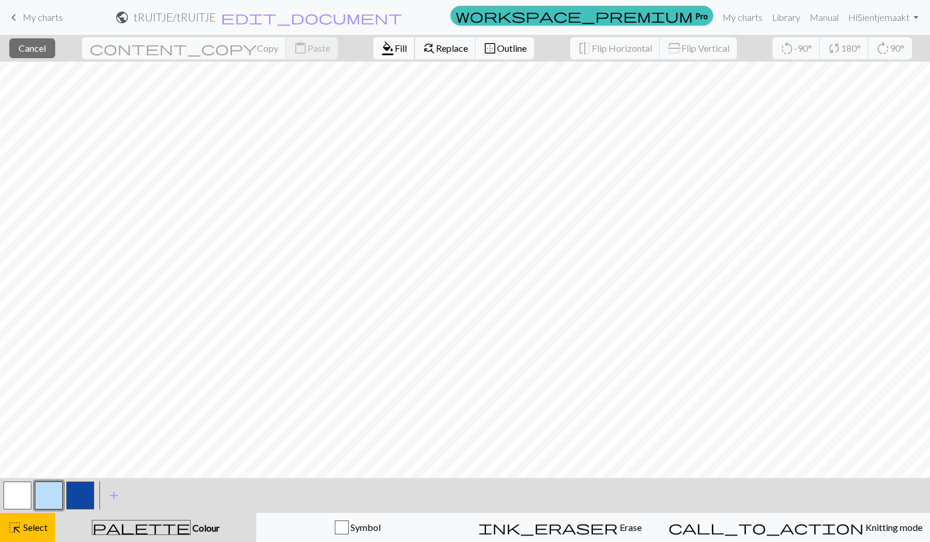
click at [373, 40] on button "format_color_fill Fill" at bounding box center [394, 48] width 42 height 22
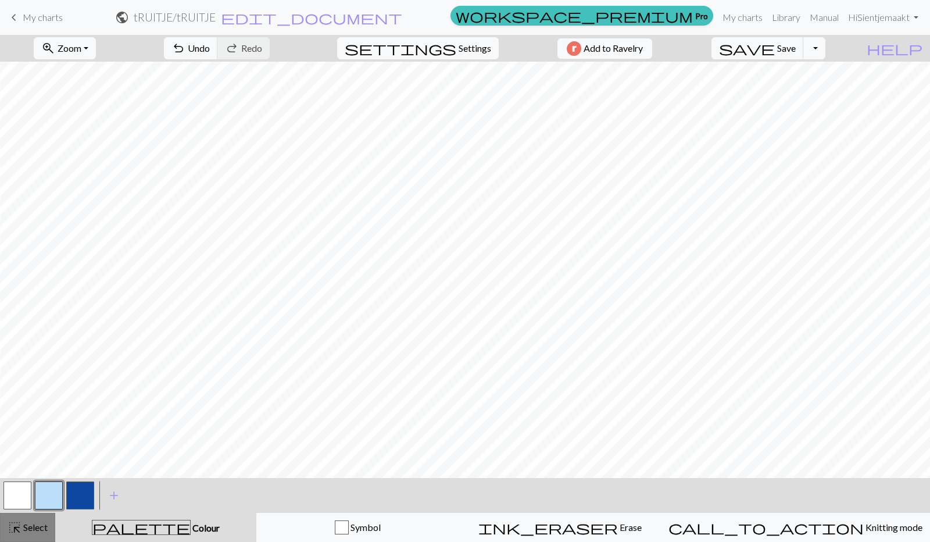
click at [37, 532] on span "Select" at bounding box center [35, 526] width 26 height 11
click at [210, 48] on span "Undo" at bounding box center [199, 47] width 22 height 11
click at [26, 527] on span "Select" at bounding box center [35, 526] width 26 height 11
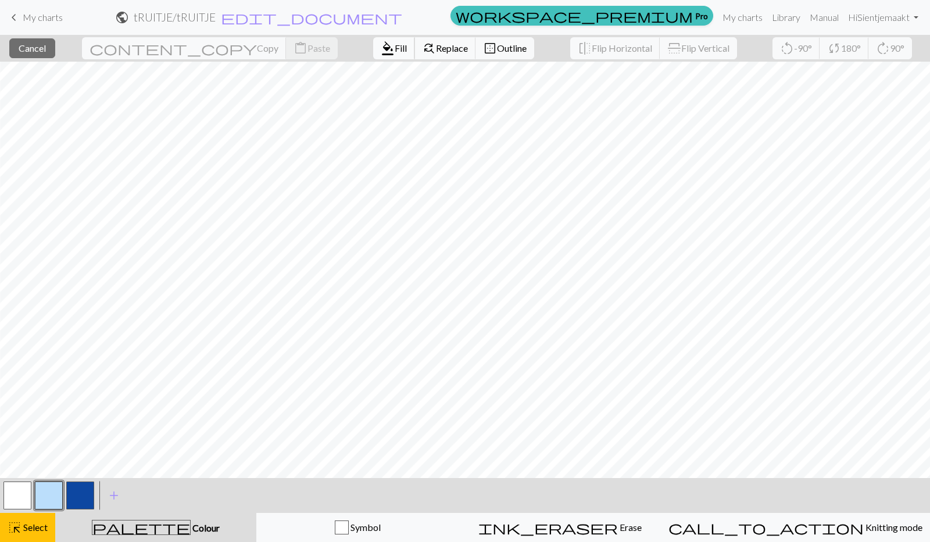
click at [373, 55] on button "format_color_fill Fill" at bounding box center [394, 48] width 42 height 22
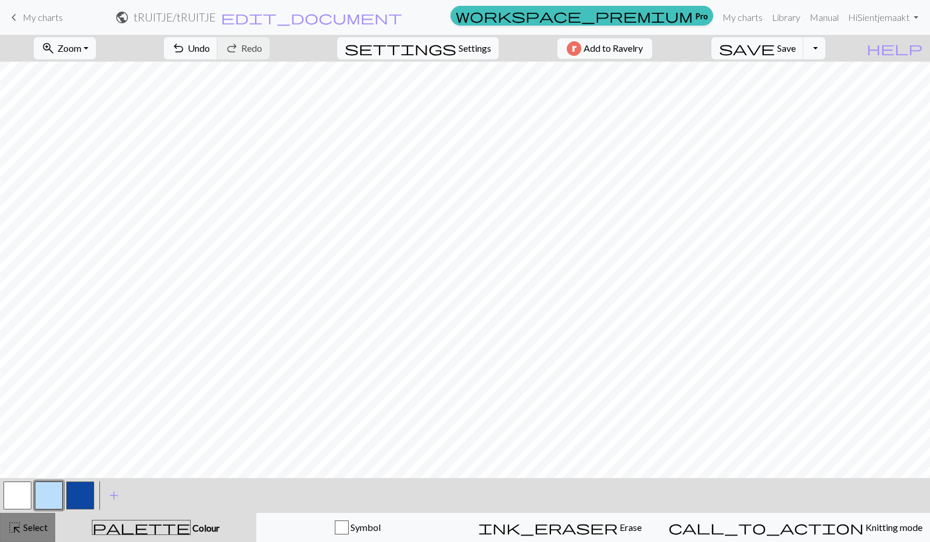
click at [38, 525] on span "Select" at bounding box center [35, 526] width 26 height 11
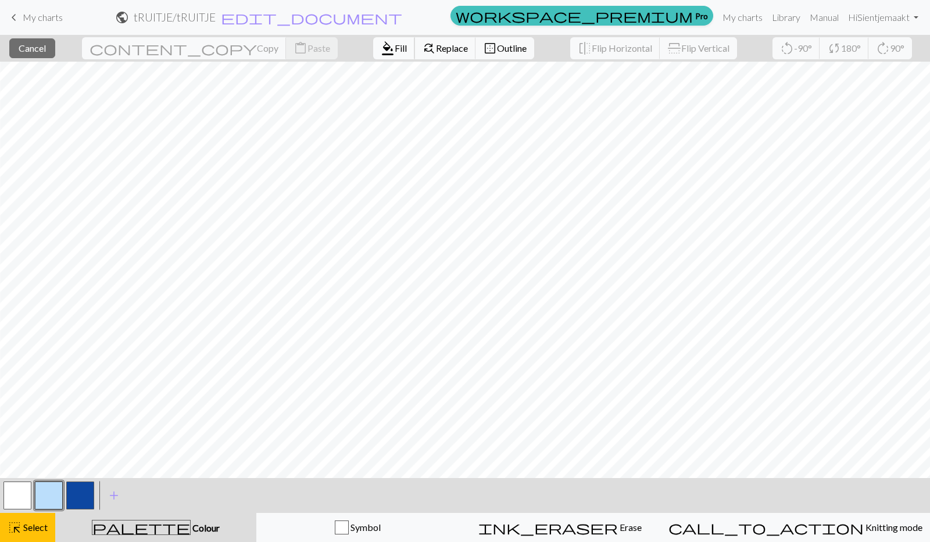
click at [395, 47] on span "Fill" at bounding box center [401, 47] width 12 height 11
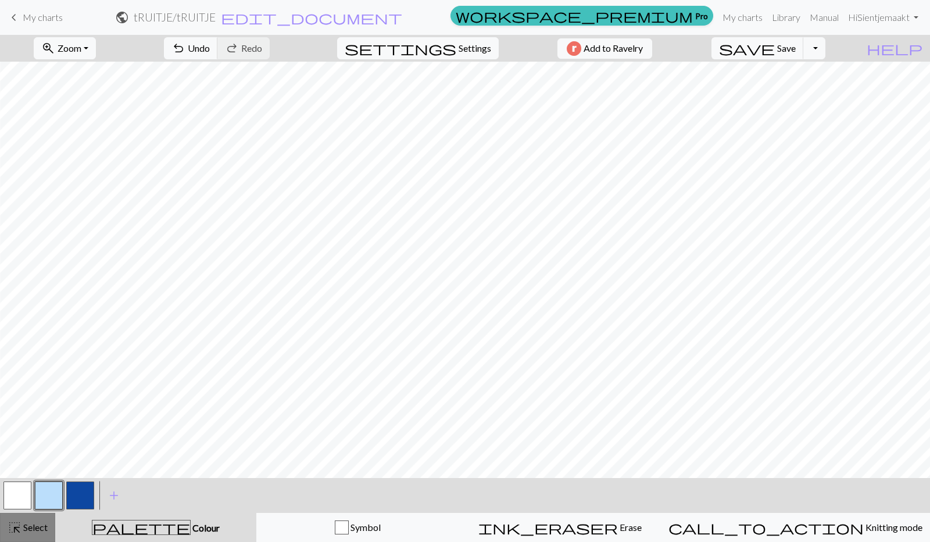
click at [37, 527] on span "Select" at bounding box center [35, 526] width 26 height 11
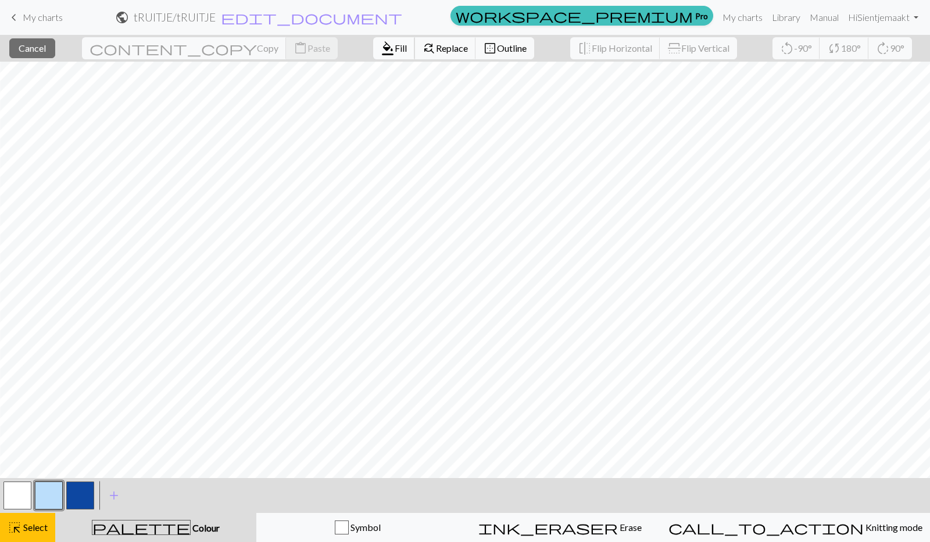
click at [395, 51] on span "Fill" at bounding box center [401, 47] width 12 height 11
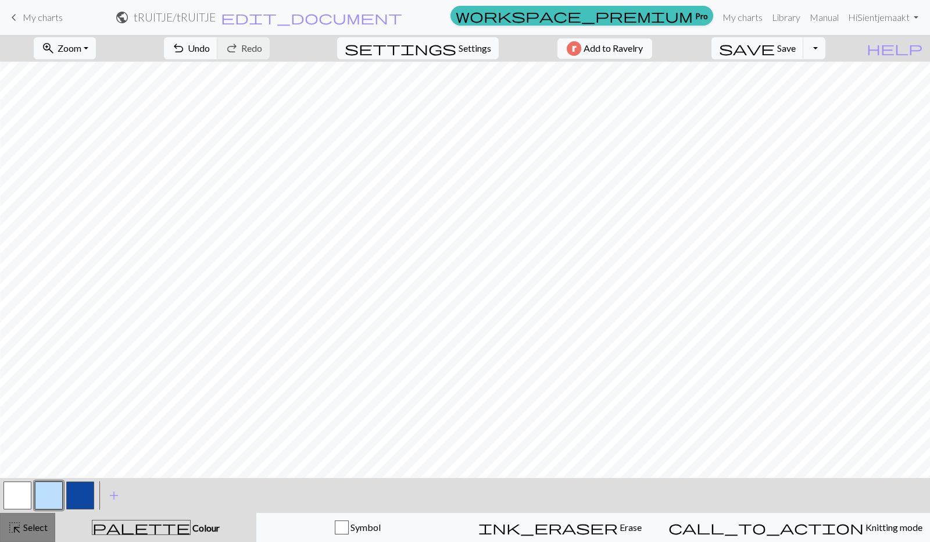
click at [44, 527] on span "Select" at bounding box center [35, 526] width 26 height 11
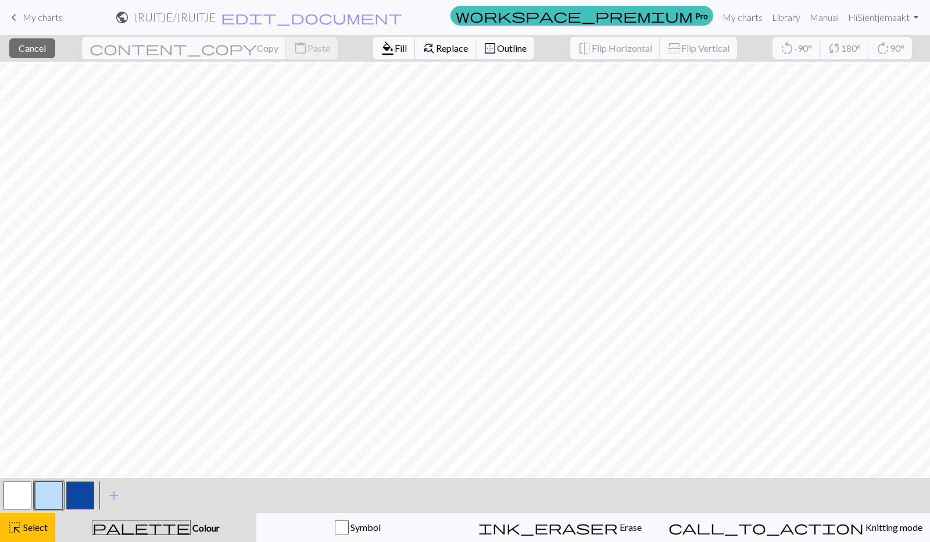
click at [395, 46] on span "Fill" at bounding box center [401, 47] width 12 height 11
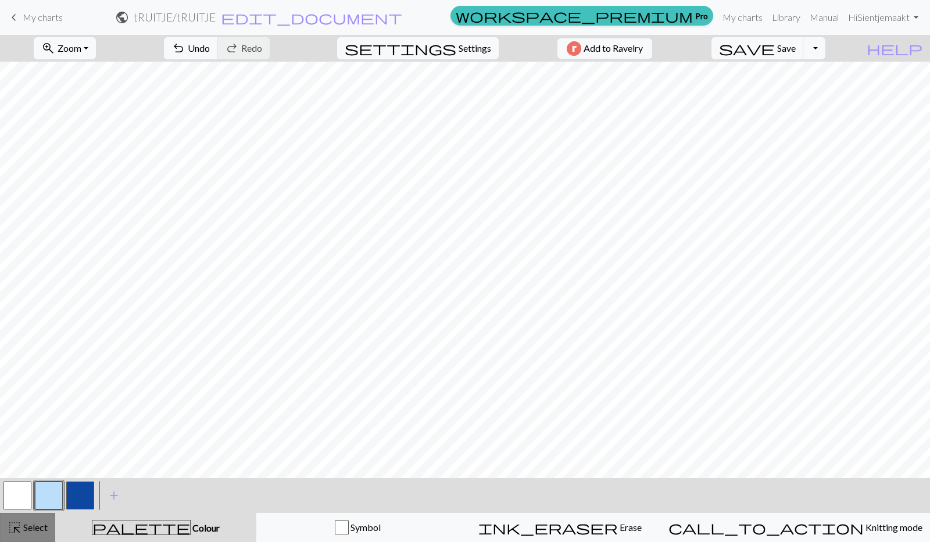
click at [42, 521] on span "Select" at bounding box center [35, 526] width 26 height 11
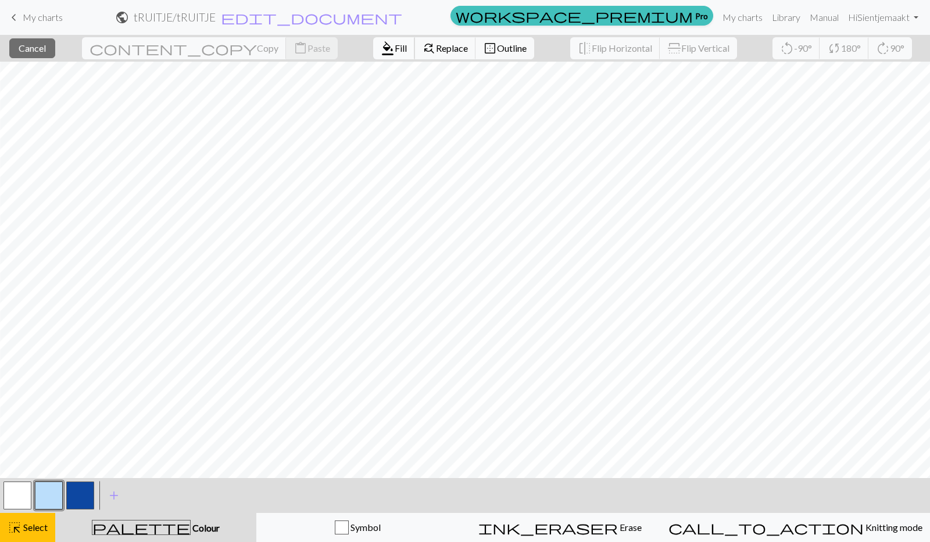
click at [395, 46] on span "Fill" at bounding box center [401, 47] width 12 height 11
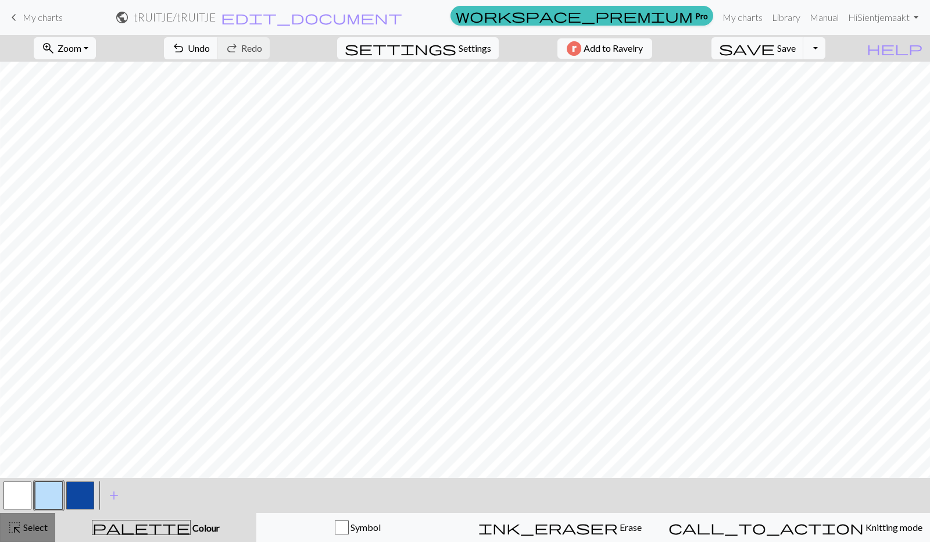
click at [43, 523] on span "Select" at bounding box center [35, 526] width 26 height 11
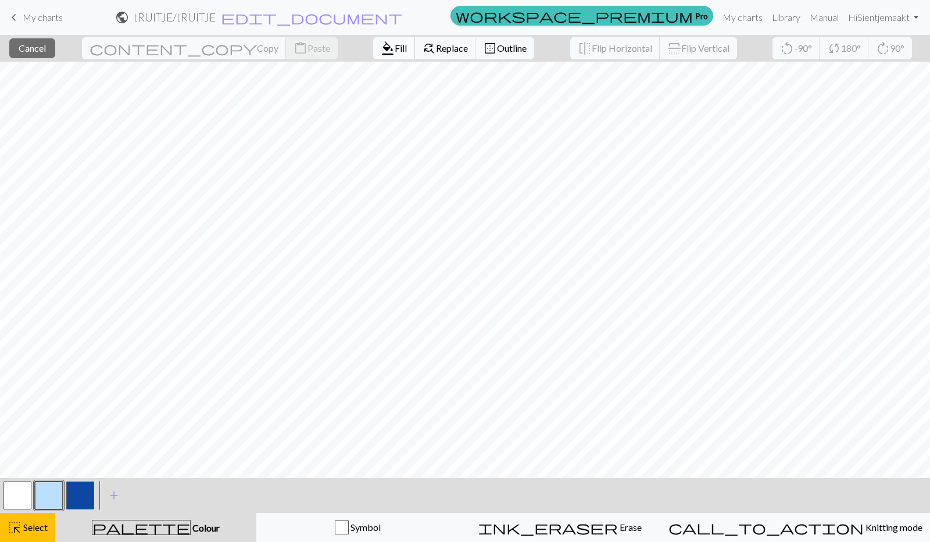
click at [395, 46] on span "Fill" at bounding box center [401, 47] width 12 height 11
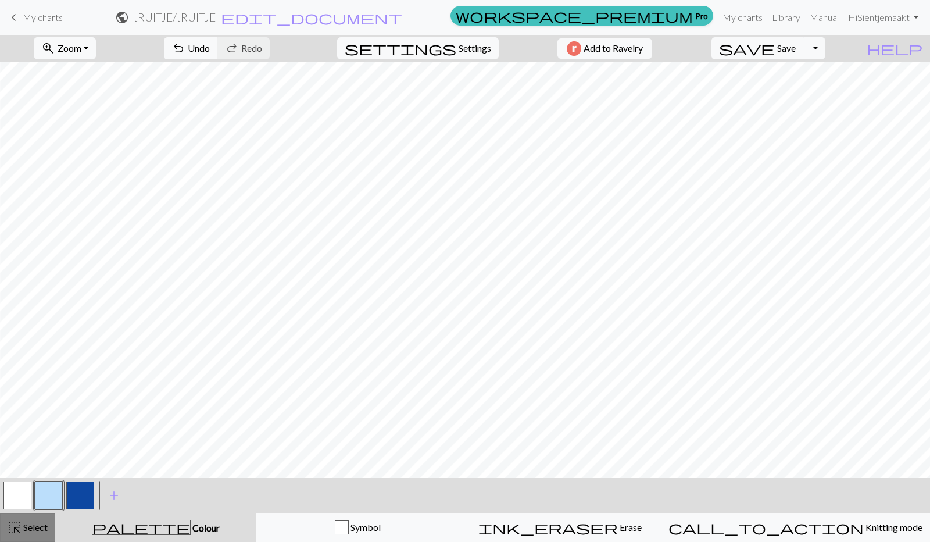
click at [39, 523] on span "Select" at bounding box center [35, 526] width 26 height 11
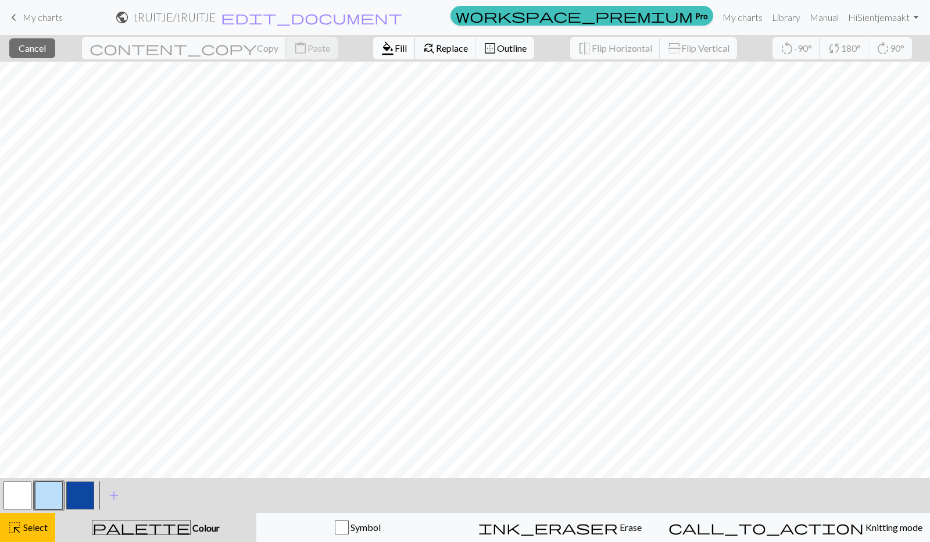
click at [381, 47] on span "format_color_fill" at bounding box center [388, 48] width 14 height 16
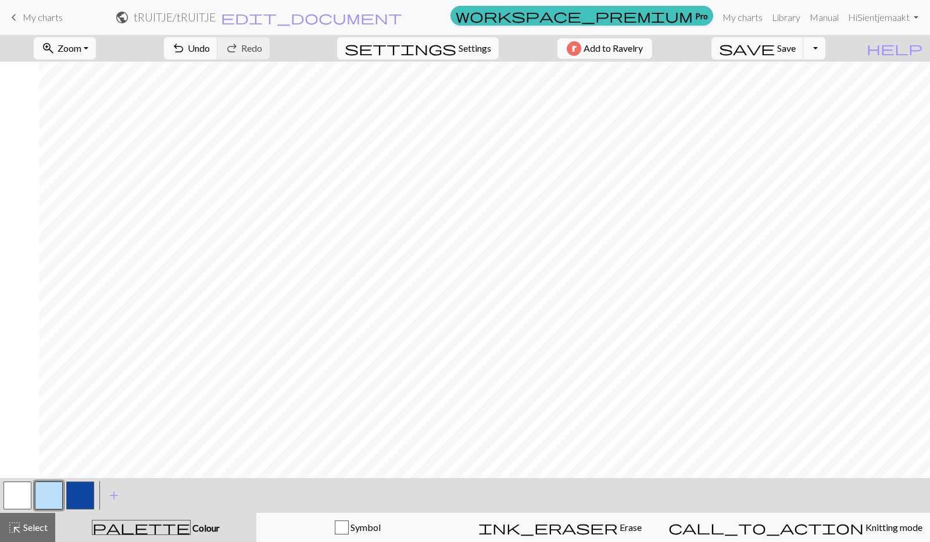
scroll to position [1139, 45]
click at [31, 516] on button "highlight_alt Select Select" at bounding box center [27, 527] width 55 height 29
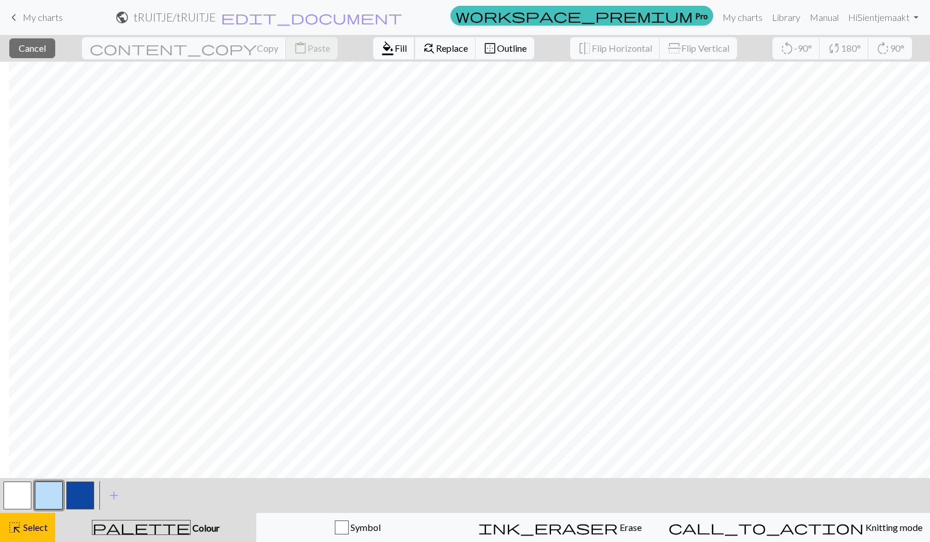
click at [395, 47] on span "Fill" at bounding box center [401, 47] width 12 height 11
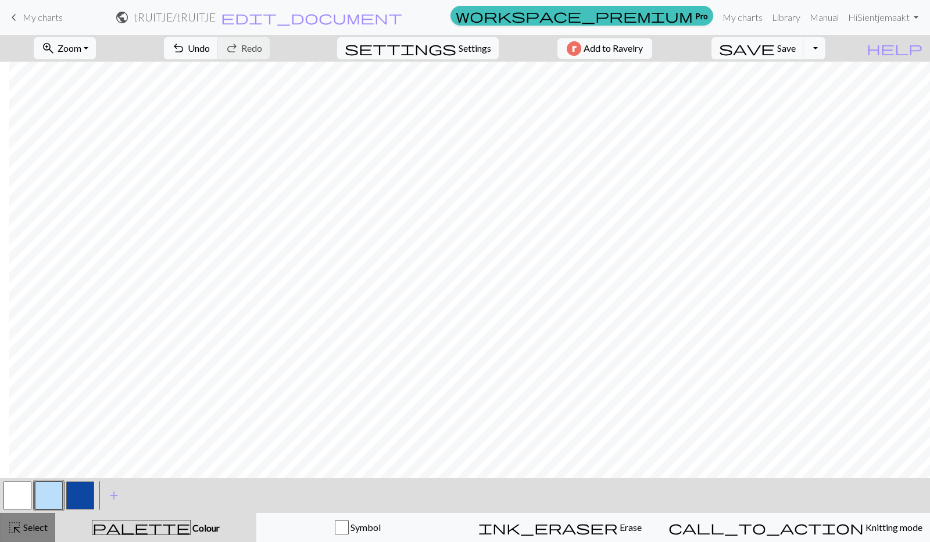
click at [34, 524] on span "Select" at bounding box center [35, 526] width 26 height 11
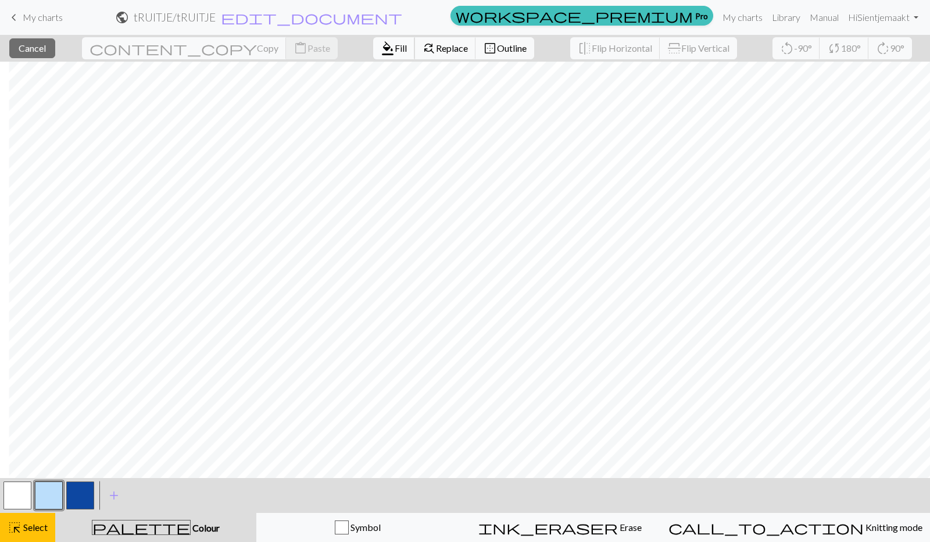
click at [395, 49] on span "Fill" at bounding box center [401, 47] width 12 height 11
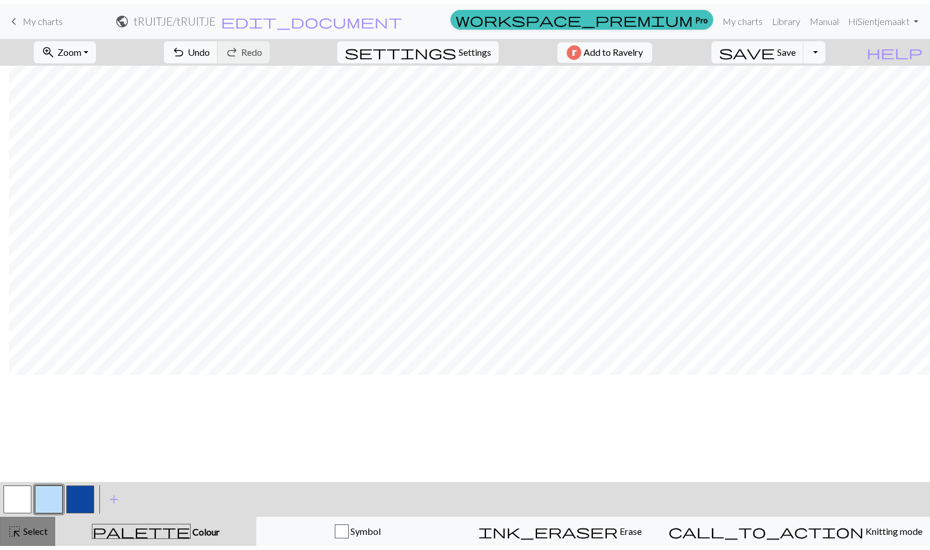
scroll to position [1031, 45]
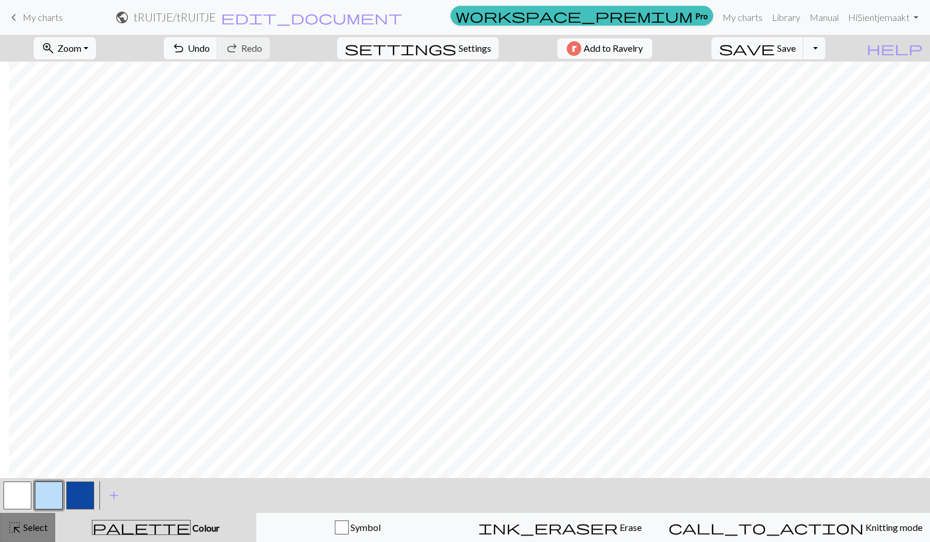
click at [30, 530] on span "Select" at bounding box center [35, 526] width 26 height 11
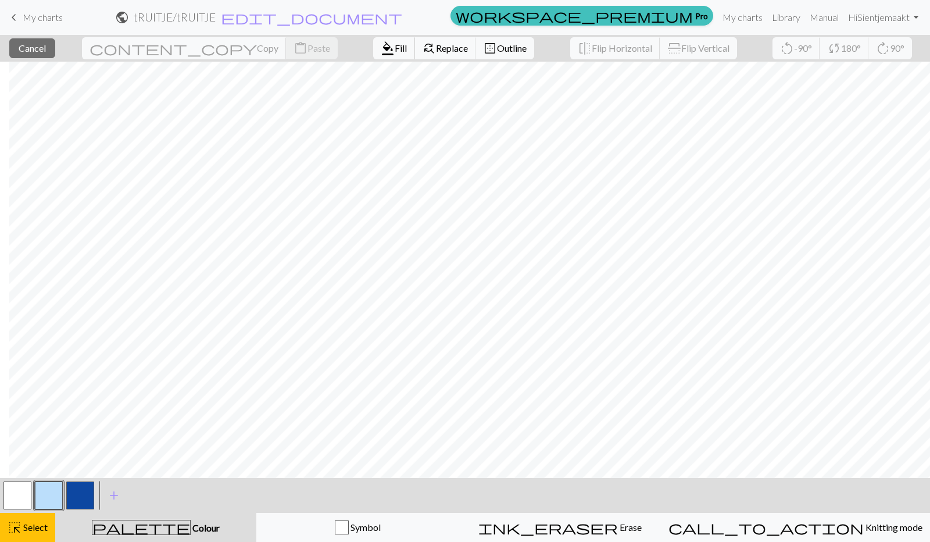
click at [219, 76] on div "close Cancel content_copy Copy content_paste Paste format_color_fill Fill find_…" at bounding box center [465, 288] width 930 height 507
click at [77, 499] on button "button" at bounding box center [80, 495] width 28 height 28
click at [381, 47] on span "format_color_fill" at bounding box center [388, 48] width 14 height 16
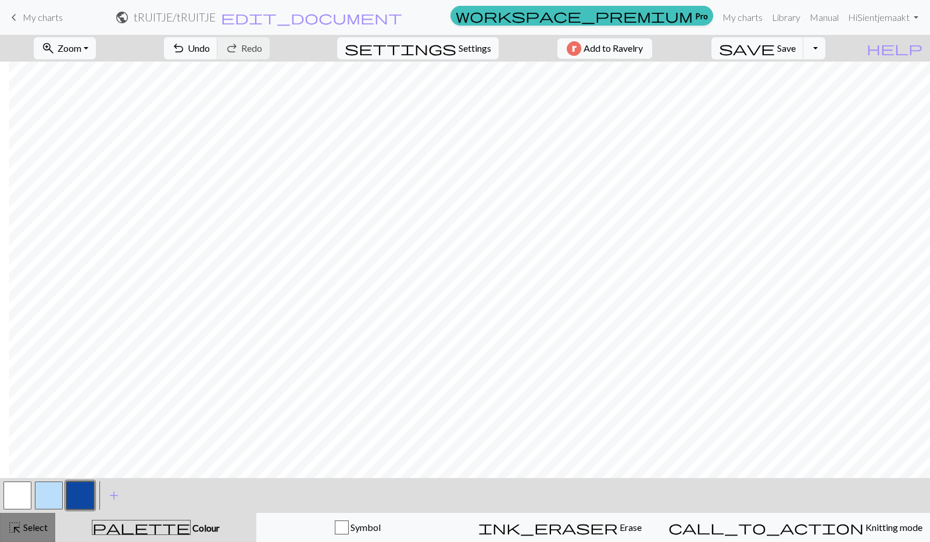
click at [33, 522] on span "Select" at bounding box center [35, 526] width 26 height 11
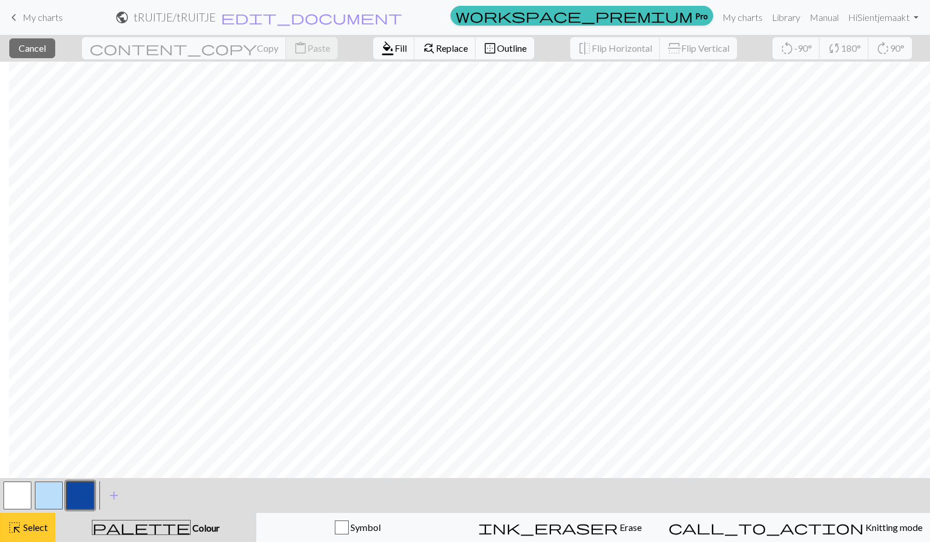
click at [28, 520] on div "highlight_alt Select Select" at bounding box center [28, 527] width 40 height 14
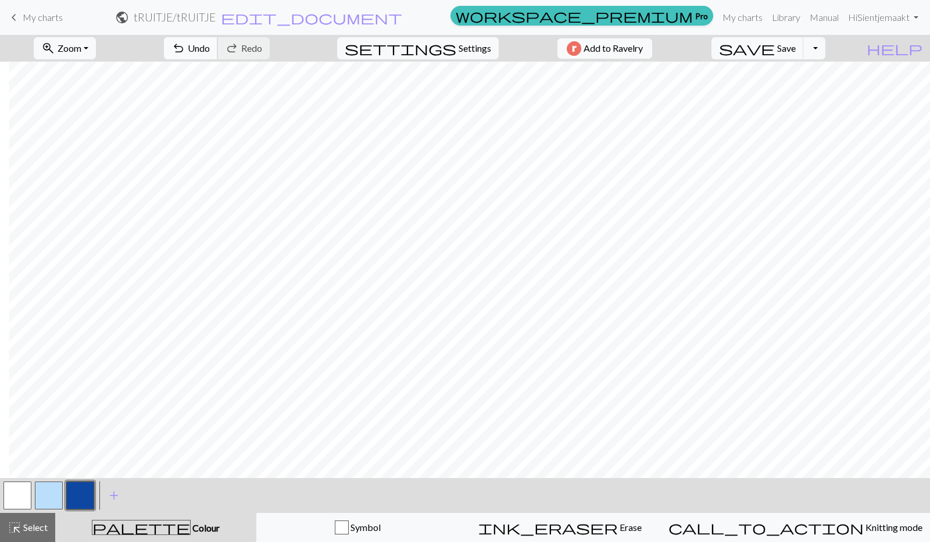
click at [185, 48] on span "undo" at bounding box center [178, 48] width 14 height 16
click at [44, 528] on span "Select" at bounding box center [35, 526] width 26 height 11
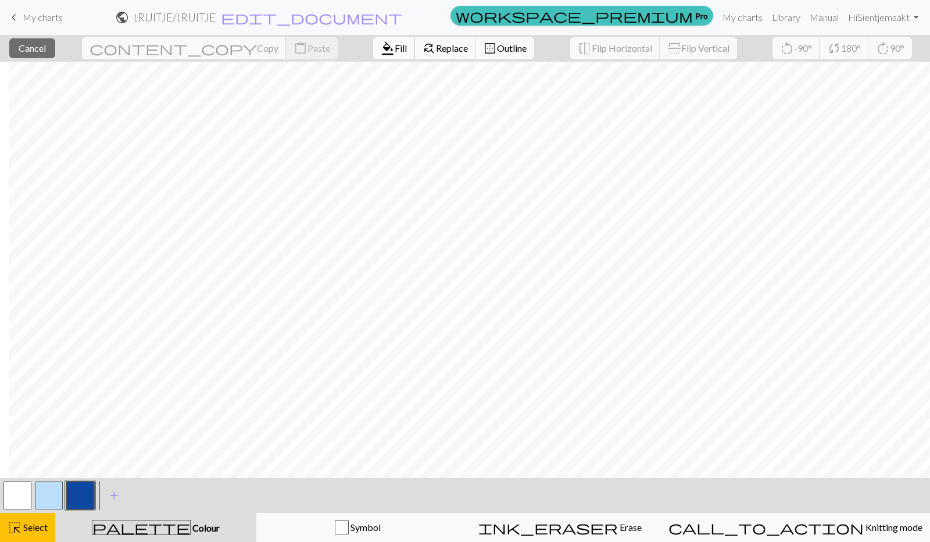
click at [373, 54] on button "format_color_fill Fill" at bounding box center [394, 48] width 42 height 22
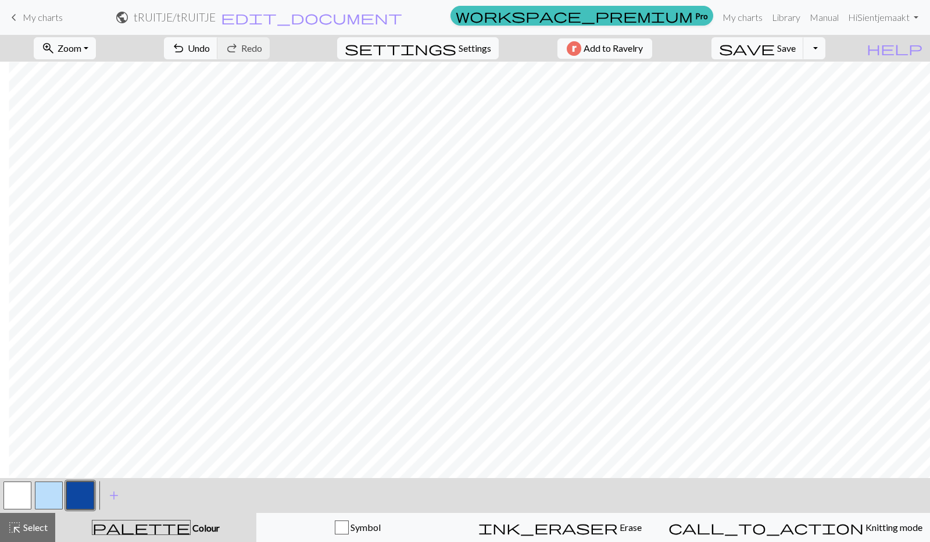
click at [40, 485] on button "button" at bounding box center [49, 495] width 28 height 28
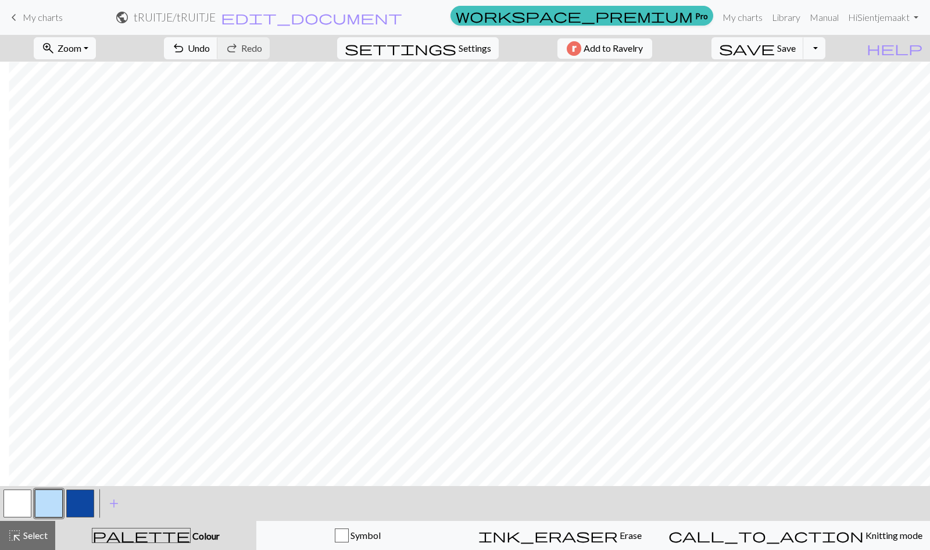
click at [81, 42] on span "Zoom" at bounding box center [70, 47] width 24 height 11
click at [90, 151] on button "100%" at bounding box center [81, 157] width 92 height 19
click at [78, 506] on button "button" at bounding box center [80, 503] width 28 height 28
click at [59, 496] on button "button" at bounding box center [49, 503] width 28 height 28
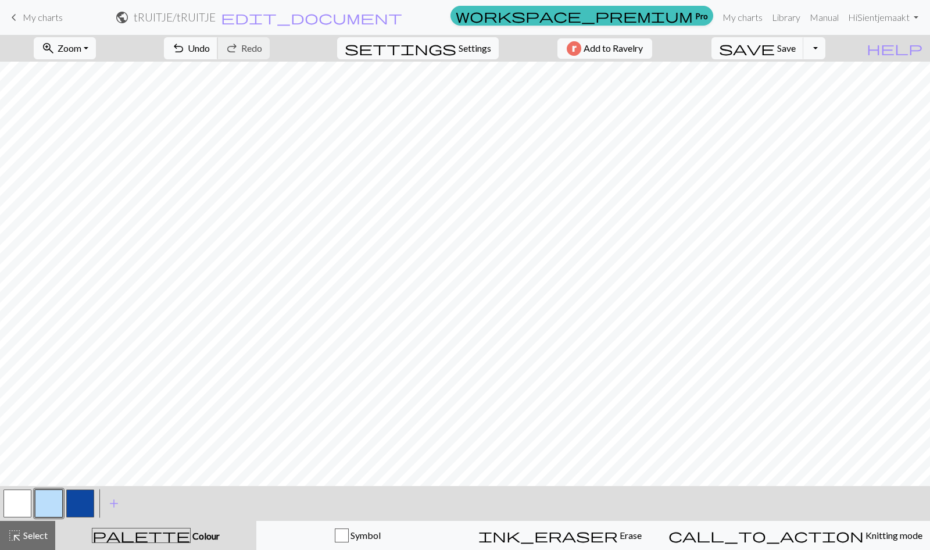
click at [210, 52] on span "Undo" at bounding box center [199, 47] width 22 height 11
click at [210, 45] on span "Undo" at bounding box center [199, 47] width 22 height 11
click at [81, 48] on span "Zoom" at bounding box center [70, 47] width 24 height 11
click at [84, 137] on button "50%" at bounding box center [81, 139] width 92 height 19
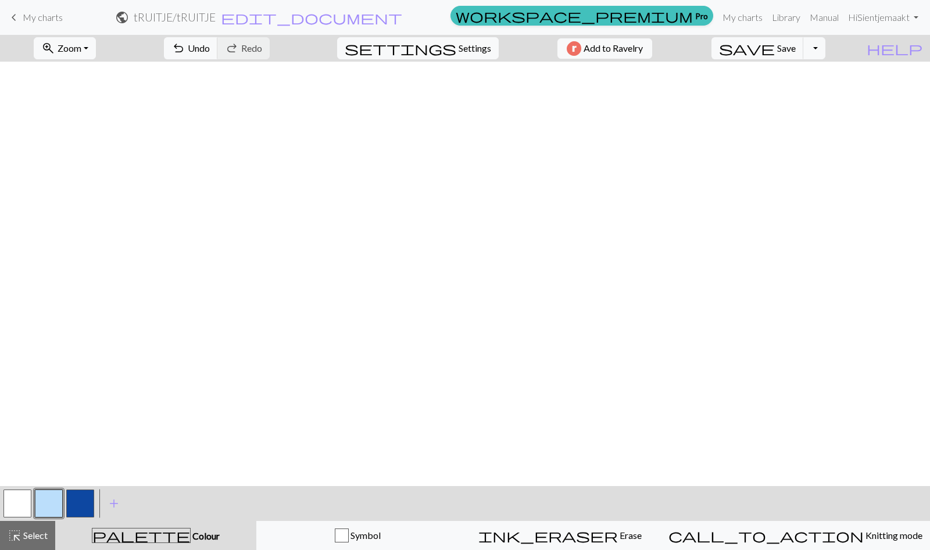
scroll to position [915, 45]
click at [31, 538] on span "Select" at bounding box center [35, 535] width 26 height 11
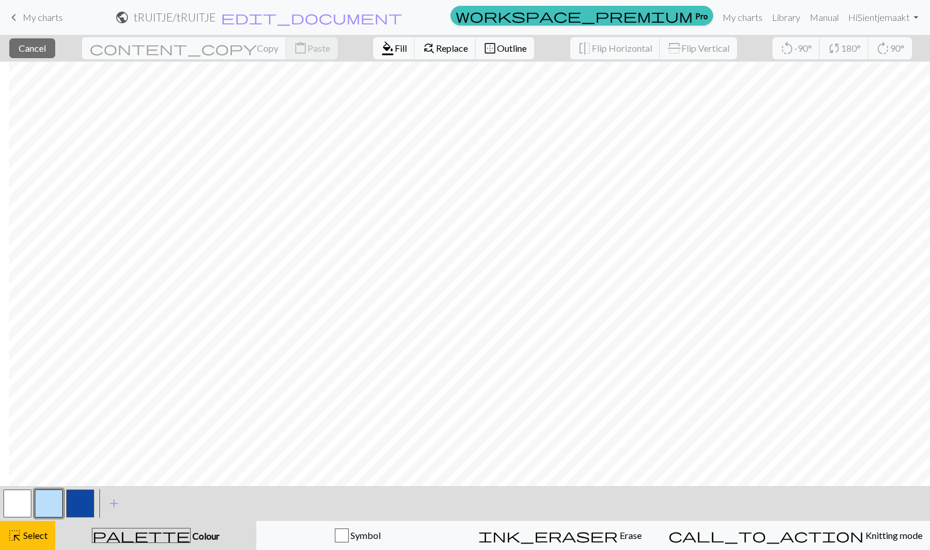
click at [90, 506] on button "button" at bounding box center [80, 503] width 28 height 28
click at [395, 44] on span "Fill" at bounding box center [401, 47] width 12 height 11
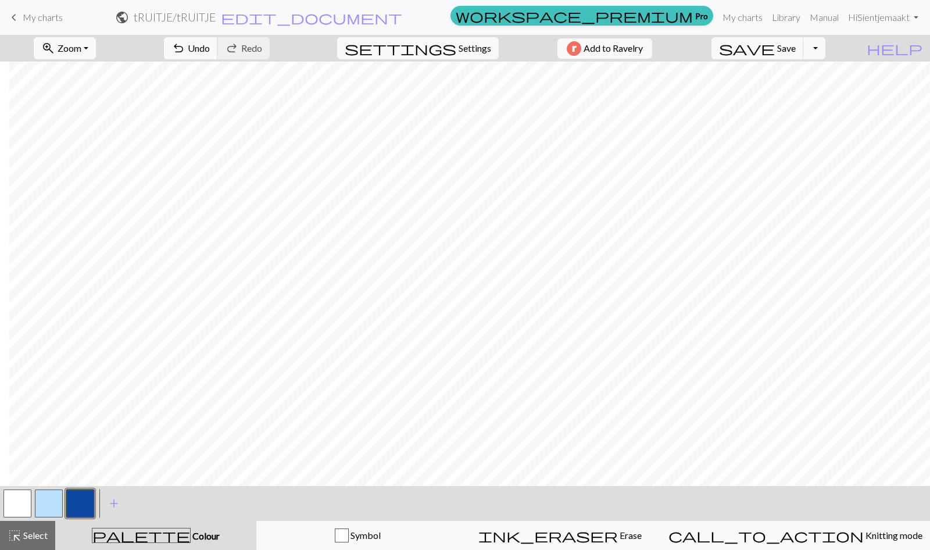
click at [96, 48] on button "zoom_in Zoom Zoom" at bounding box center [65, 48] width 62 height 22
click at [83, 155] on button "100%" at bounding box center [81, 157] width 92 height 19
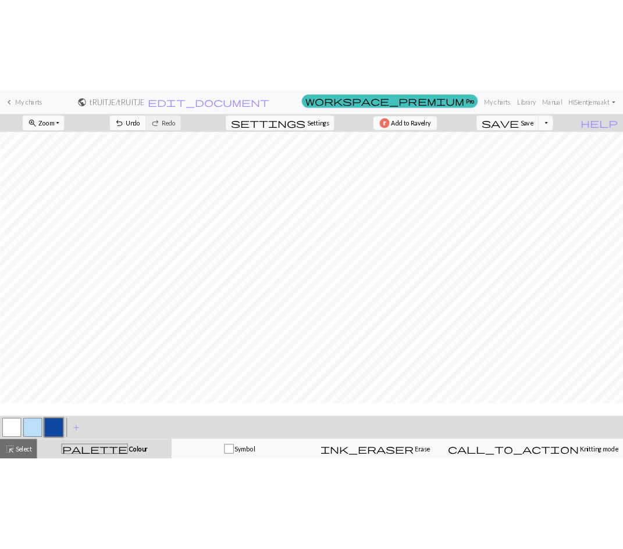
scroll to position [2046, 45]
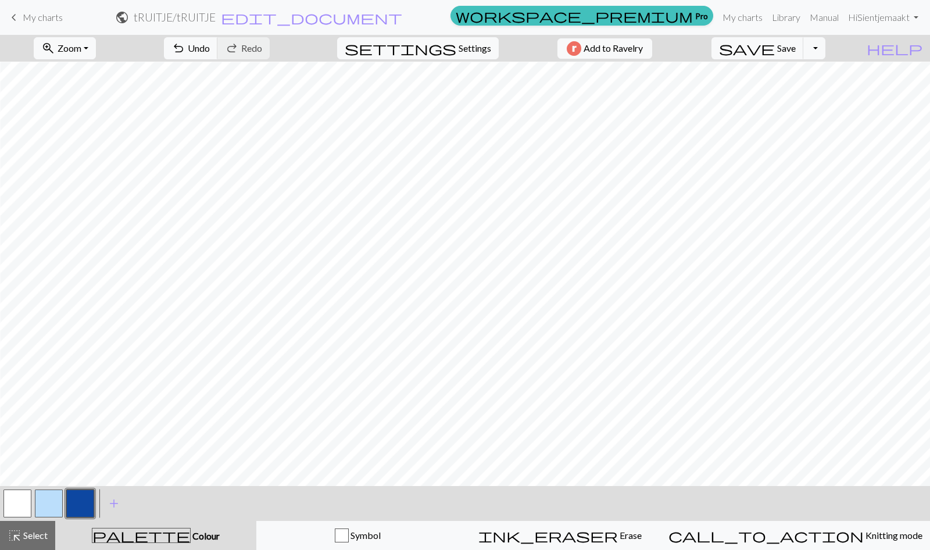
click at [44, 503] on button "button" at bounding box center [49, 503] width 28 height 28
click at [84, 498] on button "button" at bounding box center [80, 503] width 28 height 28
click at [45, 502] on button "button" at bounding box center [49, 503] width 28 height 28
click at [796, 48] on span "Save" at bounding box center [786, 47] width 19 height 11
click at [796, 49] on span "Save" at bounding box center [786, 47] width 19 height 11
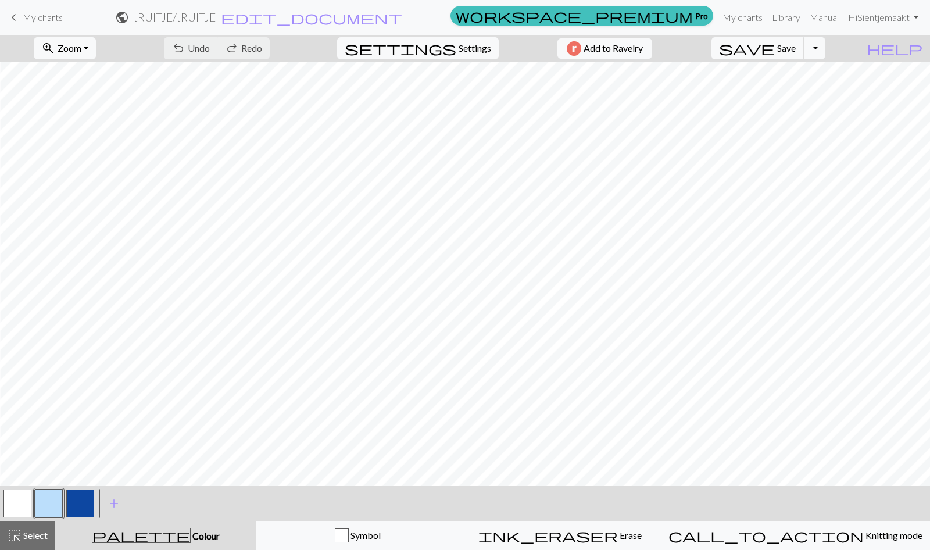
click at [796, 49] on span "Save" at bounding box center [786, 47] width 19 height 11
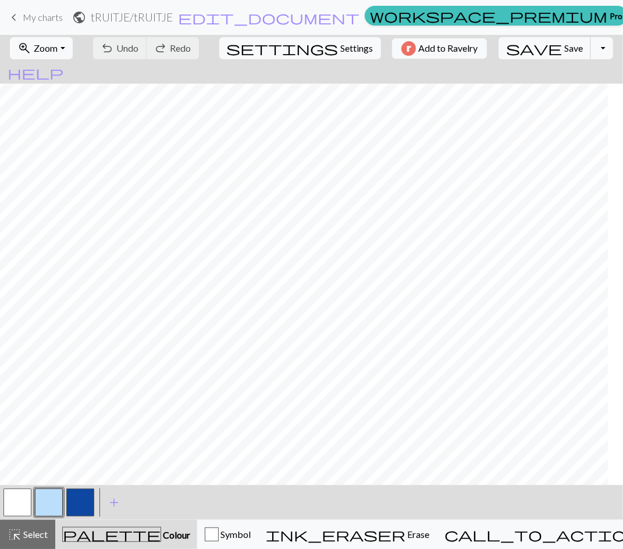
scroll to position [2046, 92]
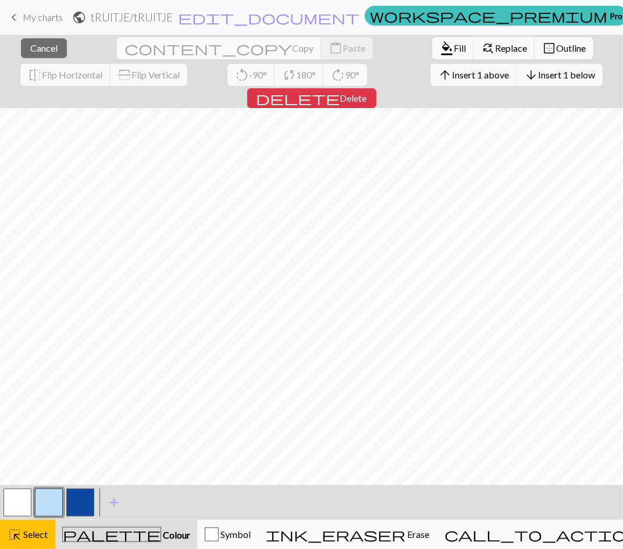
click at [40, 535] on span "Select" at bounding box center [35, 534] width 26 height 11
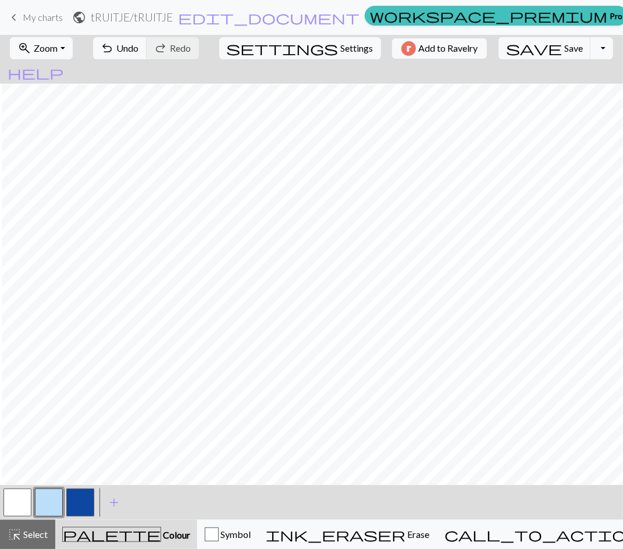
scroll to position [2046, 319]
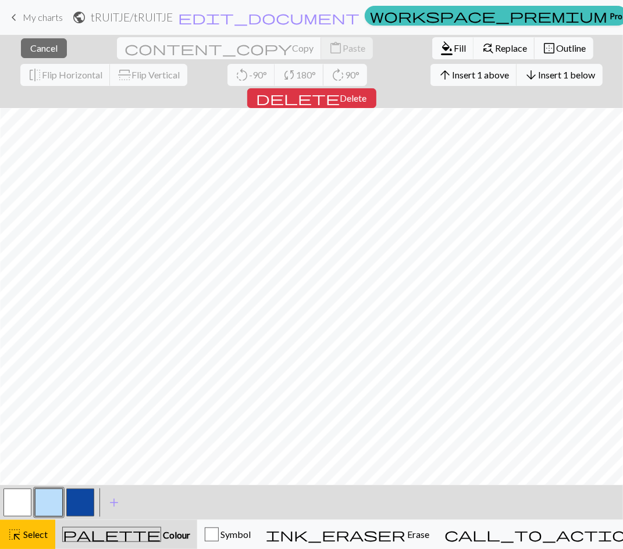
click at [23, 536] on span "Select" at bounding box center [35, 534] width 26 height 11
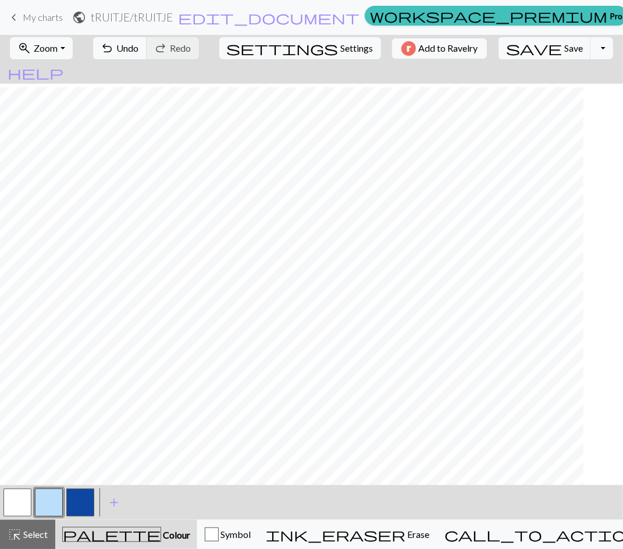
scroll to position [2053, 1207]
click at [55, 52] on span "Zoom" at bounding box center [46, 47] width 24 height 11
click at [63, 141] on button "50%" at bounding box center [57, 139] width 92 height 19
click at [62, 41] on button "zoom_in Zoom Zoom" at bounding box center [41, 48] width 62 height 22
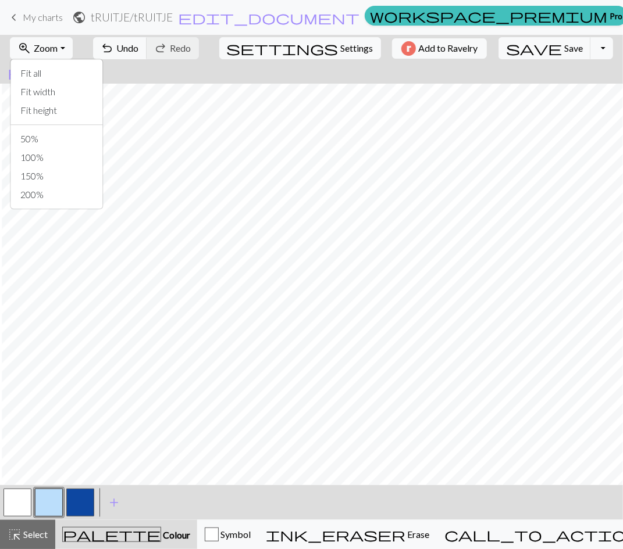
scroll to position [1369, 159]
click at [108, 45] on div "zoom_in Zoom Zoom Fit all Fit width Fit height 50% 100% 150% 200% undo Undo Und…" at bounding box center [311, 48] width 623 height 27
click at [34, 532] on span "Select" at bounding box center [35, 534] width 26 height 11
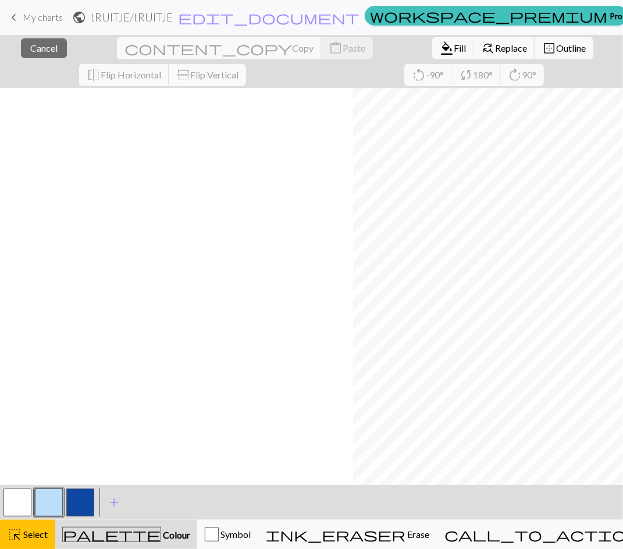
scroll to position [846, 353]
click at [87, 496] on button "button" at bounding box center [80, 503] width 28 height 28
click at [453, 49] on span "Fill" at bounding box center [459, 47] width 12 height 11
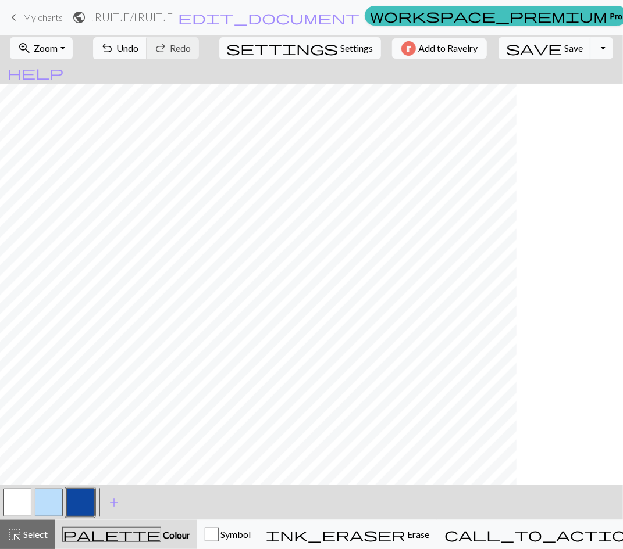
scroll to position [846, 0]
click at [58, 52] on span "Zoom" at bounding box center [46, 47] width 24 height 11
click at [69, 153] on button "100%" at bounding box center [57, 157] width 92 height 19
click at [50, 499] on button "button" at bounding box center [49, 503] width 28 height 28
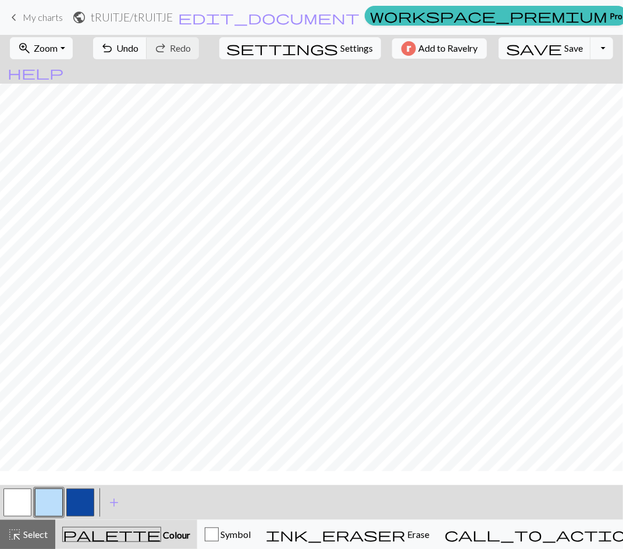
scroll to position [1825, 0]
click at [81, 506] on button "button" at bounding box center [80, 503] width 28 height 28
click at [51, 501] on button "button" at bounding box center [49, 503] width 28 height 28
click at [83, 502] on button "button" at bounding box center [80, 503] width 28 height 28
click at [53, 491] on button "button" at bounding box center [49, 503] width 28 height 28
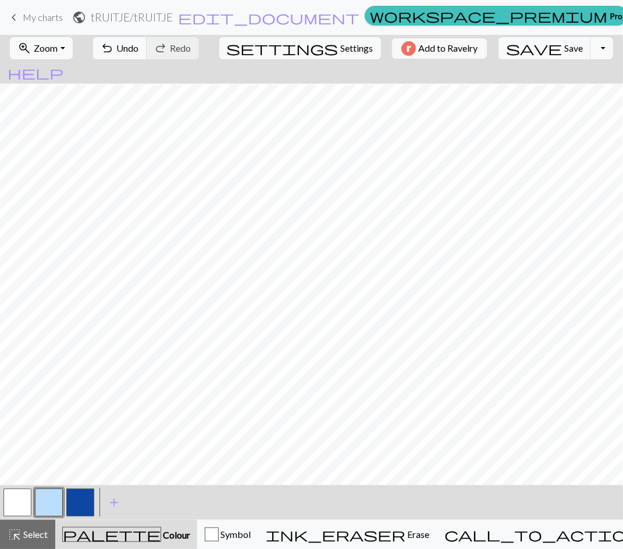
scroll to position [1786, 480]
click at [80, 504] on button "button" at bounding box center [80, 503] width 28 height 28
click at [56, 506] on button "button" at bounding box center [49, 503] width 28 height 28
click at [86, 498] on button "button" at bounding box center [80, 503] width 28 height 28
click at [56, 497] on button "button" at bounding box center [49, 503] width 28 height 28
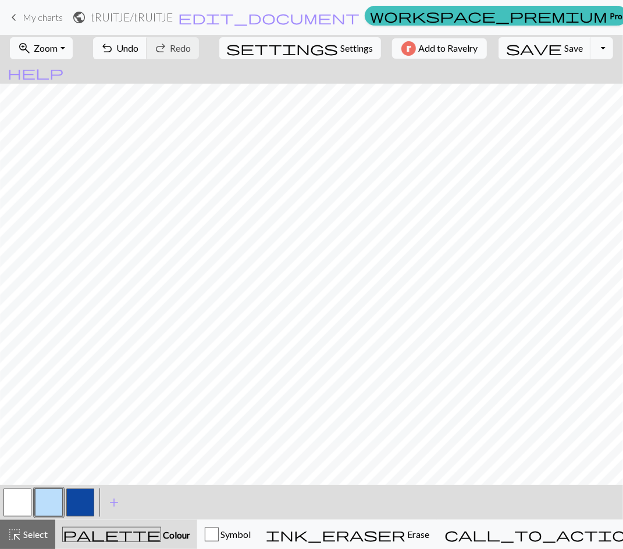
scroll to position [1786, 787]
click at [85, 498] on button "button" at bounding box center [80, 503] width 28 height 28
click at [48, 506] on button "button" at bounding box center [49, 503] width 28 height 28
click at [63, 54] on button "zoom_in Zoom Zoom" at bounding box center [41, 48] width 62 height 22
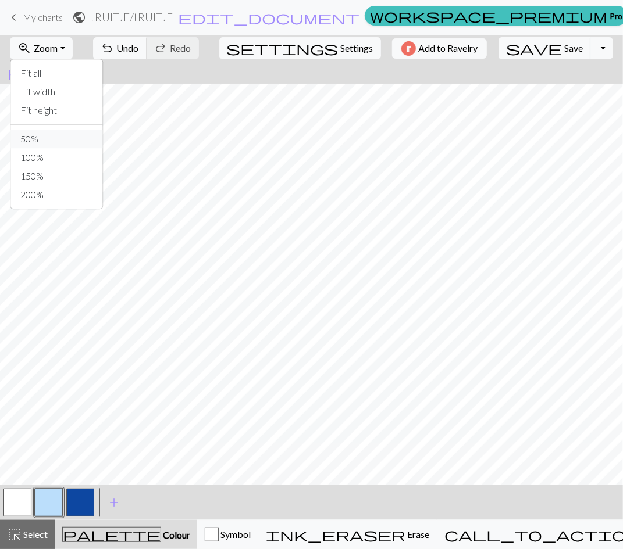
click at [67, 142] on button "50%" at bounding box center [57, 139] width 92 height 19
click at [37, 538] on span "Select" at bounding box center [35, 534] width 26 height 11
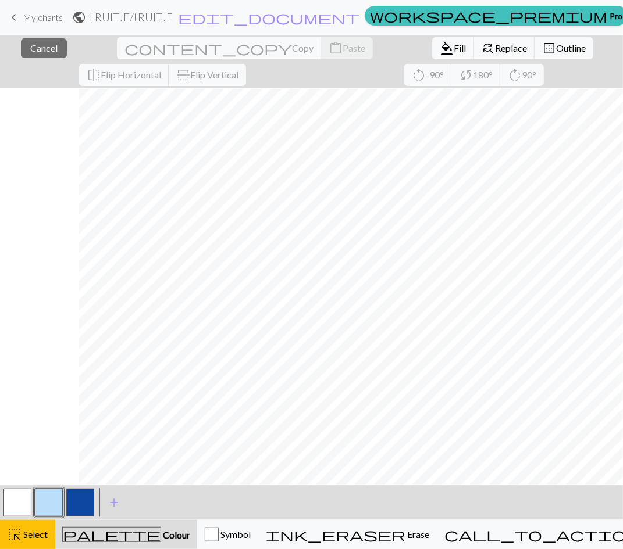
scroll to position [699, 270]
click at [71, 499] on button "button" at bounding box center [80, 503] width 28 height 28
click at [453, 47] on span "Fill" at bounding box center [459, 47] width 12 height 11
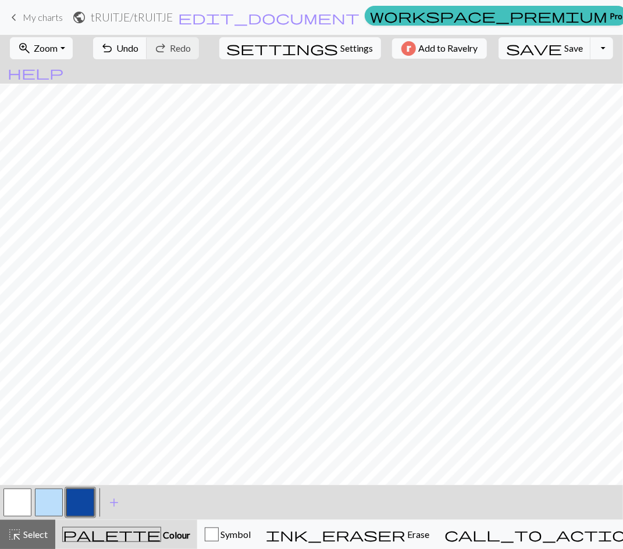
scroll to position [699, 0]
click at [58, 47] on span "Zoom" at bounding box center [46, 47] width 24 height 11
click at [61, 133] on button "50%" at bounding box center [57, 139] width 92 height 19
click at [58, 47] on span "Zoom" at bounding box center [46, 47] width 24 height 11
click at [51, 137] on button "50%" at bounding box center [57, 139] width 92 height 19
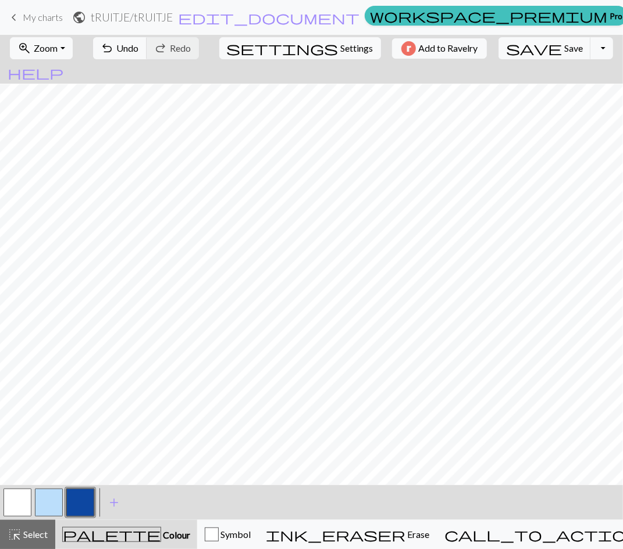
click at [58, 47] on span "Zoom" at bounding box center [46, 47] width 24 height 11
click at [58, 159] on button "100%" at bounding box center [57, 157] width 92 height 19
click at [523, 46] on button "save Save Save" at bounding box center [544, 48] width 92 height 22
click at [48, 501] on button "button" at bounding box center [49, 503] width 28 height 28
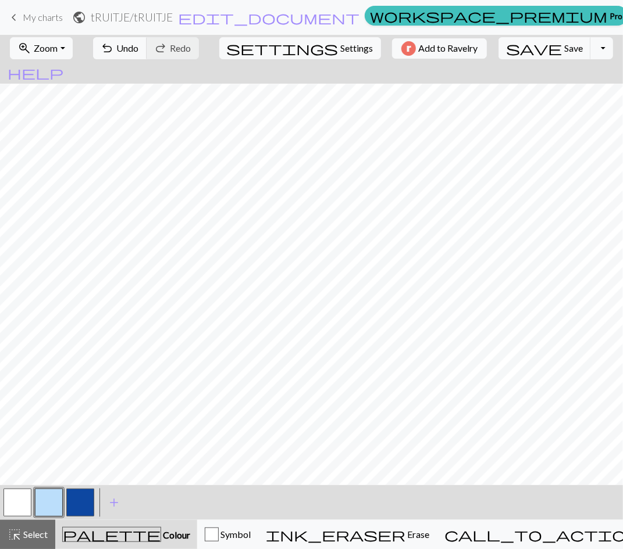
click at [78, 505] on button "button" at bounding box center [80, 503] width 28 height 28
click at [45, 509] on button "button" at bounding box center [49, 503] width 28 height 28
click at [85, 499] on button "button" at bounding box center [80, 503] width 28 height 28
click at [51, 509] on button "button" at bounding box center [49, 503] width 28 height 28
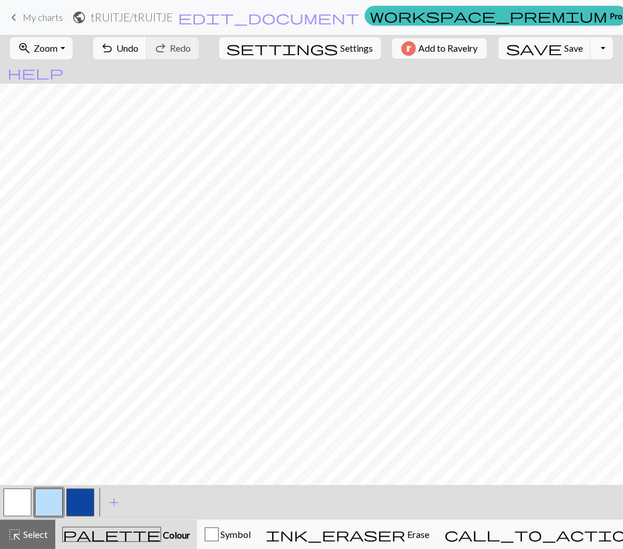
click at [90, 506] on button "button" at bounding box center [80, 503] width 28 height 28
click at [53, 501] on button "button" at bounding box center [49, 503] width 28 height 28
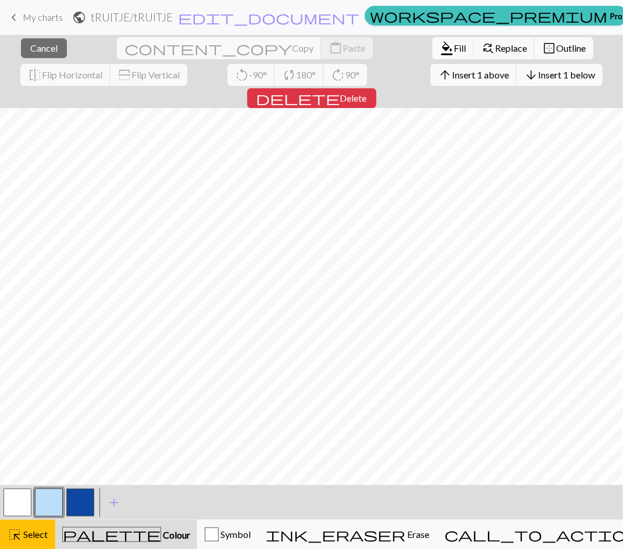
click at [34, 531] on span "Select" at bounding box center [35, 534] width 26 height 11
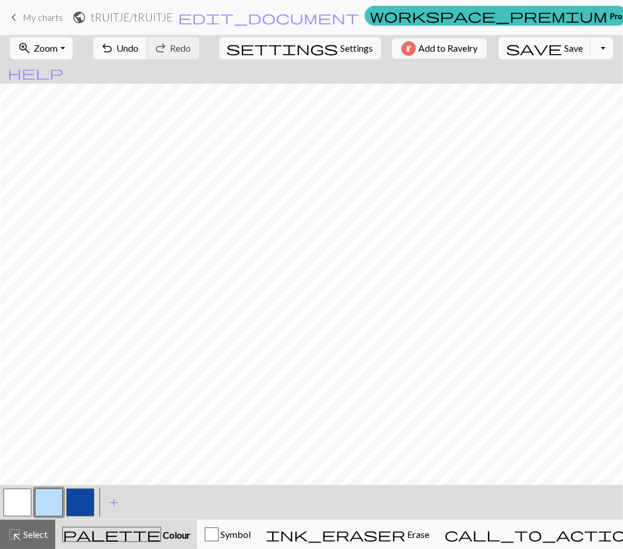
scroll to position [1767, 1000]
click at [516, 51] on span "save" at bounding box center [534, 48] width 56 height 16
click at [147, 56] on button "undo Undo Undo" at bounding box center [120, 48] width 54 height 22
click at [139, 48] on span "Undo" at bounding box center [128, 47] width 22 height 11
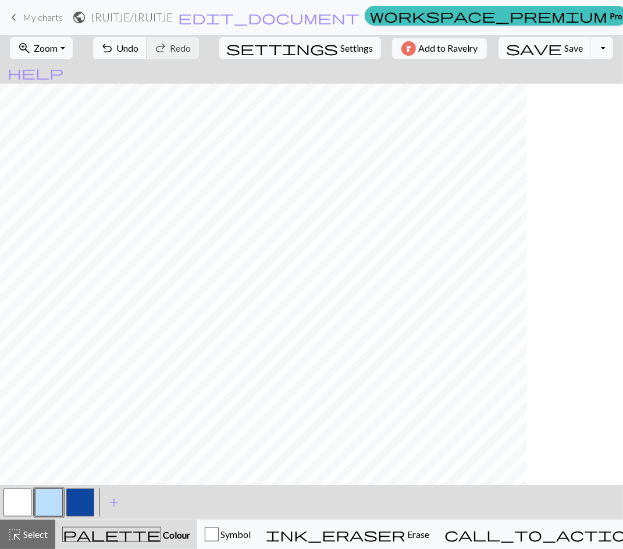
scroll to position [1767, 1098]
click at [511, 45] on span "save" at bounding box center [534, 48] width 56 height 16
click at [57, 47] on span "Zoom" at bounding box center [46, 47] width 24 height 11
click at [65, 135] on button "50%" at bounding box center [57, 139] width 92 height 19
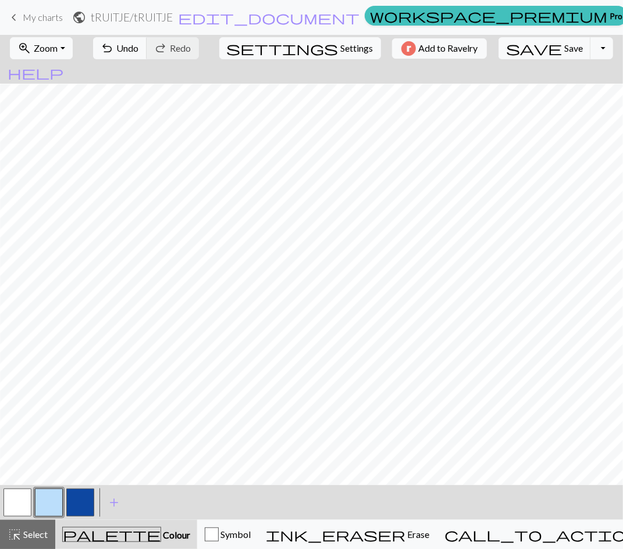
click at [56, 51] on span "Zoom" at bounding box center [46, 47] width 24 height 11
click at [50, 128] on div "Fit all Fit width Fit height 50% 100% 150% 200%" at bounding box center [56, 134] width 93 height 151
click at [56, 49] on span "Zoom" at bounding box center [46, 47] width 24 height 11
click at [53, 155] on button "100%" at bounding box center [57, 157] width 92 height 19
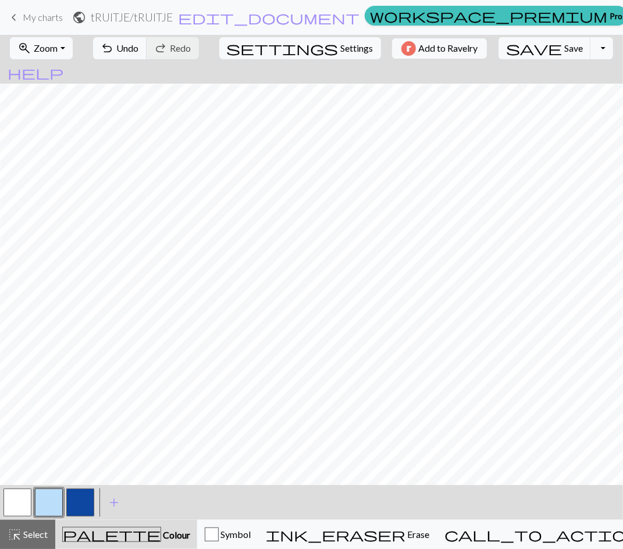
click at [38, 525] on button "highlight_alt Select Select" at bounding box center [27, 534] width 55 height 29
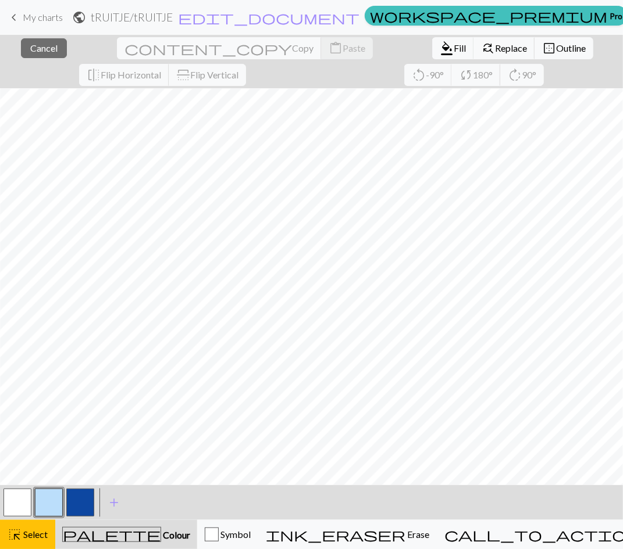
click at [35, 531] on span "Select" at bounding box center [35, 534] width 26 height 11
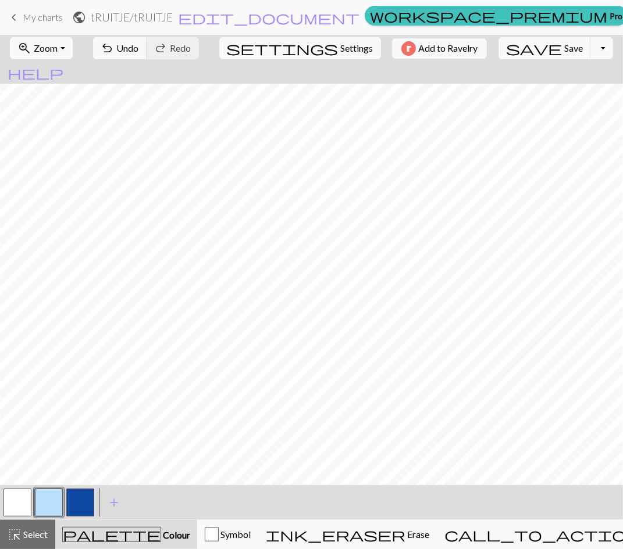
click at [63, 40] on button "zoom_in Zoom Zoom" at bounding box center [41, 48] width 62 height 22
click at [72, 91] on button "Fit width" at bounding box center [57, 92] width 92 height 19
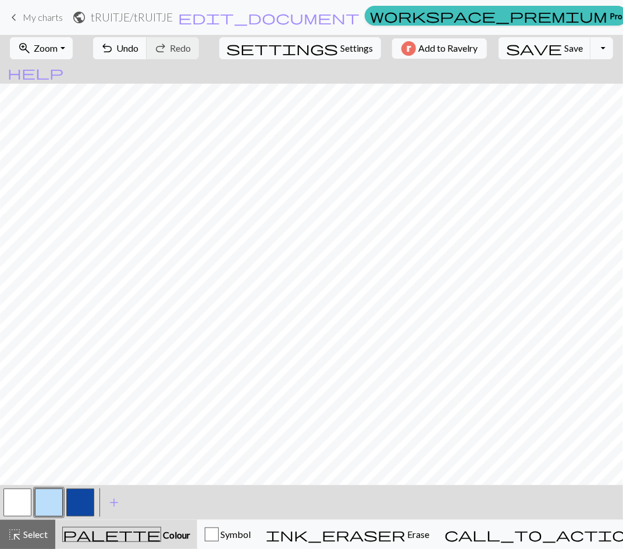
click at [58, 47] on span "Zoom" at bounding box center [46, 47] width 24 height 11
click at [71, 73] on button "Fit all" at bounding box center [57, 73] width 92 height 19
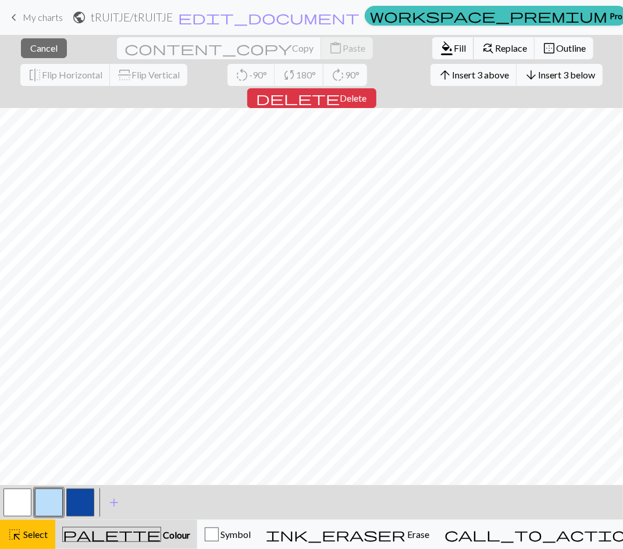
click at [453, 50] on span "Fill" at bounding box center [459, 47] width 12 height 11
click at [83, 502] on button "button" at bounding box center [80, 503] width 28 height 28
click at [432, 39] on button "format_color_fill Fill" at bounding box center [453, 48] width 42 height 22
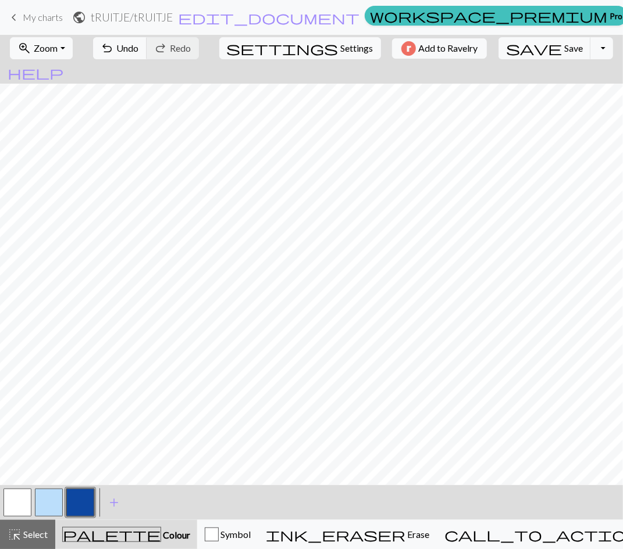
click at [51, 505] on button "button" at bounding box center [49, 503] width 28 height 28
click at [23, 519] on div "< >" at bounding box center [49, 502] width 94 height 35
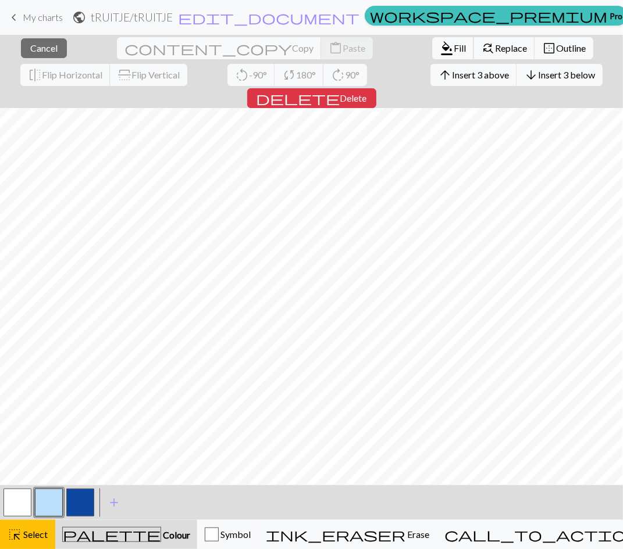
click at [432, 41] on button "format_color_fill Fill" at bounding box center [453, 48] width 42 height 22
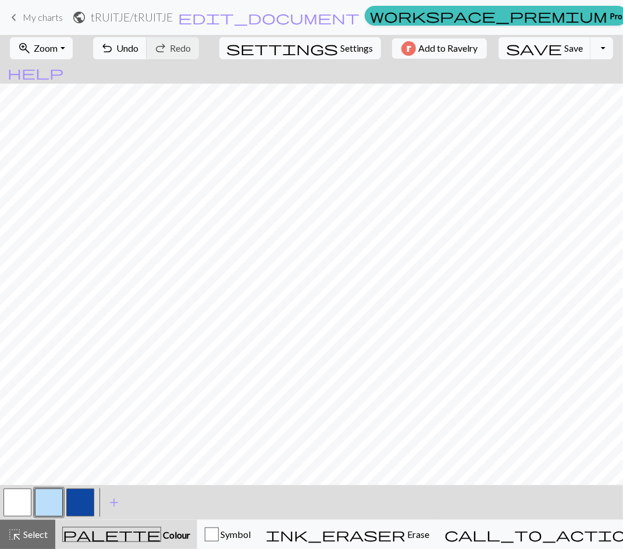
click at [28, 533] on span "Select" at bounding box center [35, 534] width 26 height 11
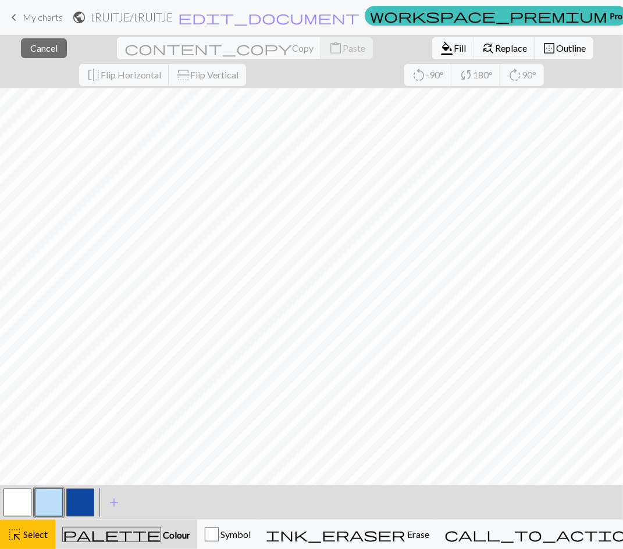
click at [80, 498] on button "button" at bounding box center [80, 503] width 28 height 28
click at [453, 49] on span "Fill" at bounding box center [459, 47] width 12 height 11
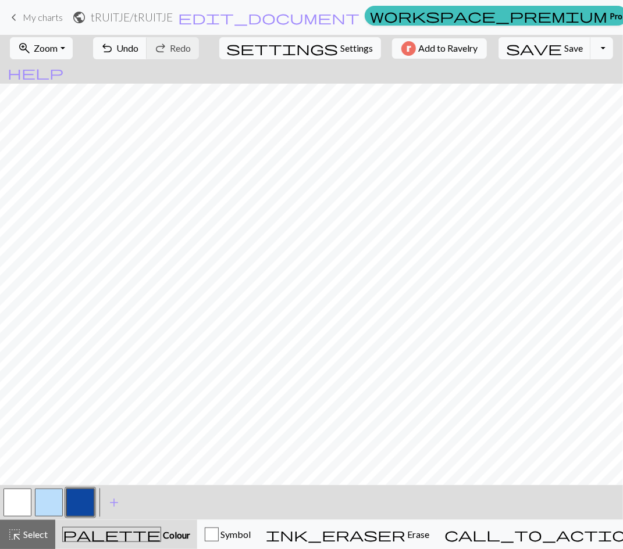
click at [35, 524] on button "highlight_alt Select Select" at bounding box center [27, 534] width 55 height 29
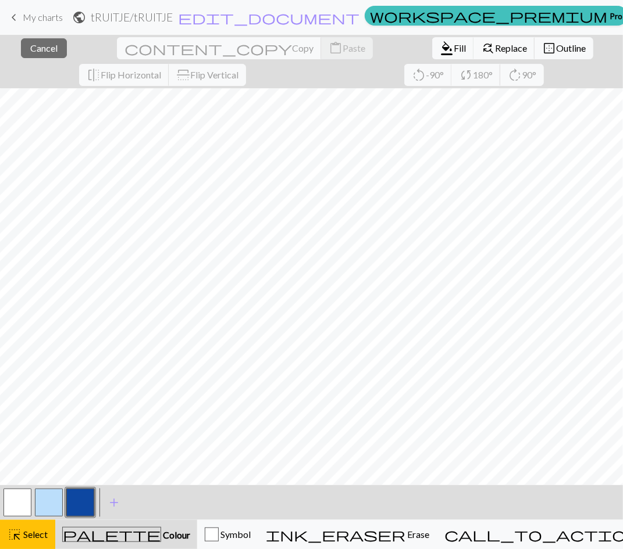
click at [52, 504] on button "button" at bounding box center [49, 503] width 28 height 28
click at [453, 45] on span "Fill" at bounding box center [459, 47] width 12 height 11
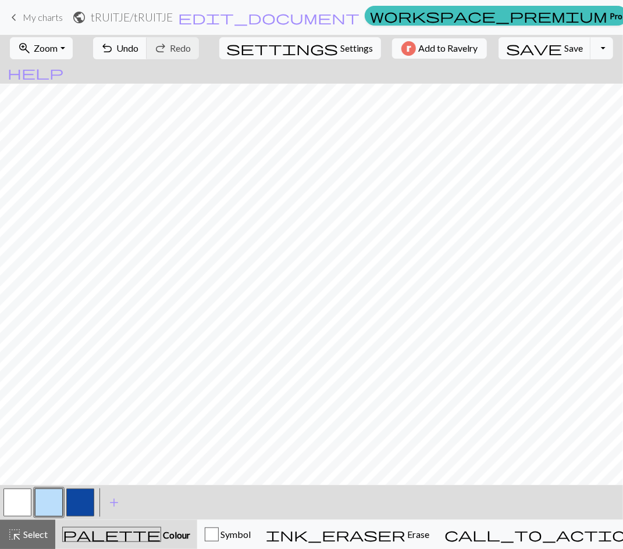
click at [83, 506] on button "button" at bounding box center [80, 503] width 28 height 28
click at [147, 52] on button "undo Undo Undo" at bounding box center [120, 48] width 54 height 22
click at [38, 526] on button "highlight_alt Select Select" at bounding box center [27, 534] width 55 height 29
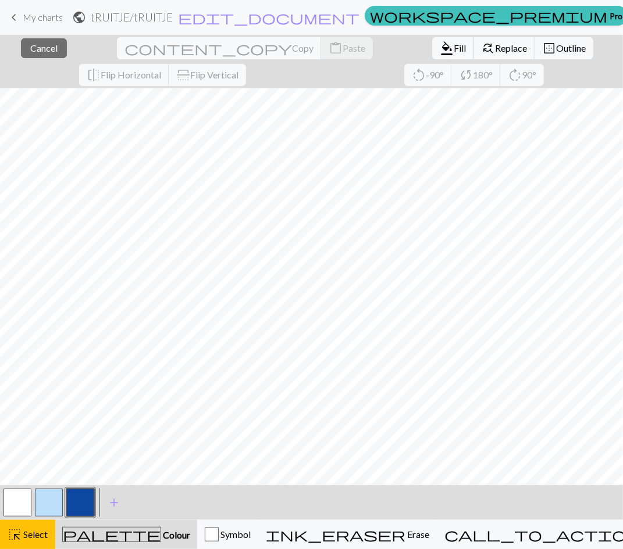
click at [453, 51] on span "Fill" at bounding box center [459, 47] width 12 height 11
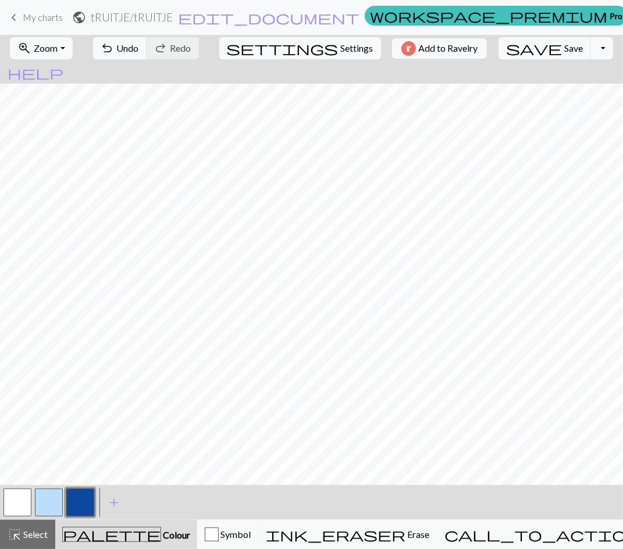
click at [29, 533] on span "Select" at bounding box center [35, 534] width 26 height 11
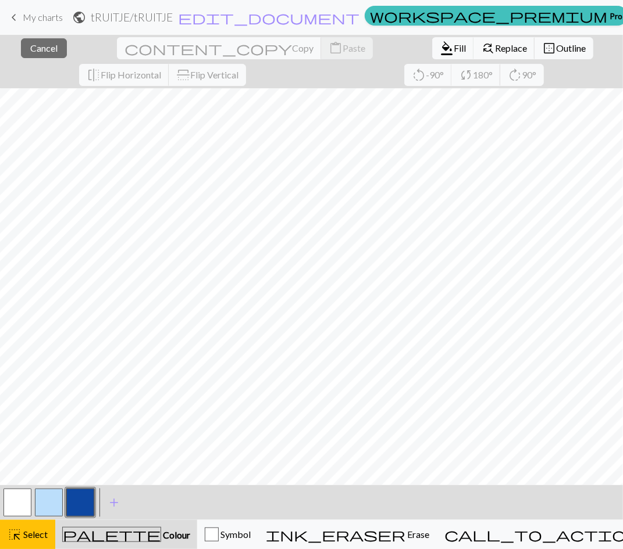
click at [48, 490] on button "button" at bounding box center [49, 503] width 28 height 28
click at [453, 49] on span "Fill" at bounding box center [459, 47] width 12 height 11
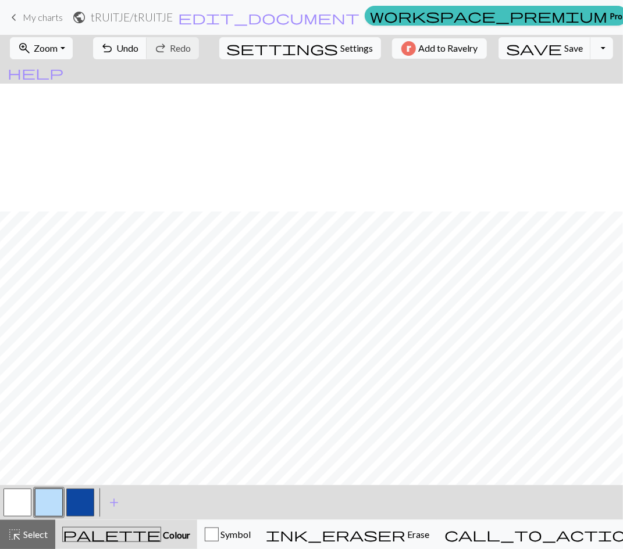
scroll to position [939, 0]
click at [84, 502] on button "button" at bounding box center [80, 503] width 28 height 28
click at [41, 531] on span "Select" at bounding box center [35, 534] width 26 height 11
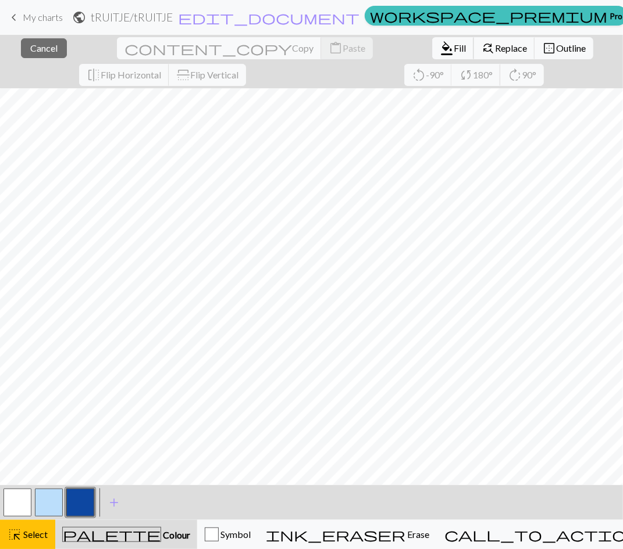
click at [453, 46] on span "Fill" at bounding box center [459, 47] width 12 height 11
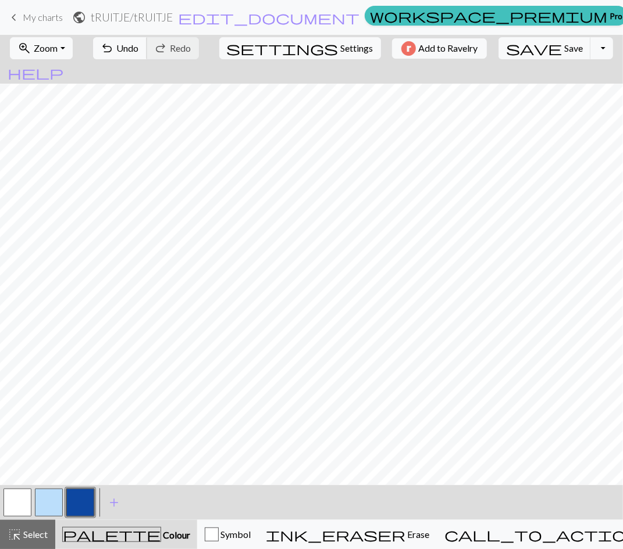
click at [147, 49] on button "undo Undo Undo" at bounding box center [120, 48] width 54 height 22
click at [30, 531] on span "Select" at bounding box center [35, 534] width 26 height 11
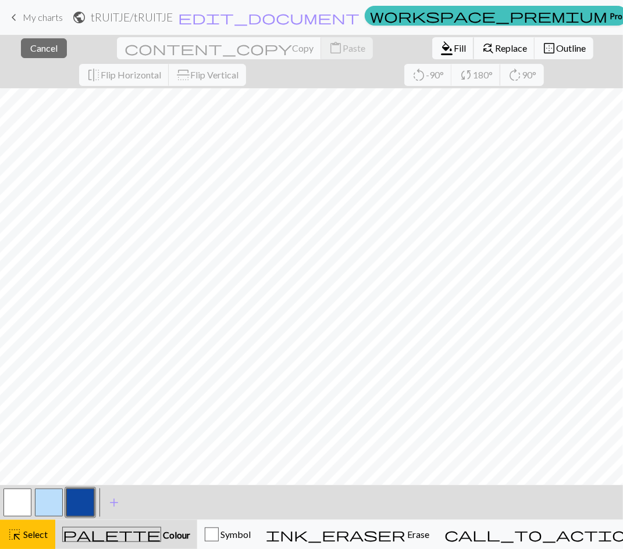
click at [453, 51] on span "Fill" at bounding box center [459, 47] width 12 height 11
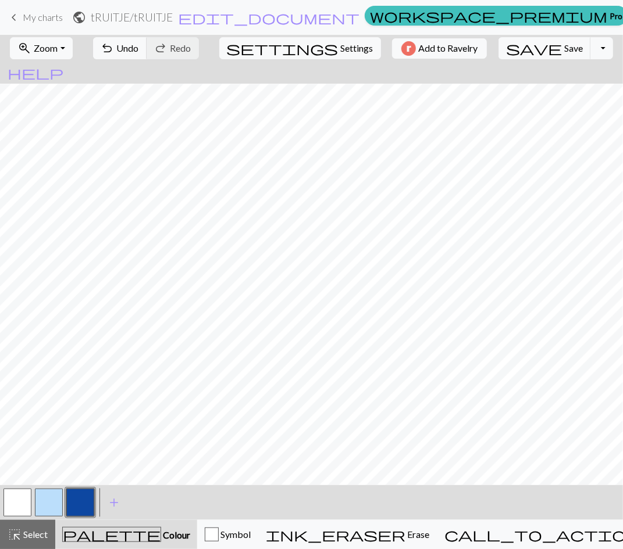
click at [39, 535] on span "Select" at bounding box center [35, 534] width 26 height 11
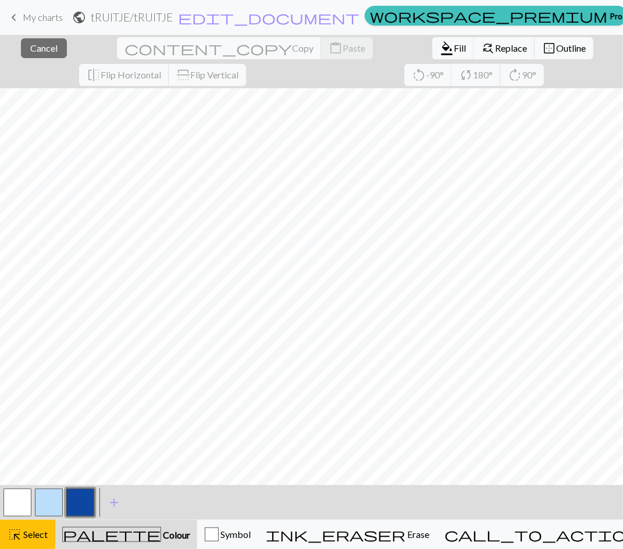
click at [39, 506] on button "button" at bounding box center [49, 503] width 28 height 28
click at [453, 47] on span "Fill" at bounding box center [459, 47] width 12 height 11
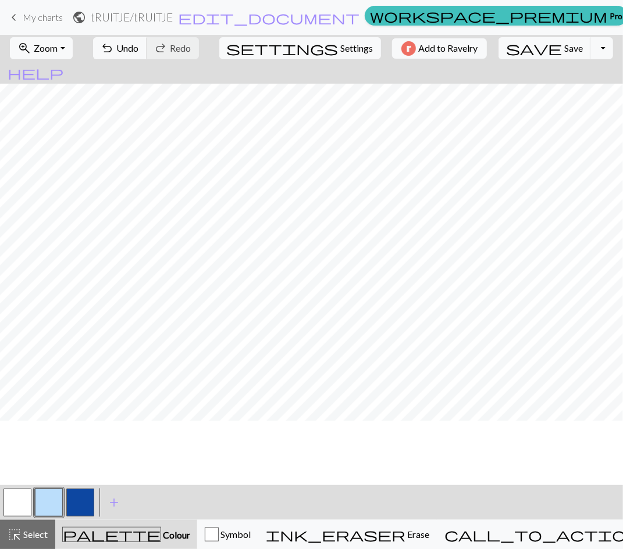
scroll to position [566, 0]
click at [29, 524] on button "highlight_alt Select Select" at bounding box center [27, 534] width 55 height 29
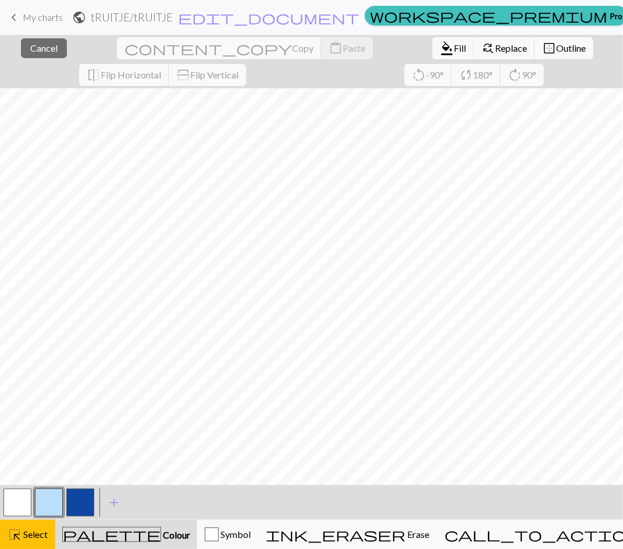
click at [81, 496] on button "button" at bounding box center [80, 503] width 28 height 28
click at [439, 50] on span "format_color_fill" at bounding box center [446, 48] width 14 height 16
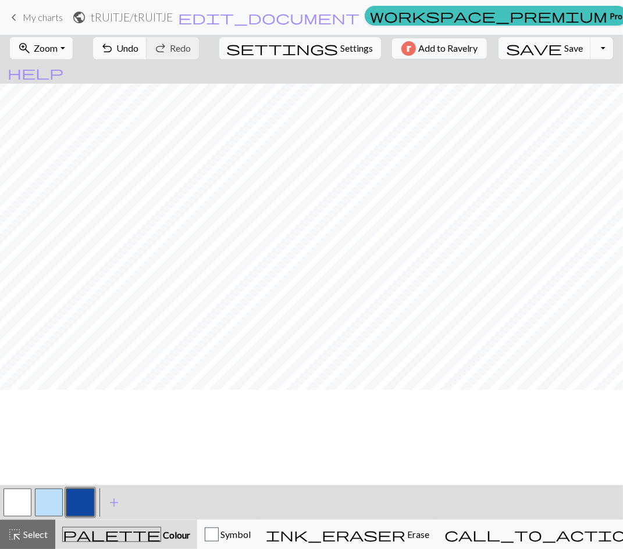
scroll to position [403, 0]
click at [38, 528] on div "highlight_alt Select Select" at bounding box center [28, 535] width 40 height 14
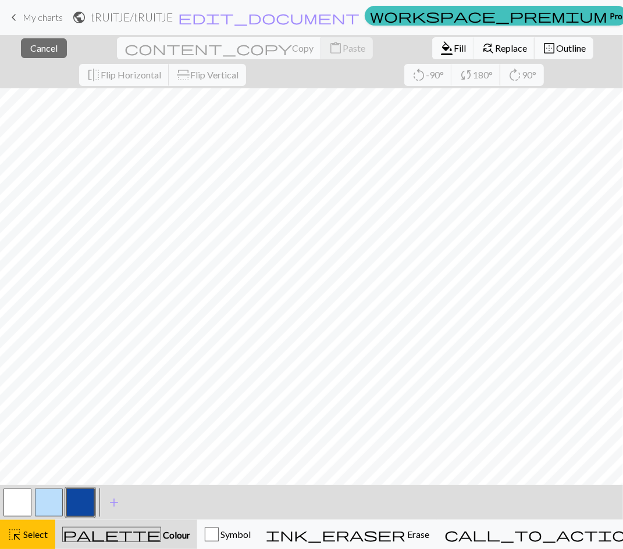
click at [49, 505] on button "button" at bounding box center [49, 503] width 28 height 28
click at [453, 52] on span "Fill" at bounding box center [459, 47] width 12 height 11
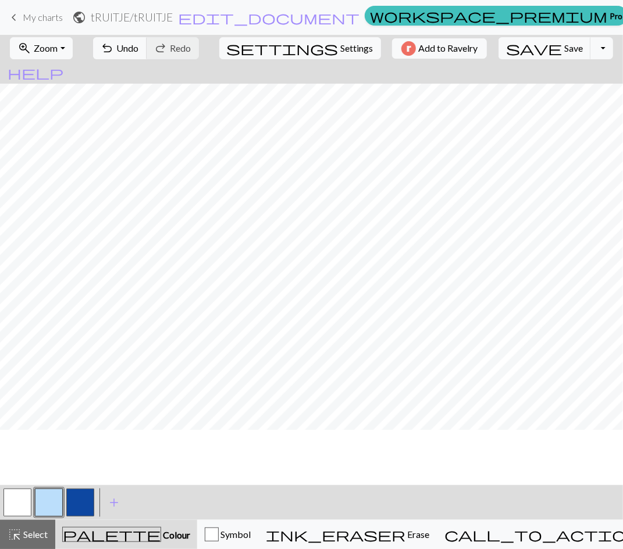
scroll to position [853, 0]
click at [48, 535] on button "highlight_alt Select Select" at bounding box center [27, 534] width 55 height 29
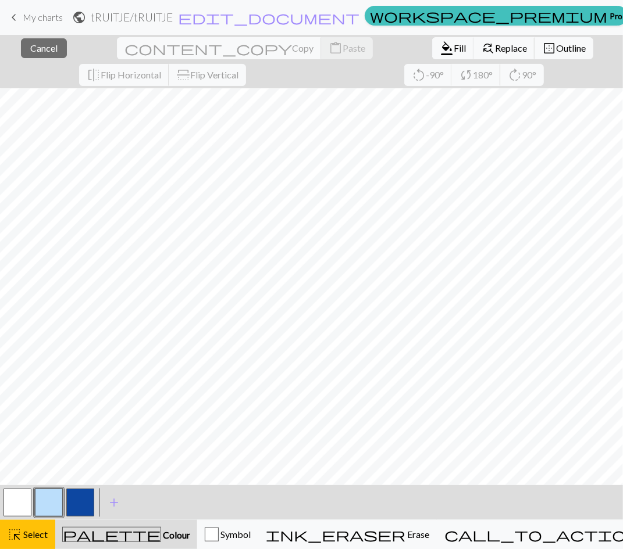
click at [79, 505] on button "button" at bounding box center [80, 503] width 28 height 28
click at [439, 53] on span "format_color_fill" at bounding box center [446, 48] width 14 height 16
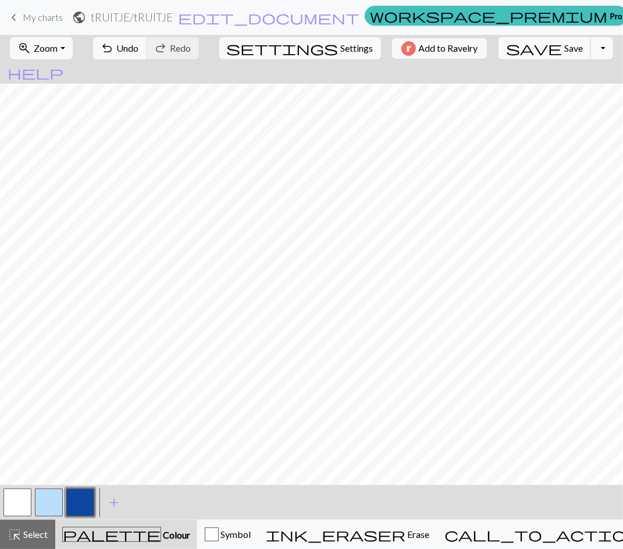
click at [564, 48] on span "Save" at bounding box center [573, 47] width 19 height 11
click at [58, 47] on span "Zoom" at bounding box center [46, 47] width 24 height 11
click at [67, 138] on button "50%" at bounding box center [57, 139] width 92 height 19
click at [70, 45] on button "zoom_in Zoom Zoom" at bounding box center [41, 48] width 62 height 22
click at [55, 174] on button "150%" at bounding box center [57, 176] width 92 height 19
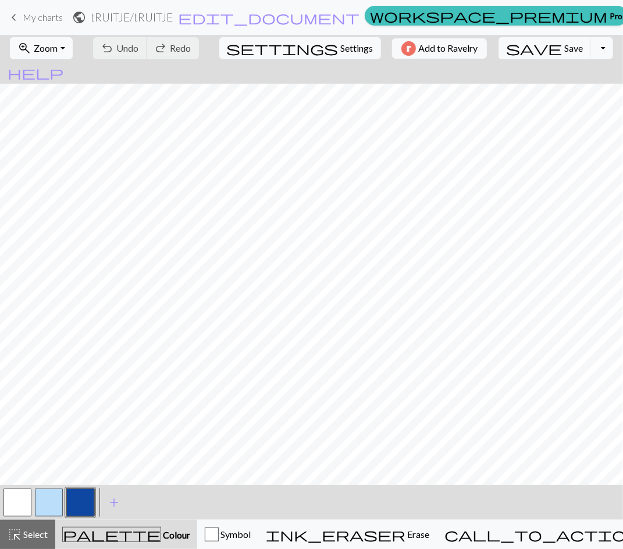
click at [71, 44] on button "zoom_in Zoom Zoom" at bounding box center [41, 48] width 62 height 22
click at [44, 138] on button "50%" at bounding box center [57, 139] width 92 height 19
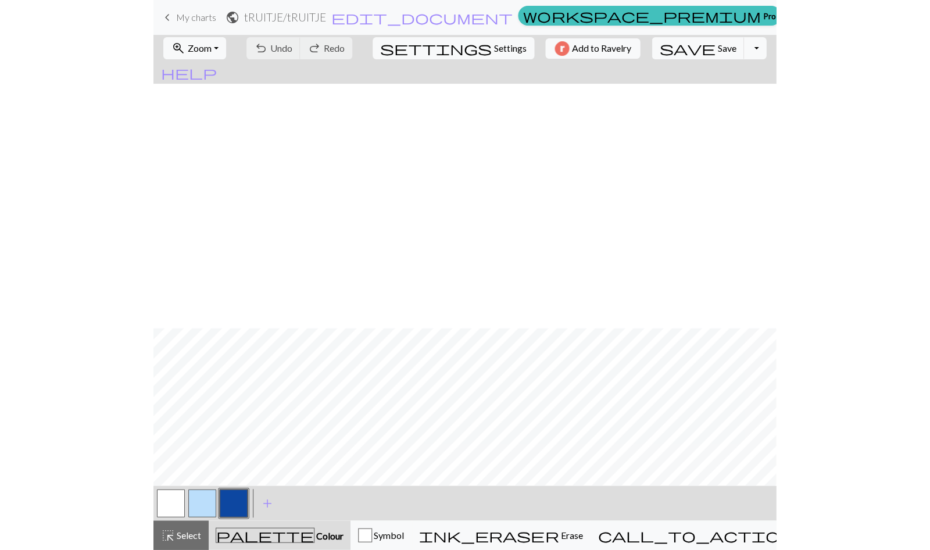
scroll to position [1254, 0]
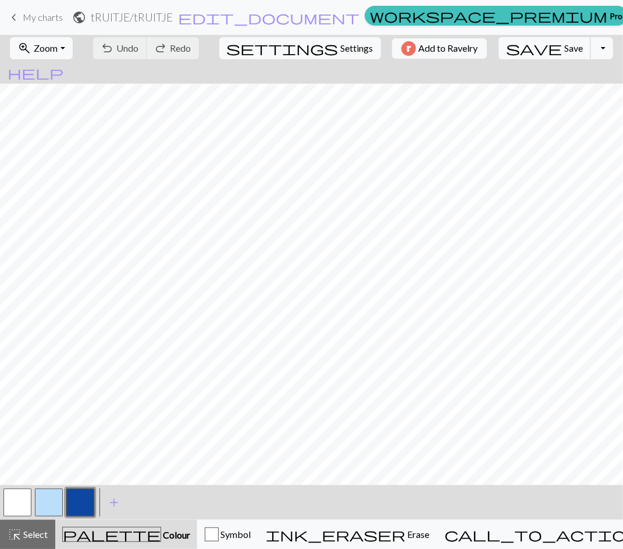
click at [564, 48] on span "Save" at bounding box center [573, 47] width 19 height 11
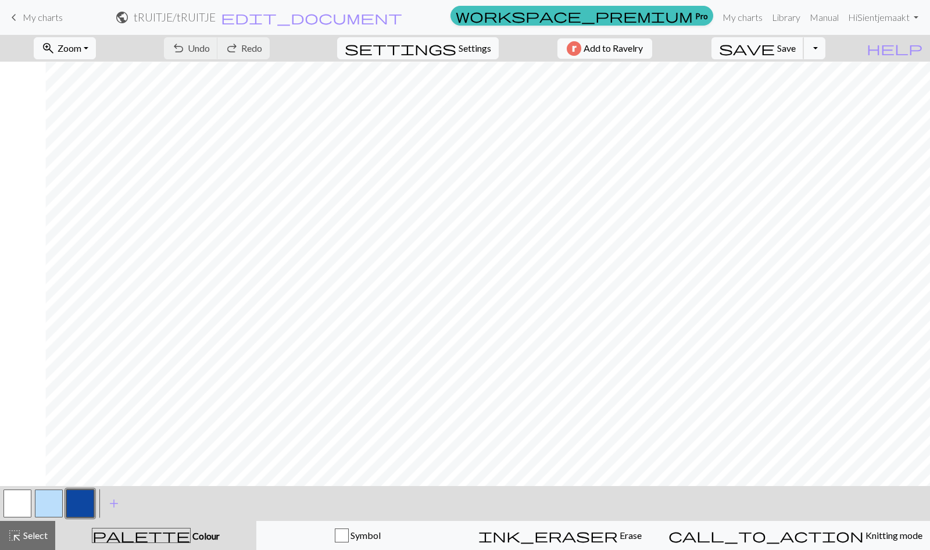
scroll to position [614, 45]
click at [40, 533] on span "Select" at bounding box center [35, 535] width 26 height 11
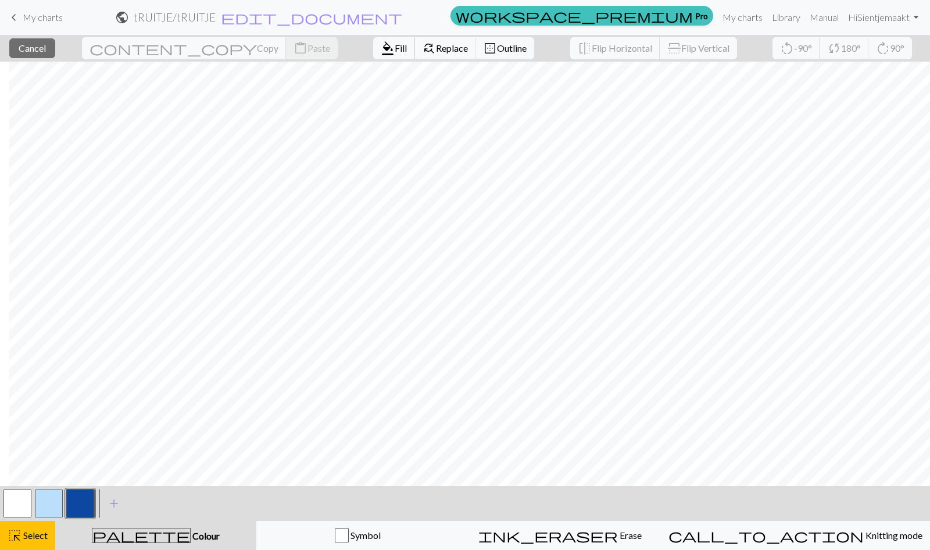
click at [395, 52] on span "Fill" at bounding box center [401, 47] width 12 height 11
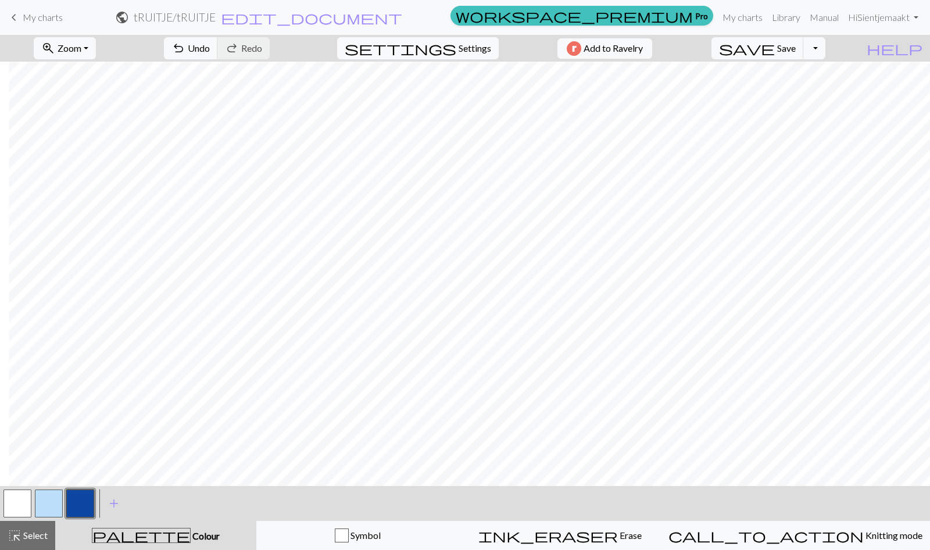
click at [30, 534] on span "Select" at bounding box center [35, 535] width 26 height 11
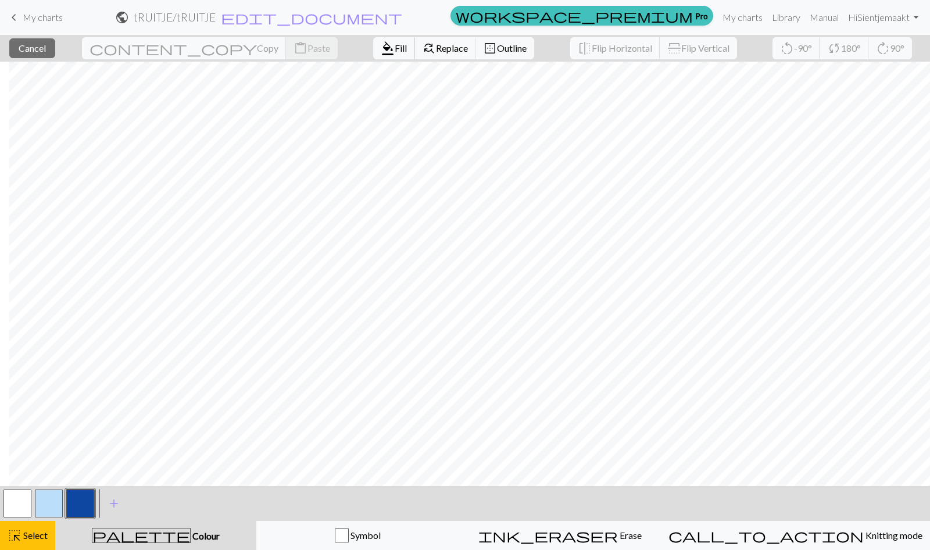
click at [395, 51] on span "Fill" at bounding box center [401, 47] width 12 height 11
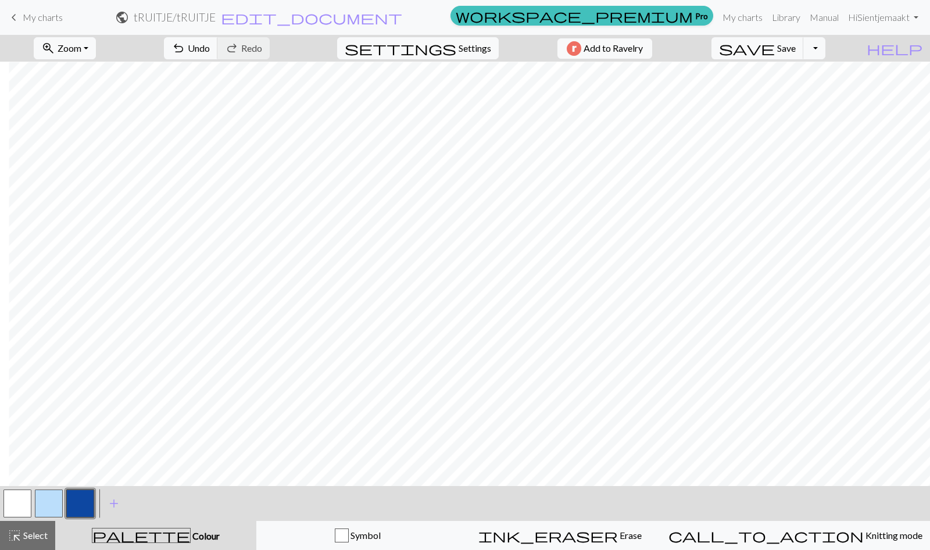
click at [57, 498] on button "button" at bounding box center [49, 503] width 28 height 28
click at [41, 530] on span "Select" at bounding box center [35, 535] width 26 height 11
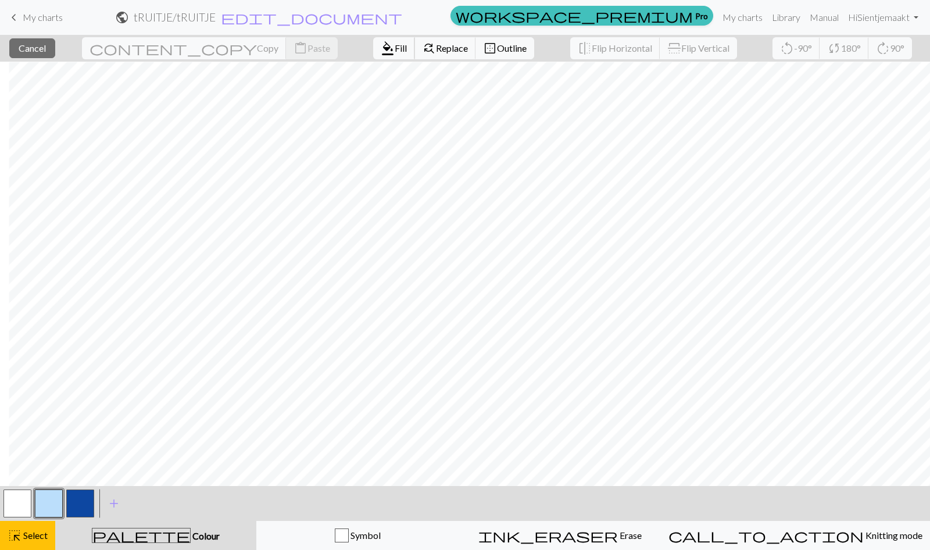
click at [381, 48] on span "format_color_fill" at bounding box center [388, 48] width 14 height 16
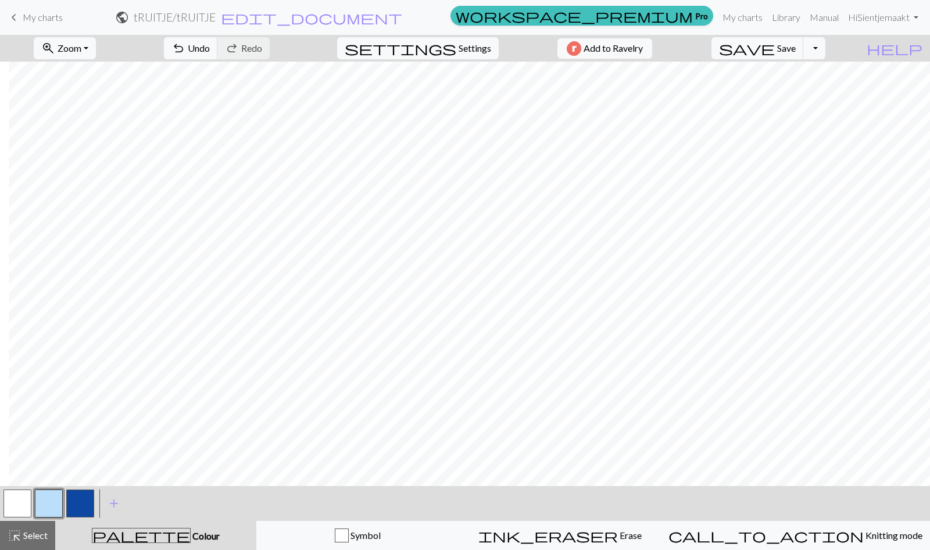
click at [37, 530] on span "Select" at bounding box center [35, 535] width 26 height 11
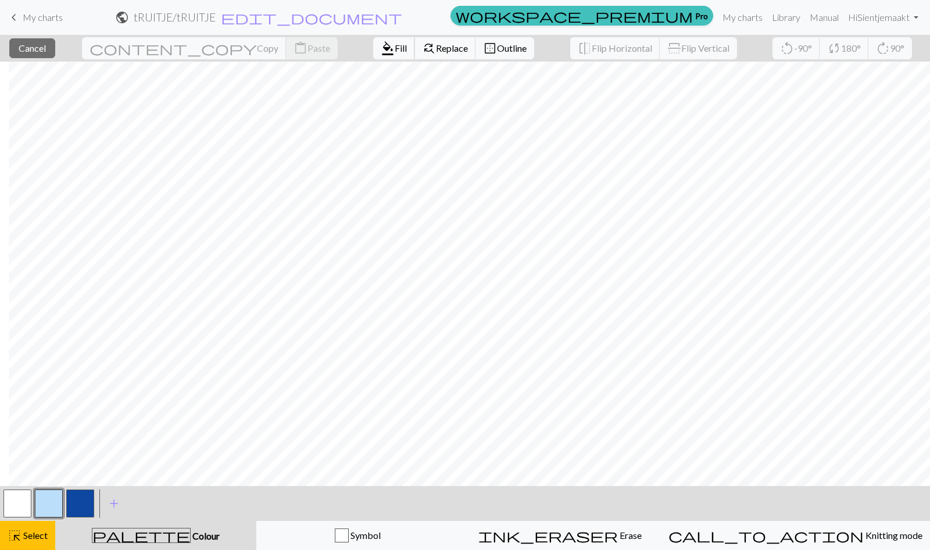
click at [395, 47] on span "Fill" at bounding box center [401, 47] width 12 height 11
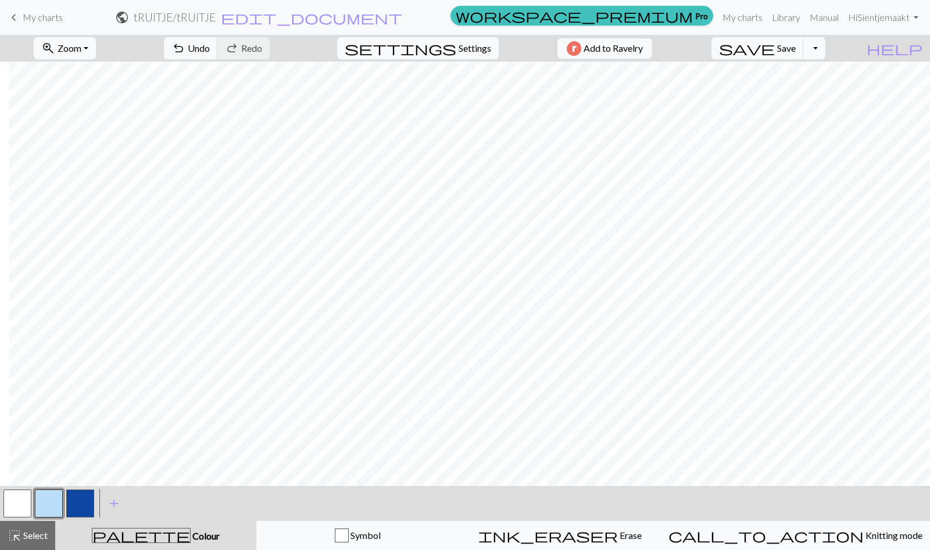
click at [87, 501] on button "button" at bounding box center [80, 503] width 28 height 28
click at [23, 537] on span "Select" at bounding box center [35, 535] width 26 height 11
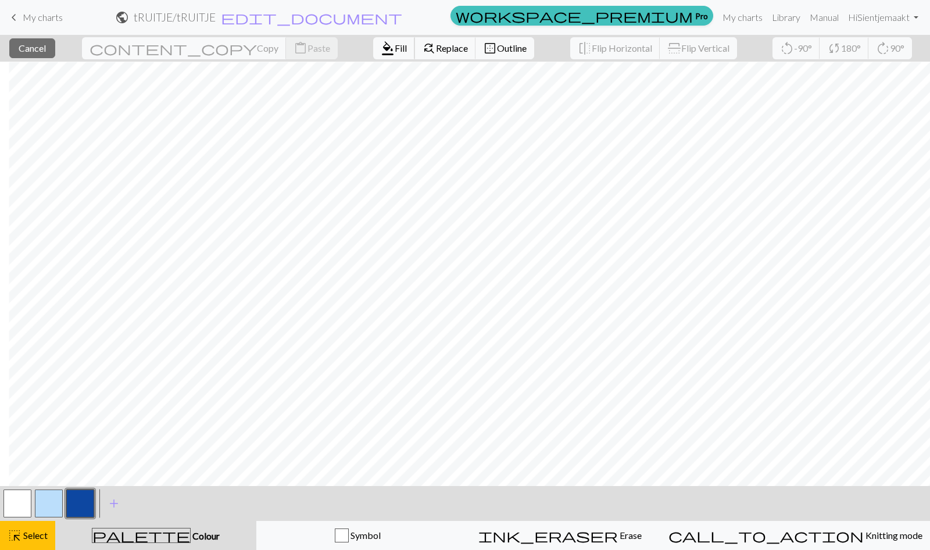
click at [381, 51] on span "format_color_fill" at bounding box center [388, 48] width 14 height 16
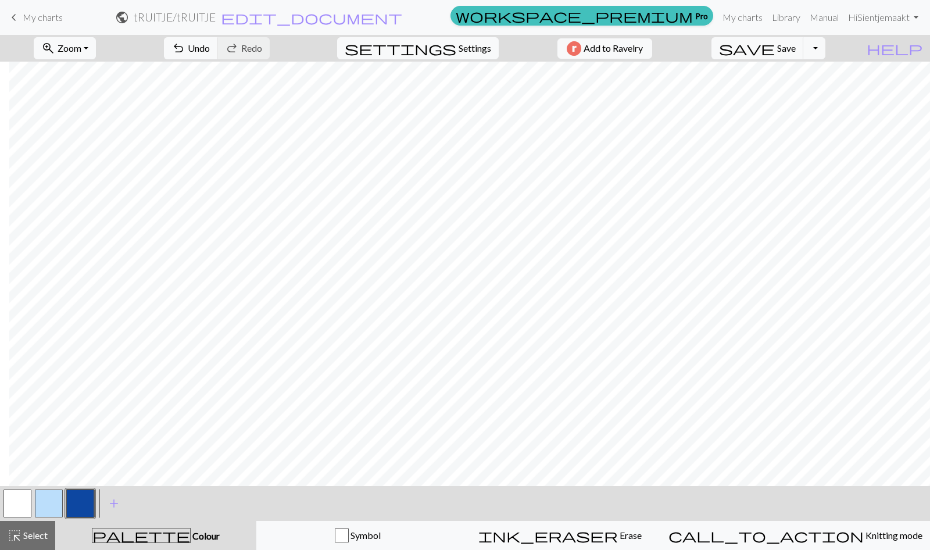
click at [28, 528] on div "highlight_alt Select Select" at bounding box center [28, 535] width 40 height 14
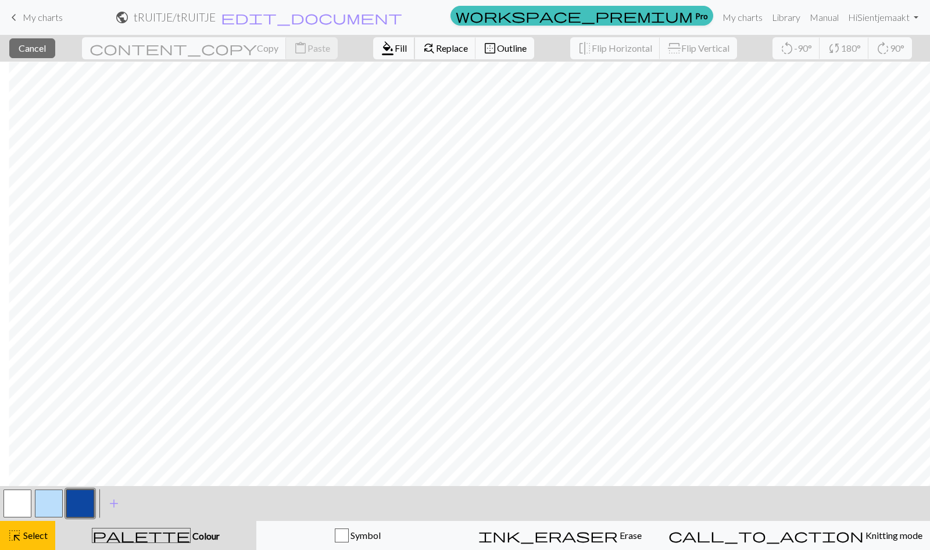
click at [395, 47] on span "Fill" at bounding box center [401, 47] width 12 height 11
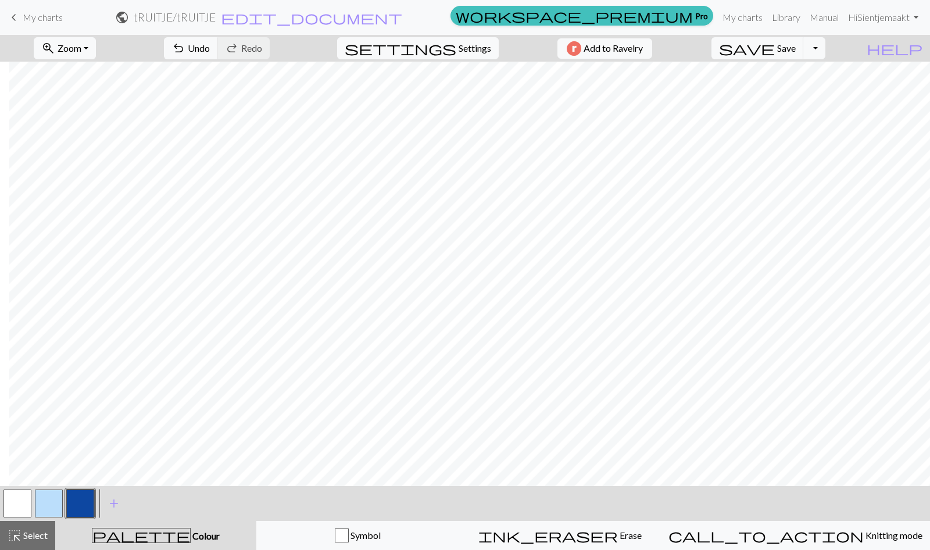
click at [54, 498] on button "button" at bounding box center [49, 503] width 28 height 28
click at [35, 526] on button "highlight_alt Select Select" at bounding box center [27, 535] width 55 height 29
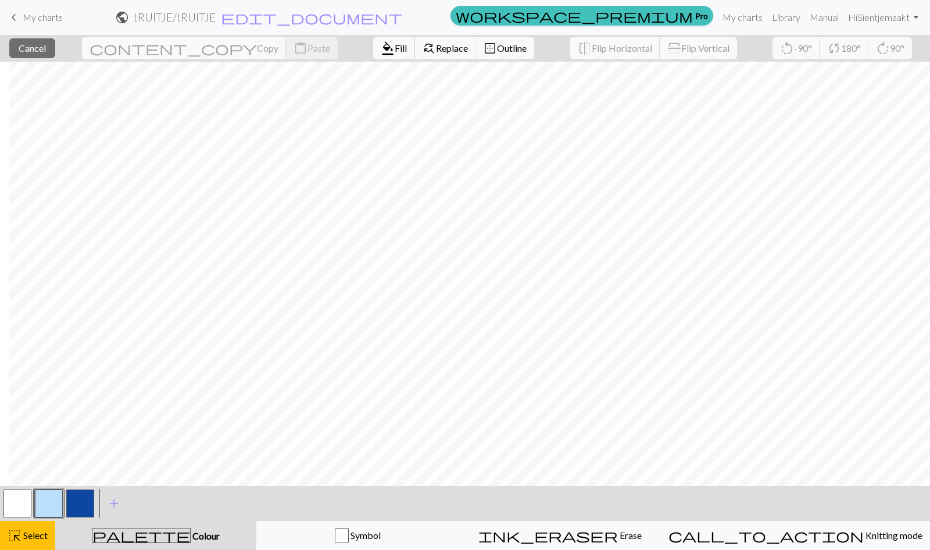
click at [381, 53] on span "format_color_fill" at bounding box center [388, 48] width 14 height 16
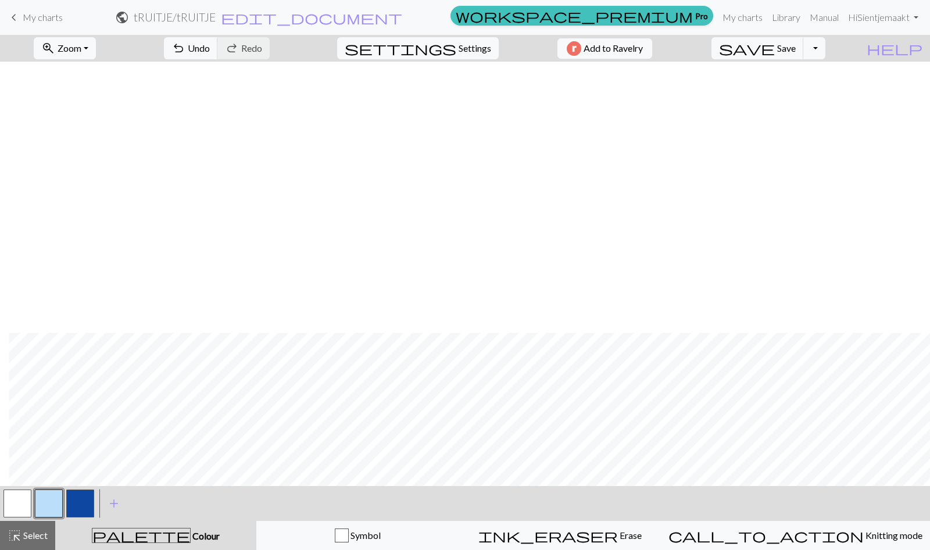
scroll to position [851, 45]
click at [31, 526] on button "highlight_alt Select Select" at bounding box center [27, 535] width 55 height 29
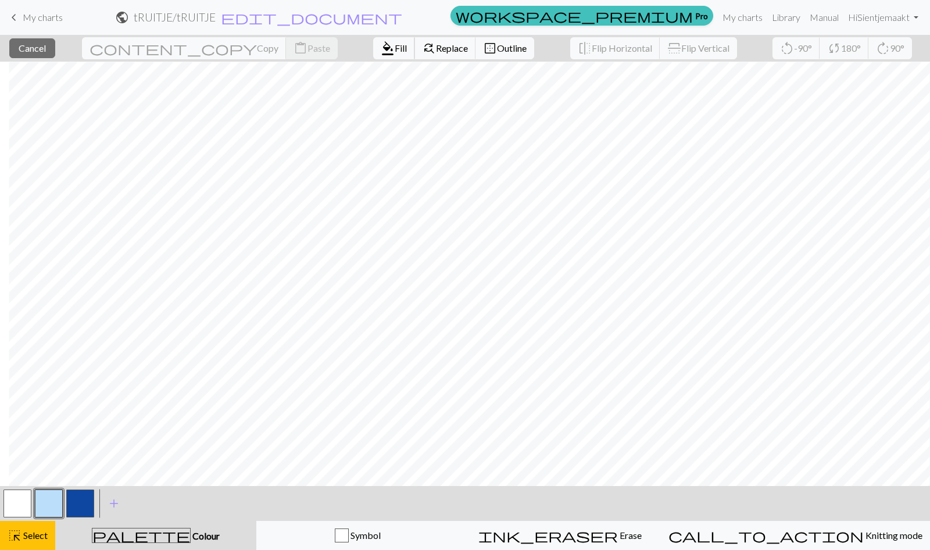
click at [381, 51] on span "format_color_fill" at bounding box center [388, 48] width 14 height 16
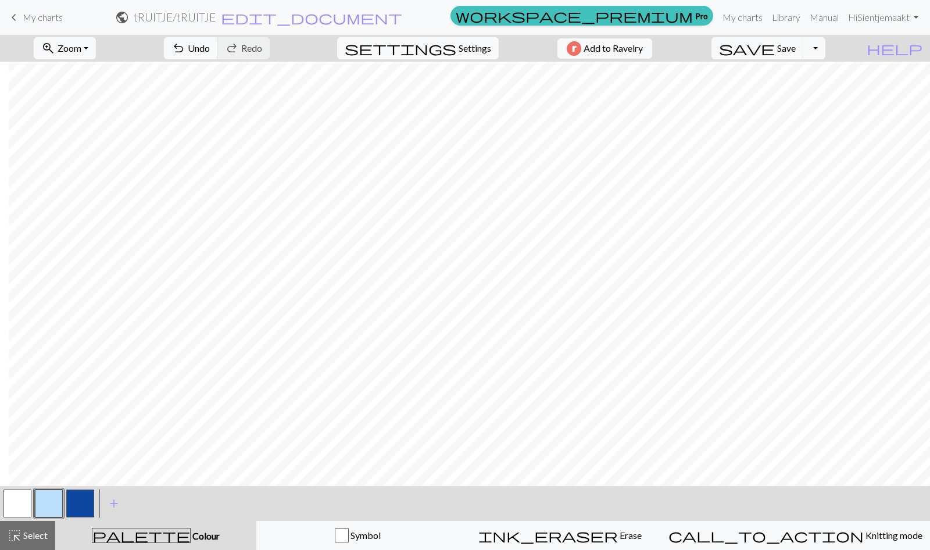
click at [44, 535] on span "Select" at bounding box center [35, 535] width 26 height 11
click at [84, 508] on button "button" at bounding box center [80, 503] width 28 height 28
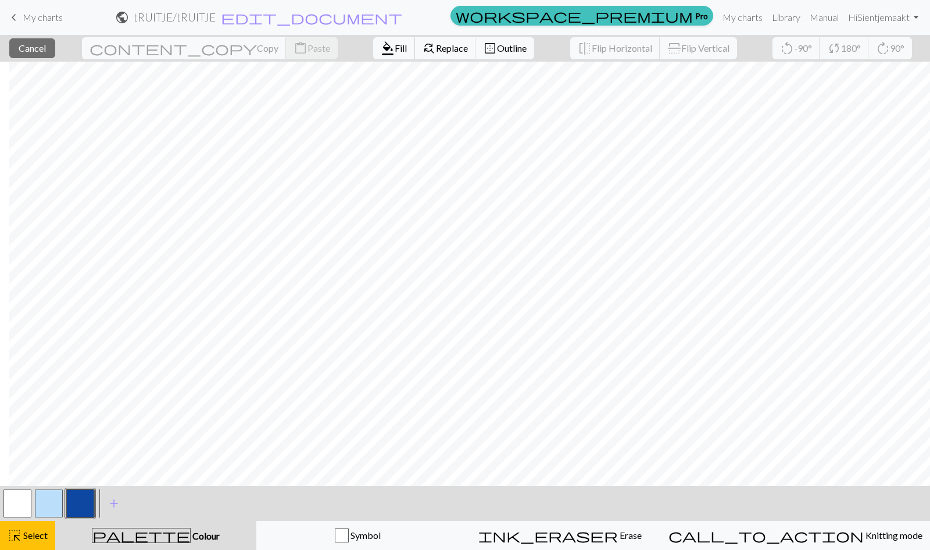
click at [395, 48] on span "Fill" at bounding box center [401, 47] width 12 height 11
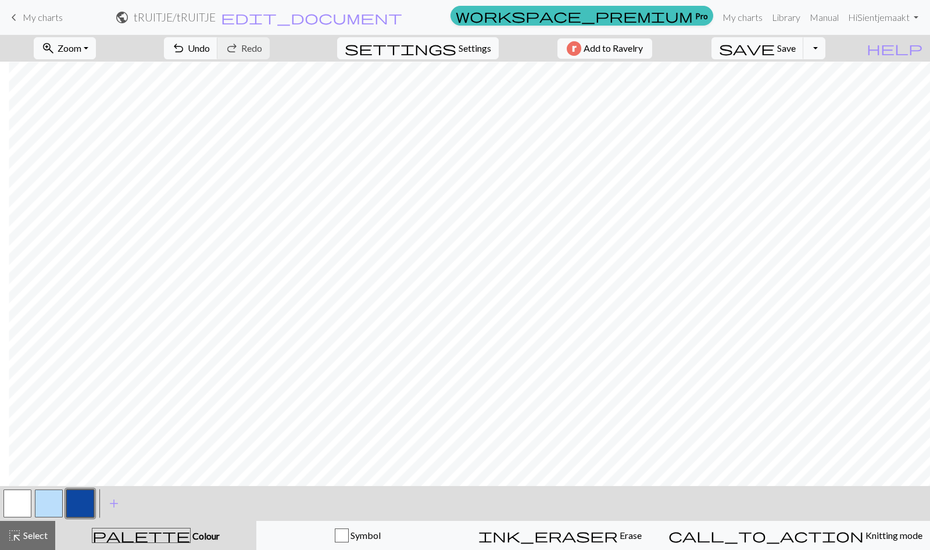
click at [23, 528] on button "highlight_alt Select Select" at bounding box center [27, 535] width 55 height 29
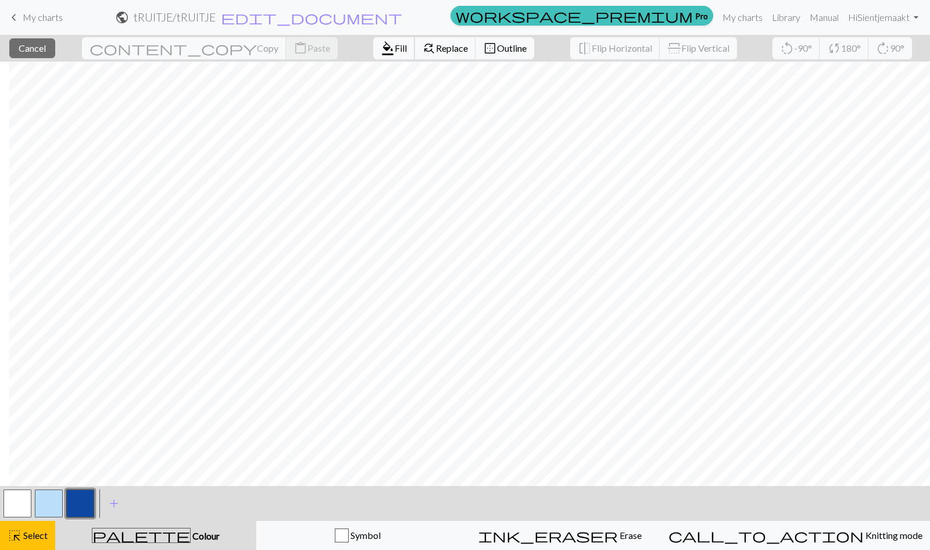
click at [395, 42] on span "Fill" at bounding box center [401, 47] width 12 height 11
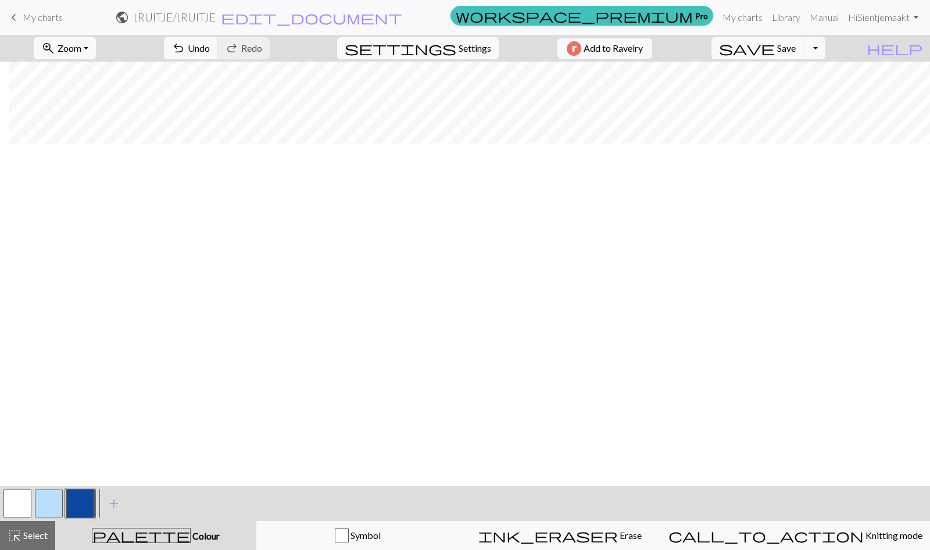
scroll to position [456, 45]
click at [40, 527] on button "highlight_alt Select Select" at bounding box center [27, 535] width 55 height 29
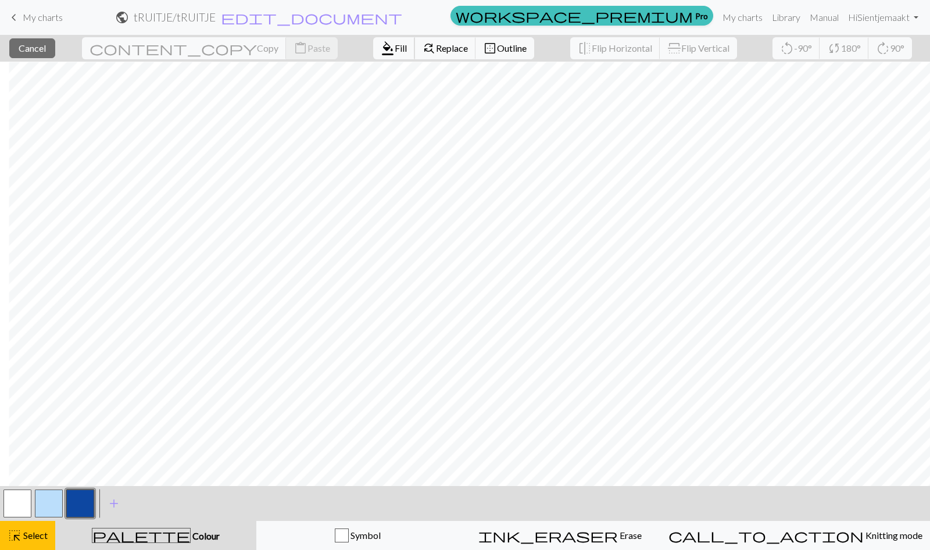
click at [395, 44] on span "Fill" at bounding box center [401, 47] width 12 height 11
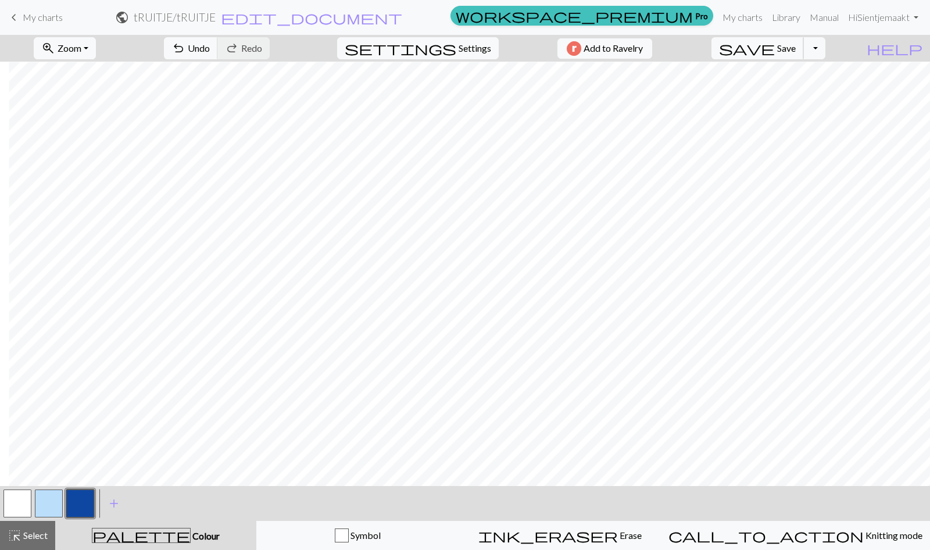
click at [804, 39] on button "save Save Save" at bounding box center [758, 48] width 92 height 22
click at [798, 42] on body "This website uses cookies to ensure you get the best experience on our website.…" at bounding box center [465, 275] width 930 height 550
click at [15, 502] on button "button" at bounding box center [17, 503] width 28 height 28
click at [93, 505] on button "button" at bounding box center [80, 503] width 28 height 28
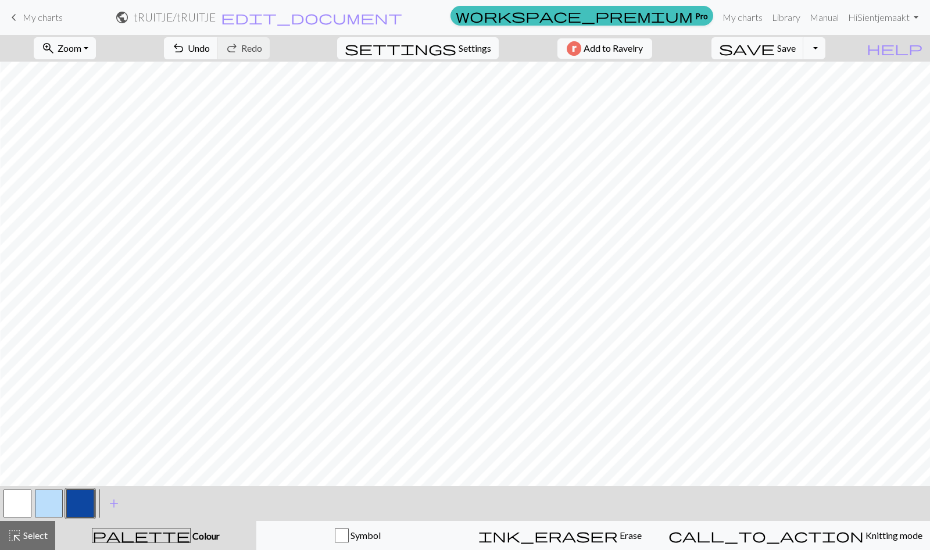
click at [23, 501] on button "button" at bounding box center [17, 503] width 28 height 28
click at [25, 535] on span "Select" at bounding box center [35, 535] width 26 height 11
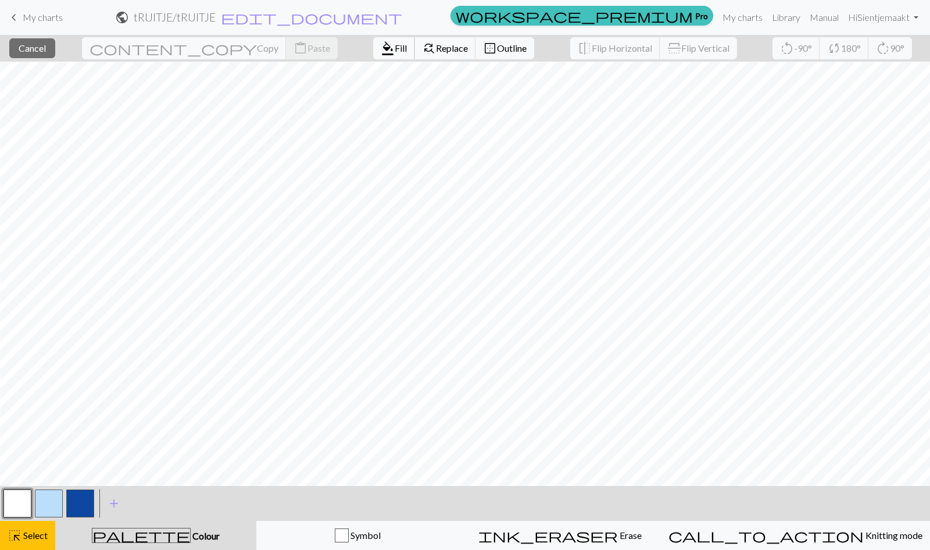
click at [395, 42] on span "Fill" at bounding box center [401, 47] width 12 height 11
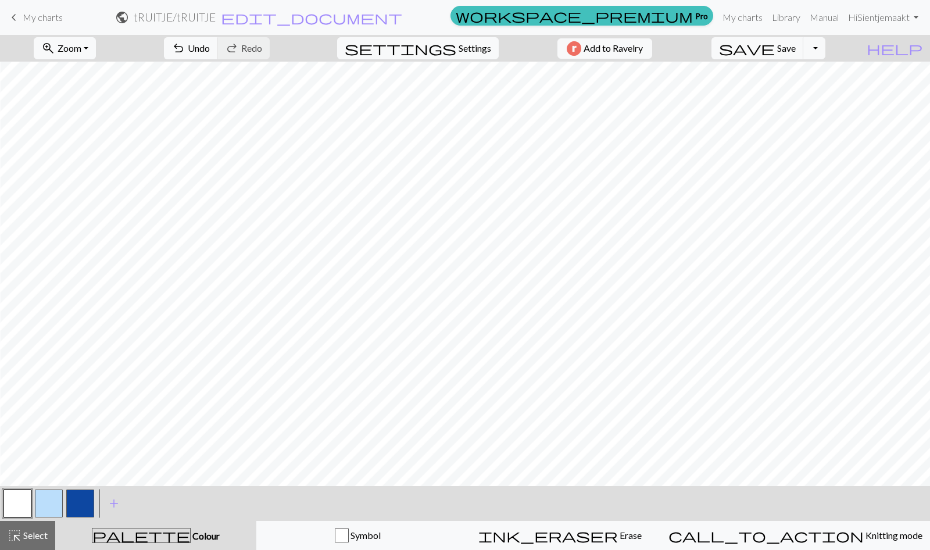
click at [81, 44] on span "Zoom" at bounding box center [70, 47] width 24 height 11
click at [83, 153] on button "100%" at bounding box center [81, 157] width 92 height 19
click at [80, 501] on button "button" at bounding box center [80, 503] width 28 height 28
click at [44, 508] on button "button" at bounding box center [49, 503] width 28 height 28
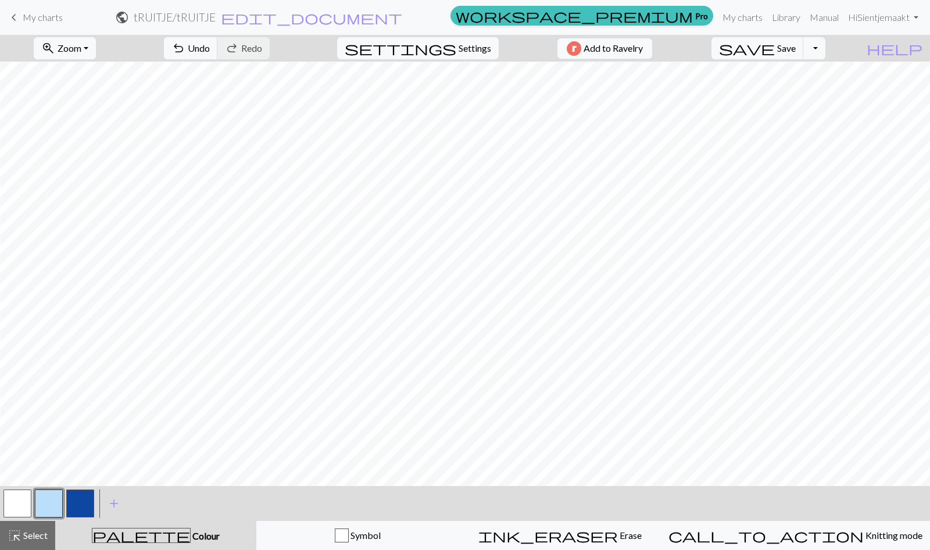
click at [19, 540] on span "highlight_alt" at bounding box center [15, 535] width 14 height 16
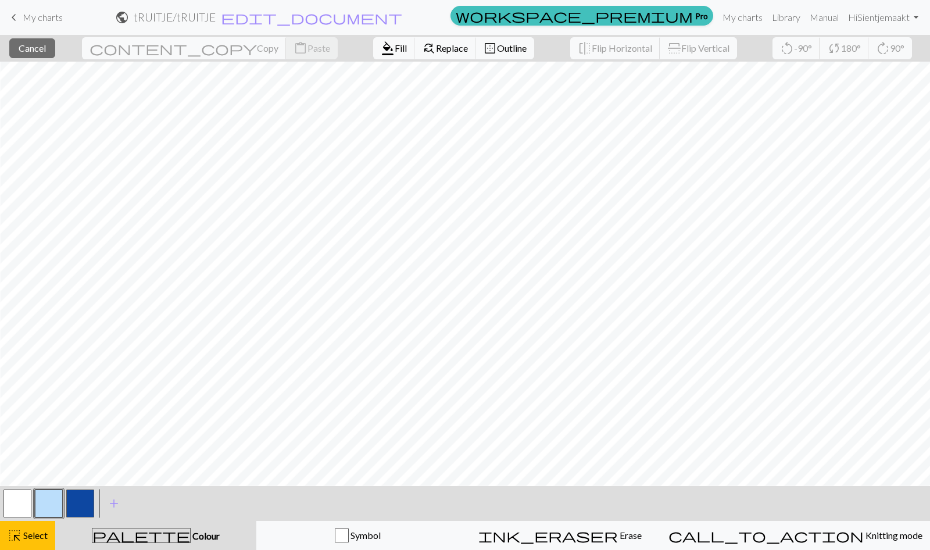
scroll to position [1395, 595]
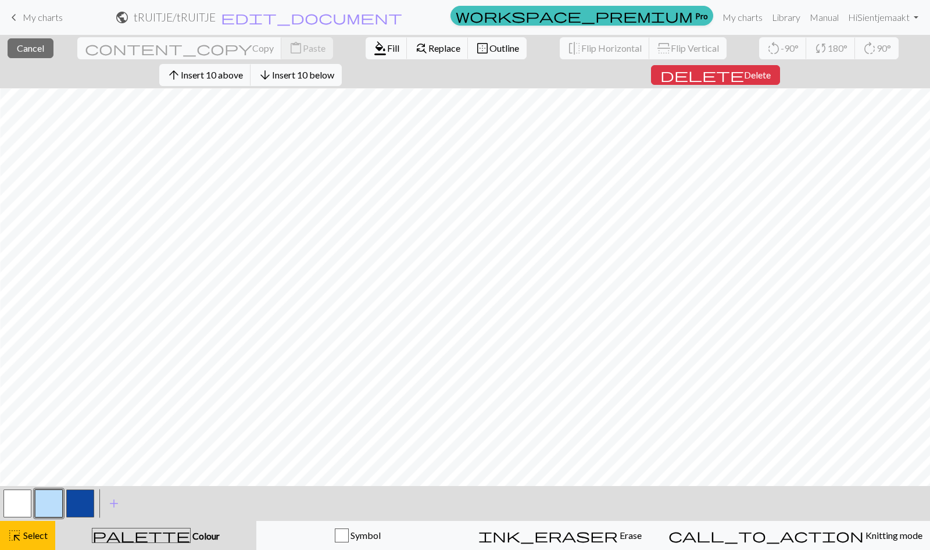
click at [78, 512] on button "button" at bounding box center [80, 503] width 28 height 28
click at [387, 42] on span "Fill" at bounding box center [393, 47] width 12 height 11
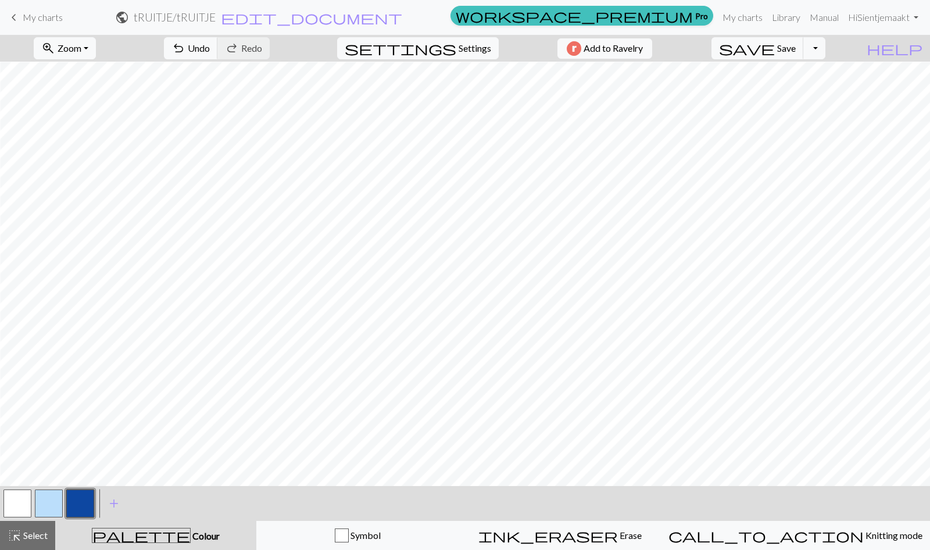
click at [27, 497] on button "button" at bounding box center [17, 503] width 28 height 28
click at [31, 523] on button "highlight_alt Select Select" at bounding box center [27, 535] width 55 height 29
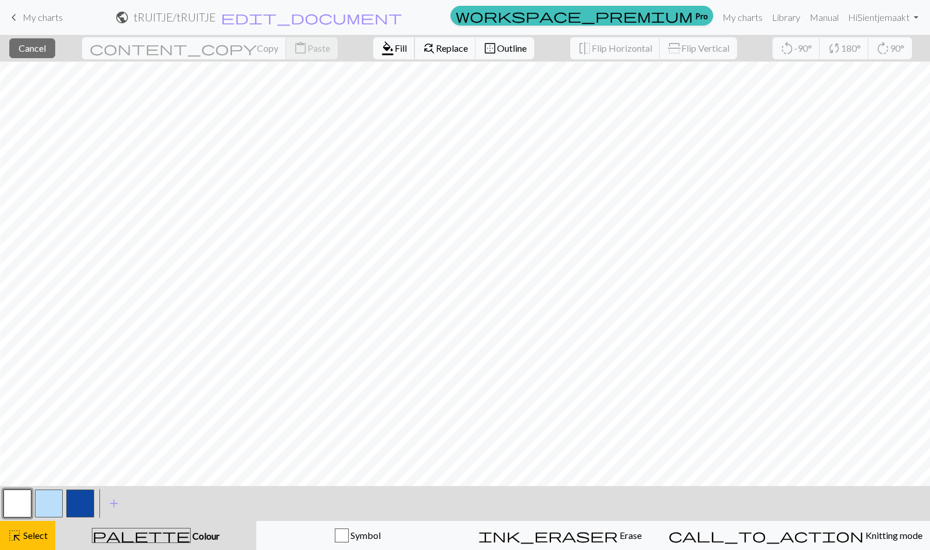
click at [395, 46] on span "Fill" at bounding box center [401, 47] width 12 height 11
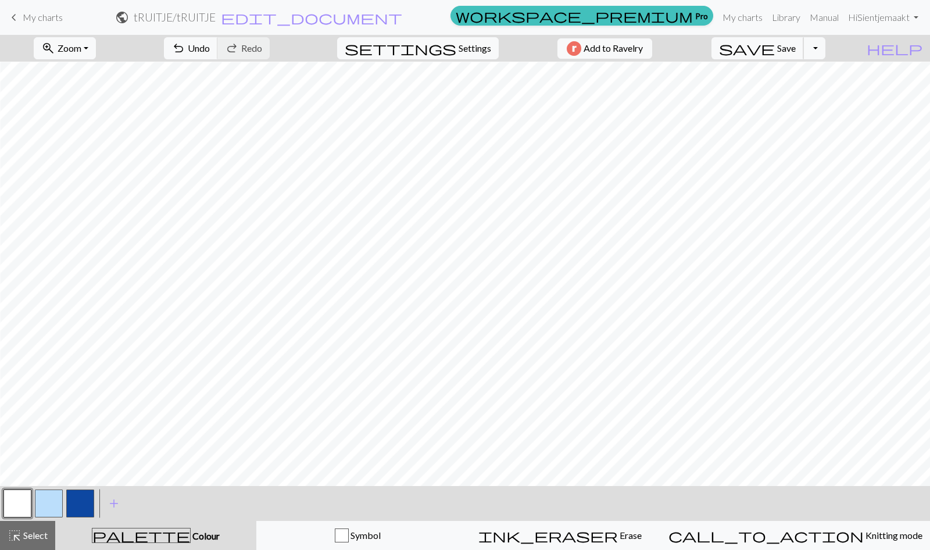
click at [802, 54] on button "save Save Save" at bounding box center [758, 48] width 92 height 22
click at [81, 42] on span "Zoom" at bounding box center [70, 47] width 24 height 11
click at [84, 152] on button "100%" at bounding box center [81, 157] width 92 height 19
click at [96, 48] on button "zoom_in Zoom Zoom" at bounding box center [65, 48] width 62 height 22
click at [74, 139] on button "50%" at bounding box center [81, 139] width 92 height 19
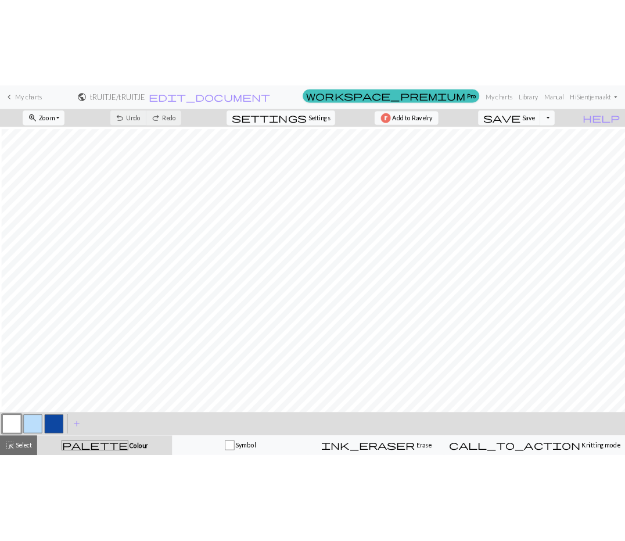
scroll to position [595, 3]
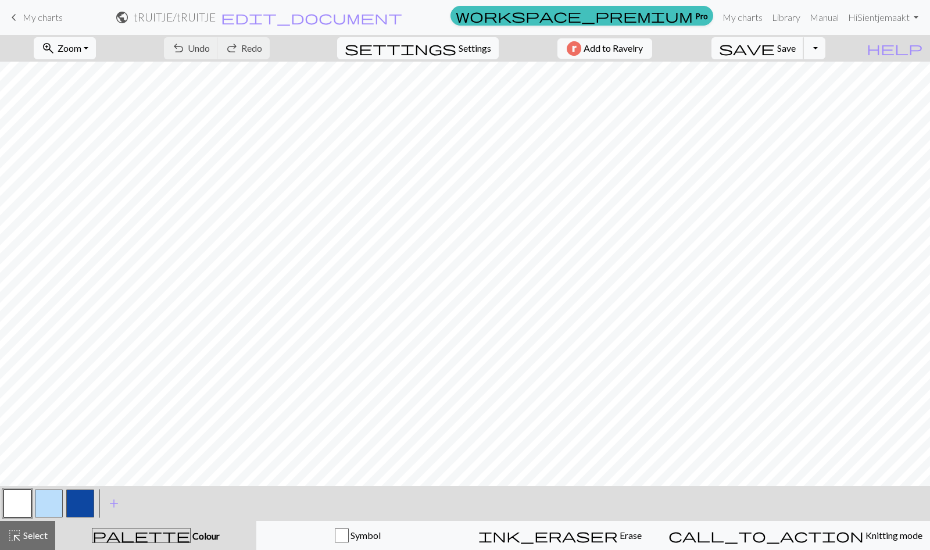
click at [775, 46] on span "save" at bounding box center [747, 48] width 56 height 16
click at [825, 44] on button "Toggle Dropdown" at bounding box center [814, 48] width 22 height 22
click at [792, 95] on button "save_alt Download" at bounding box center [729, 92] width 192 height 19
click at [796, 44] on span "Save" at bounding box center [786, 47] width 19 height 11
click at [825, 46] on button "Toggle Dropdown" at bounding box center [814, 48] width 22 height 22
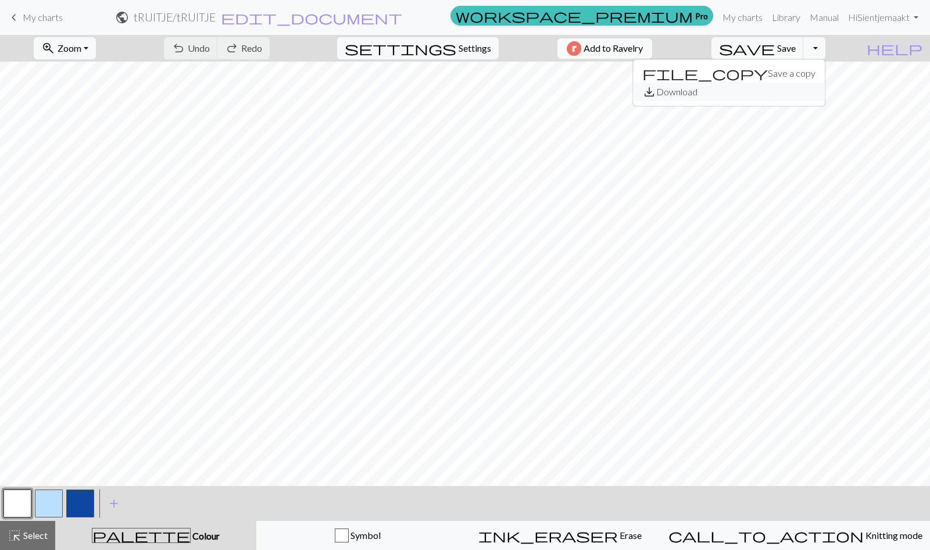
click at [809, 90] on button "save_alt Download" at bounding box center [729, 92] width 192 height 19
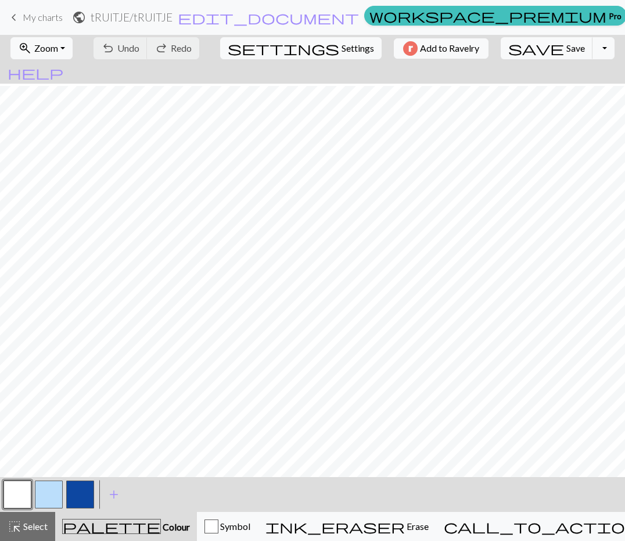
scroll to position [1054, 3]
click at [342, 47] on span "Settings" at bounding box center [358, 48] width 33 height 14
select select "aran"
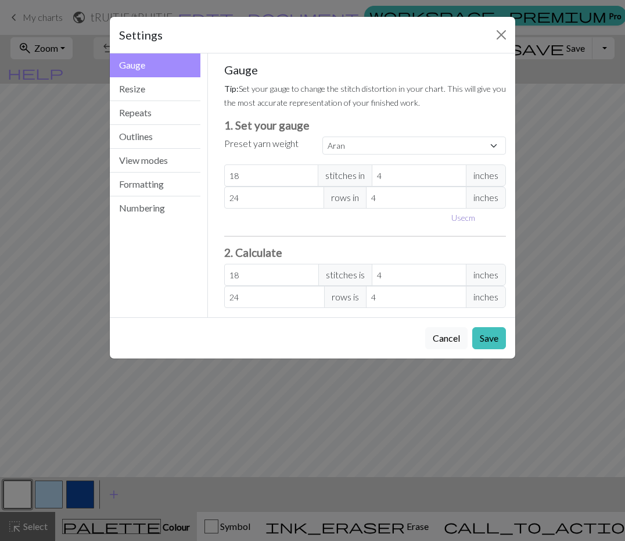
click at [469, 221] on button "Use cm" at bounding box center [463, 218] width 34 height 18
type input "10.16"
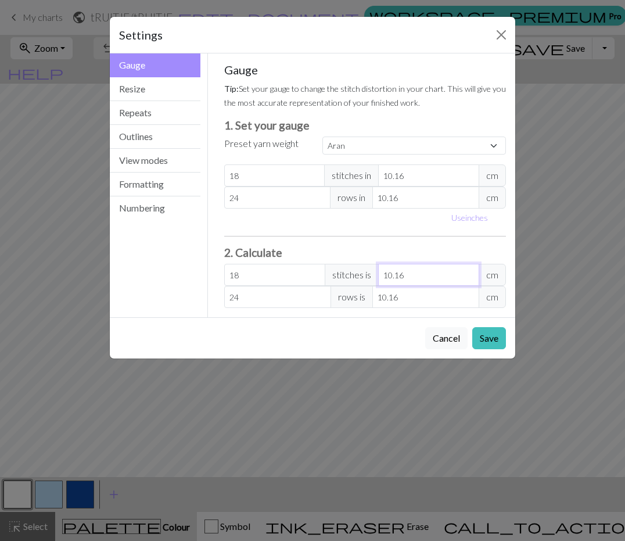
type input "16.23"
type input "9.16"
click at [473, 277] on input "9.16" at bounding box center [428, 275] width 101 height 22
type input "18"
type input "10.16"
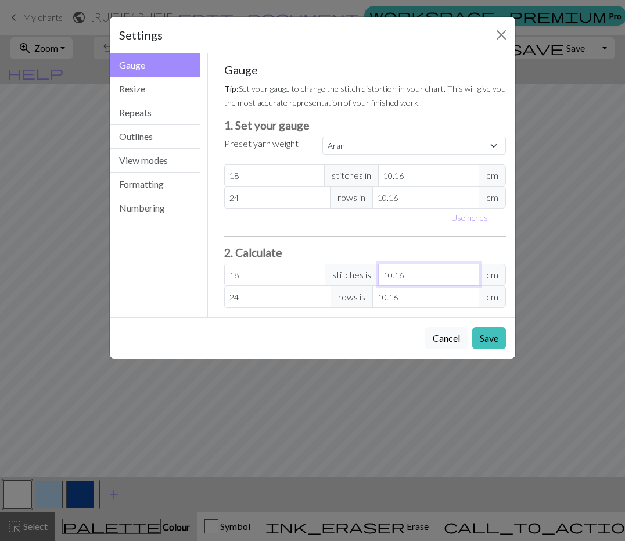
click at [471, 269] on input "10.16" at bounding box center [428, 275] width 101 height 22
type input "17.89"
type input "10.1"
type input "17.72"
type input "10"
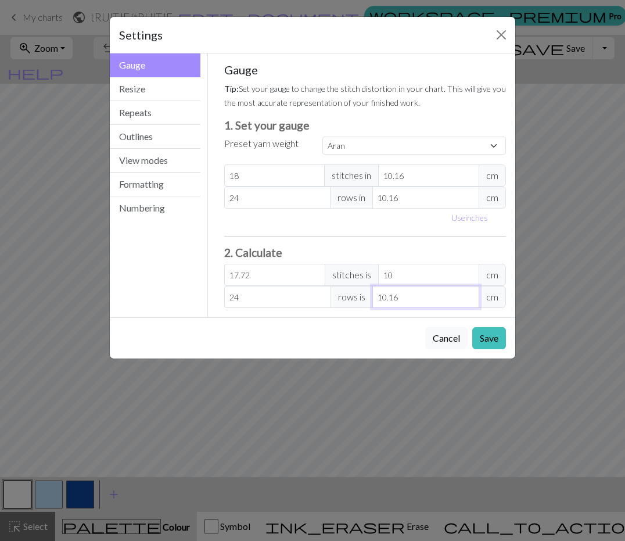
click at [406, 296] on input "10.16" at bounding box center [426, 297] width 107 height 22
type input "23.86"
type input "10.1"
type input "23.62"
type input "10"
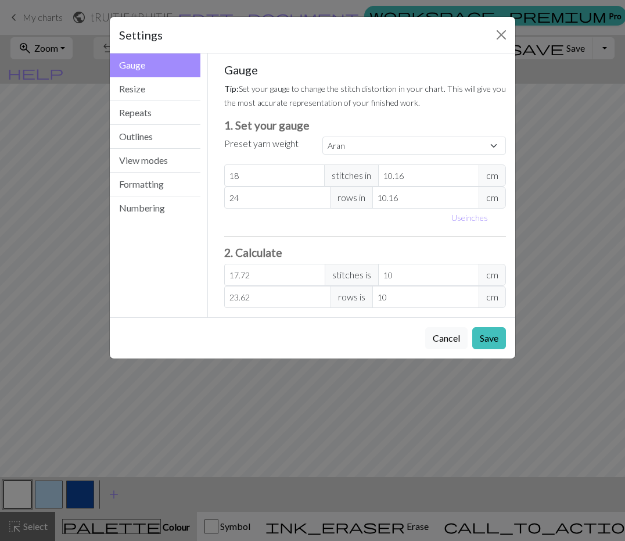
click at [384, 326] on div "Cancel Save" at bounding box center [313, 337] width 406 height 41
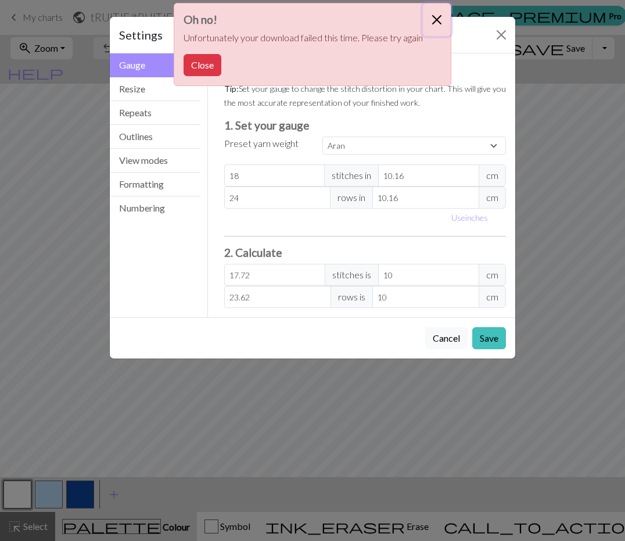
click at [444, 15] on button "Close" at bounding box center [437, 19] width 28 height 33
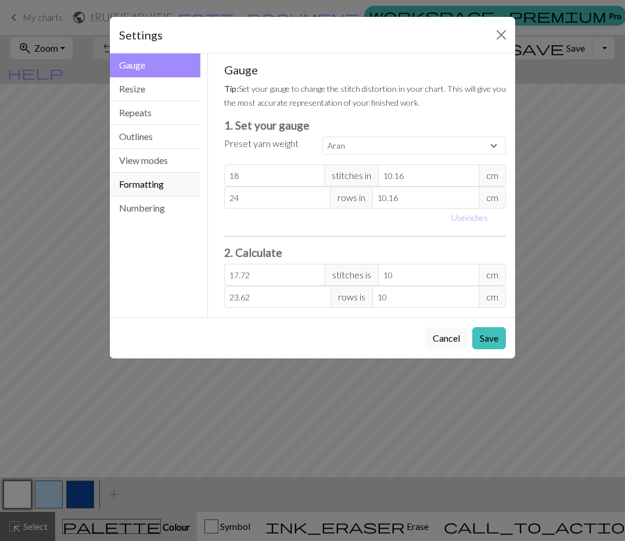
click at [167, 178] on button "Formatting" at bounding box center [155, 185] width 91 height 24
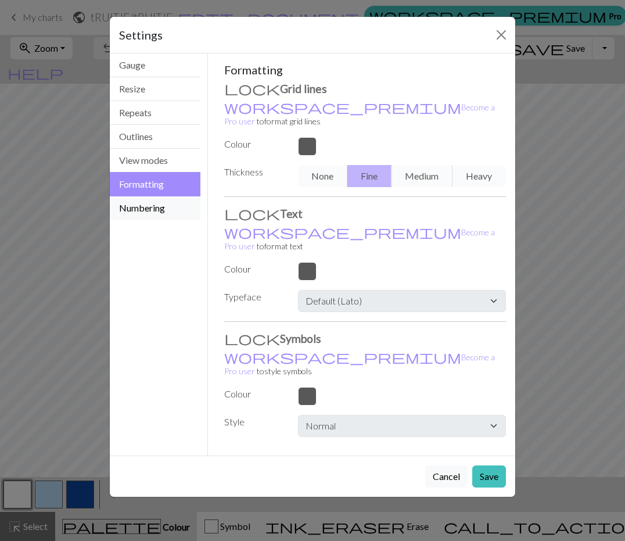
click at [158, 206] on button "Numbering" at bounding box center [155, 207] width 91 height 23
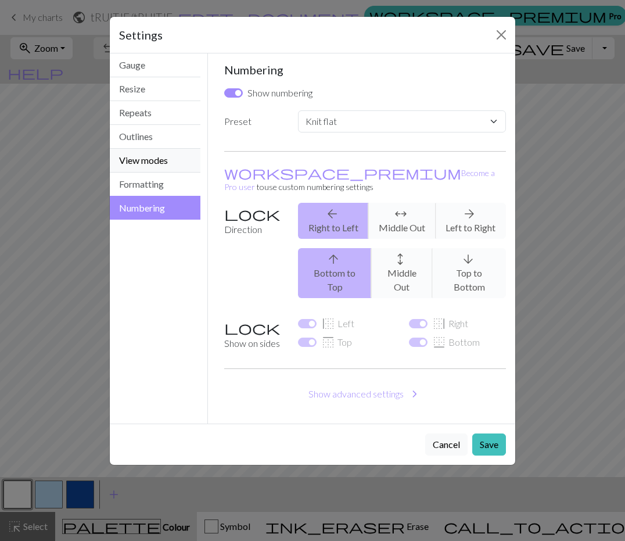
click at [176, 160] on button "View modes" at bounding box center [155, 161] width 91 height 24
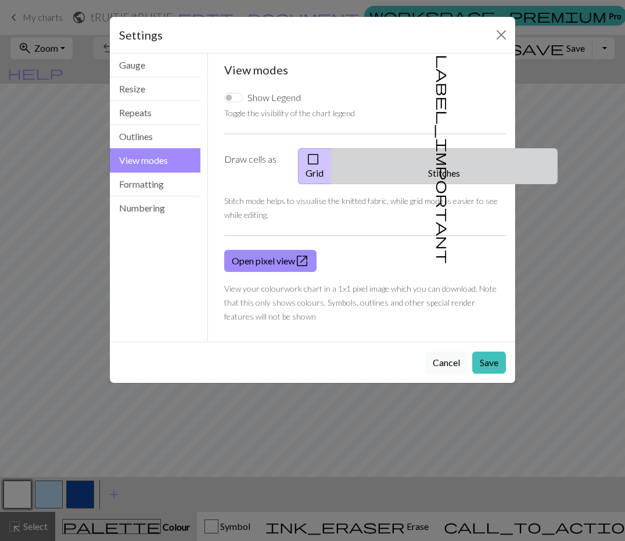
click at [448, 160] on button "label_important Stitches" at bounding box center [444, 166] width 227 height 36
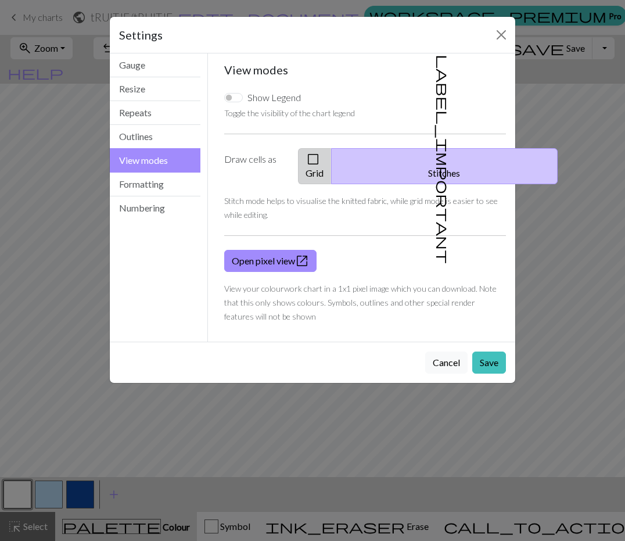
click at [319, 163] on button "check_box_outline_blank Grid" at bounding box center [315, 166] width 34 height 36
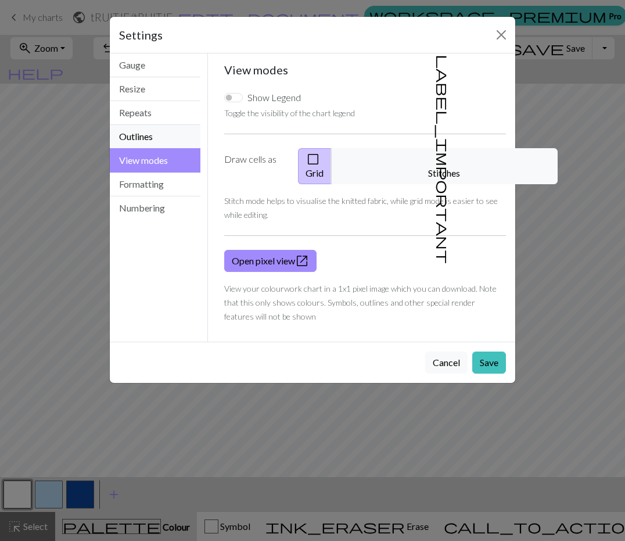
click at [166, 135] on button "Outlines" at bounding box center [155, 137] width 91 height 24
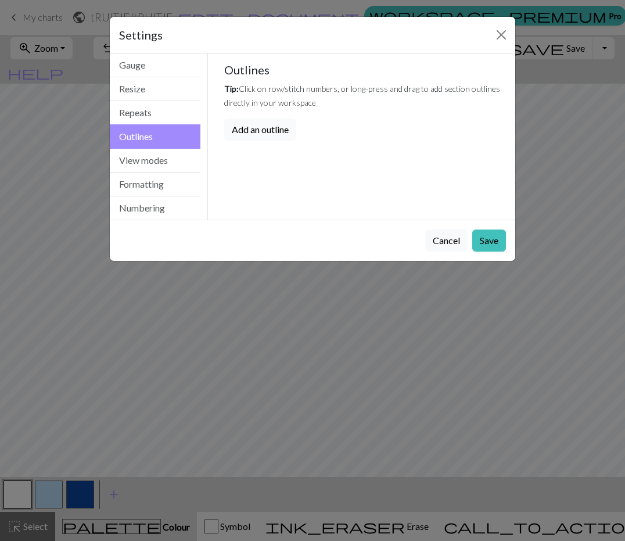
click at [258, 124] on button "Add an outline" at bounding box center [260, 130] width 72 height 22
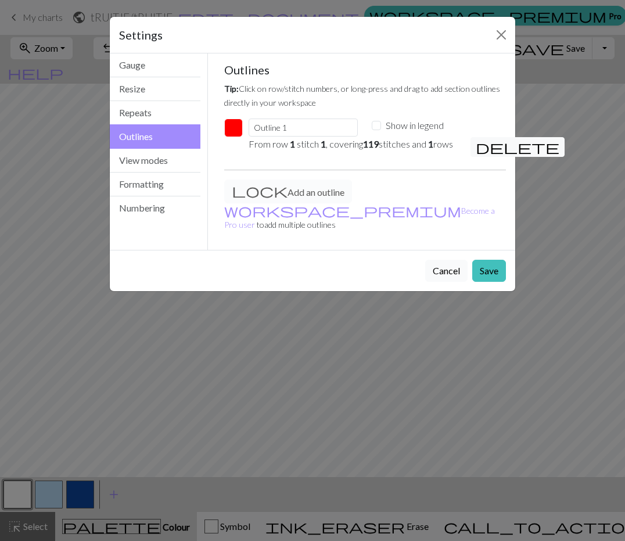
click at [429, 269] on button "Cancel" at bounding box center [447, 271] width 42 height 22
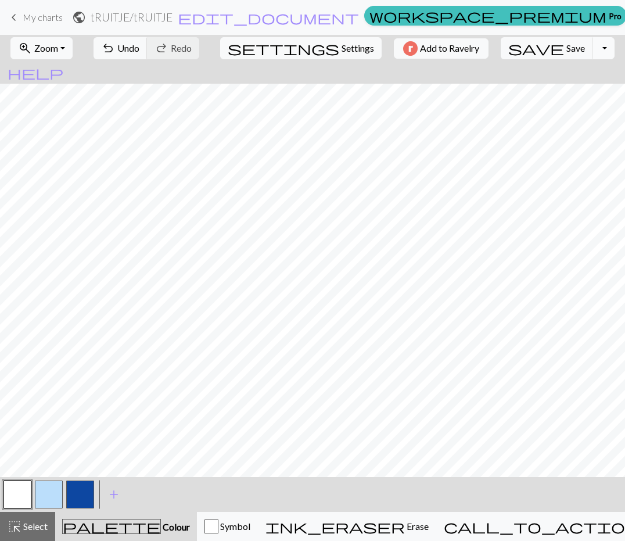
click at [593, 53] on button "Toggle Dropdown" at bounding box center [604, 48] width 22 height 22
click at [550, 89] on button "save_alt Download" at bounding box center [519, 92] width 192 height 19
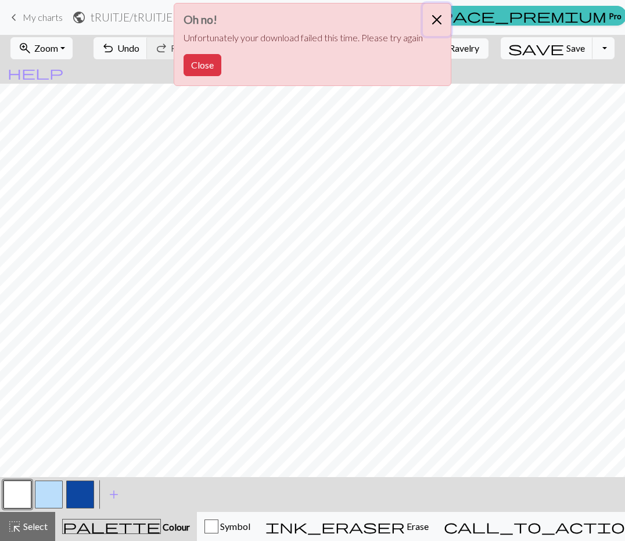
click at [438, 25] on button "Close" at bounding box center [437, 19] width 28 height 33
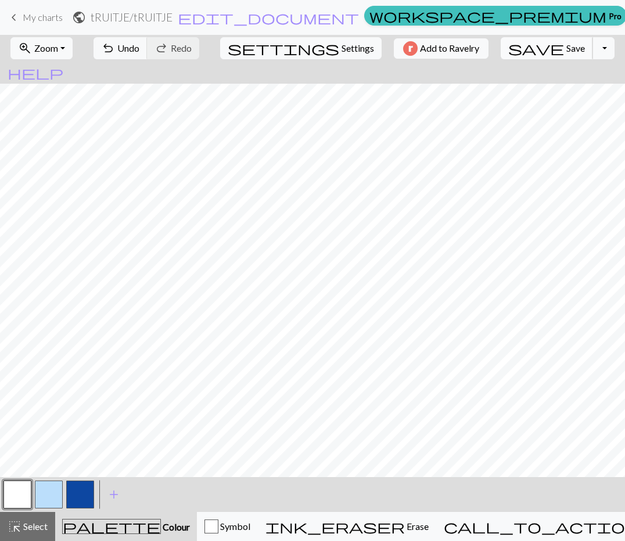
click at [516, 54] on span "save" at bounding box center [537, 48] width 56 height 16
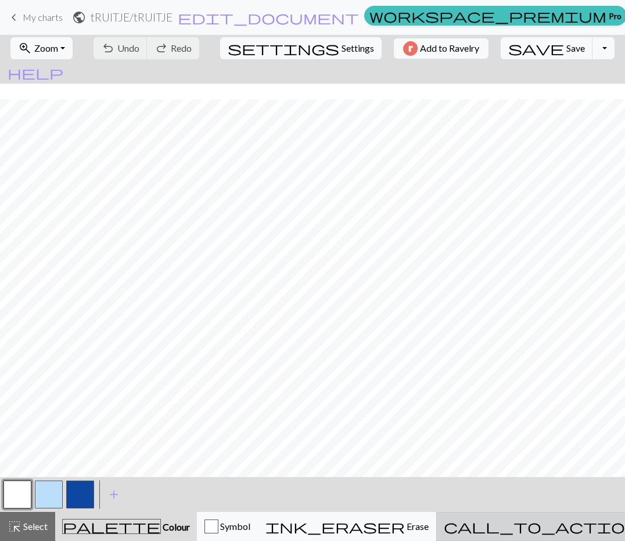
click at [521, 525] on span "call_to_action" at bounding box center [541, 527] width 195 height 16
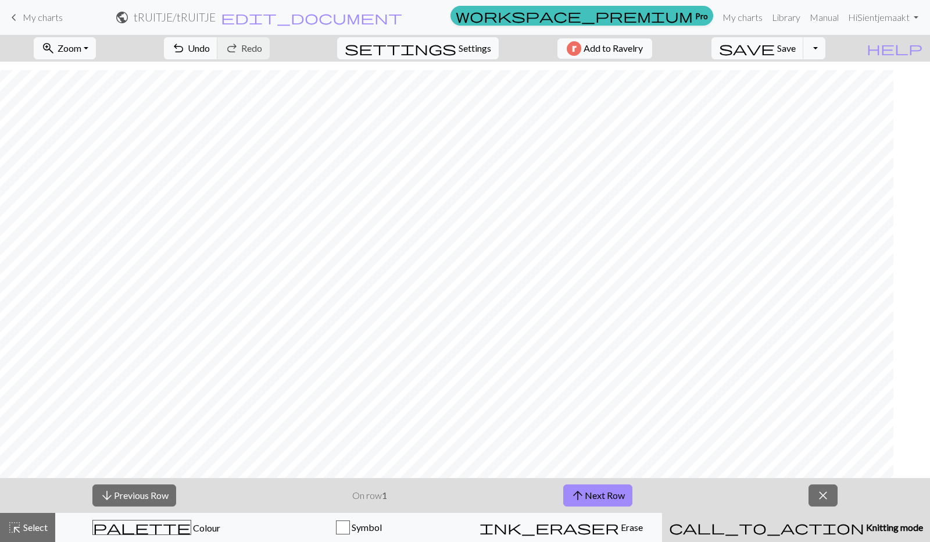
scroll to position [1377, 0]
click at [625, 47] on span "Add to Ravelry" at bounding box center [613, 48] width 59 height 15
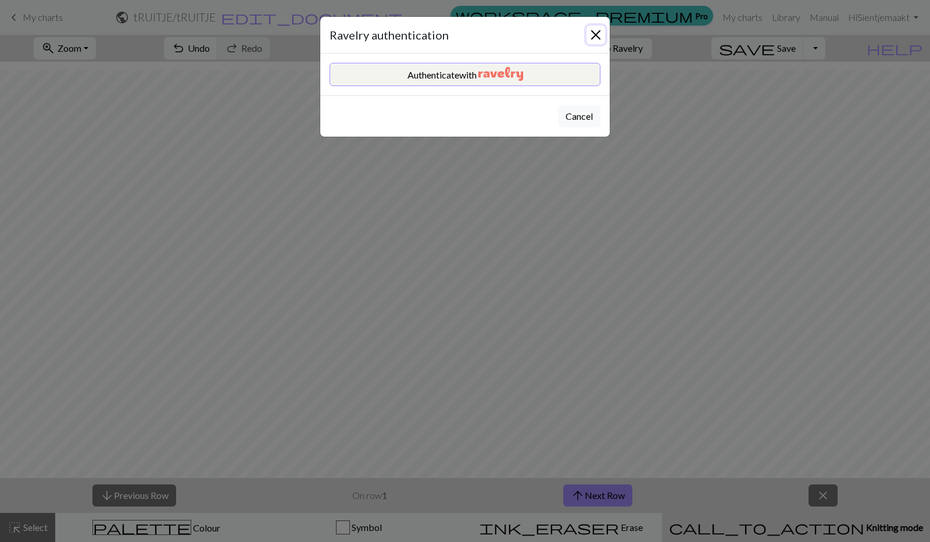
click at [600, 37] on button "Close" at bounding box center [596, 35] width 19 height 19
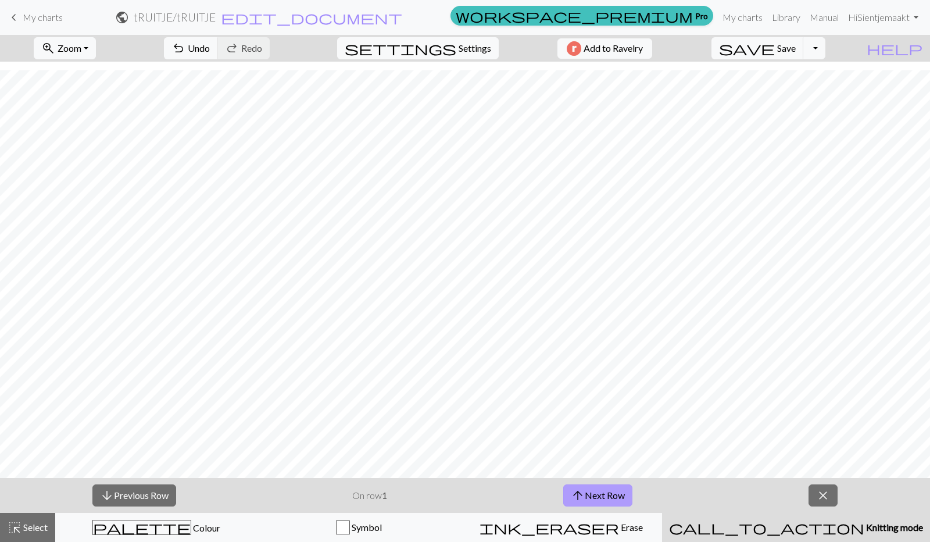
click at [609, 495] on button "arrow_upward Next Row" at bounding box center [597, 495] width 69 height 22
click at [164, 490] on button "arrow_downward Previous Row" at bounding box center [134, 495] width 84 height 22
